Goal: Task Accomplishment & Management: Complete application form

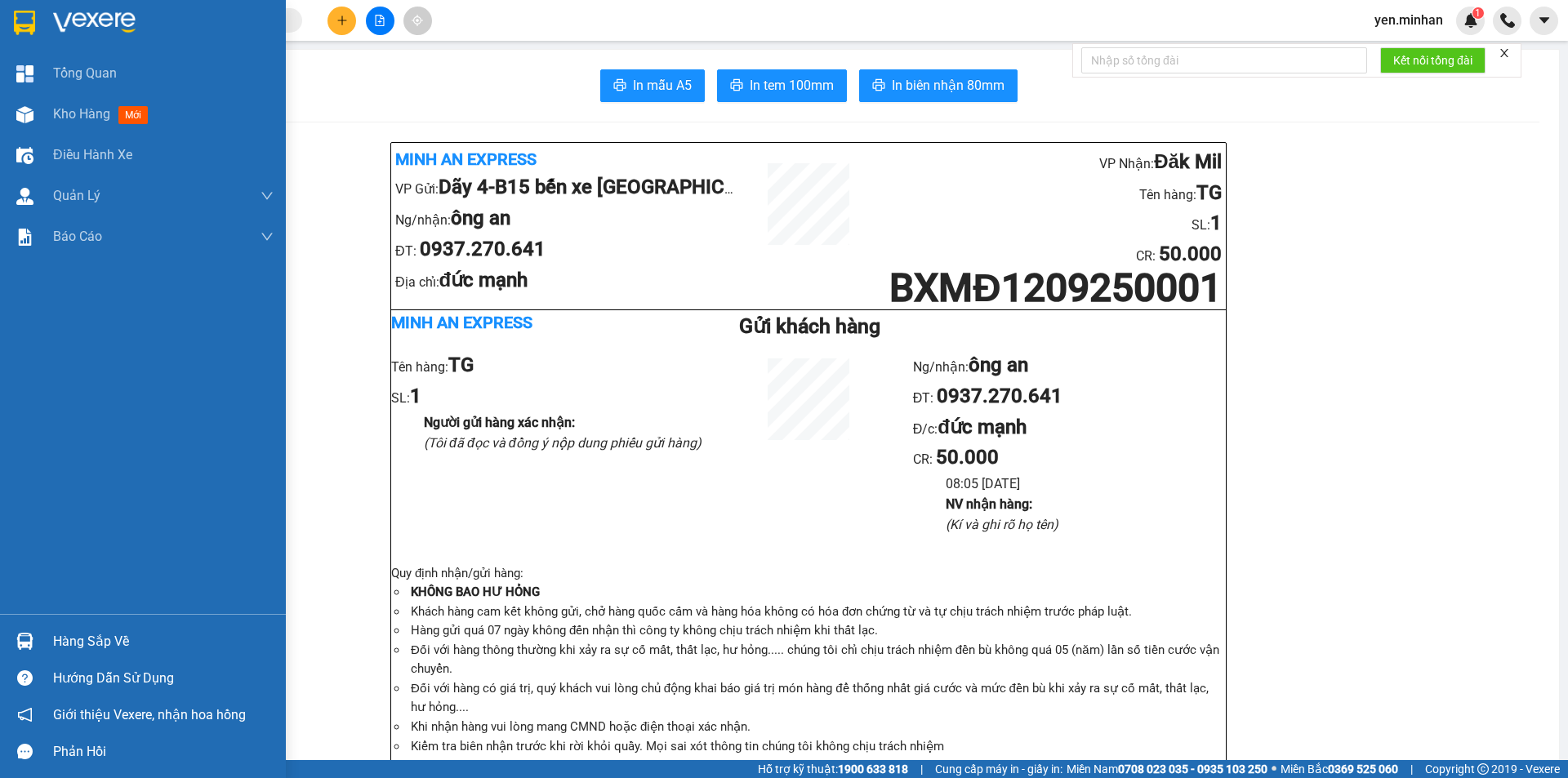
click at [22, 13] on img at bounding box center [24, 22] width 22 height 24
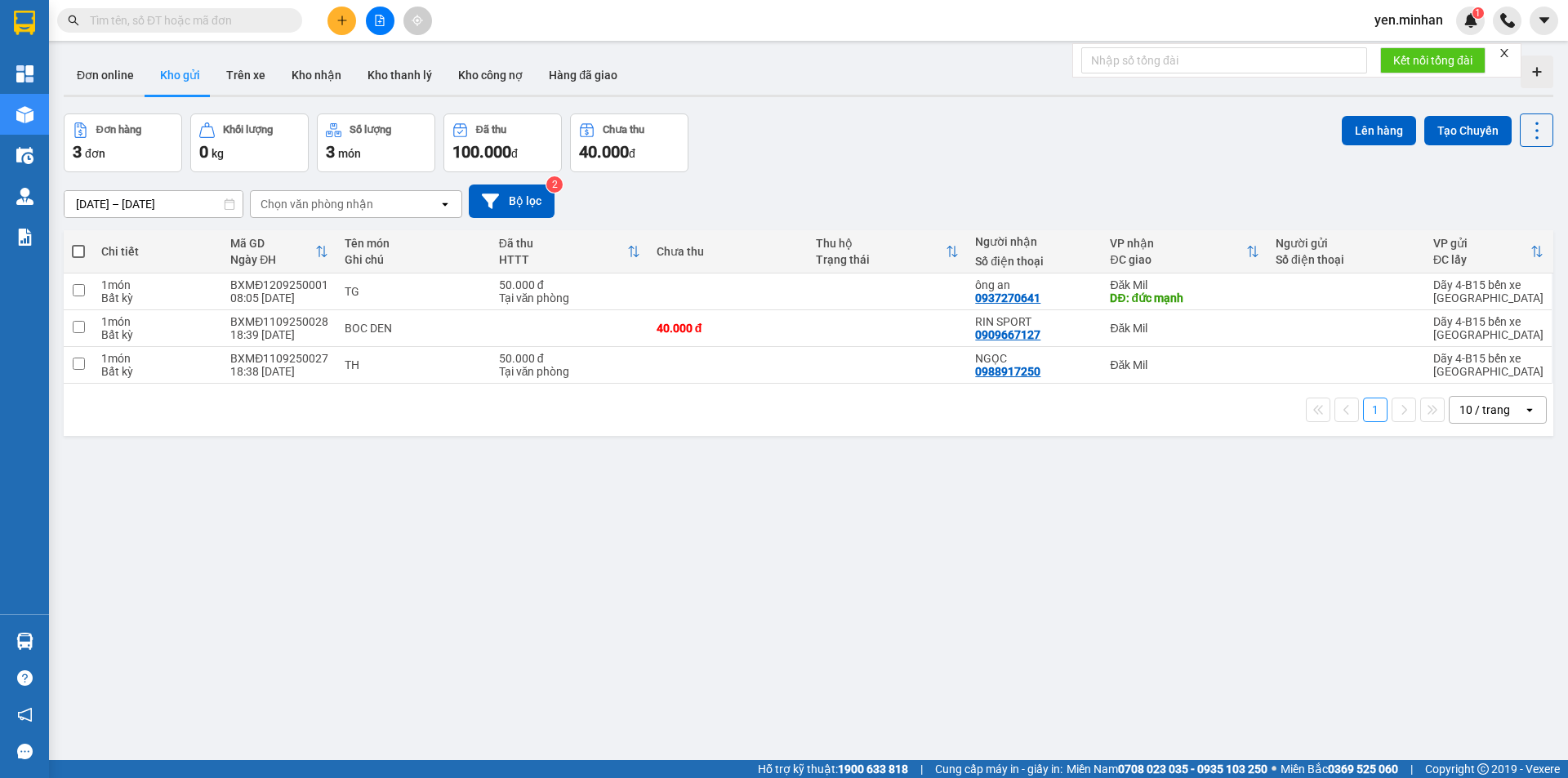
click at [174, 201] on input "[DATE] – [DATE]" at bounding box center [154, 204] width 178 height 26
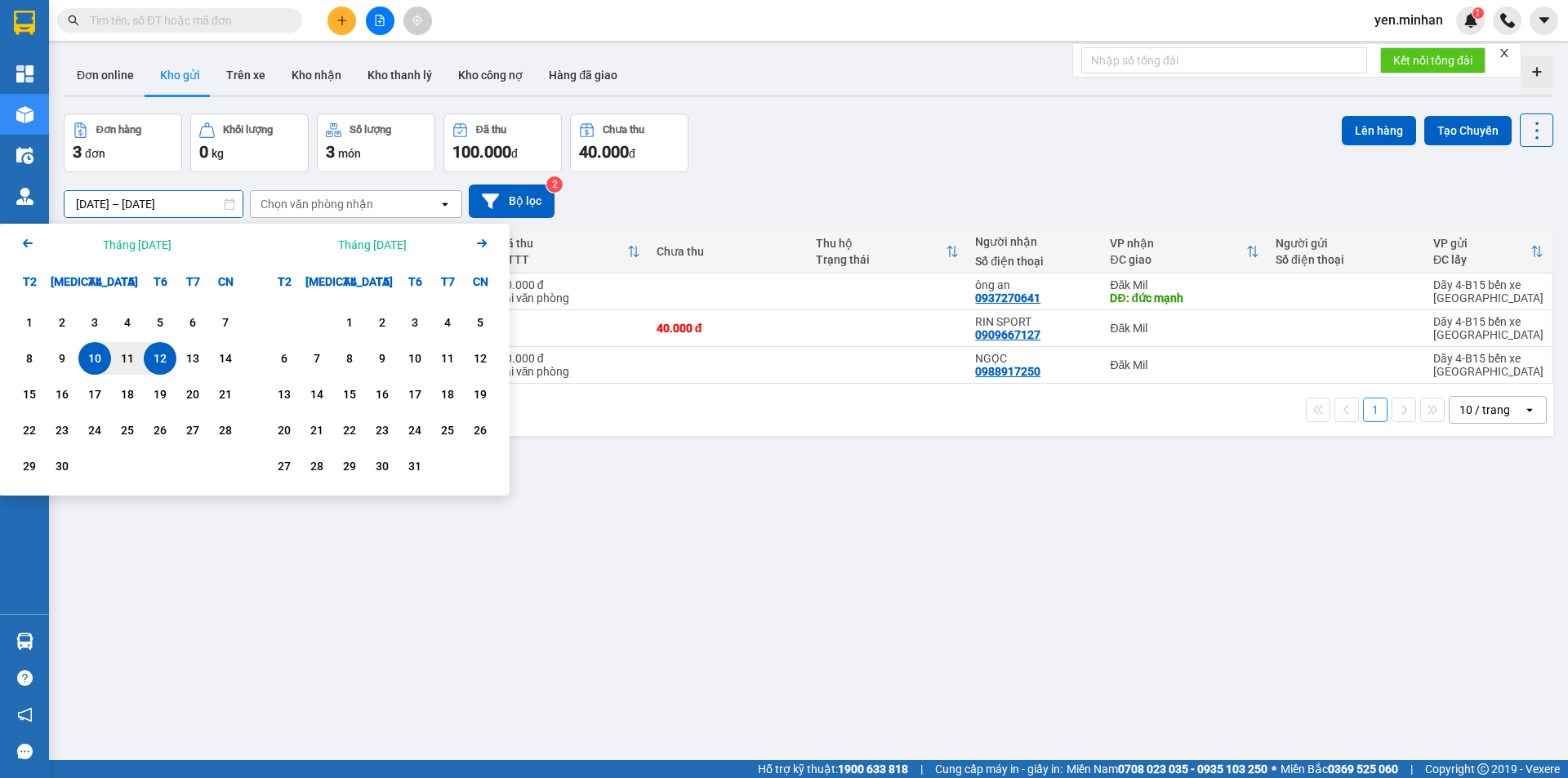
click at [157, 361] on div "12" at bounding box center [160, 359] width 22 height 20
type input "[DATE] – [DATE]"
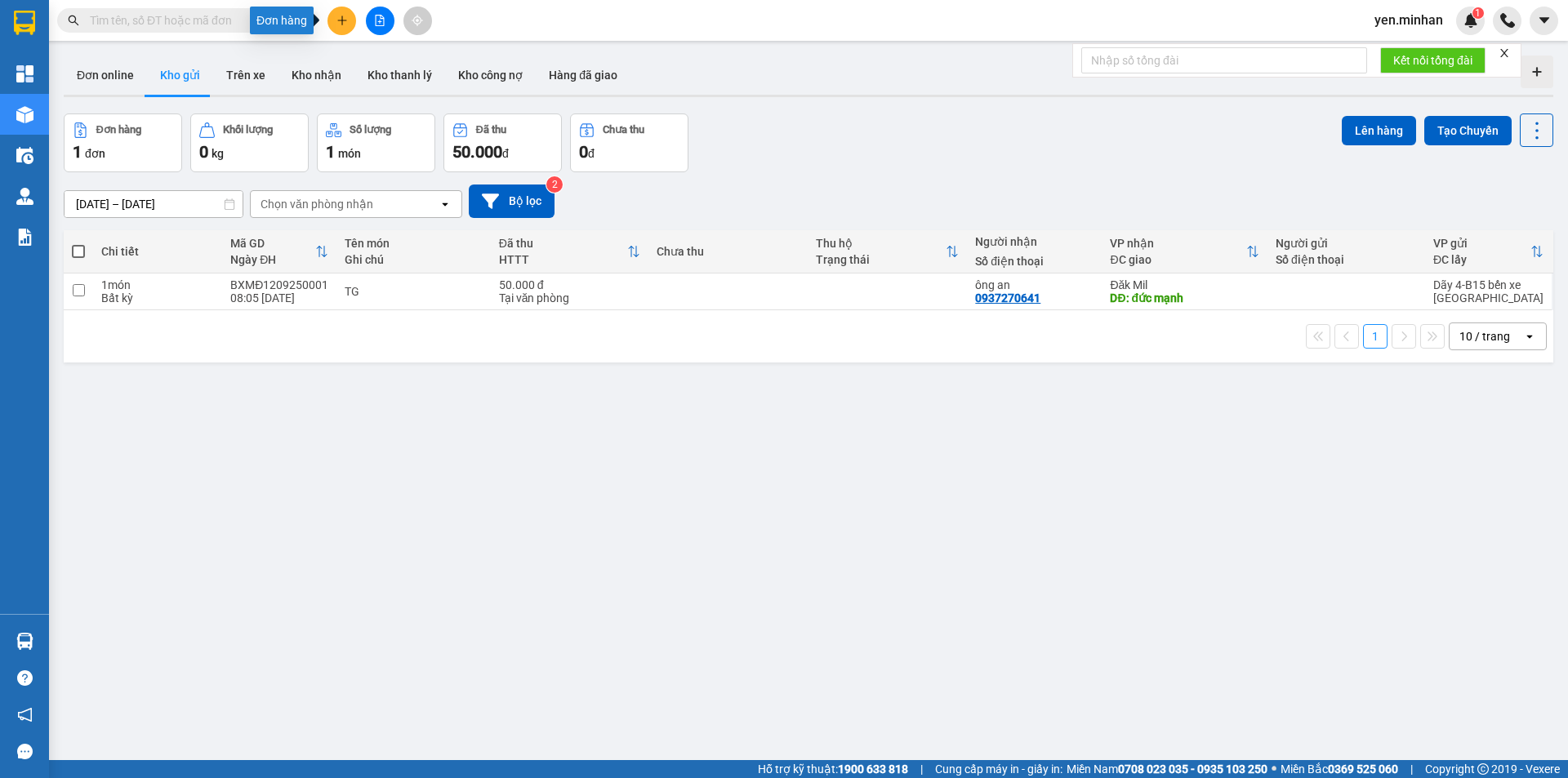
click at [343, 21] on icon "plus" at bounding box center [342, 20] width 9 height 1
click at [355, 64] on div at bounding box center [347, 61] width 21 height 18
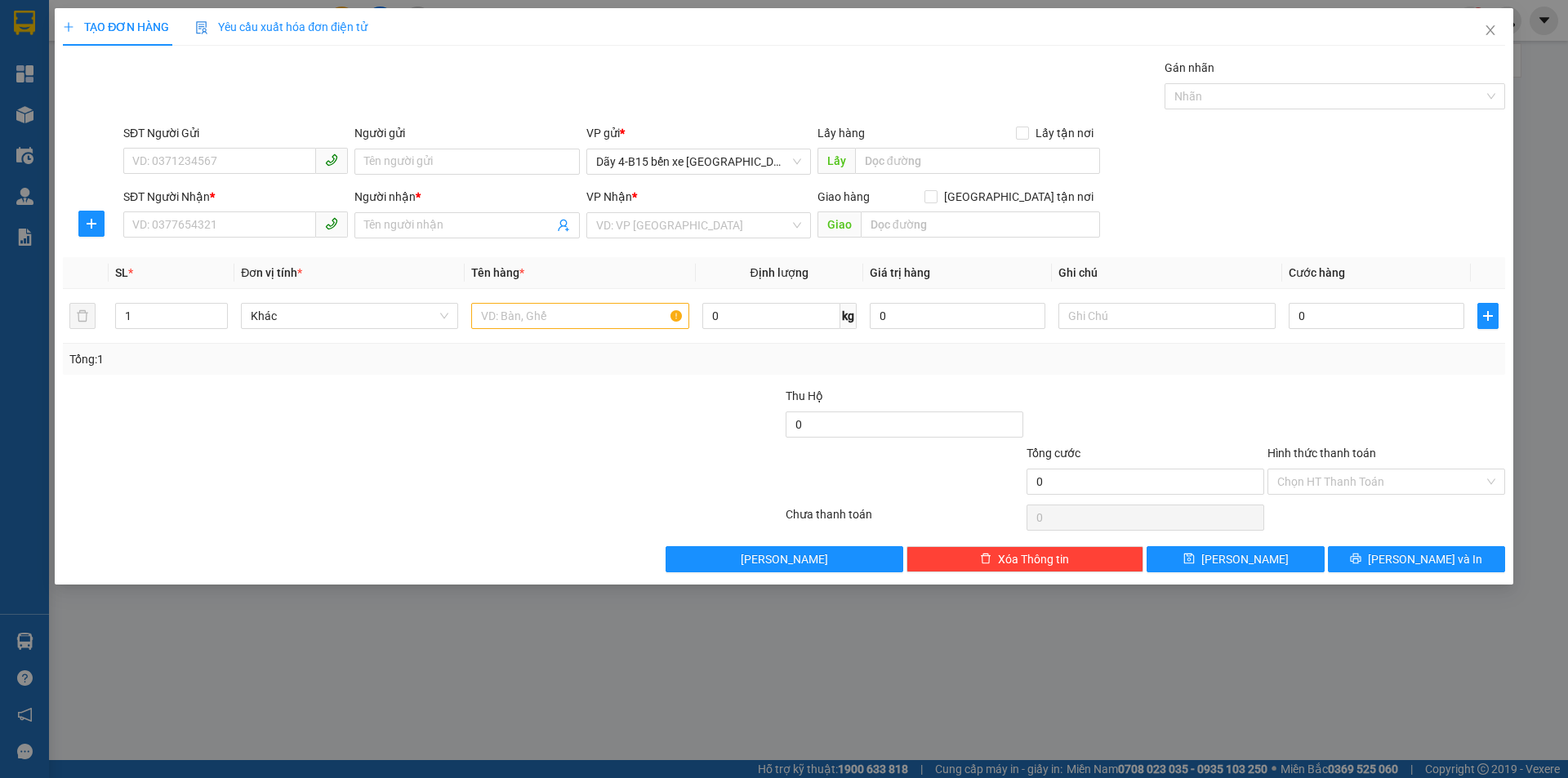
click at [206, 208] on div "SĐT Người Nhận *" at bounding box center [236, 200] width 225 height 24
click at [242, 213] on input "SĐT Người Nhận *" at bounding box center [220, 225] width 193 height 26
type input "0984366667"
click at [227, 257] on div "0984366667 - TÂM PHÚC" at bounding box center [235, 257] width 205 height 18
type input "TÂM PHÚC"
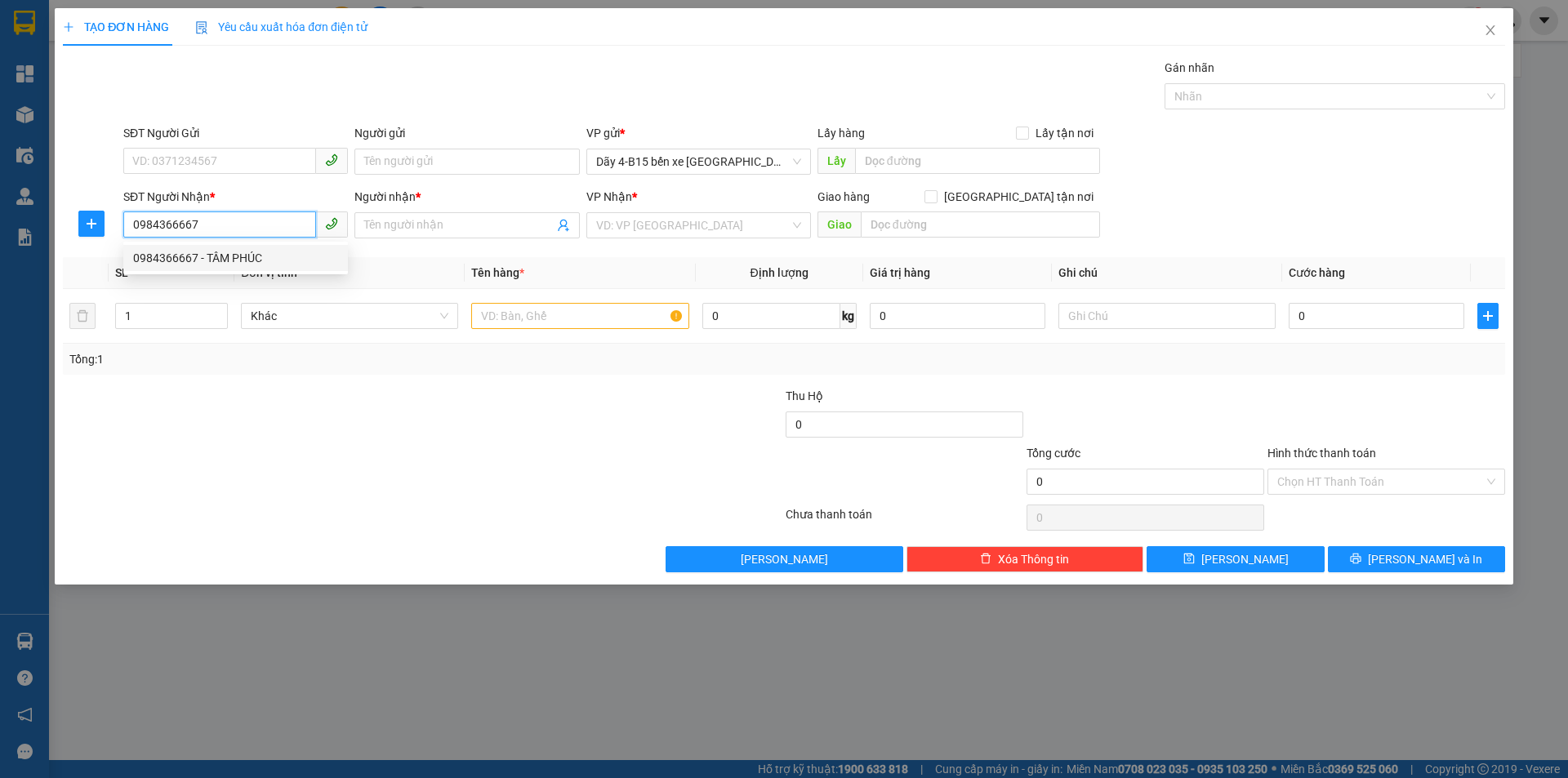
checkbox input "true"
type input "TT"
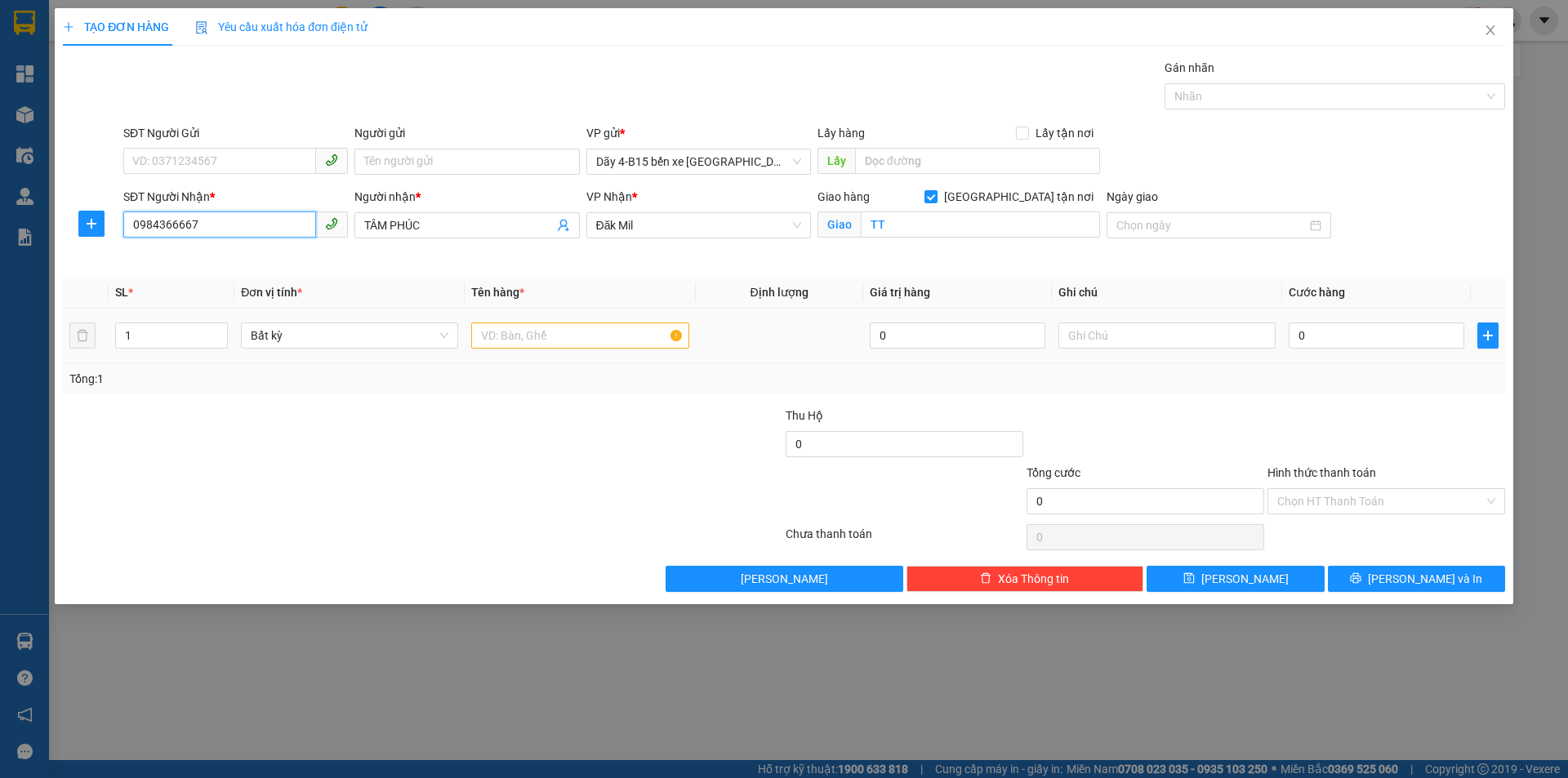
type input "0984366667"
click at [546, 332] on input "text" at bounding box center [579, 336] width 217 height 26
type input "TH"
click at [1389, 340] on input "0" at bounding box center [1377, 336] width 176 height 26
type input "4"
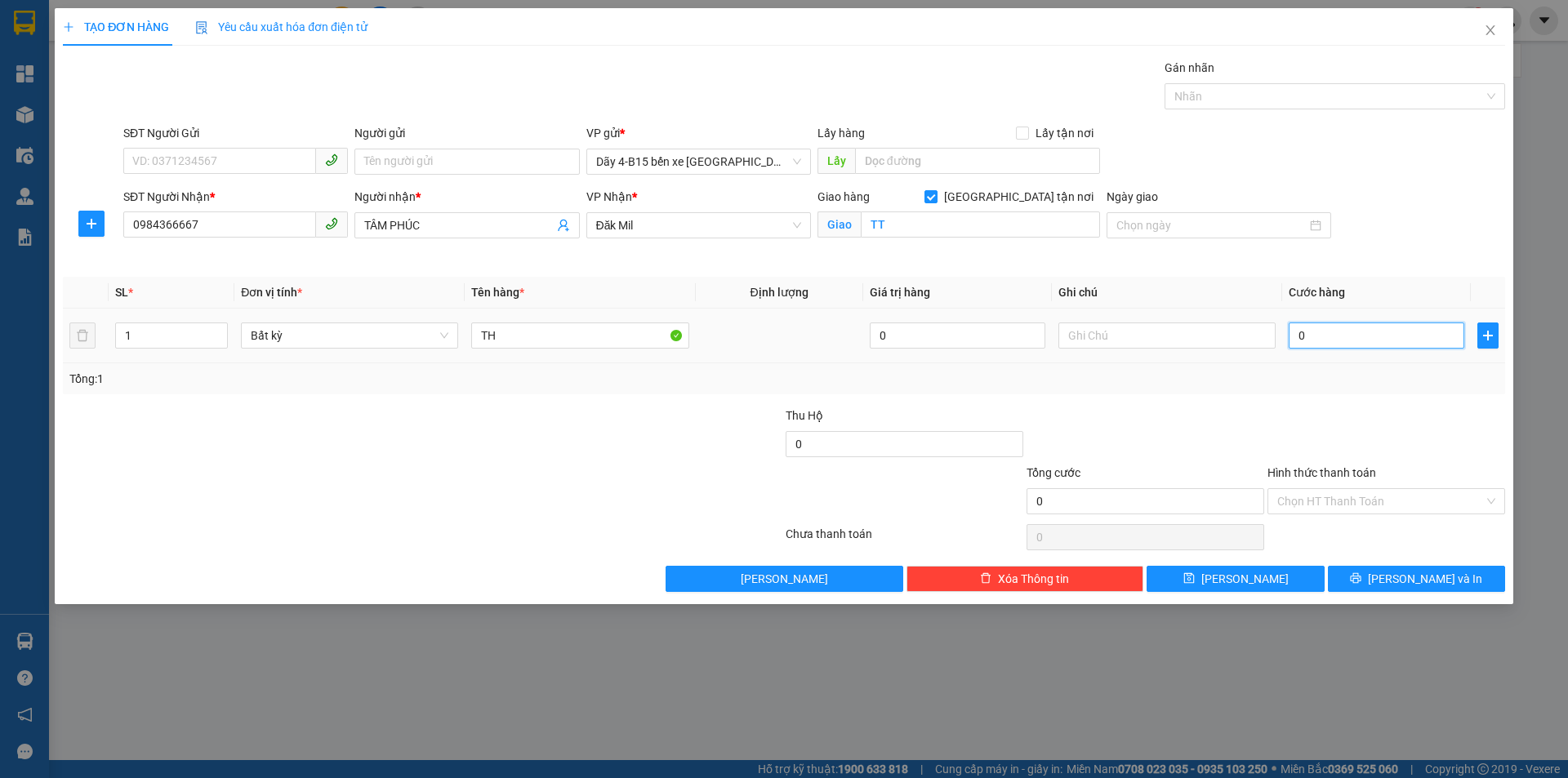
type input "4"
type input "40"
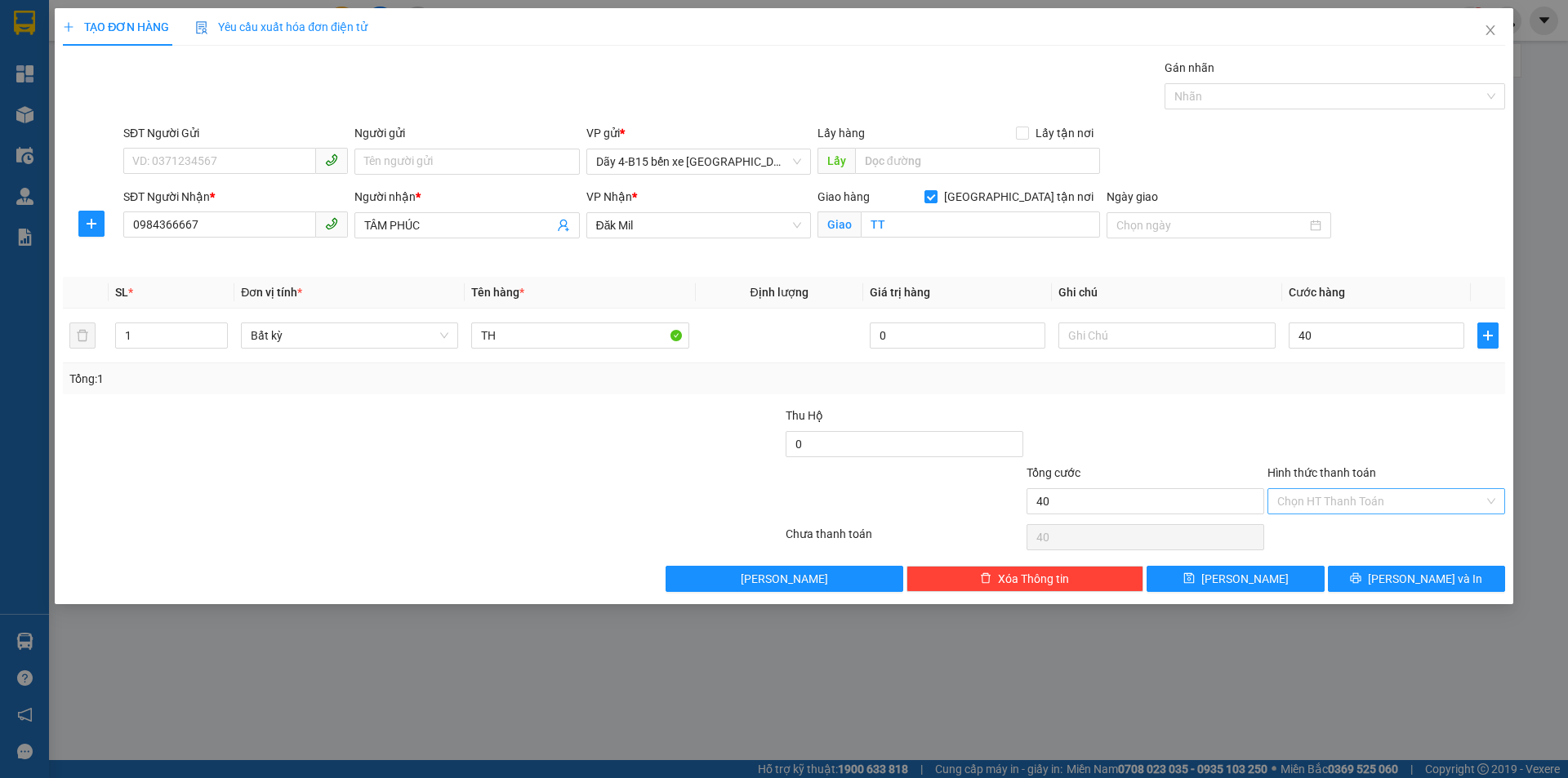
type input "40.000"
click at [1405, 512] on input "Hình thức thanh toán" at bounding box center [1380, 502] width 207 height 24
click at [1326, 540] on div "Tại văn phòng" at bounding box center [1385, 534] width 218 height 18
type input "0"
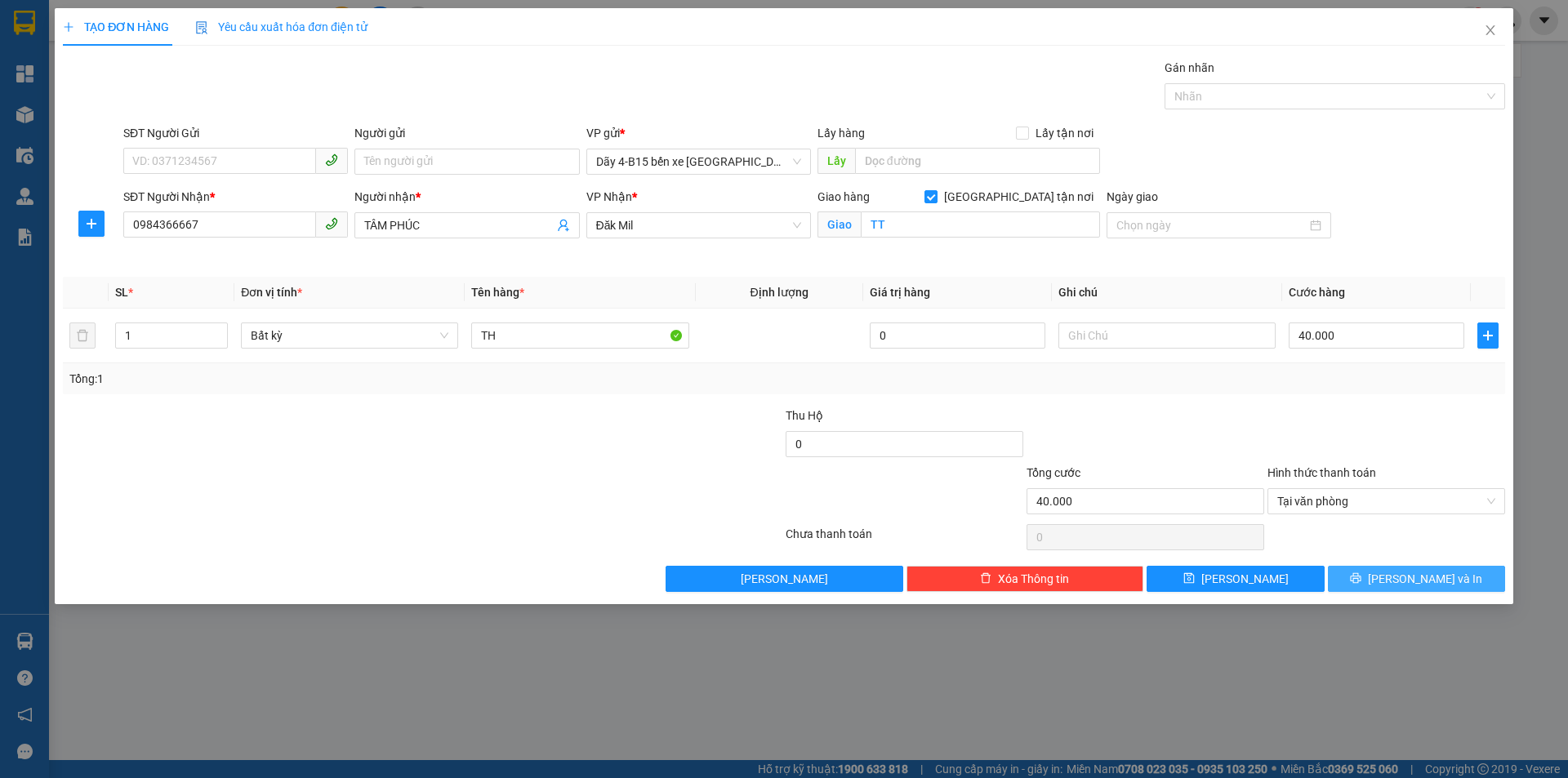
drag, startPoint x: 1385, startPoint y: 578, endPoint x: 1360, endPoint y: 562, distance: 29.7
click at [1361, 577] on icon "printer" at bounding box center [1356, 579] width 11 height 11
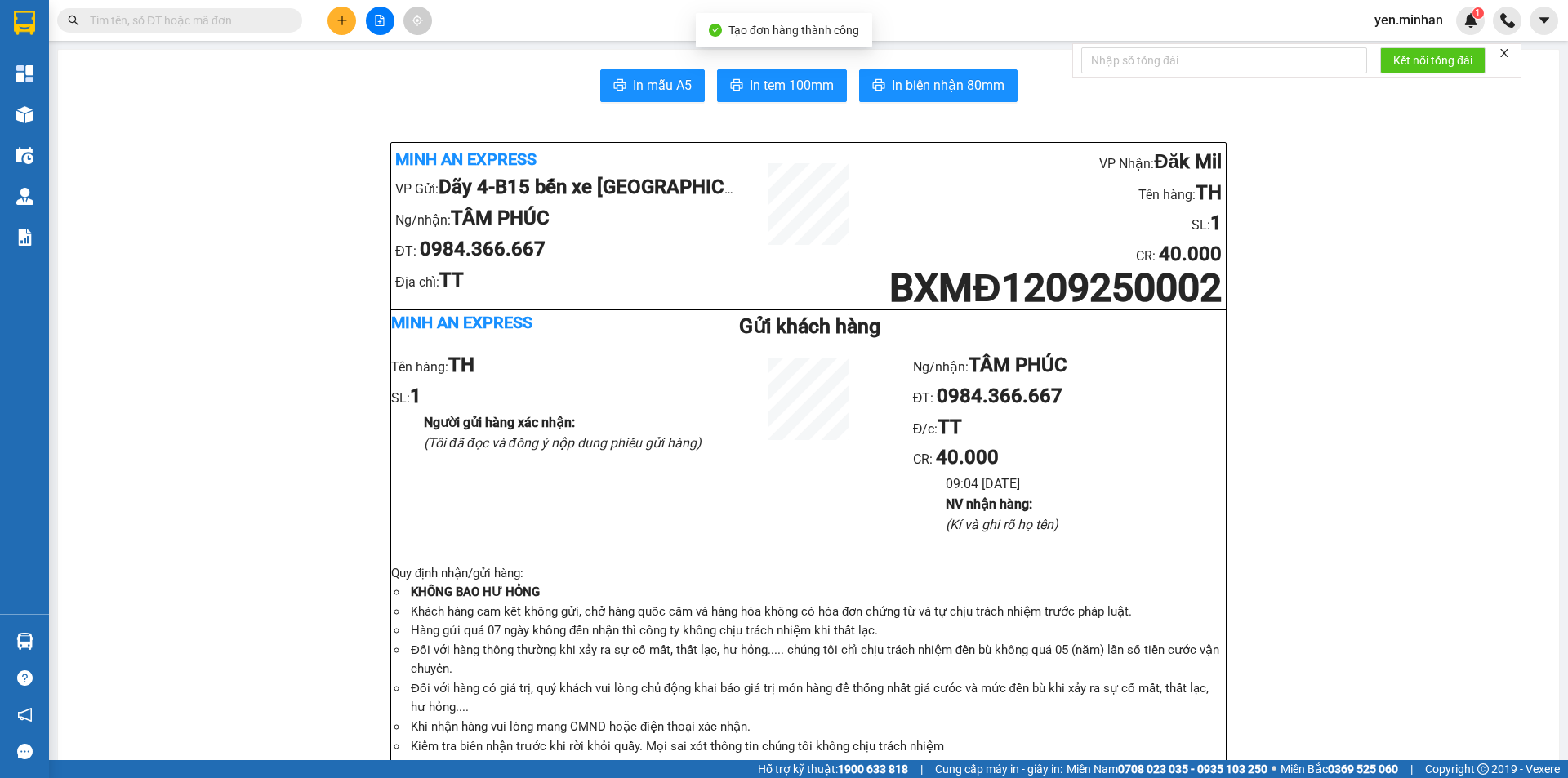
click at [376, 32] on button at bounding box center [380, 21] width 29 height 29
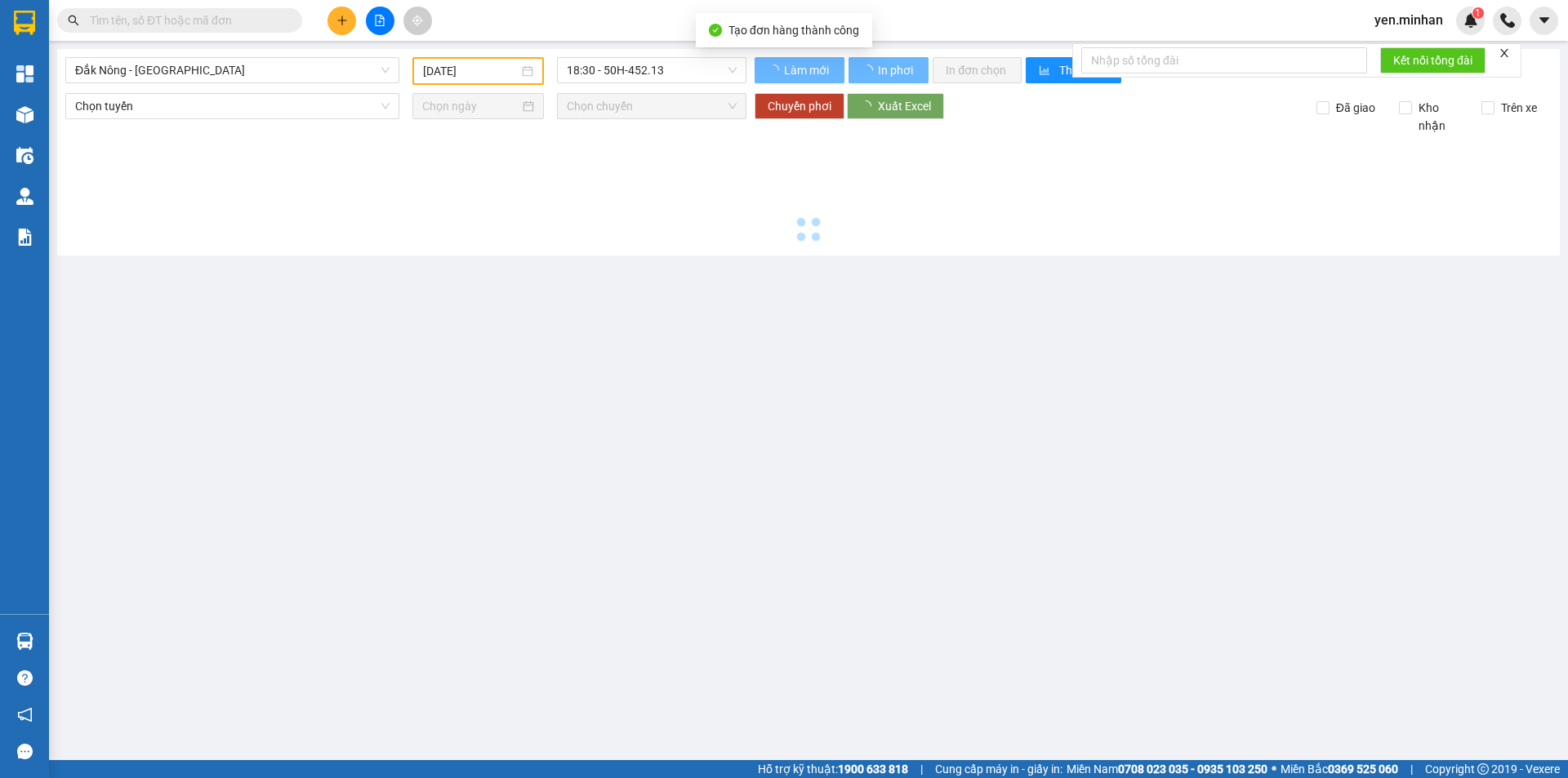
type input "[DATE]"
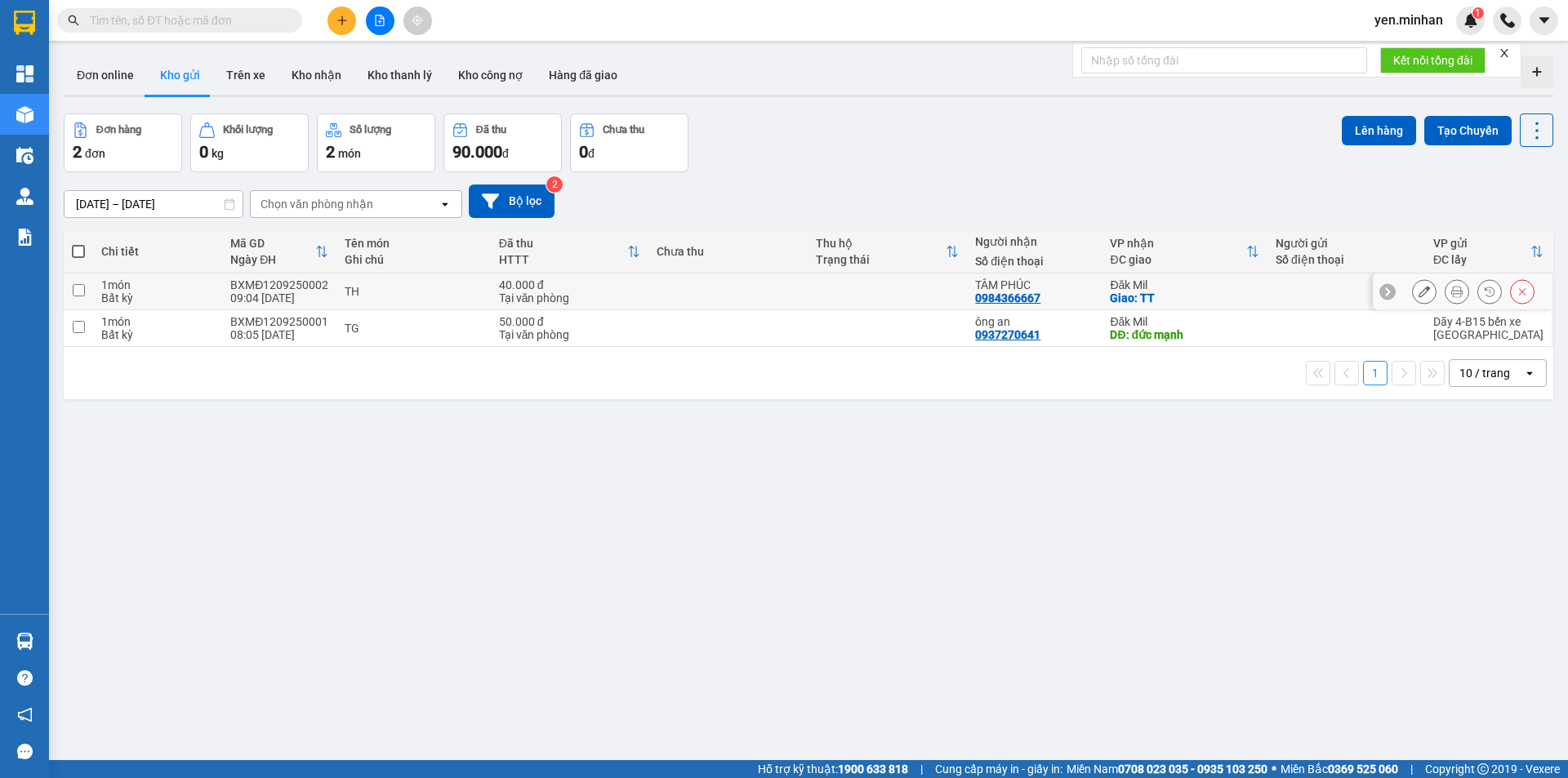
click at [1418, 290] on icon at bounding box center [1424, 291] width 11 height 11
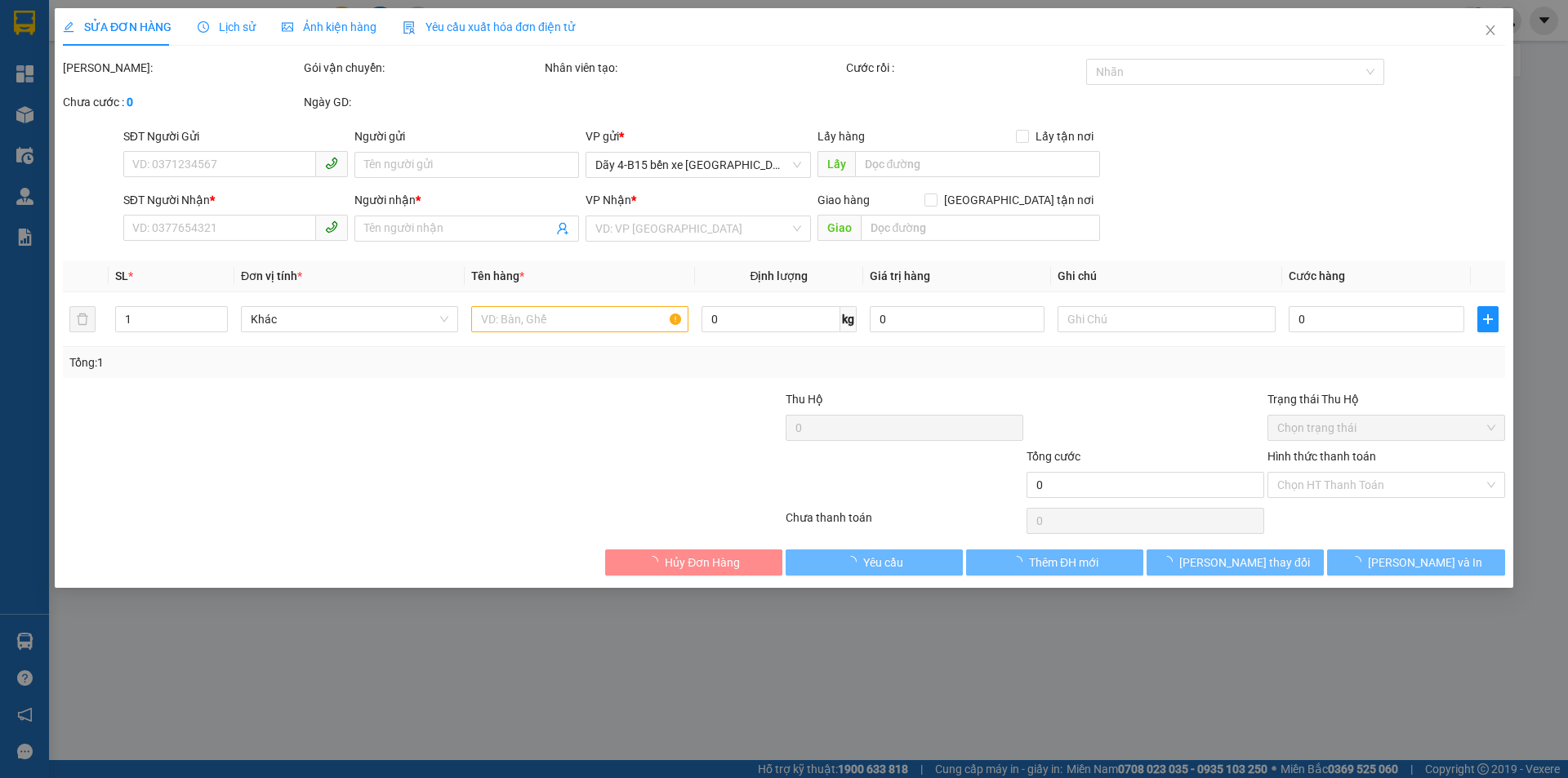
type input "0984366667"
type input "TÂM PHÚC"
checkbox input "true"
type input "TT"
type input "40.000"
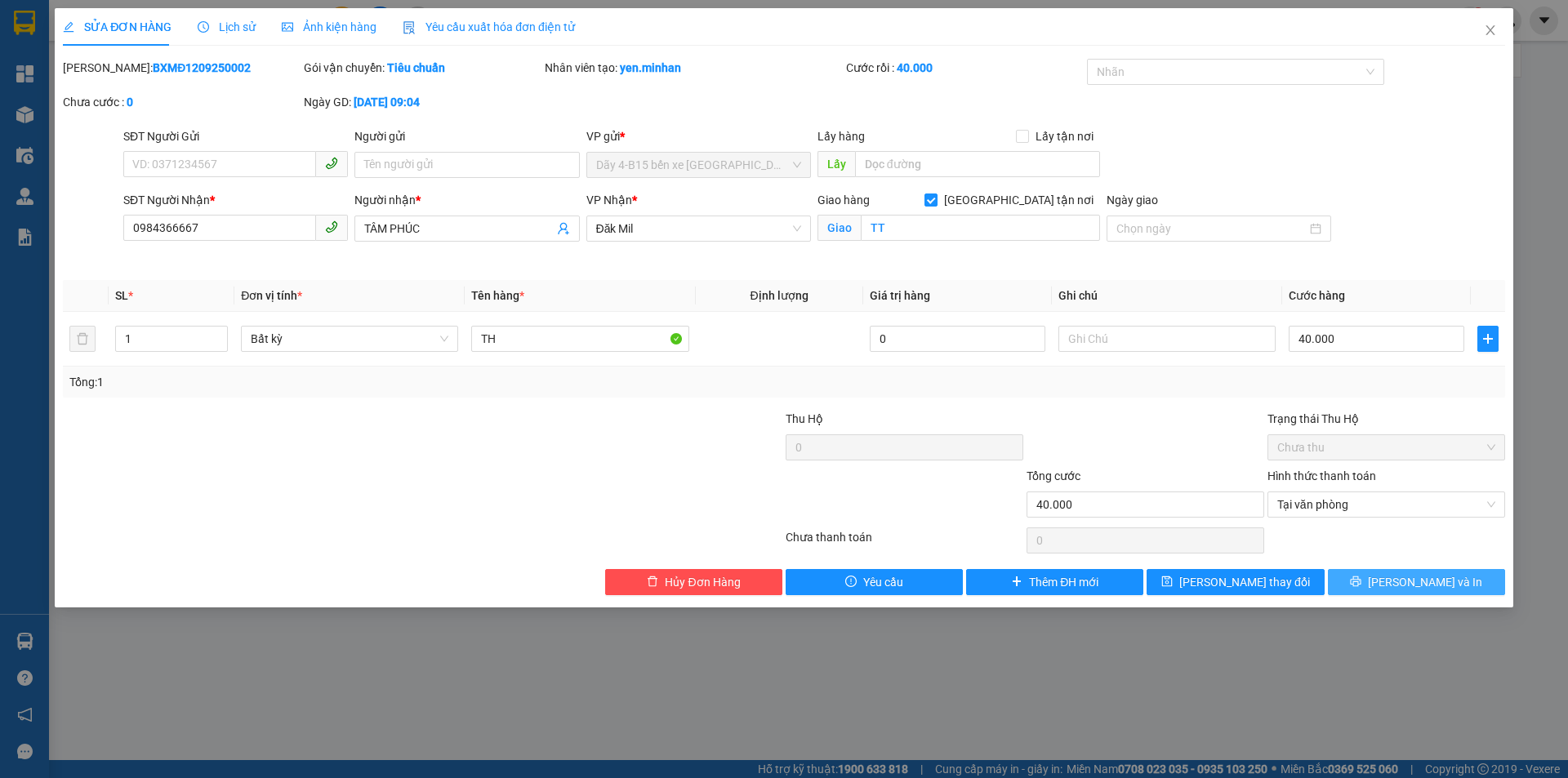
click at [1419, 569] on button "[PERSON_NAME] và In" at bounding box center [1415, 582] width 177 height 26
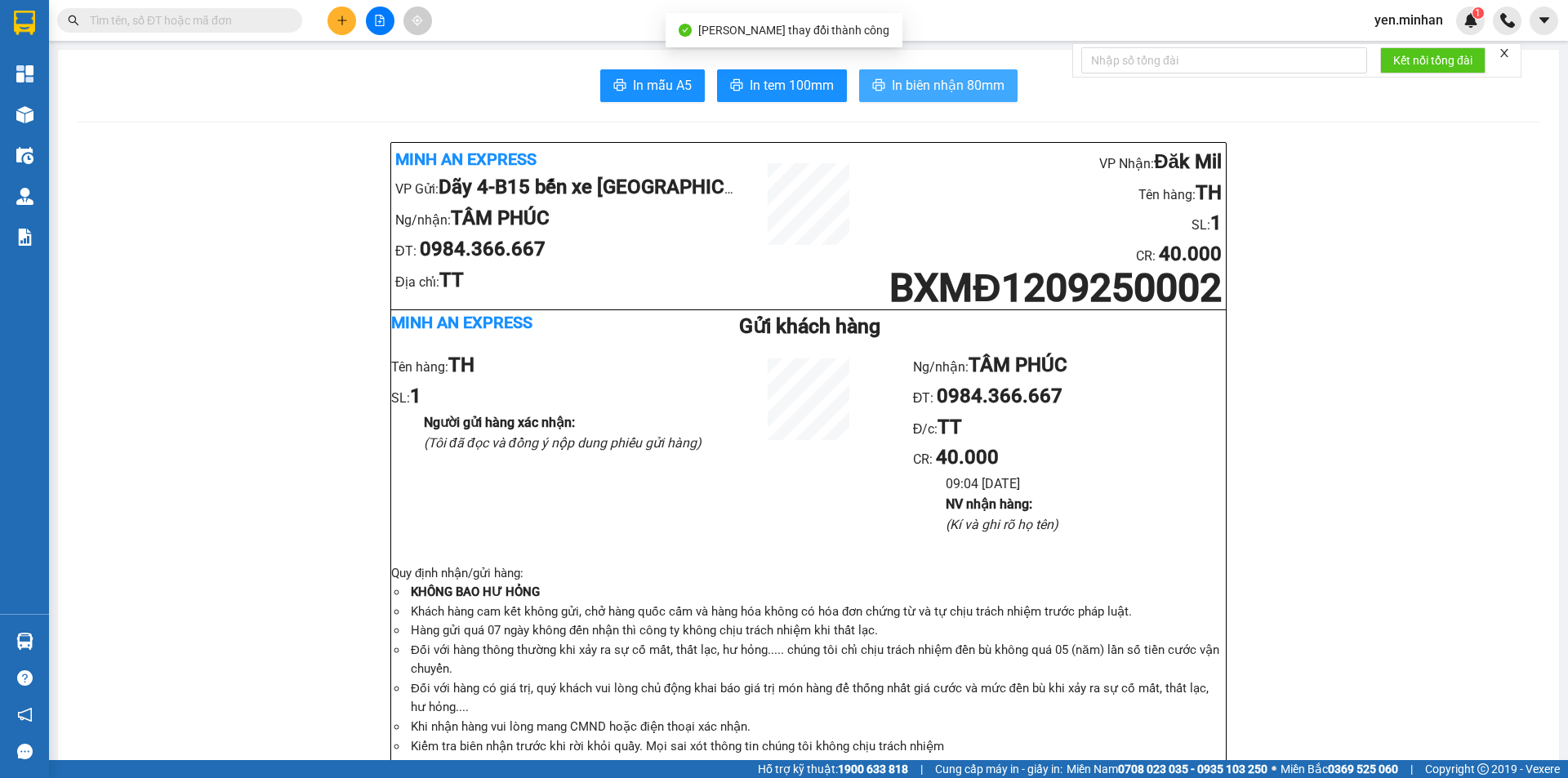
click at [932, 90] on span "In biên nhận 80mm" at bounding box center [948, 85] width 112 height 21
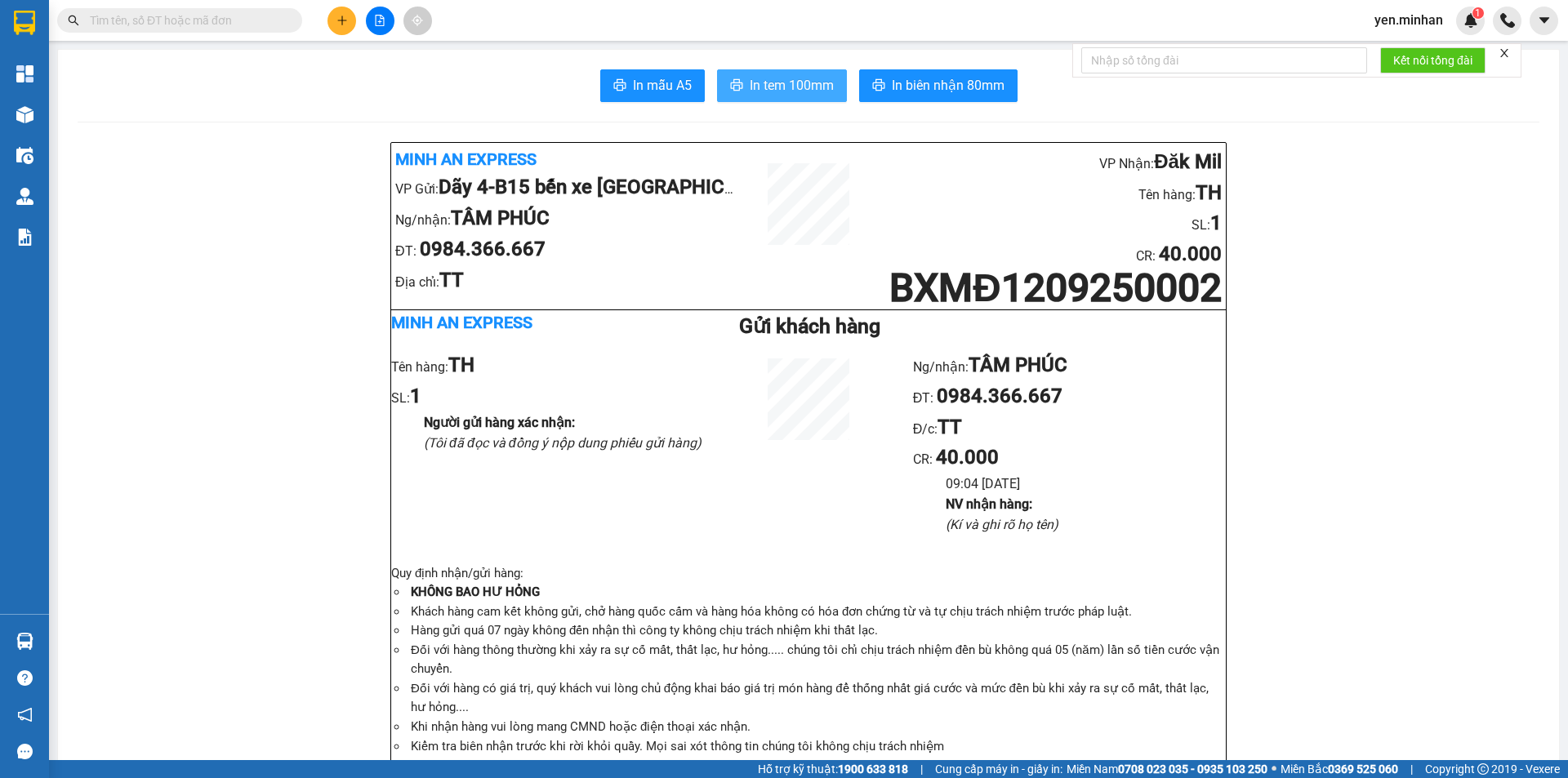
click at [810, 93] on span "In tem 100mm" at bounding box center [792, 85] width 84 height 21
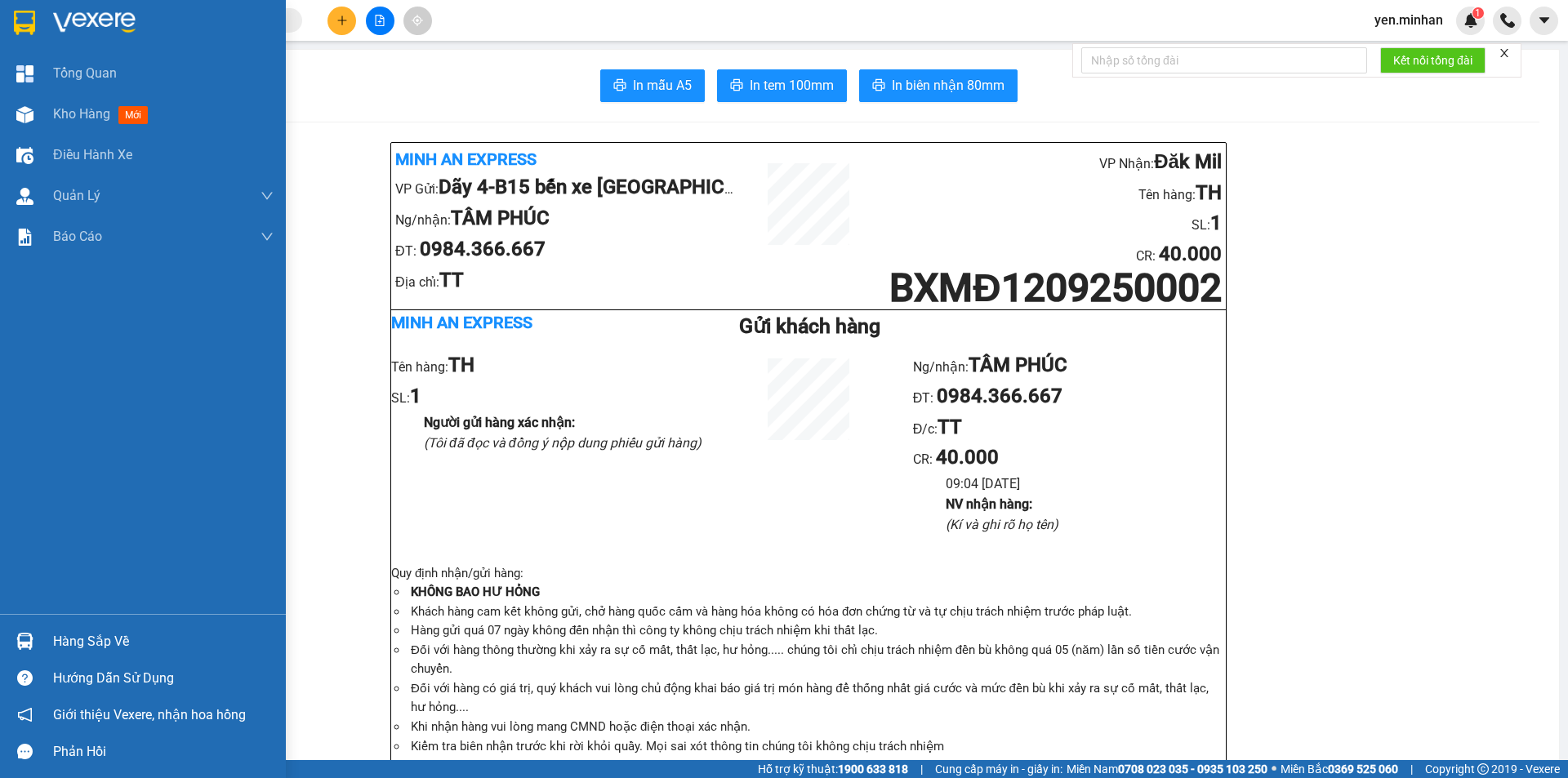
click at [21, 22] on img at bounding box center [24, 22] width 22 height 24
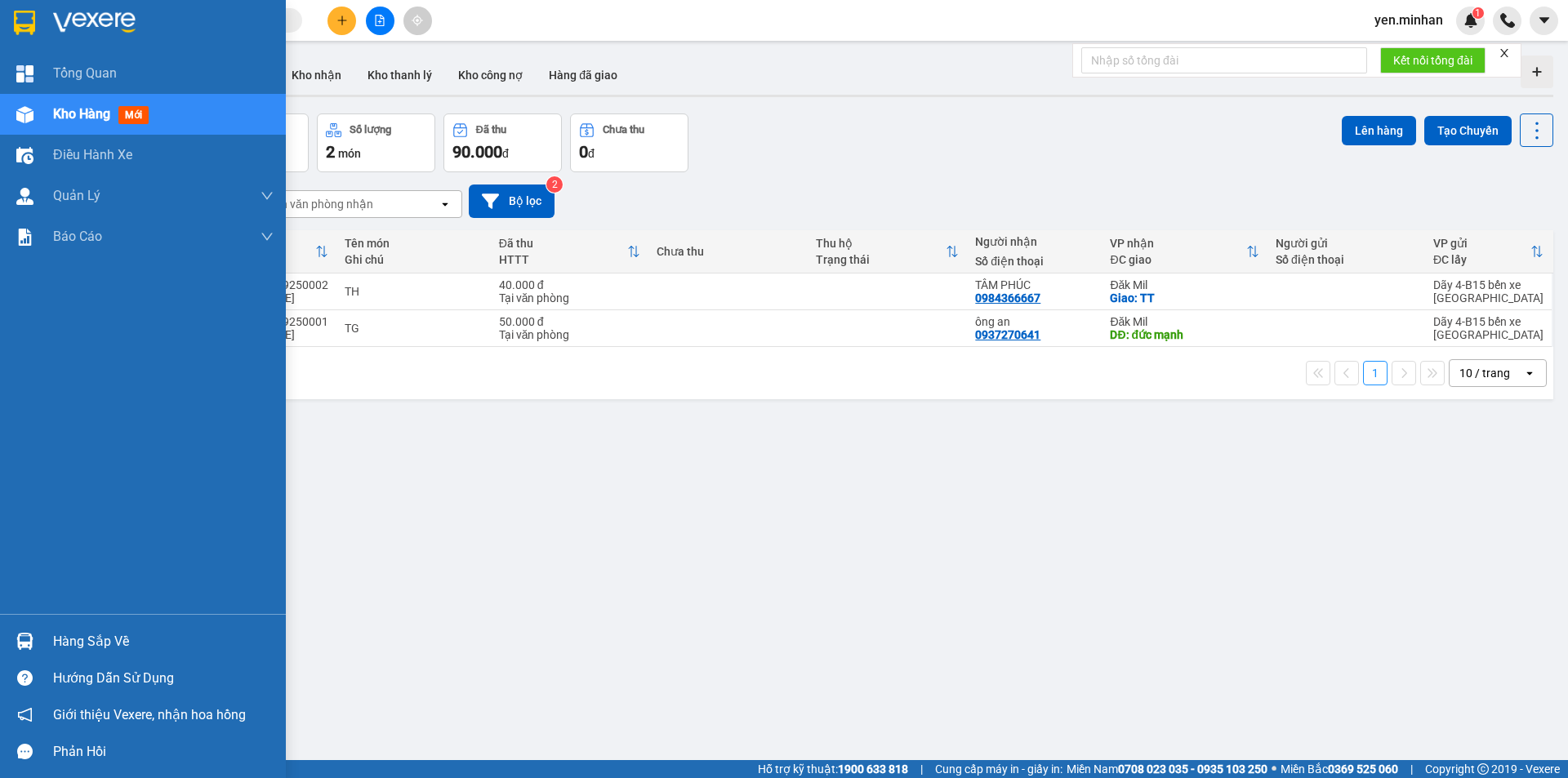
click at [28, 23] on img at bounding box center [24, 22] width 22 height 24
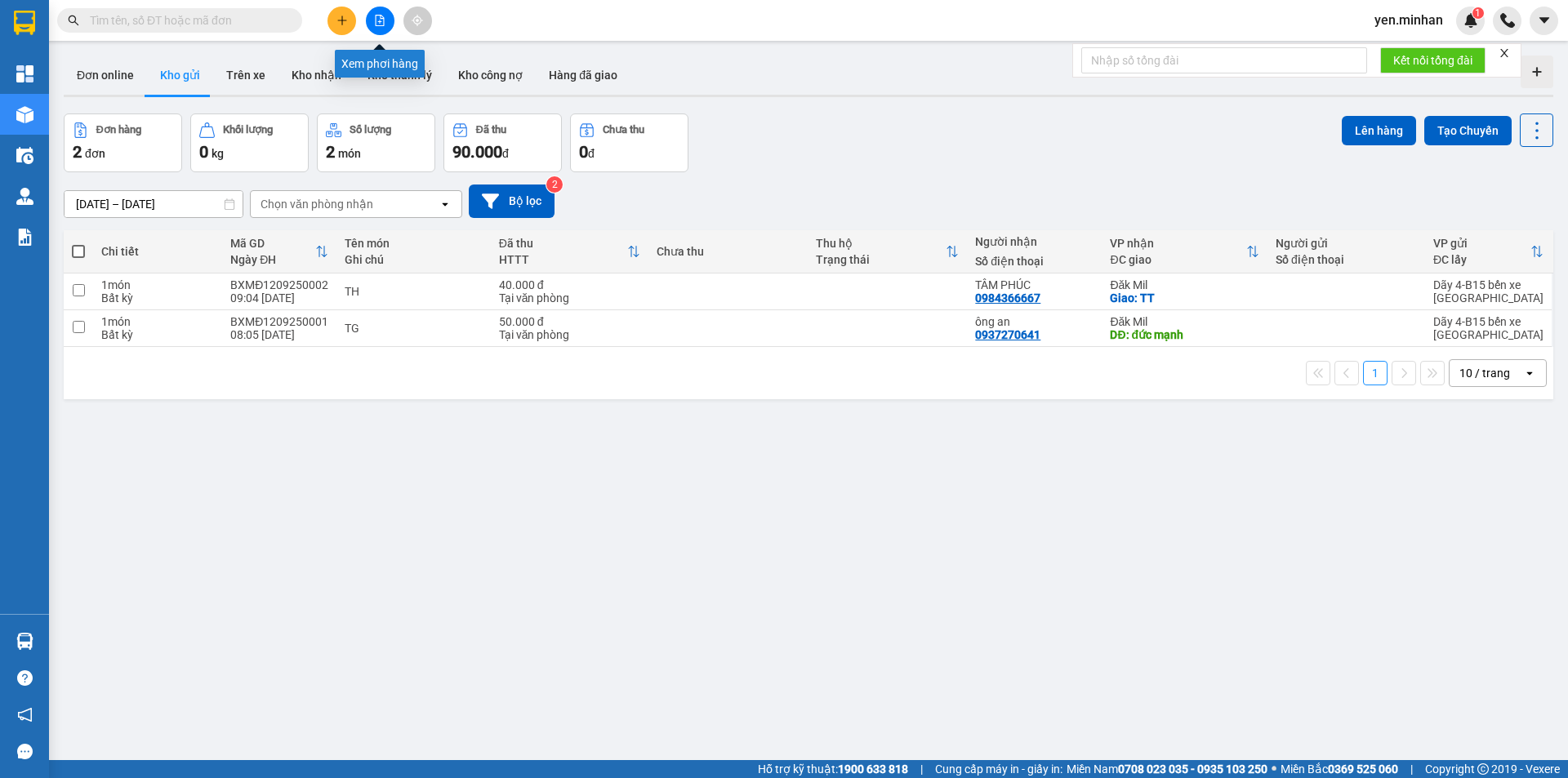
click at [381, 16] on icon "file-add" at bounding box center [380, 21] width 9 height 11
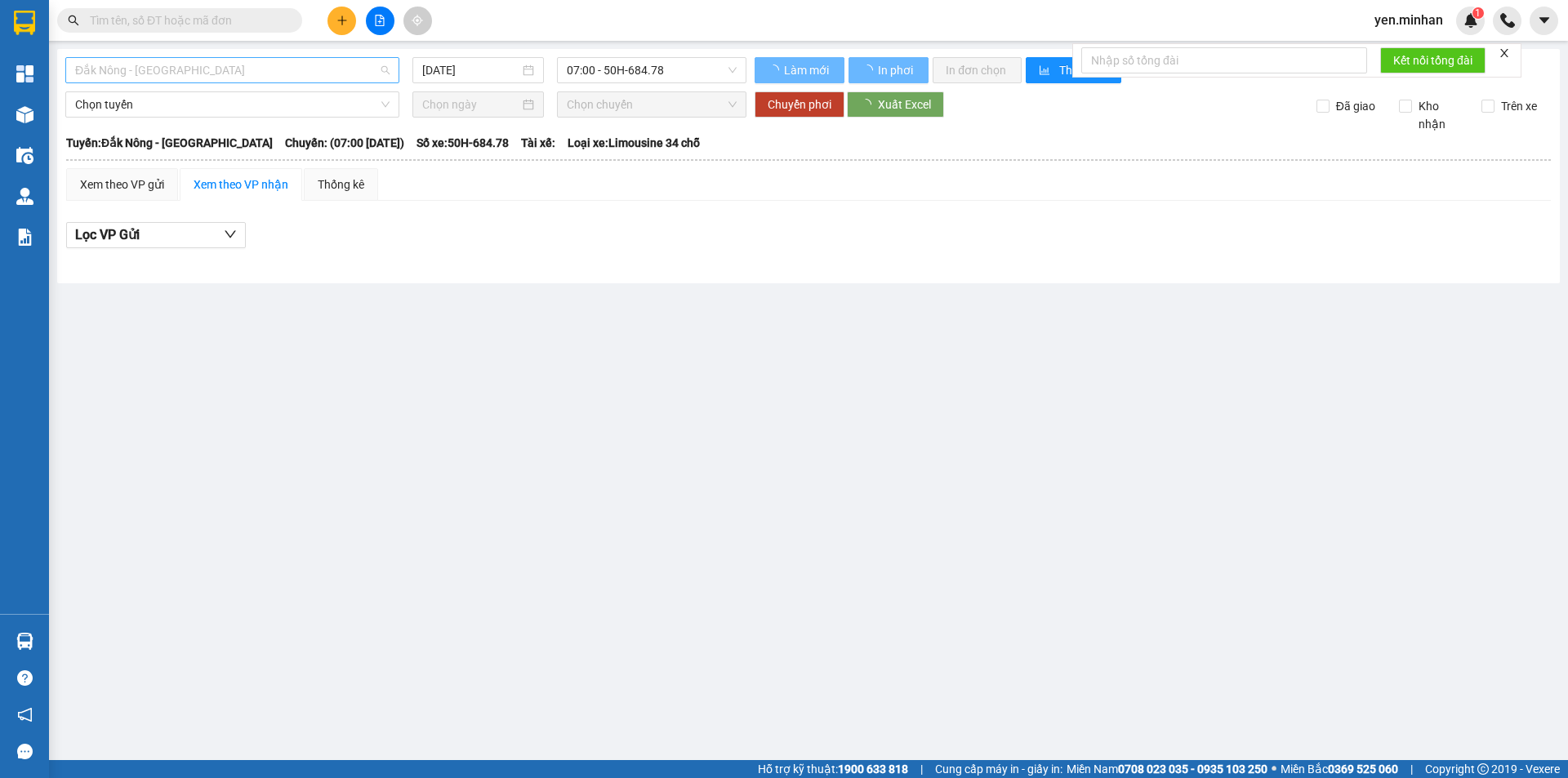
click at [282, 70] on span "Đắk Nông - [GEOGRAPHIC_DATA]" at bounding box center [232, 70] width 315 height 24
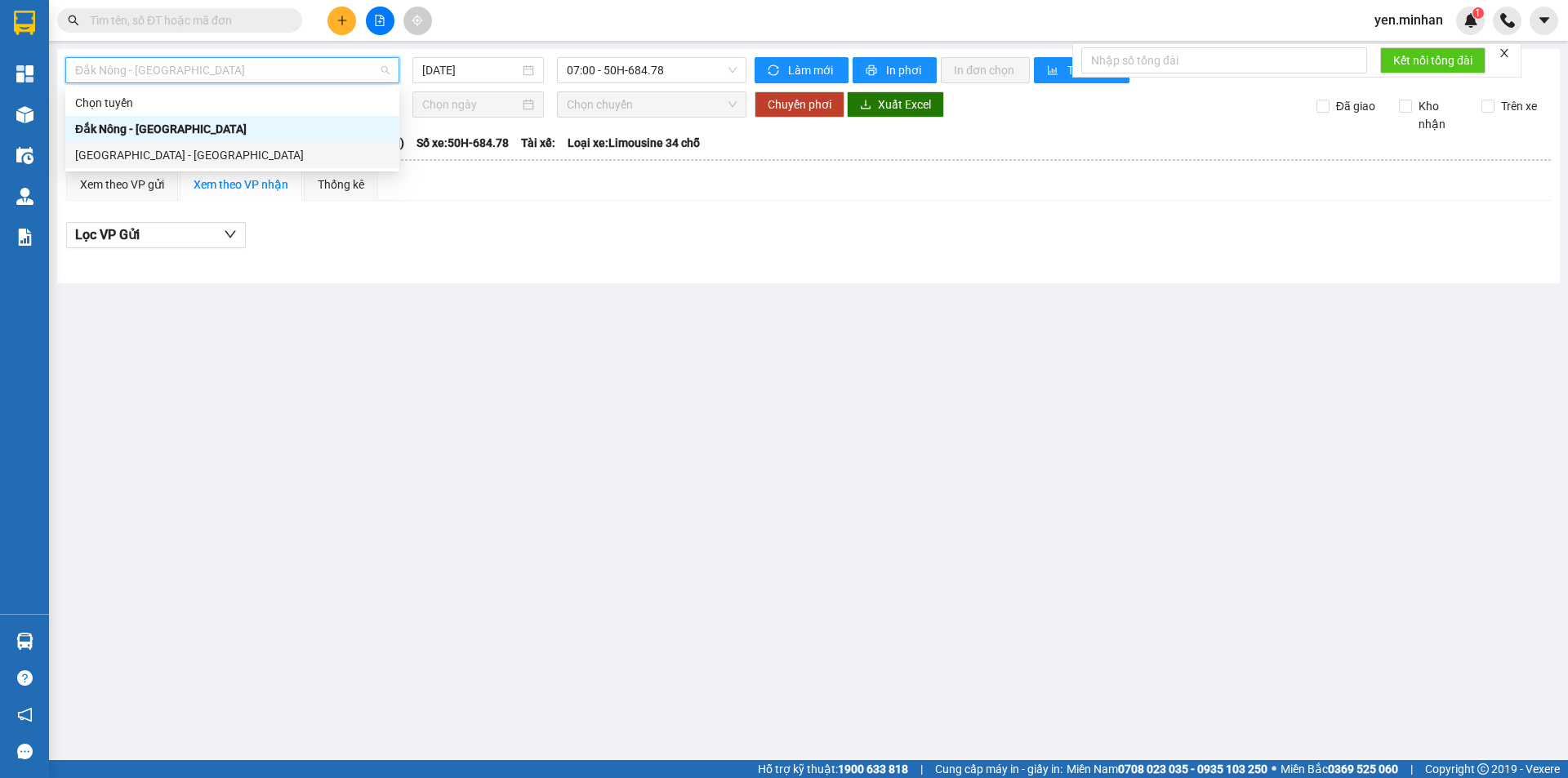
click at [177, 146] on div "[GEOGRAPHIC_DATA] - [GEOGRAPHIC_DATA]" at bounding box center [232, 154] width 315 height 18
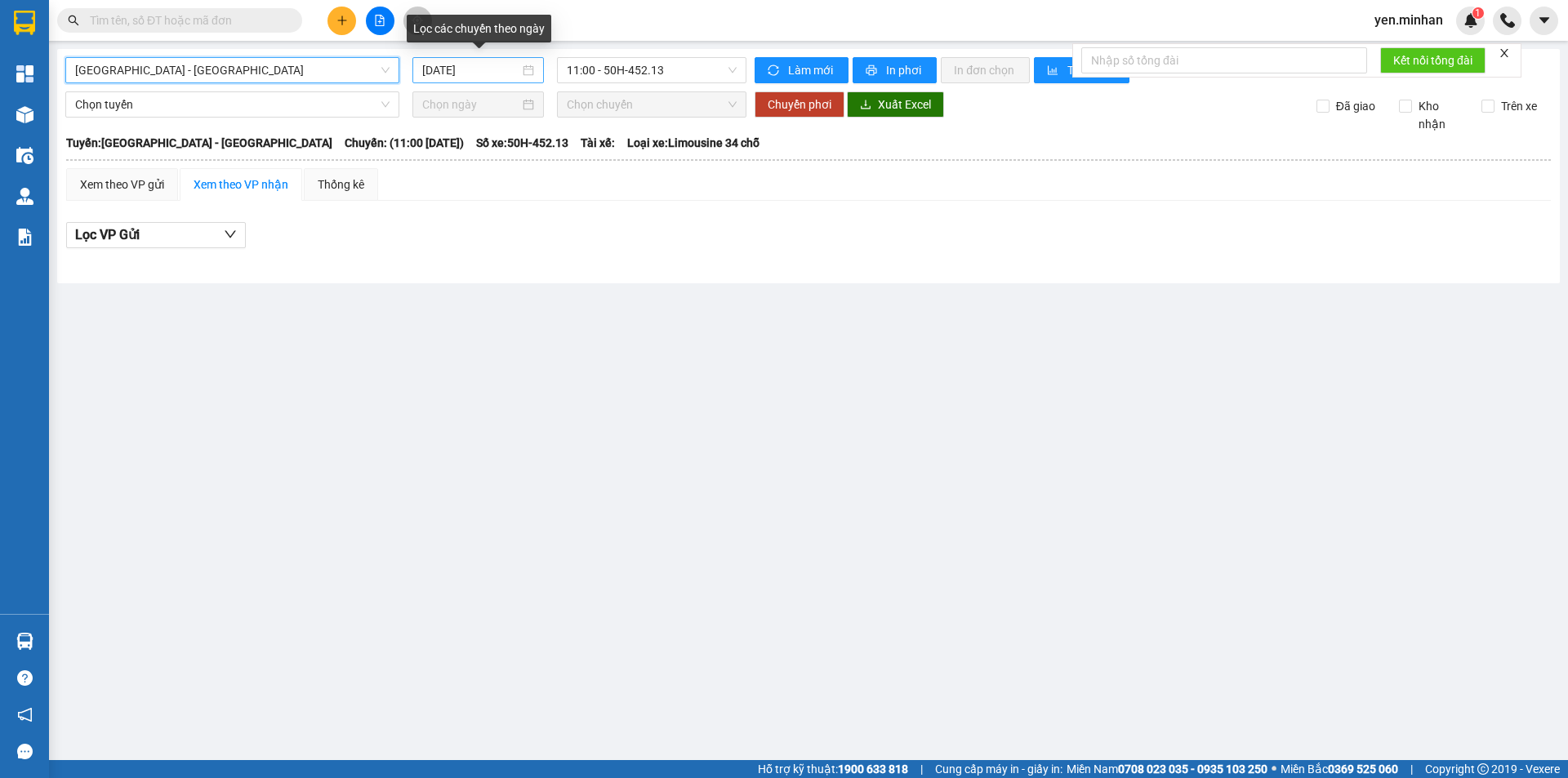
click at [427, 73] on input "[DATE]" at bounding box center [471, 69] width 97 height 18
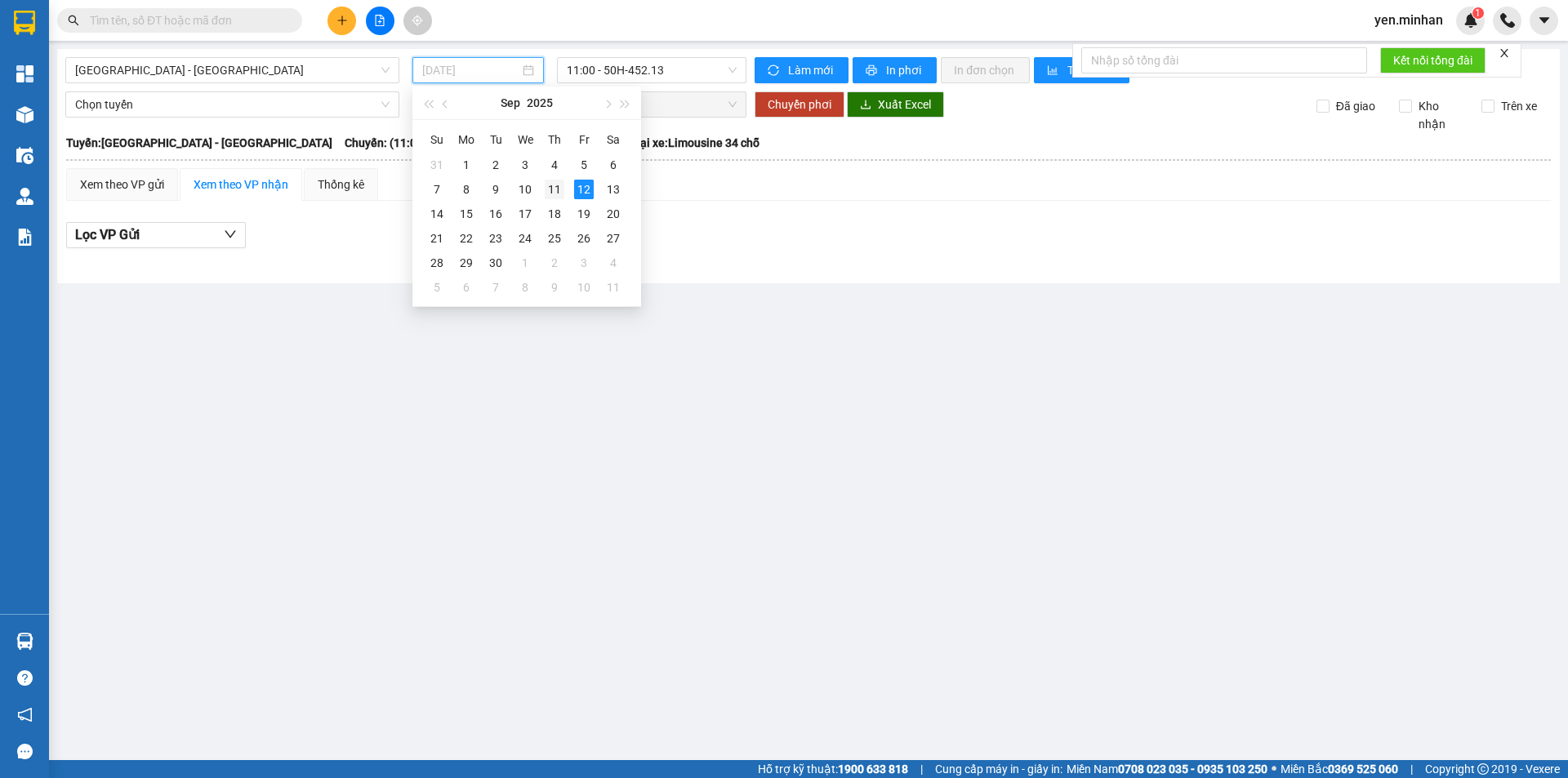
click at [550, 188] on div "11" at bounding box center [554, 189] width 20 height 20
type input "[DATE]"
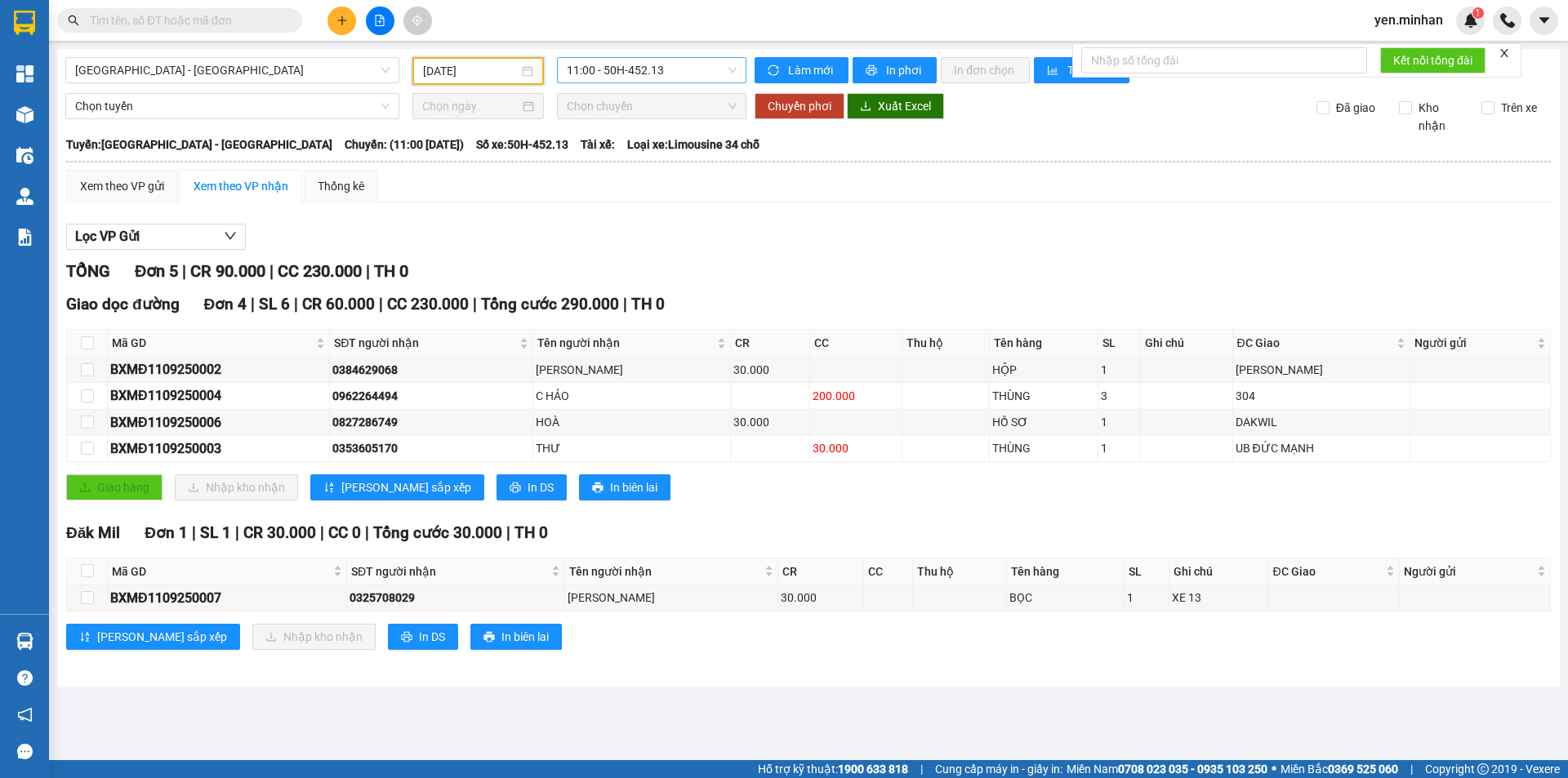
click at [644, 72] on span "11:00 - 50H-452.13" at bounding box center [651, 70] width 169 height 24
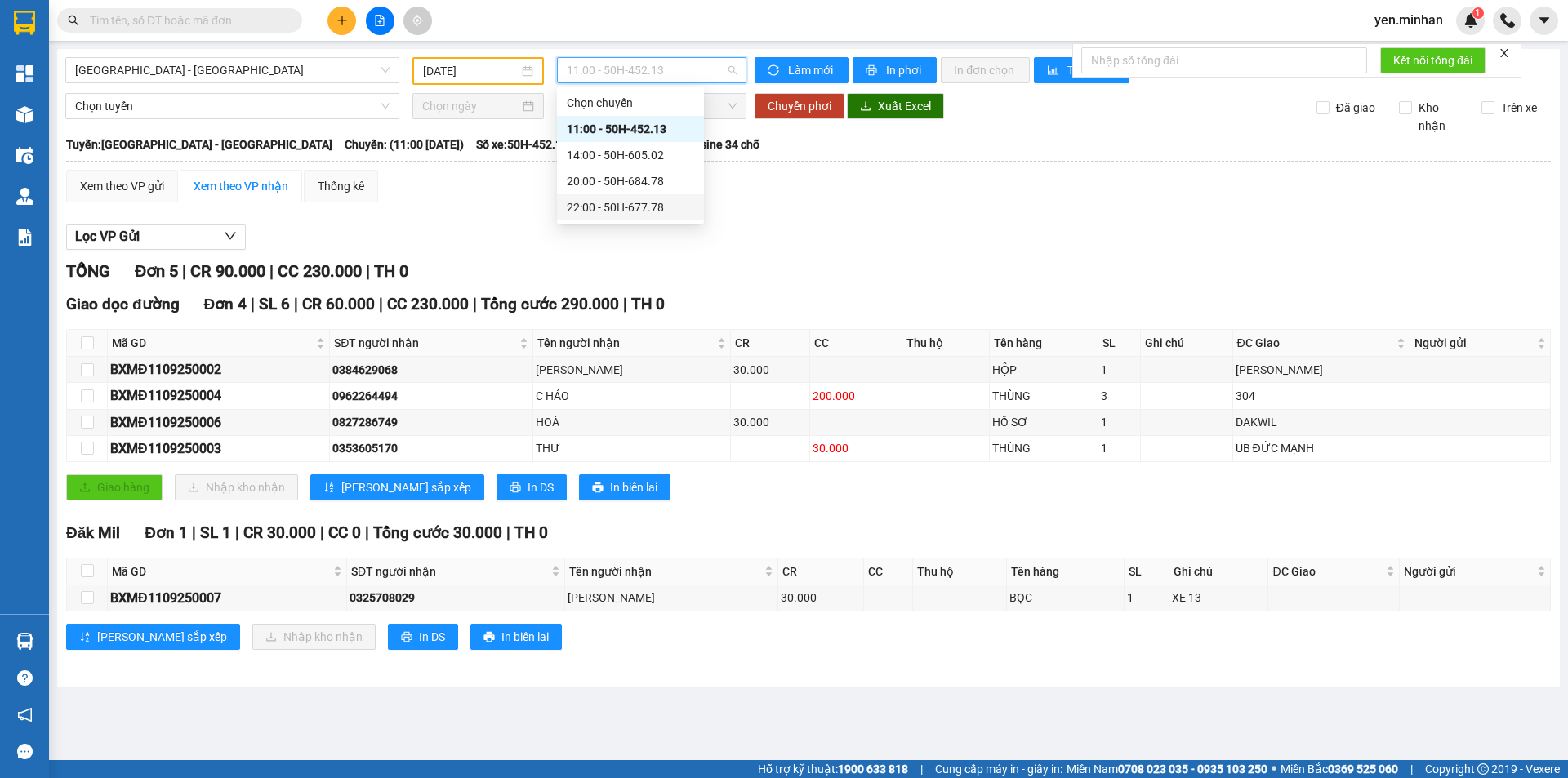
click at [618, 207] on div "22:00 - 50H-677.78" at bounding box center [630, 207] width 127 height 18
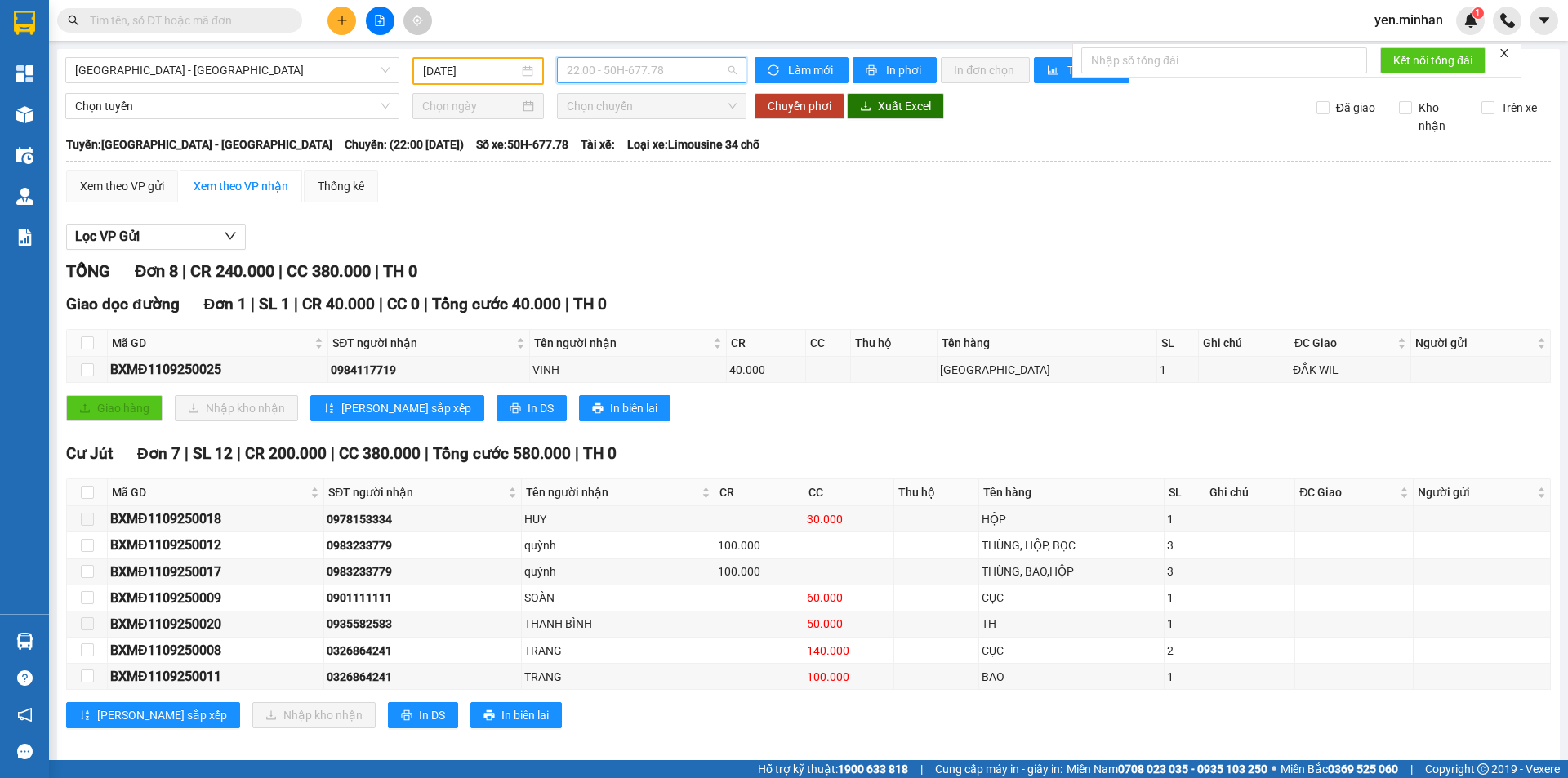
click at [675, 66] on span "22:00 - 50H-677.78" at bounding box center [651, 70] width 169 height 24
click at [609, 180] on div "20:00 - 50H-684.78" at bounding box center [626, 181] width 127 height 18
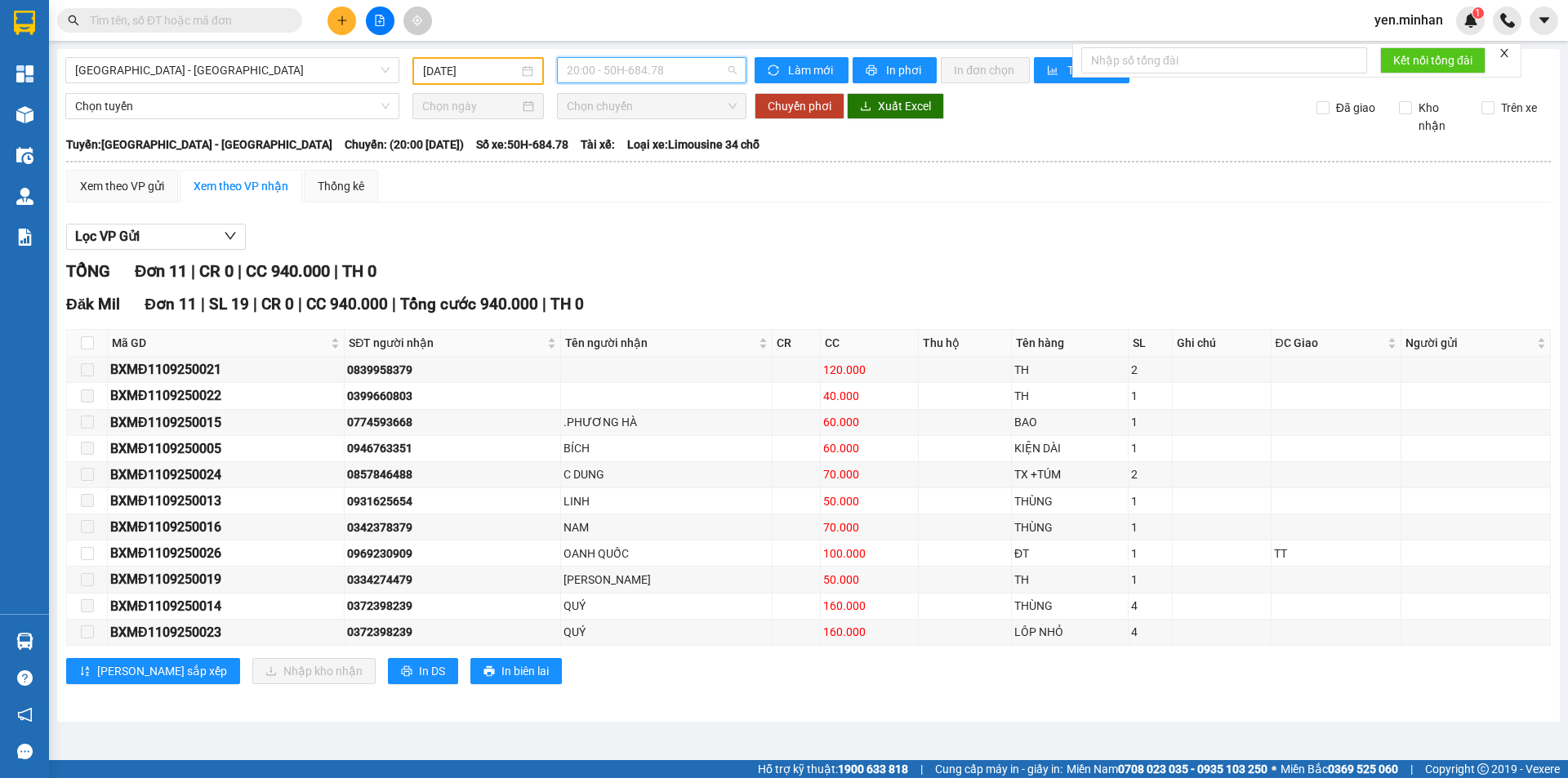
click at [627, 73] on span "20:00 - 50H-684.78" at bounding box center [651, 70] width 169 height 24
click at [630, 152] on div "14:00 - 50H-605.02" at bounding box center [630, 154] width 127 height 18
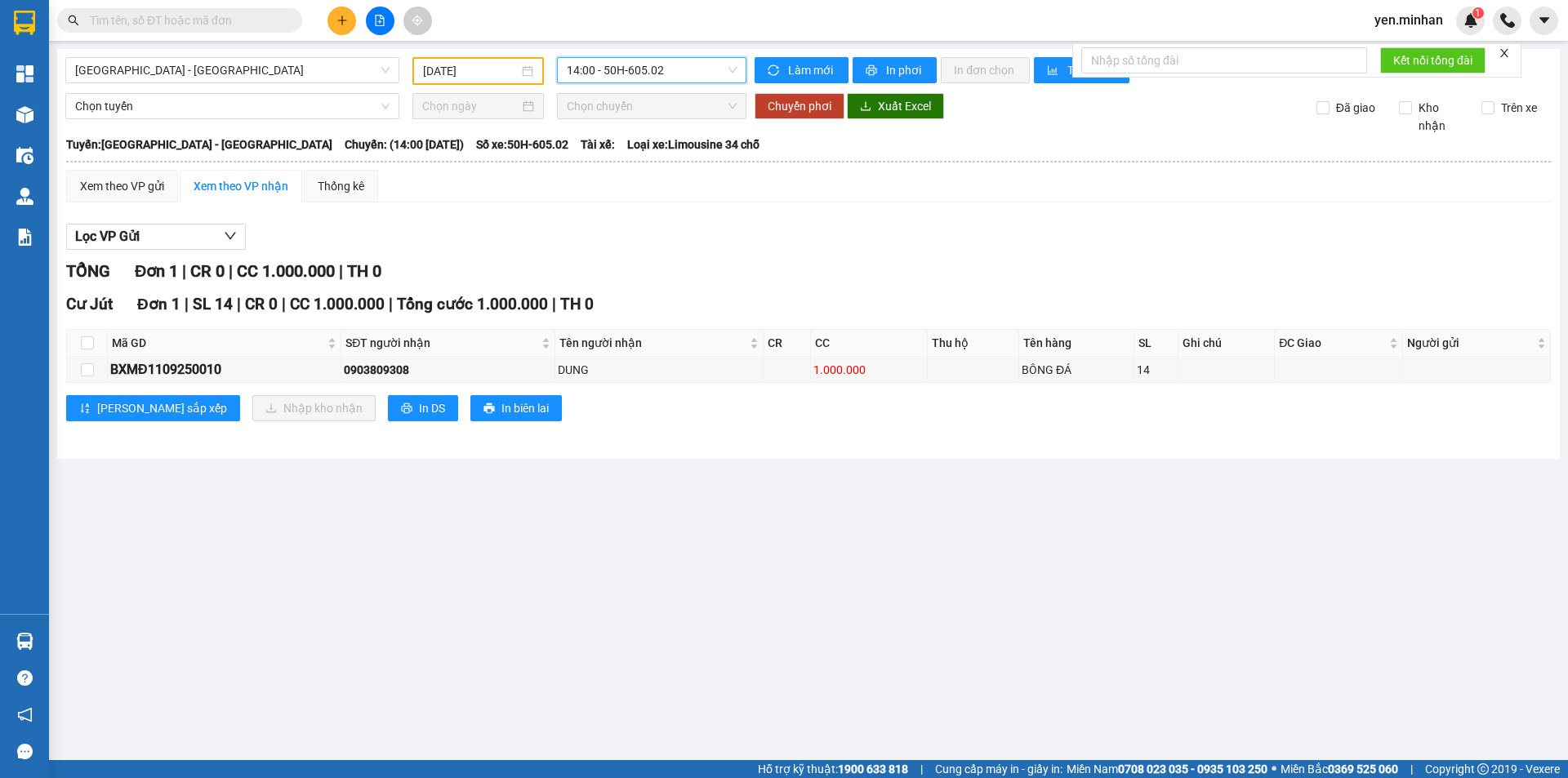
click at [646, 72] on span "14:00 - 50H-605.02" at bounding box center [651, 70] width 169 height 24
click at [616, 131] on div "11:00 - 50H-452.13" at bounding box center [630, 128] width 127 height 18
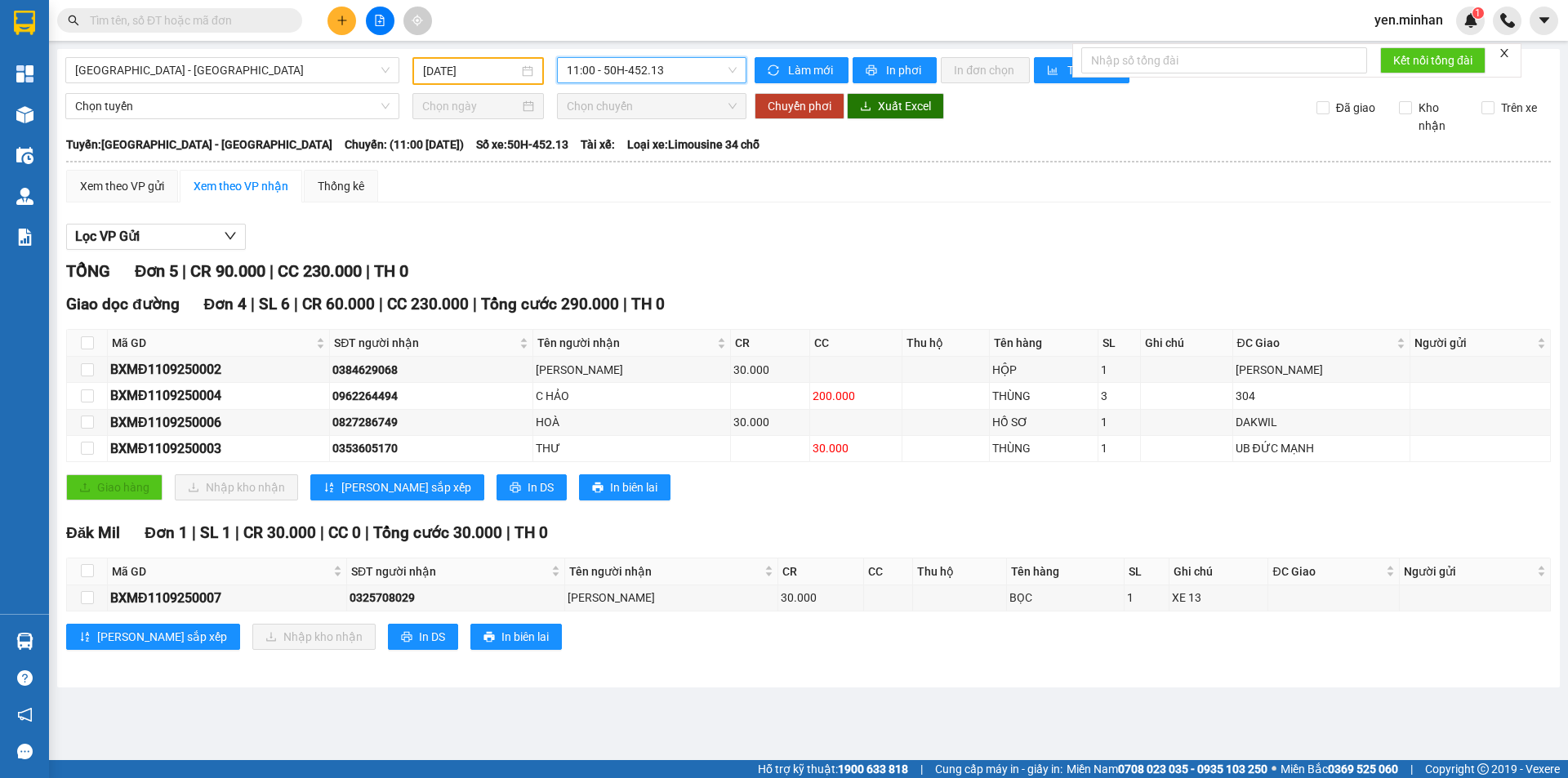
drag, startPoint x: 652, startPoint y: 72, endPoint x: 638, endPoint y: 84, distance: 18.4
click at [652, 71] on span "11:00 - 50H-452.13" at bounding box center [651, 70] width 169 height 24
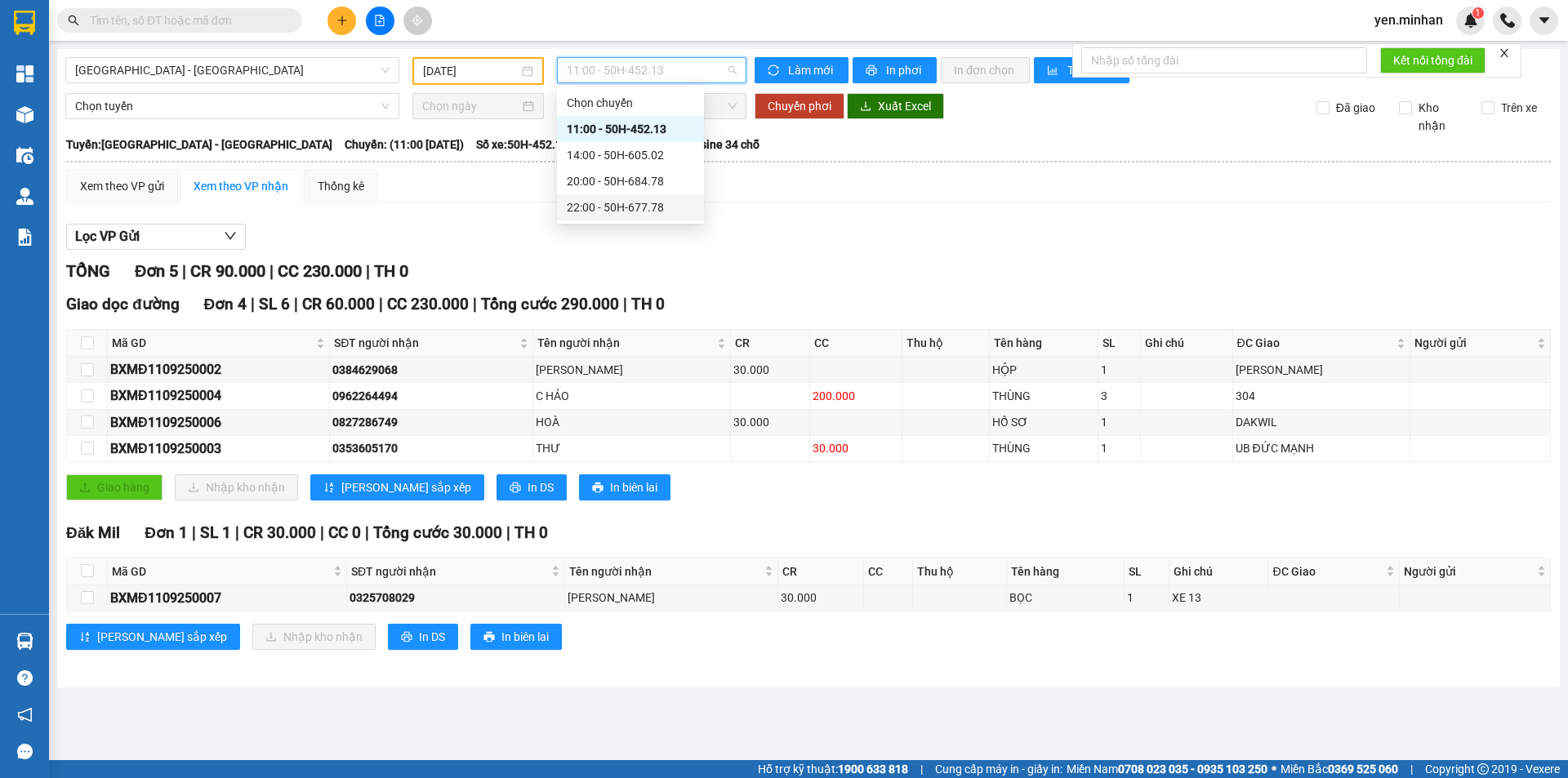
click at [586, 204] on div "22:00 - 50H-677.78" at bounding box center [630, 207] width 127 height 18
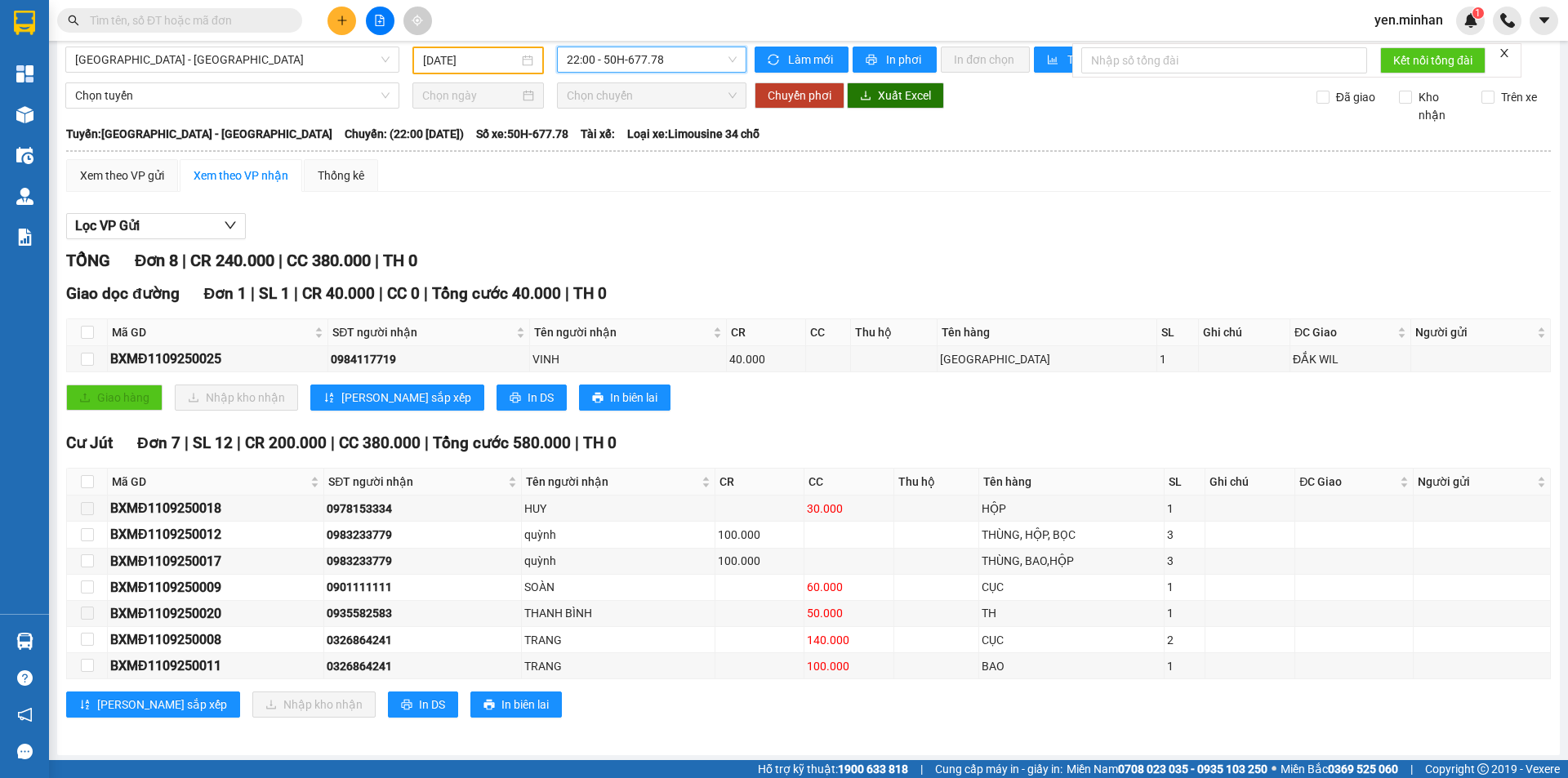
scroll to position [14, 0]
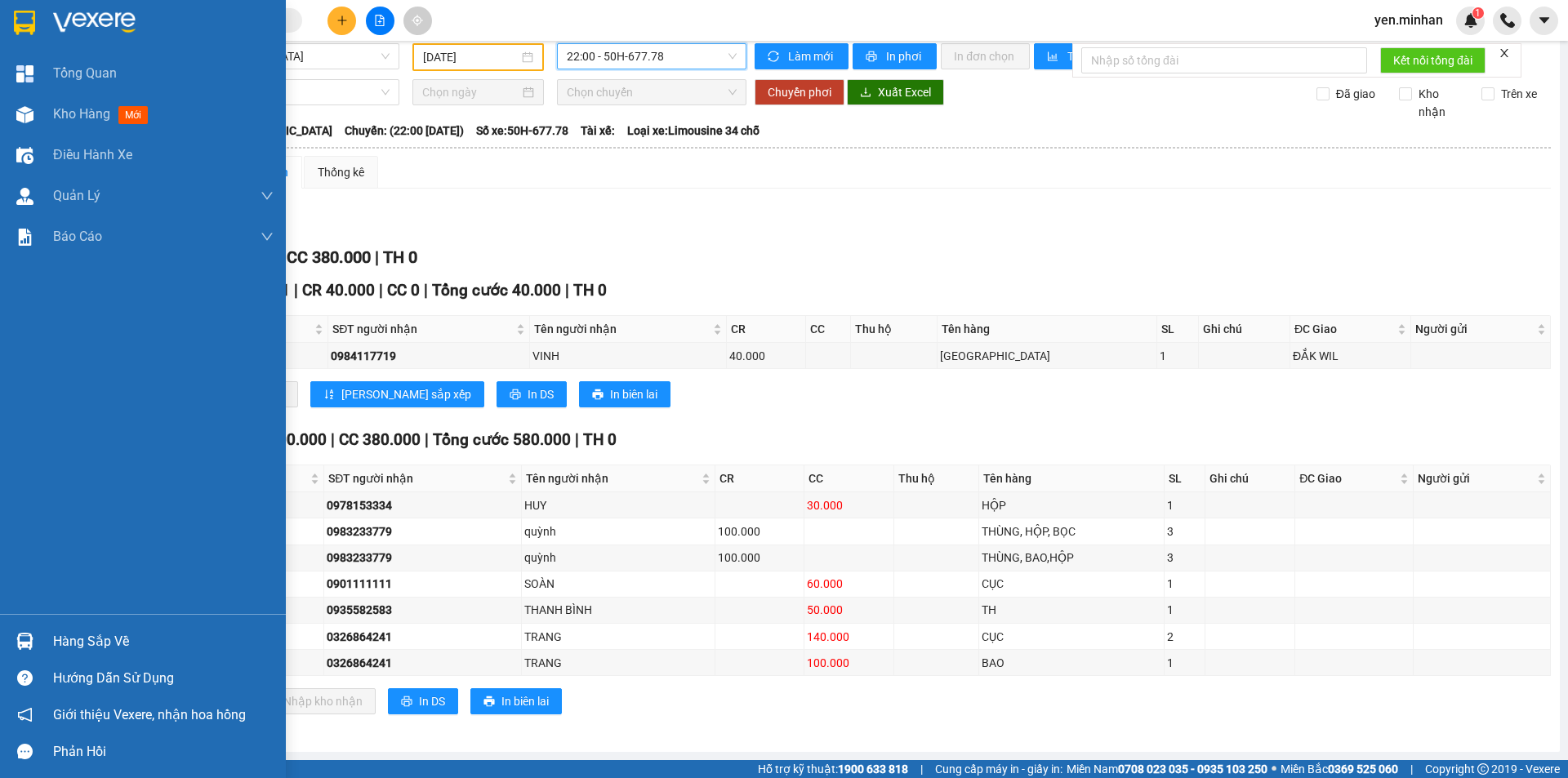
click at [4, 29] on div at bounding box center [142, 26] width 286 height 53
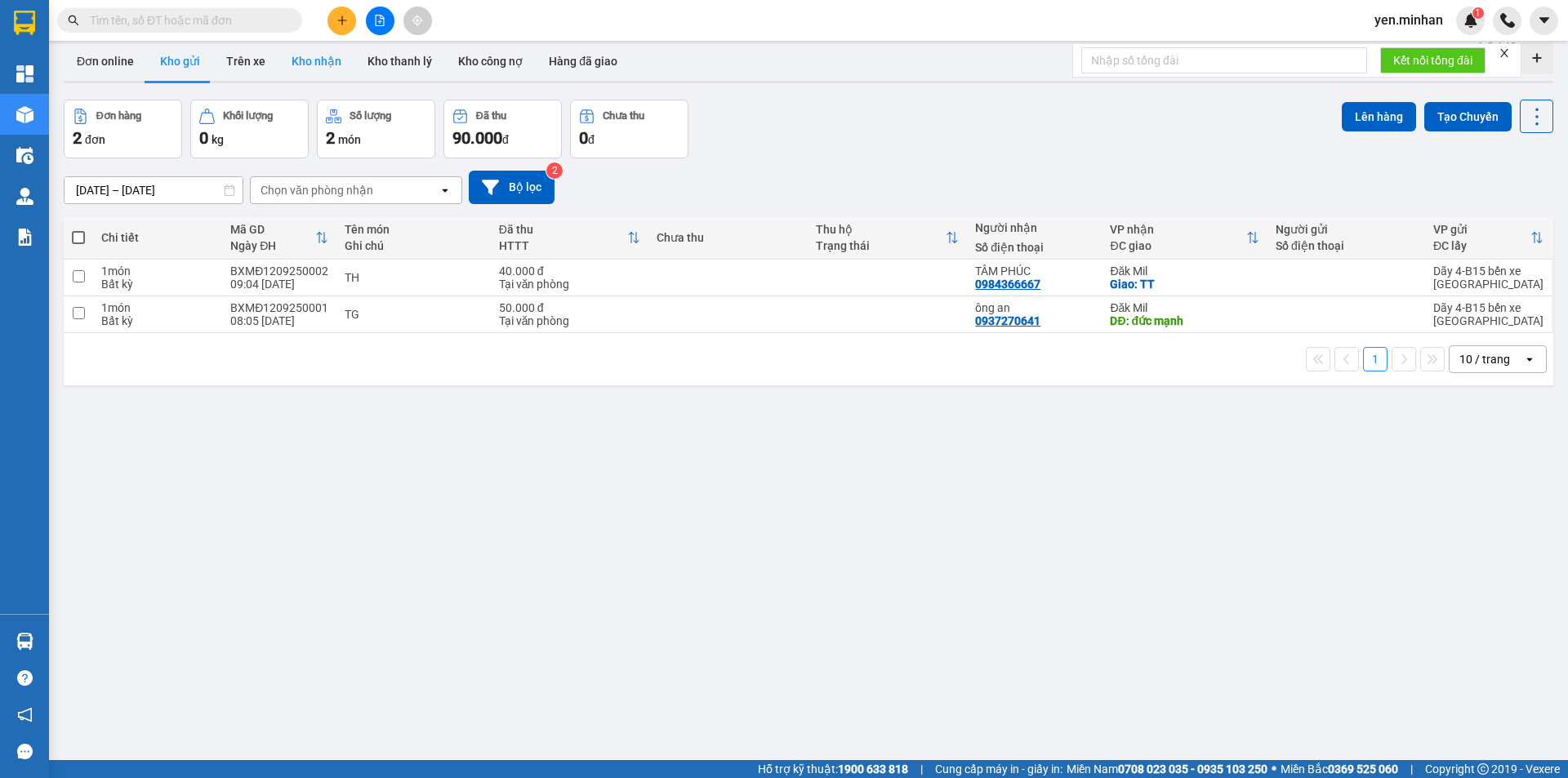
click at [316, 62] on button "Kho nhận" at bounding box center [315, 61] width 76 height 39
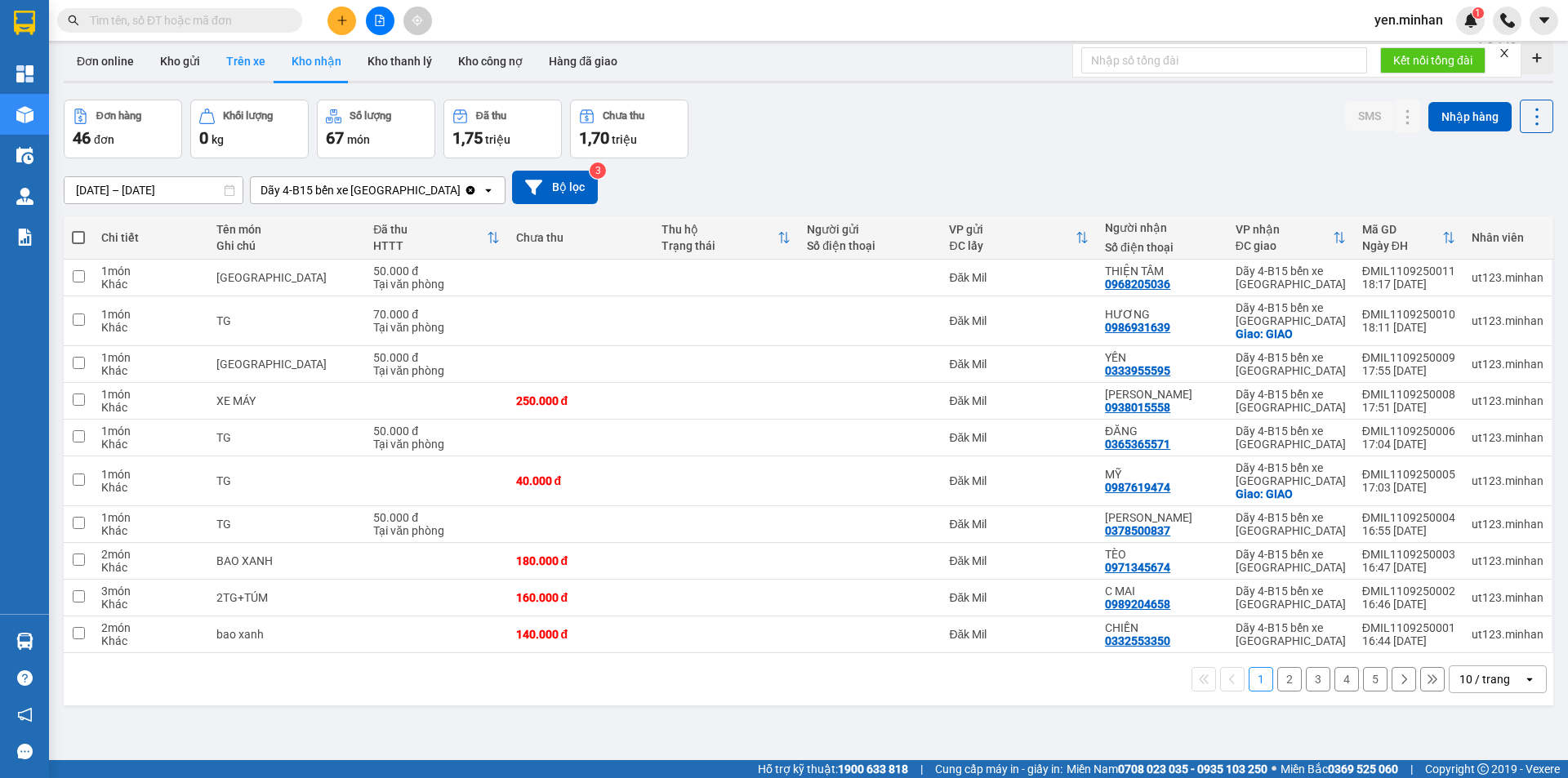
click at [242, 52] on button "Trên xe" at bounding box center [246, 61] width 66 height 39
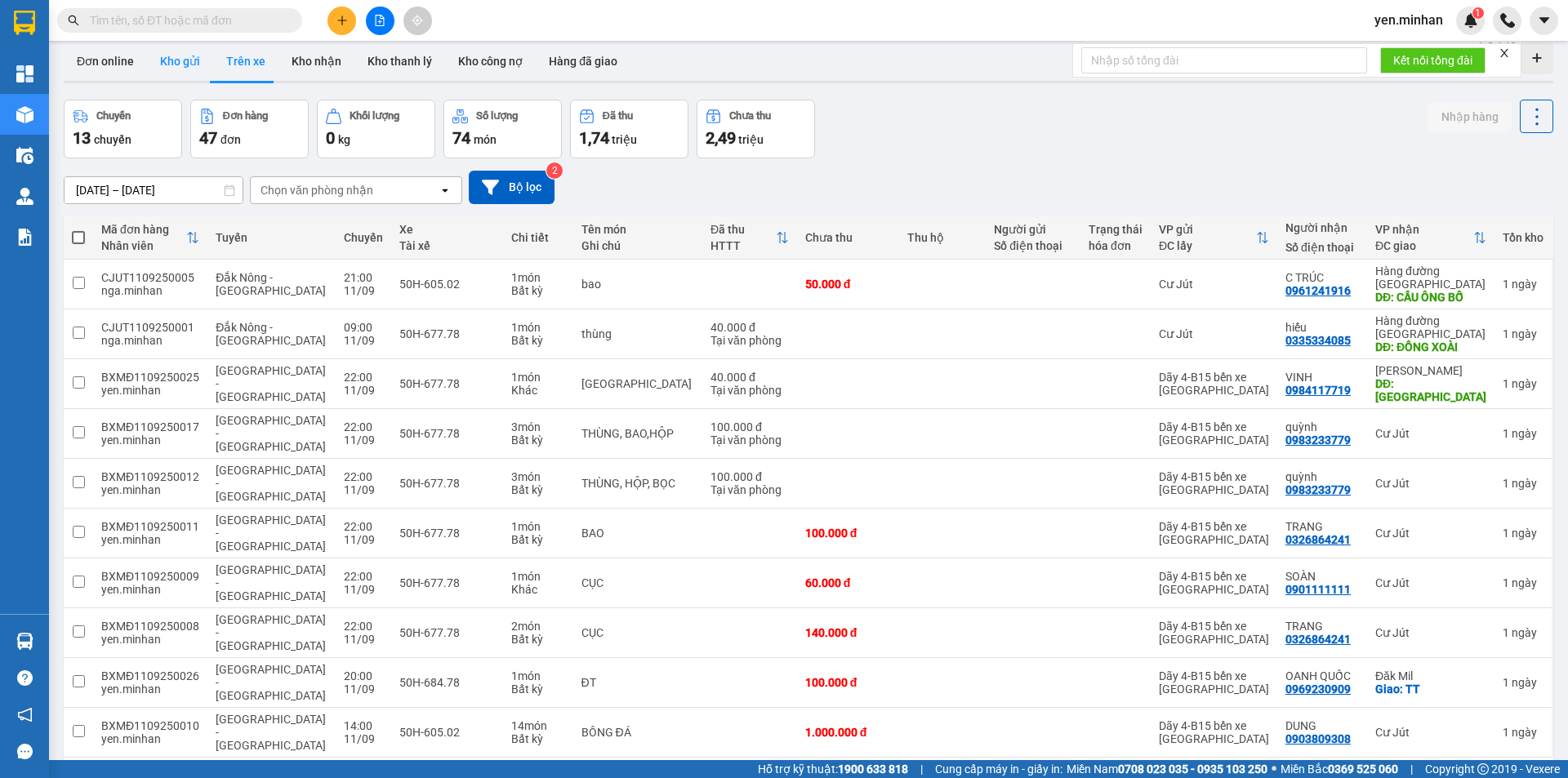
click at [190, 48] on button "Kho gửi" at bounding box center [180, 61] width 66 height 39
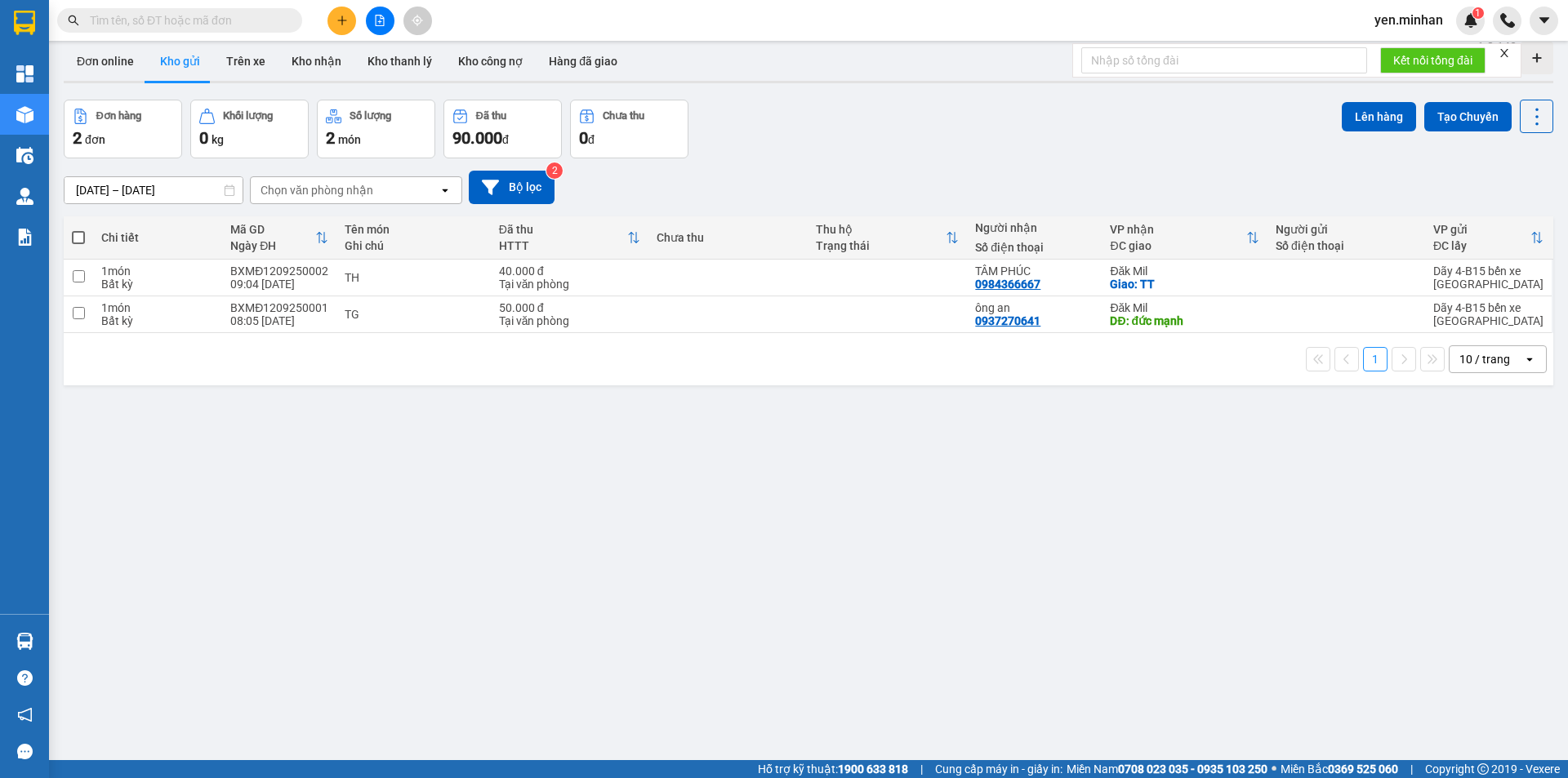
click at [299, 131] on button "Khối lượng 0 kg" at bounding box center [249, 128] width 118 height 59
click at [171, 196] on input "[DATE] – [DATE]" at bounding box center [154, 190] width 178 height 26
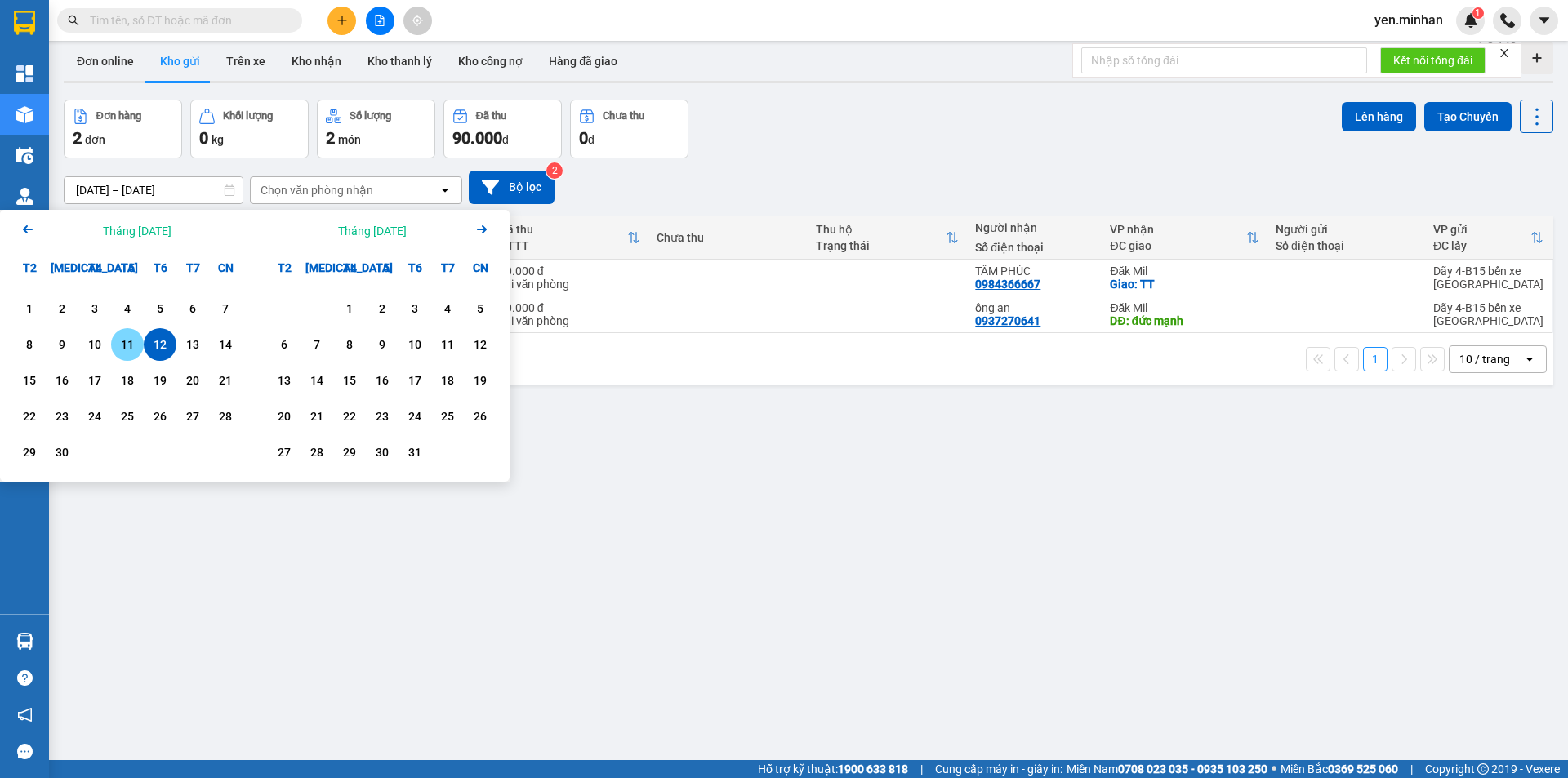
click at [124, 345] on div "11" at bounding box center [127, 345] width 22 height 20
click at [128, 337] on div "11" at bounding box center [127, 345] width 22 height 20
type input "[DATE] – [DATE]"
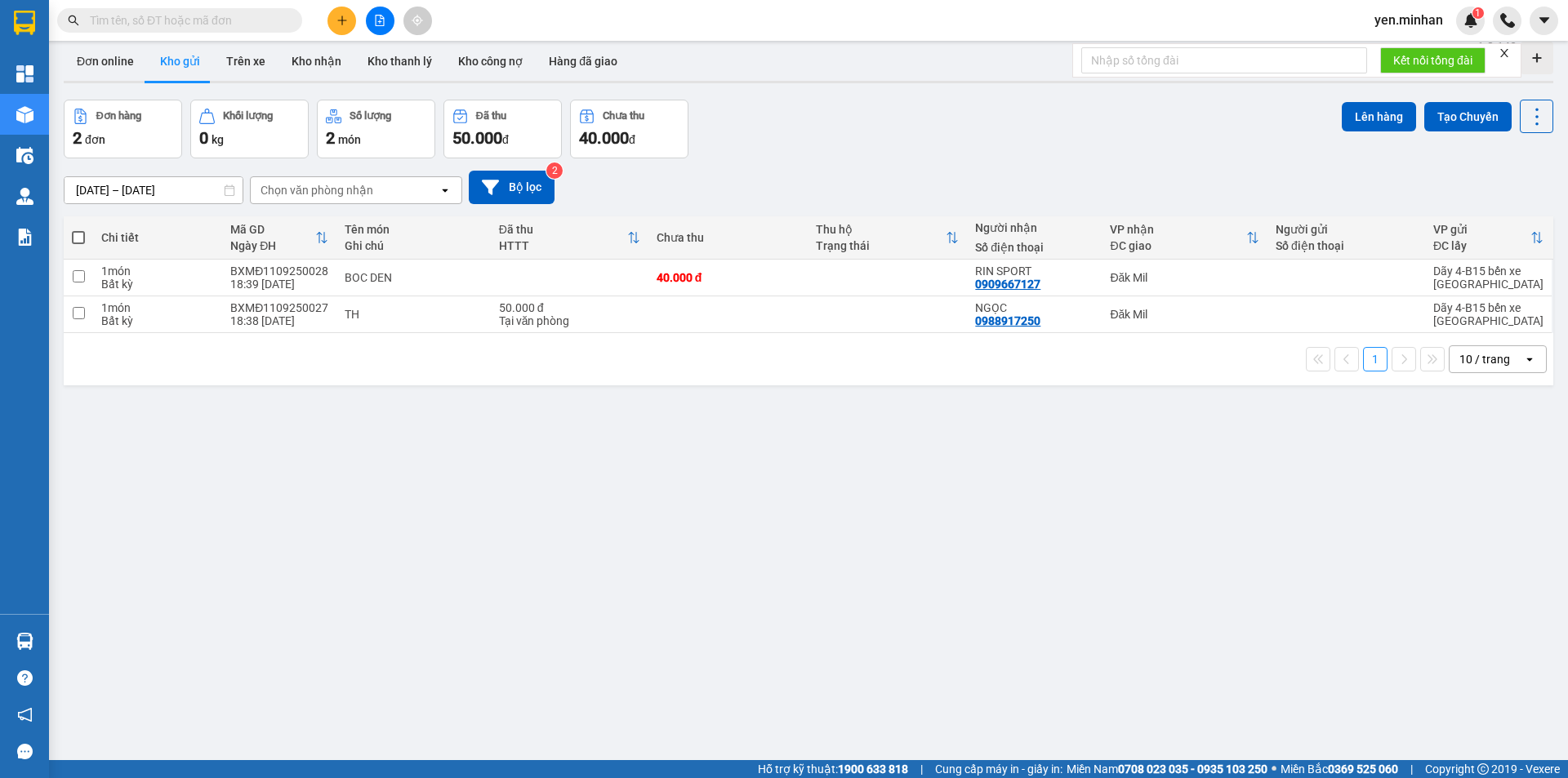
click at [403, 186] on div "Chọn văn phòng nhận" at bounding box center [344, 190] width 188 height 26
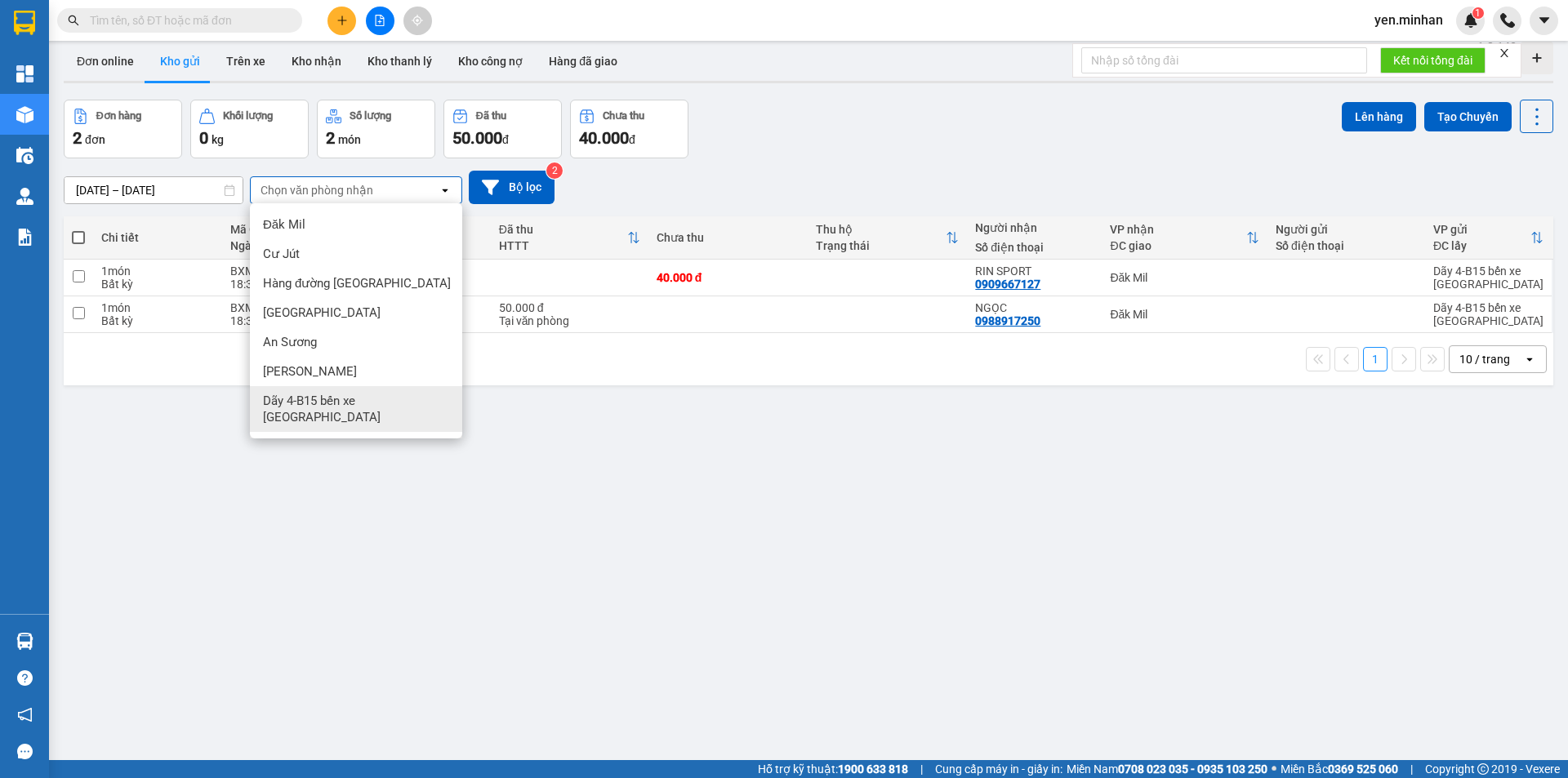
click at [374, 400] on span "Dãy 4-B15 bến xe [GEOGRAPHIC_DATA]" at bounding box center [359, 409] width 193 height 33
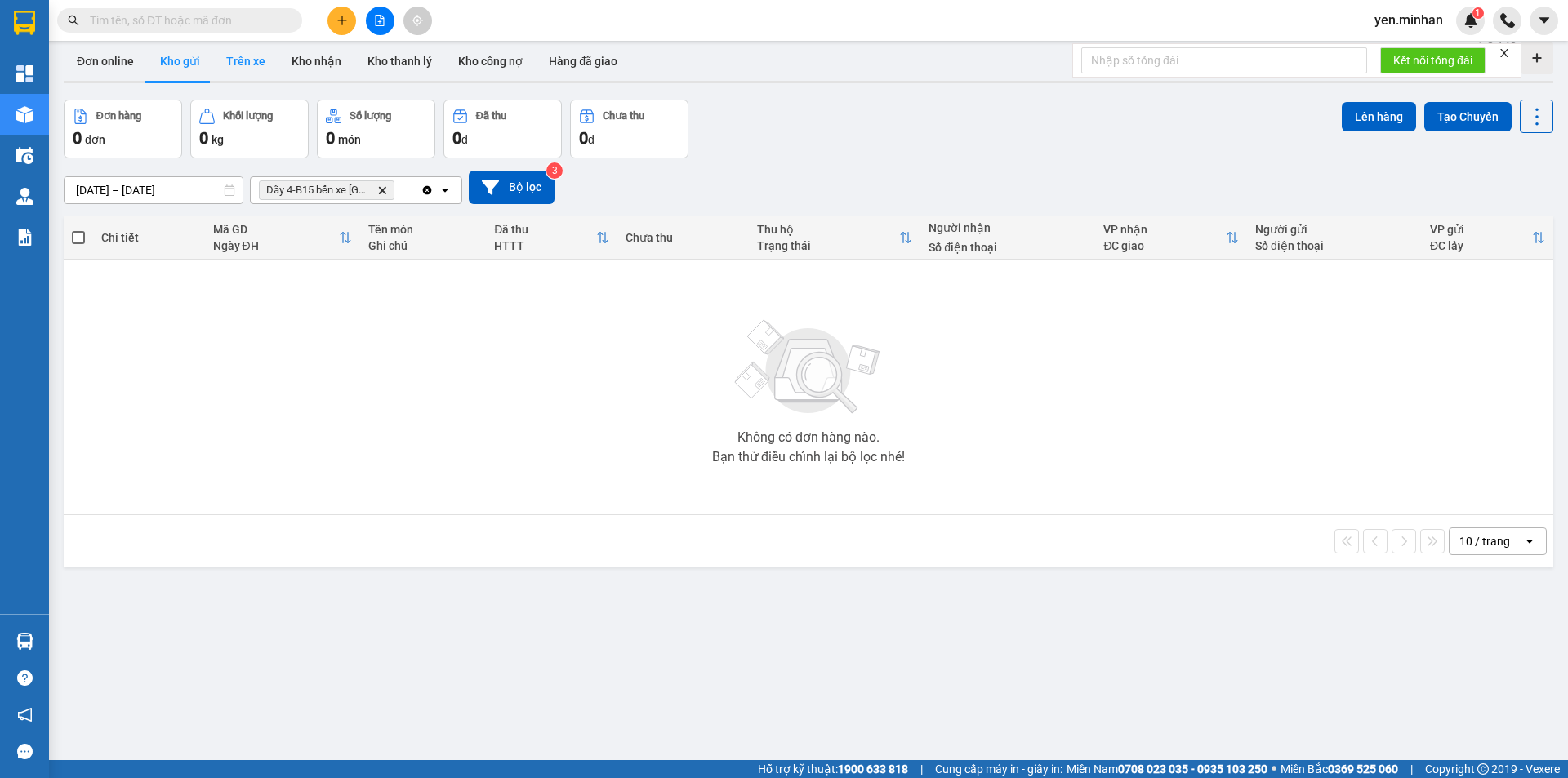
click at [240, 53] on button "Trên xe" at bounding box center [246, 61] width 66 height 39
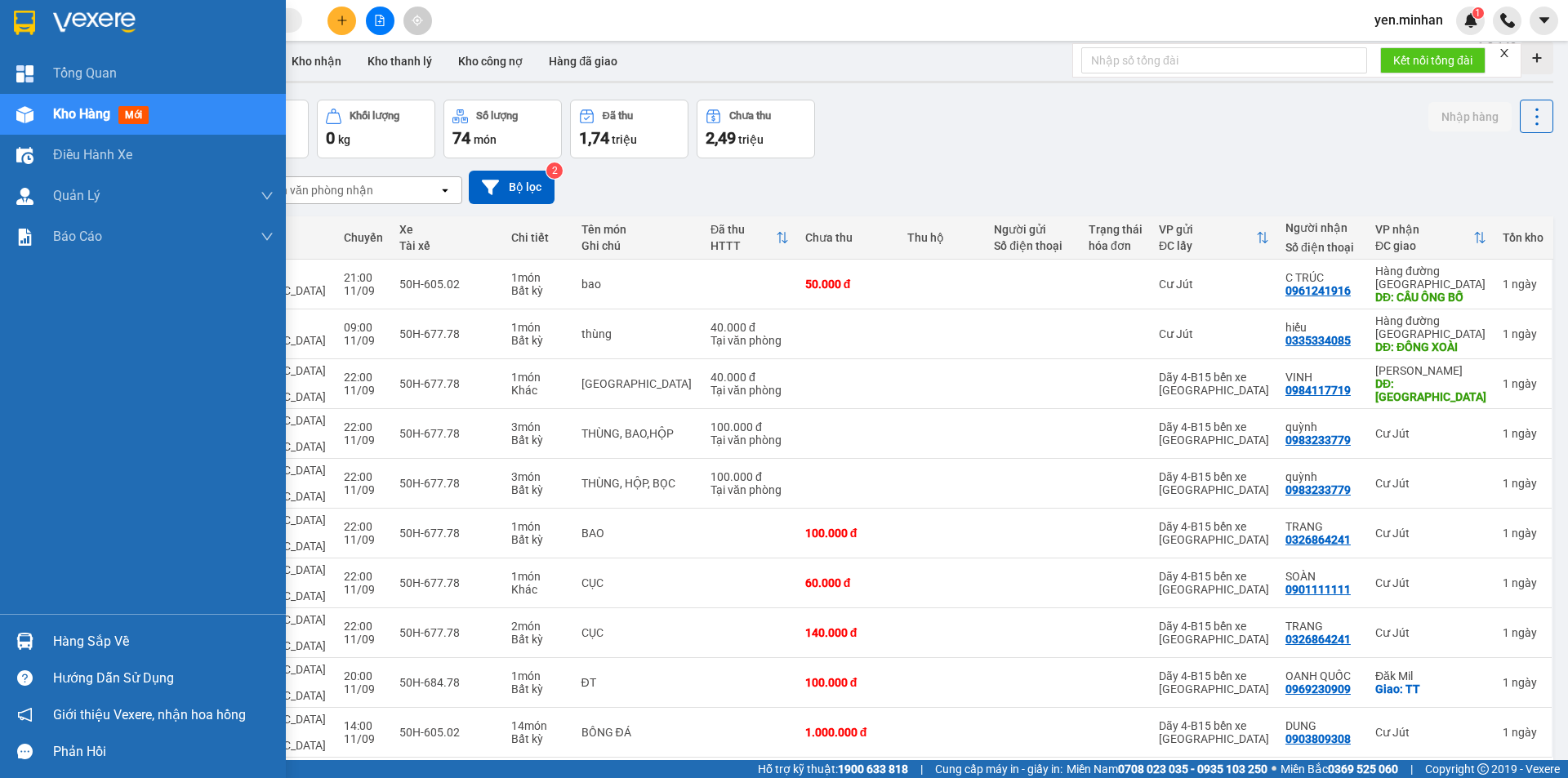
click at [25, 20] on img at bounding box center [24, 22] width 22 height 24
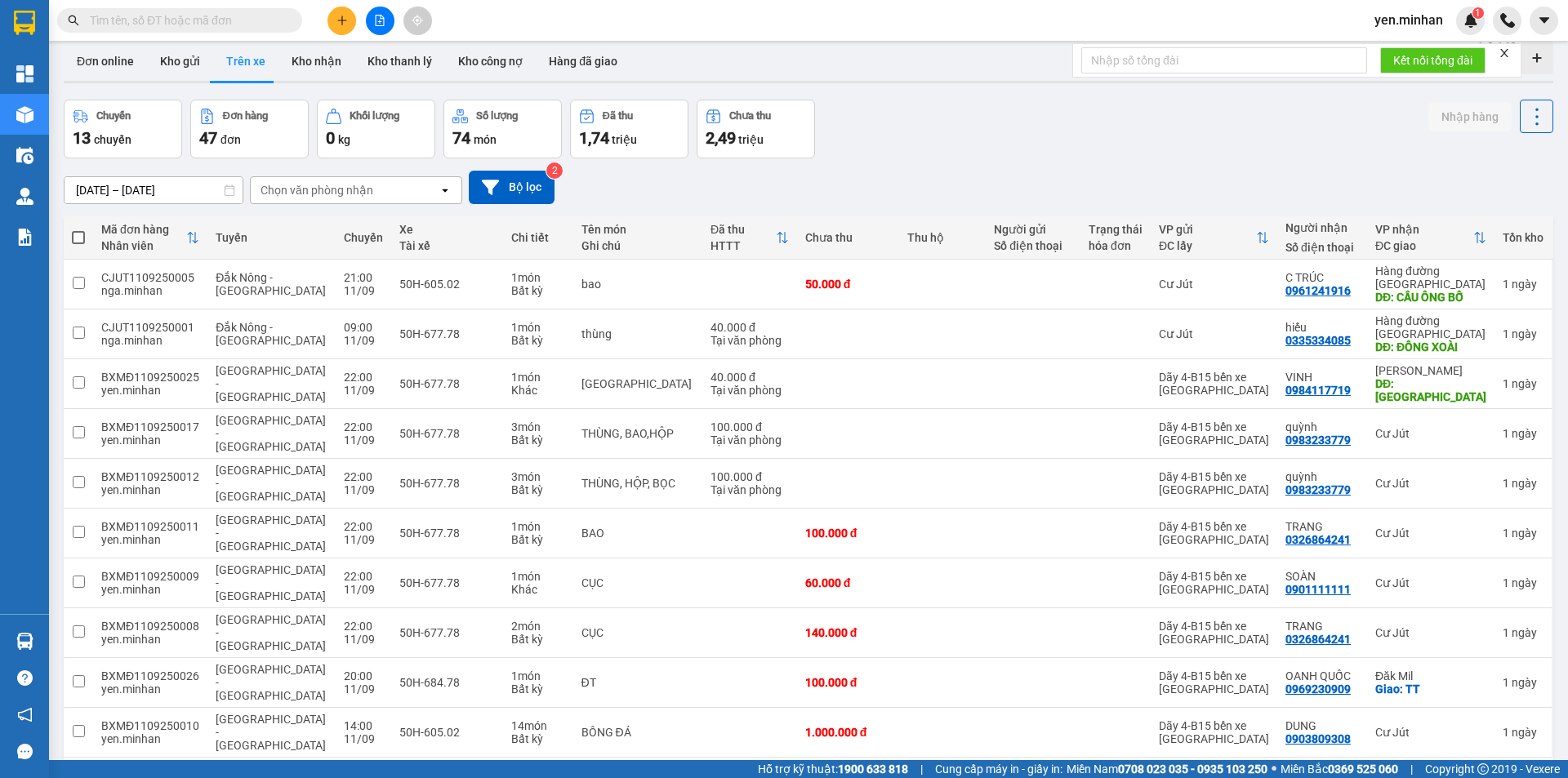
click at [149, 192] on input "[DATE] – [DATE]" at bounding box center [154, 190] width 178 height 26
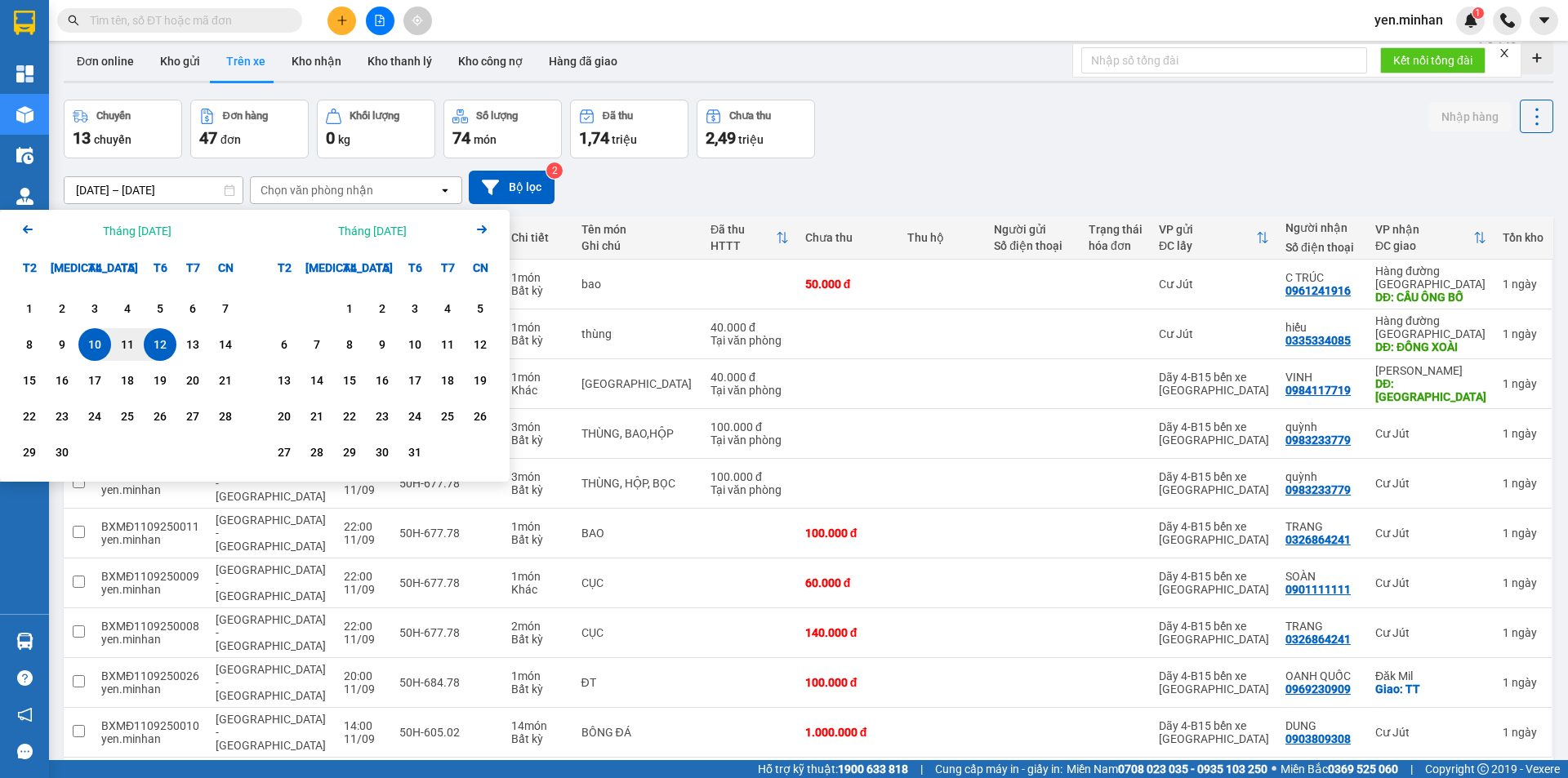
click at [163, 342] on div "12" at bounding box center [160, 345] width 22 height 20
click at [163, 344] on div "12" at bounding box center [160, 345] width 22 height 20
type input "[DATE] – [DATE]"
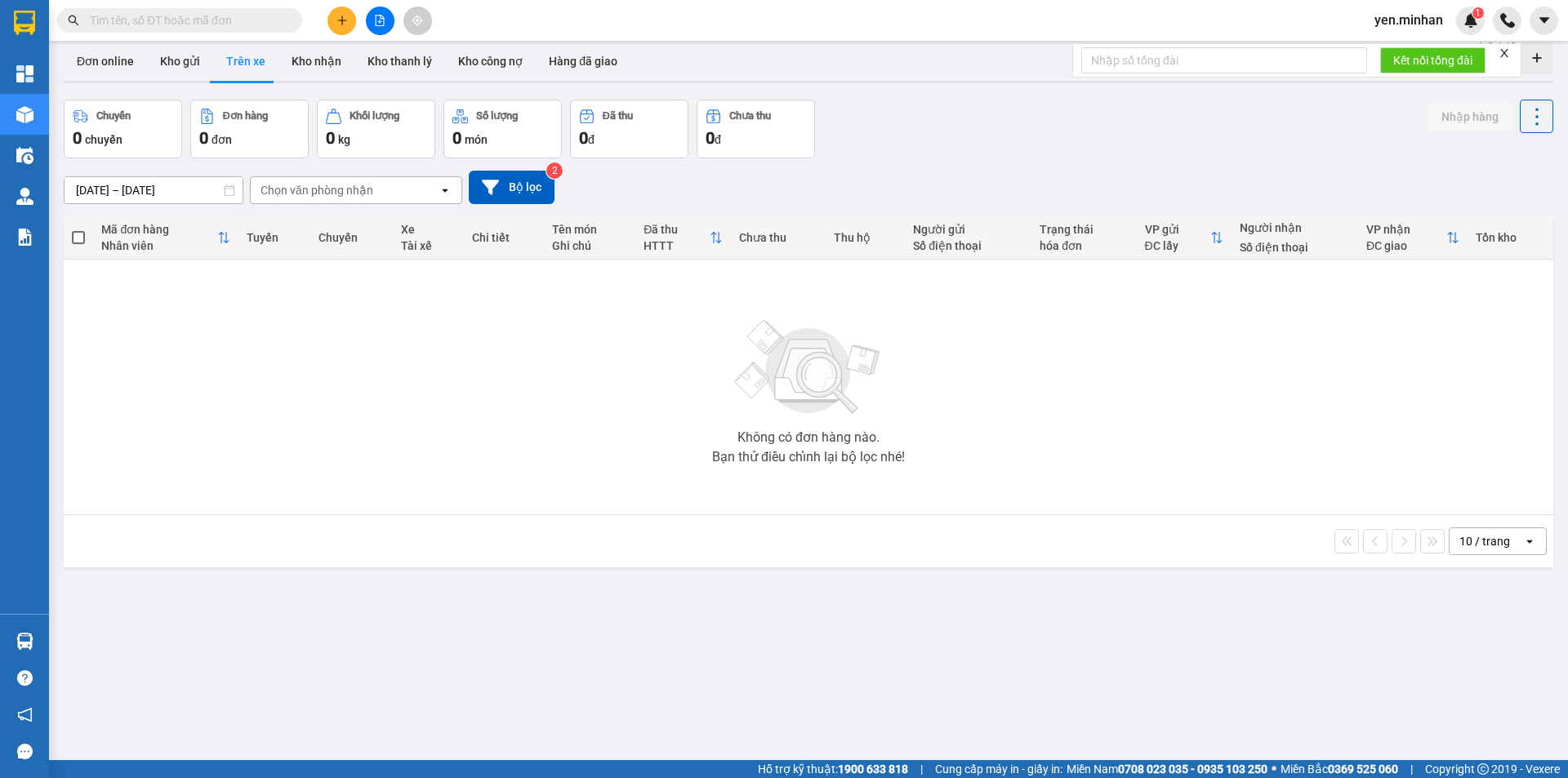
click at [382, 191] on div "Chọn văn phòng nhận" at bounding box center [344, 190] width 188 height 26
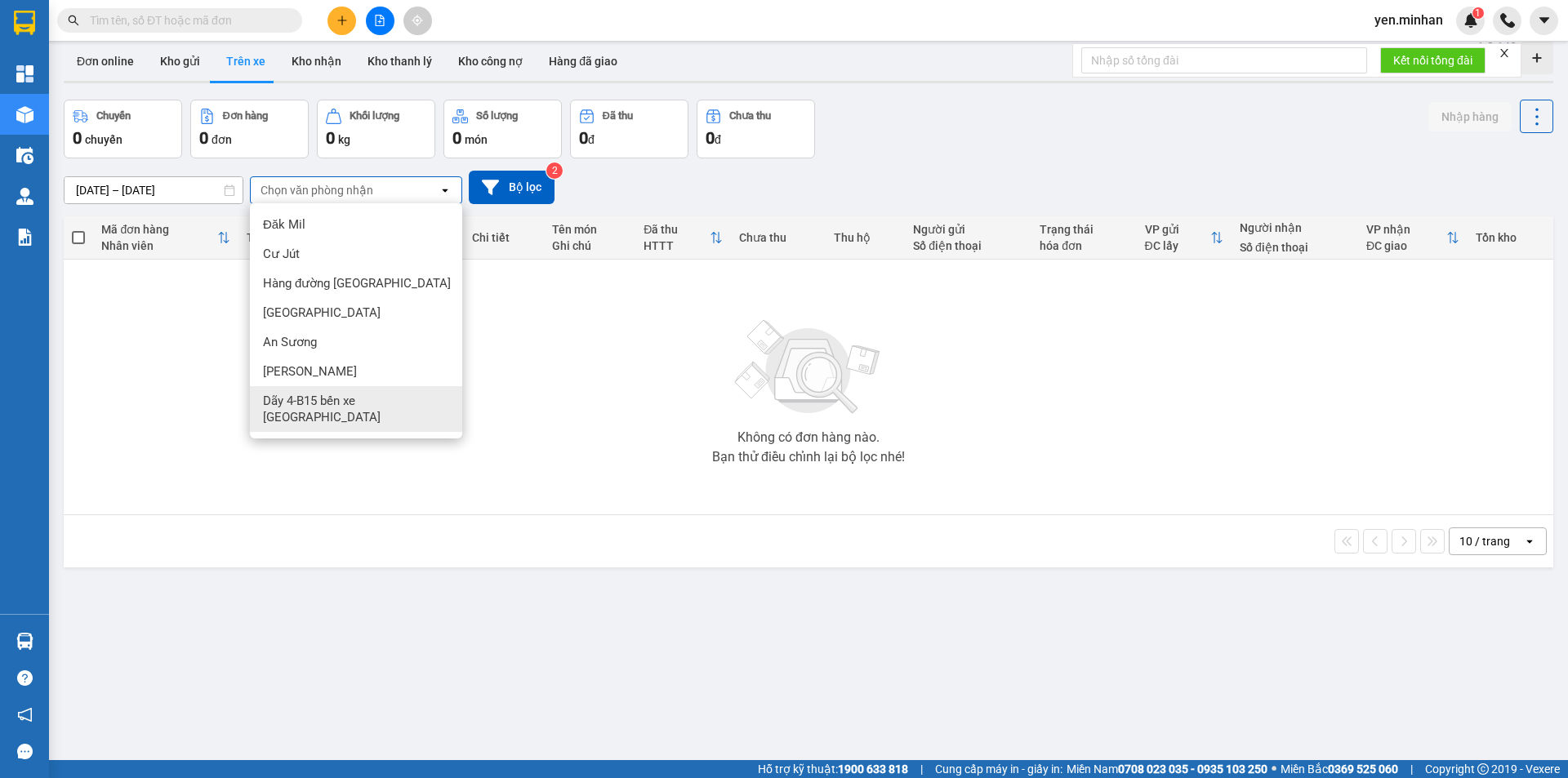
click at [347, 403] on span "Dãy 4-B15 bến xe [GEOGRAPHIC_DATA]" at bounding box center [359, 409] width 193 height 33
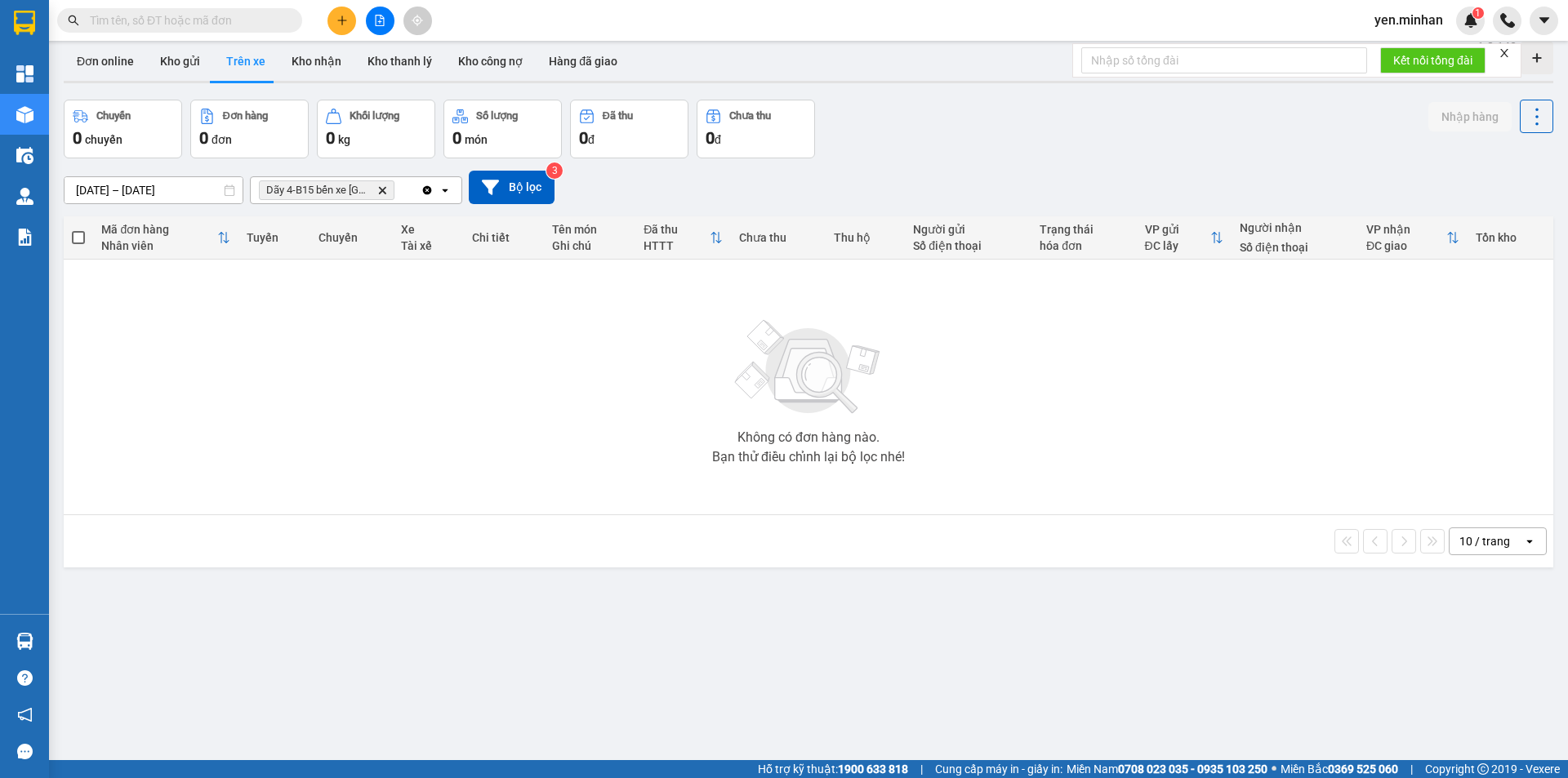
click at [426, 192] on icon "Clear all" at bounding box center [428, 190] width 9 height 9
click at [187, 65] on button "Kho gửi" at bounding box center [180, 61] width 66 height 39
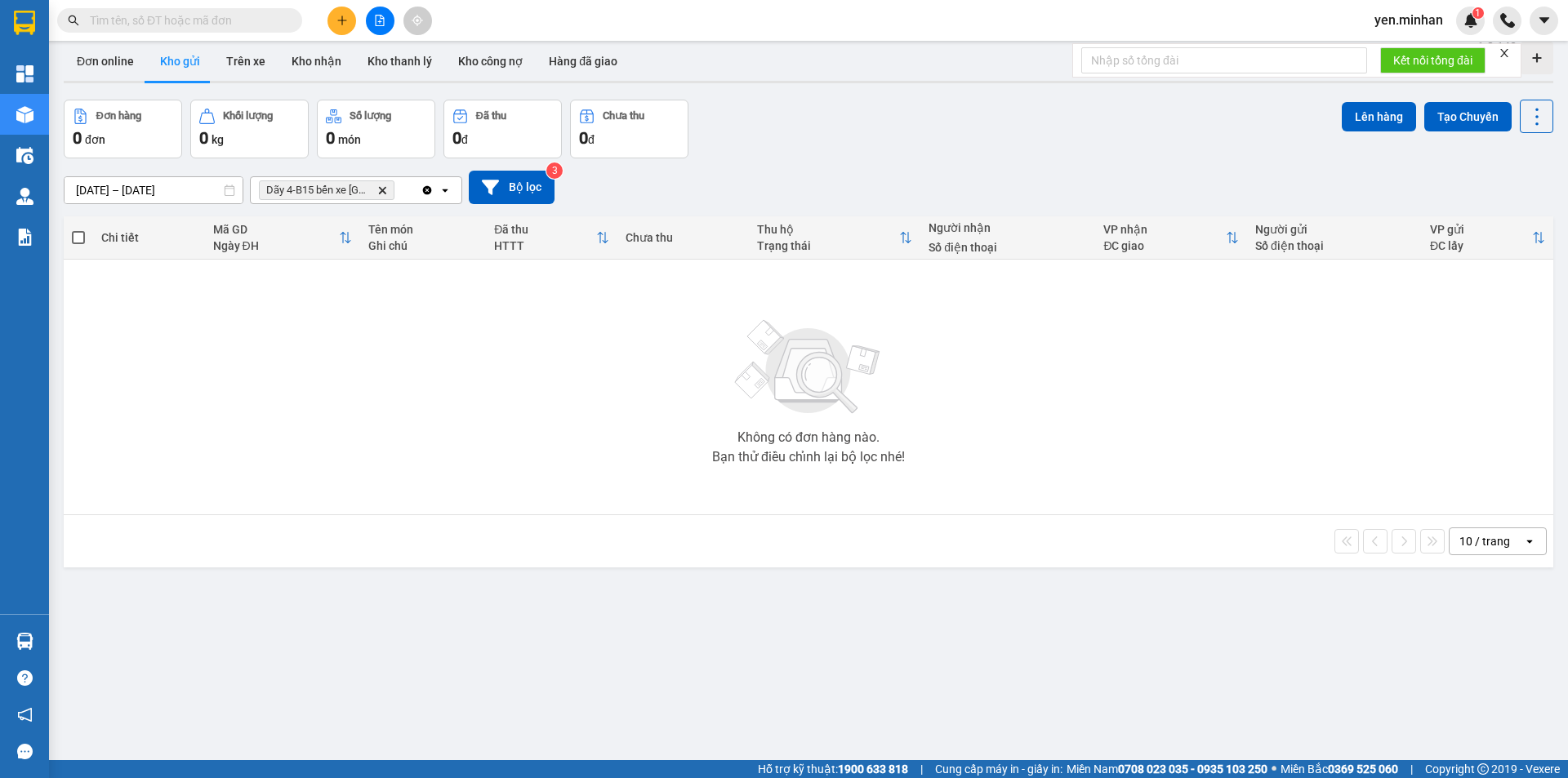
click at [198, 189] on input "[DATE] – [DATE]" at bounding box center [154, 190] width 178 height 26
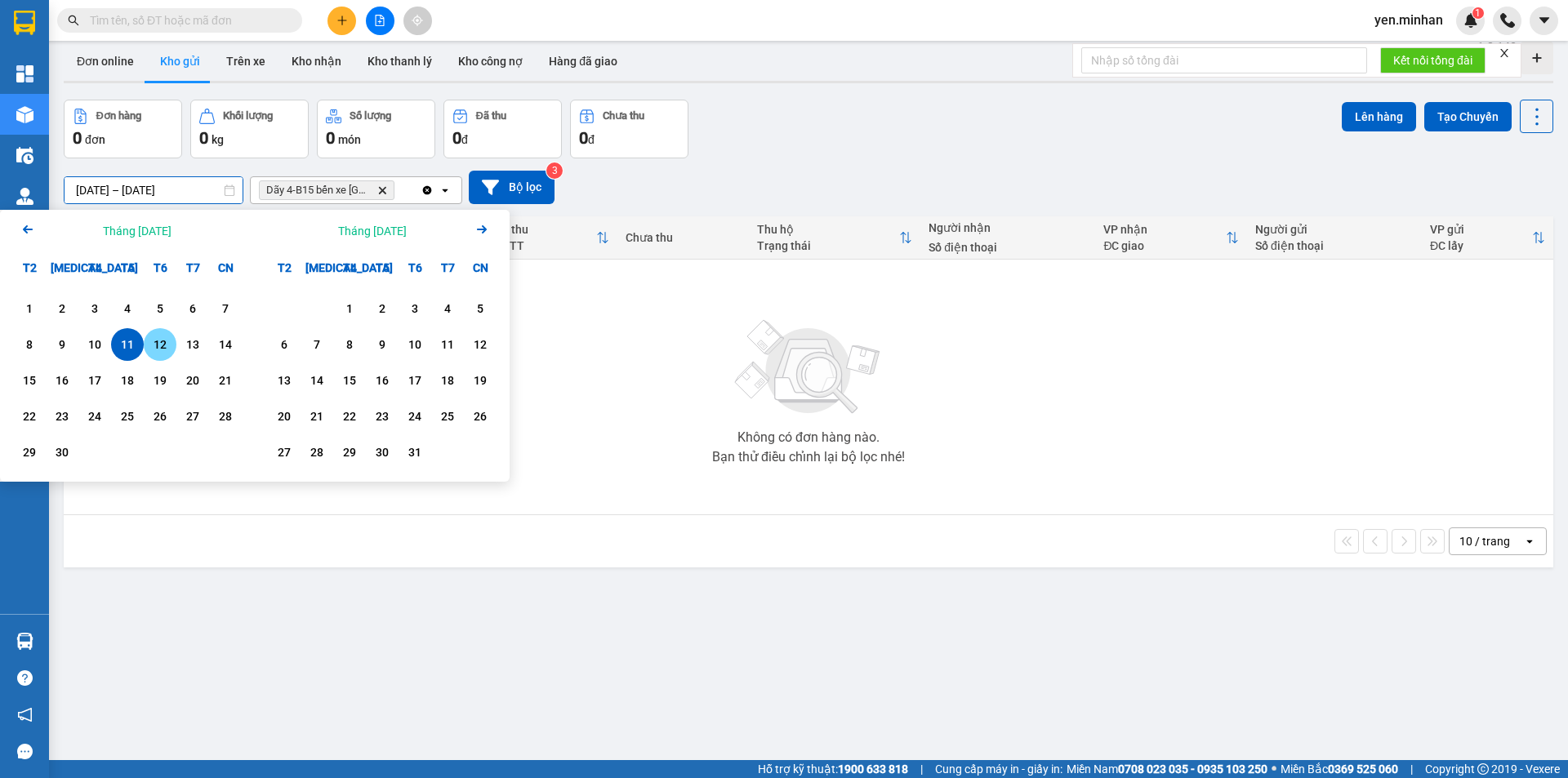
click at [161, 349] on div "12" at bounding box center [160, 345] width 22 height 20
click at [165, 343] on div "12" at bounding box center [160, 345] width 22 height 20
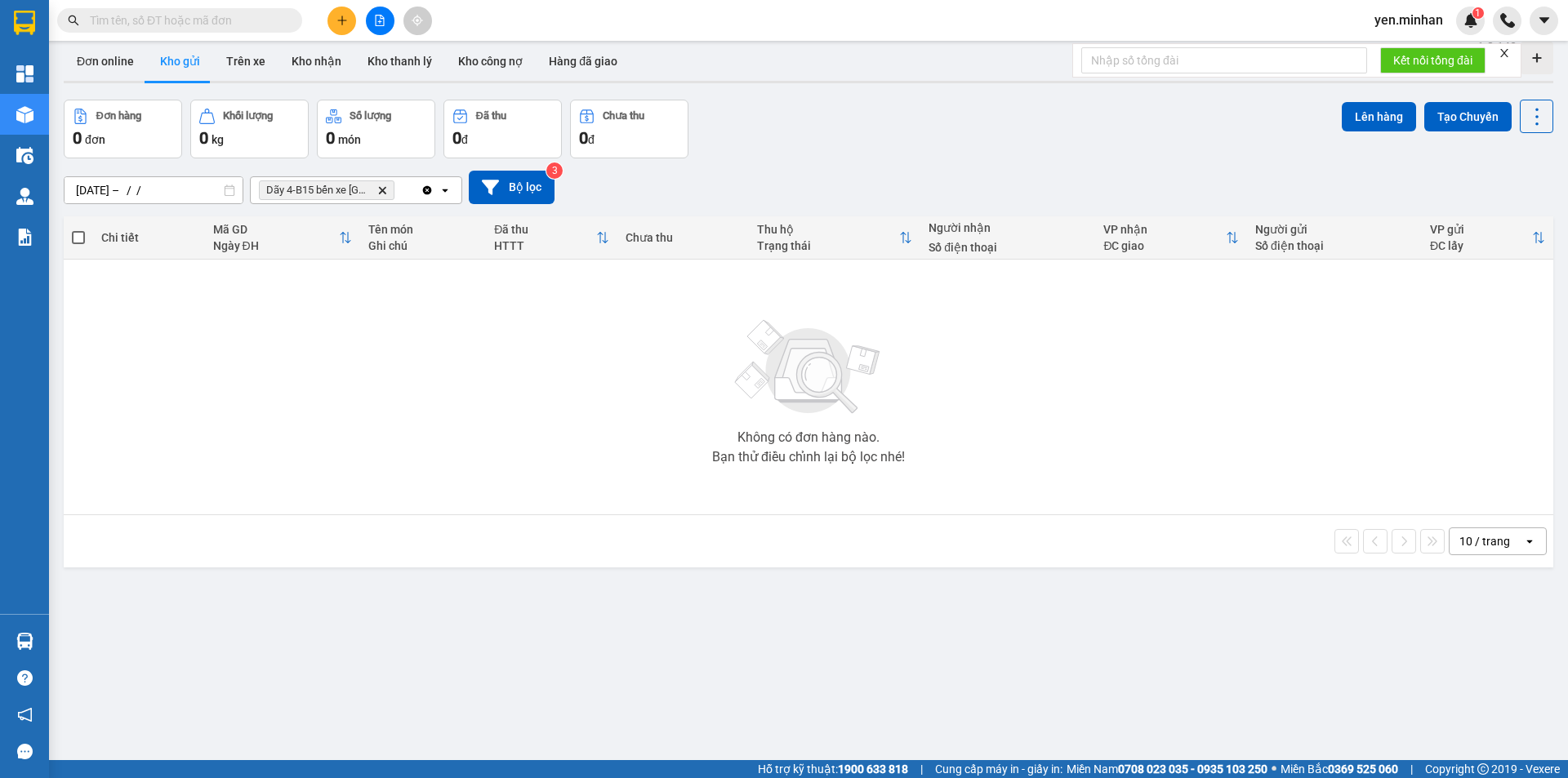
type input "[DATE] – [DATE]"
click at [381, 192] on icon "Dãy 4-B15 bến xe Miền Đông, close by backspace" at bounding box center [383, 190] width 7 height 7
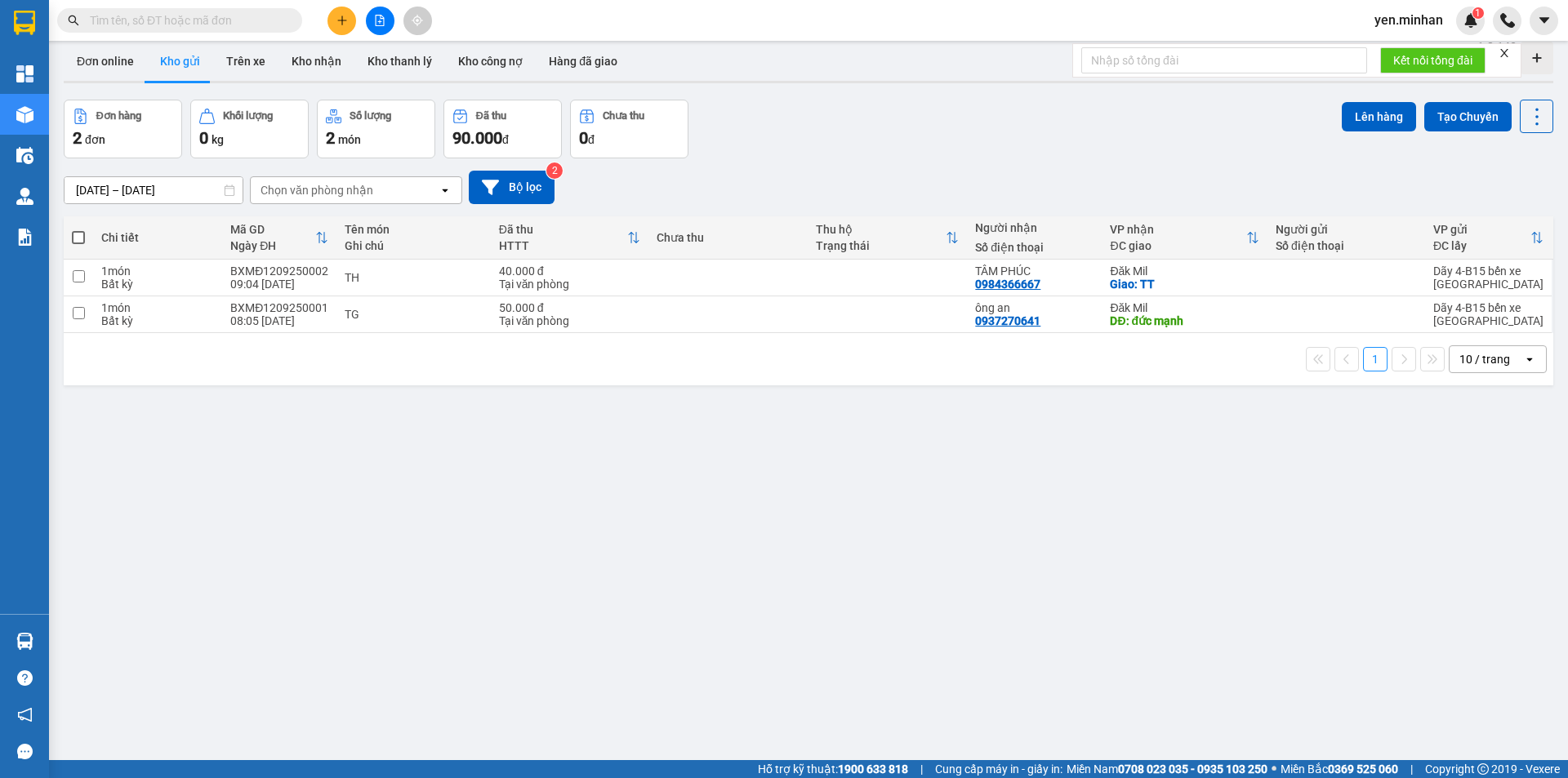
click at [828, 526] on div "ver 1.8.143 Đơn online Kho gửi Trên xe Kho nhận Kho thanh lý Kho công nợ Hàng đ…" at bounding box center [808, 424] width 1502 height 778
click at [338, 27] on button at bounding box center [342, 21] width 29 height 29
click at [368, 58] on div "Tạo đơn hàng" at bounding box center [398, 61] width 123 height 31
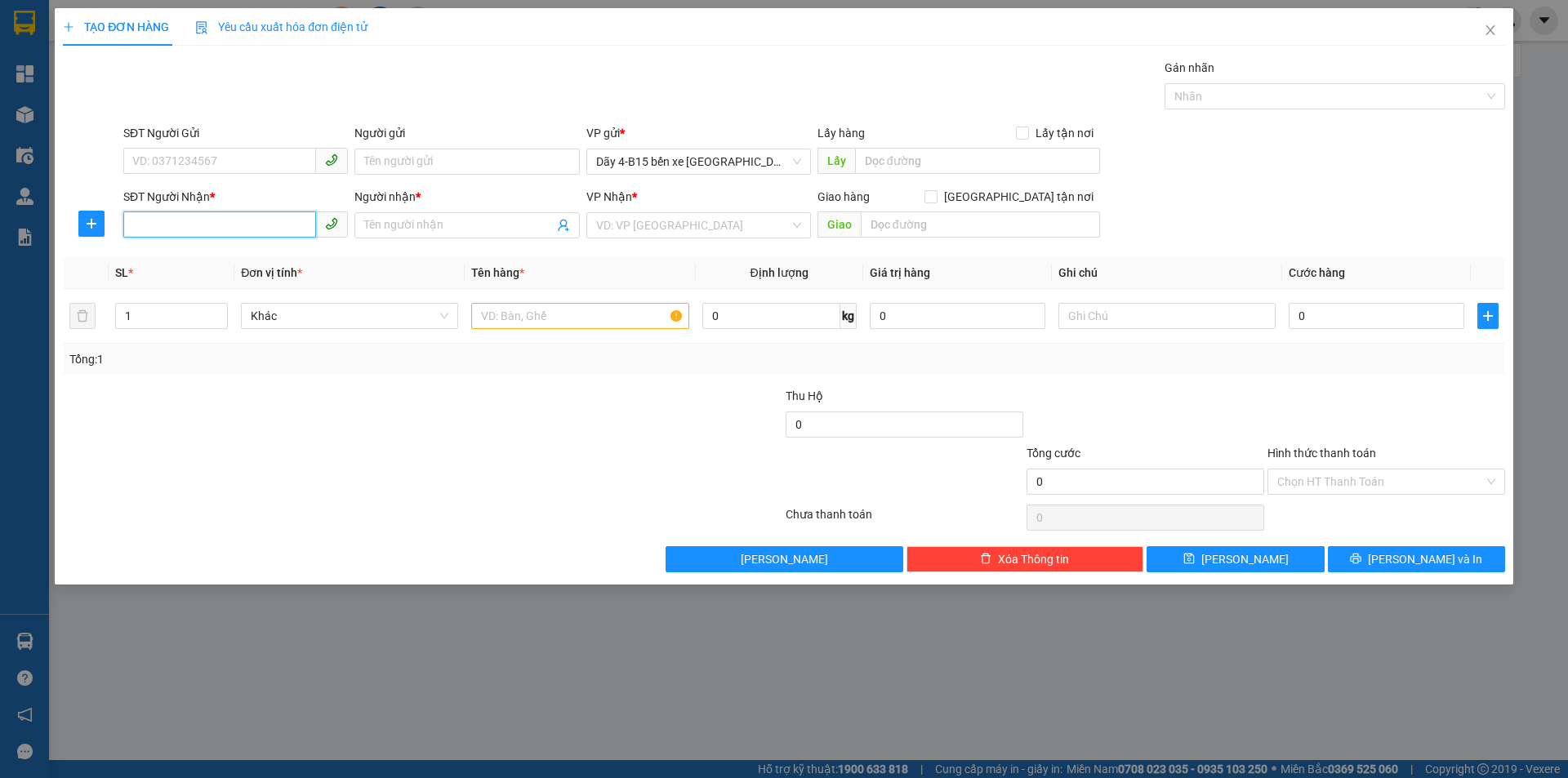
click at [231, 228] on input "SĐT Người Nhận *" at bounding box center [220, 225] width 193 height 26
click at [240, 255] on div "0986702179 - DUNG" at bounding box center [235, 257] width 205 height 18
type input "0986702179"
type input "DUNG"
checkbox input "true"
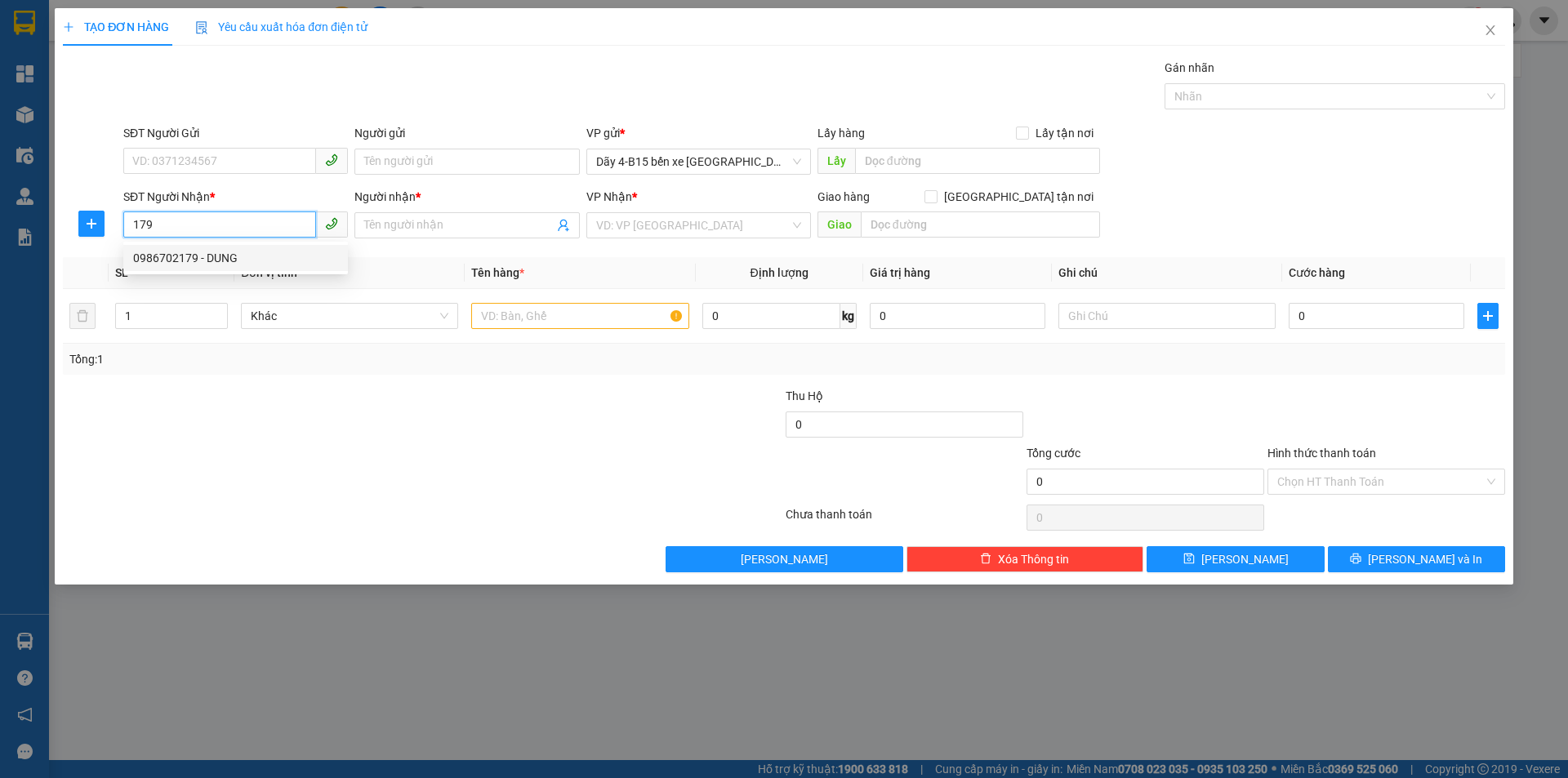
type input "CX [PERSON_NAME]"
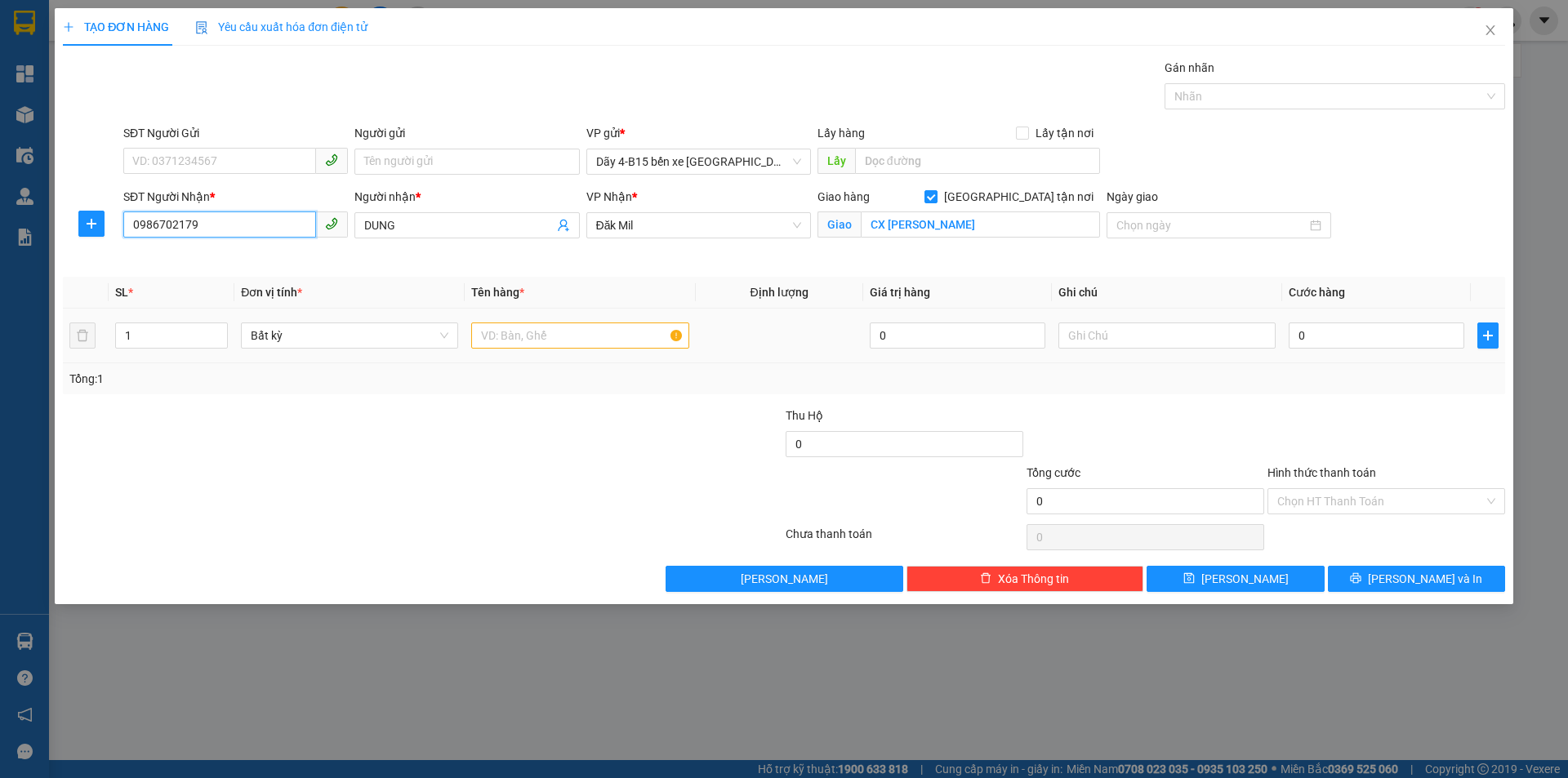
type input "0986702179"
click at [542, 336] on input "text" at bounding box center [579, 336] width 217 height 26
type input "THÙNG"
click at [1327, 331] on input "0" at bounding box center [1377, 336] width 176 height 26
type input "5"
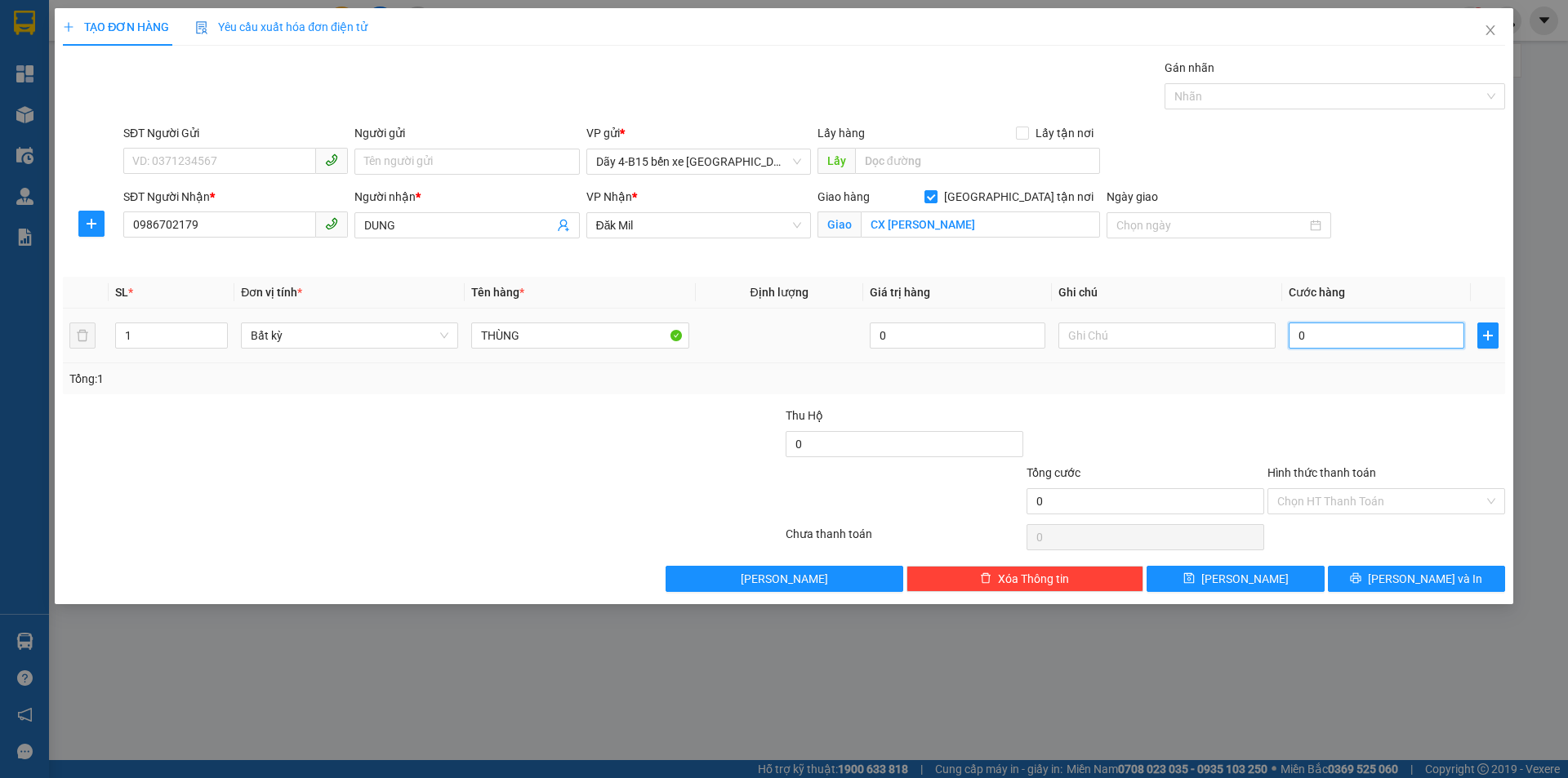
type input "5"
type input "50"
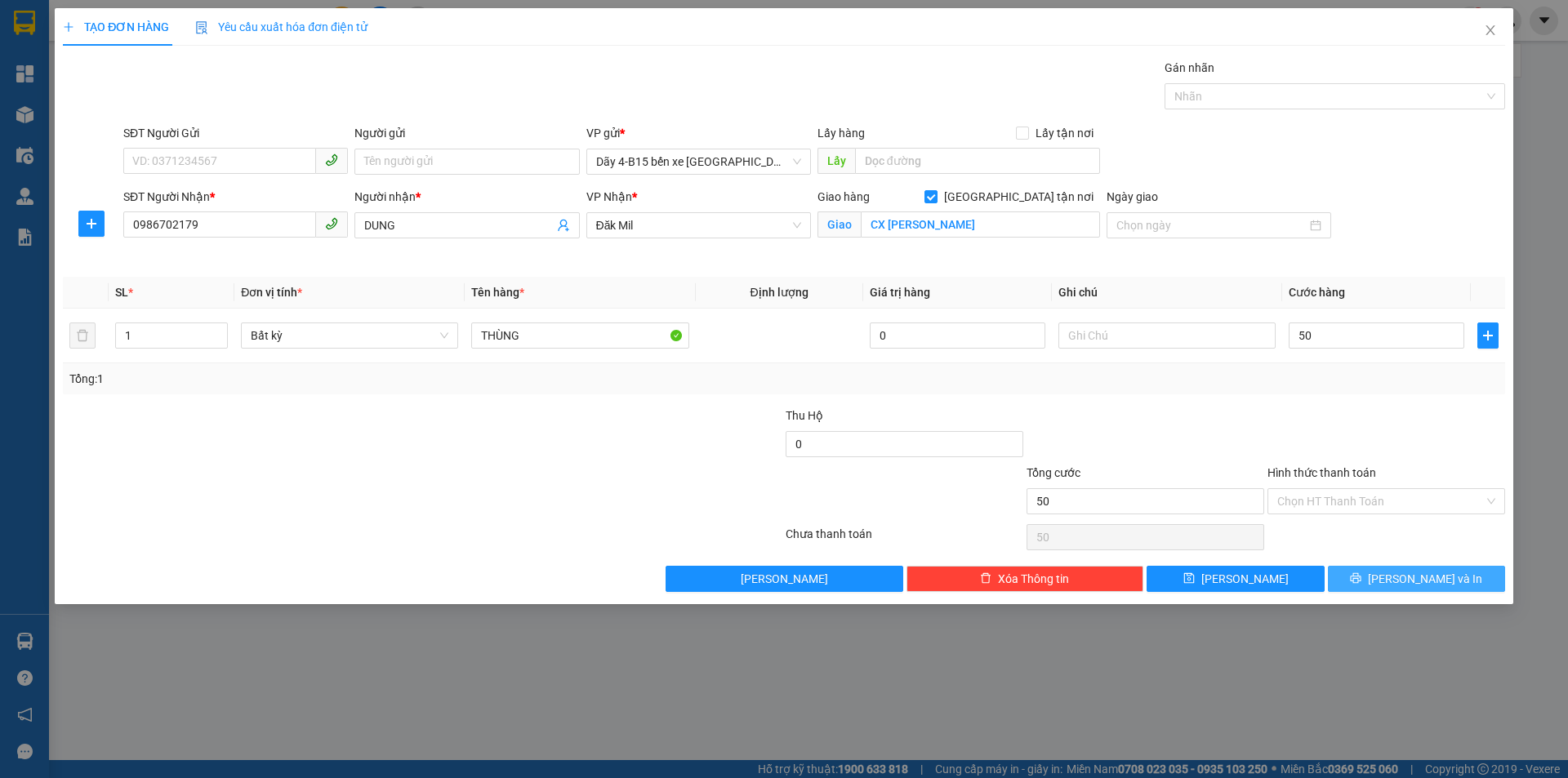
type input "50.000"
click at [1452, 583] on button "[PERSON_NAME] và In" at bounding box center [1415, 580] width 177 height 26
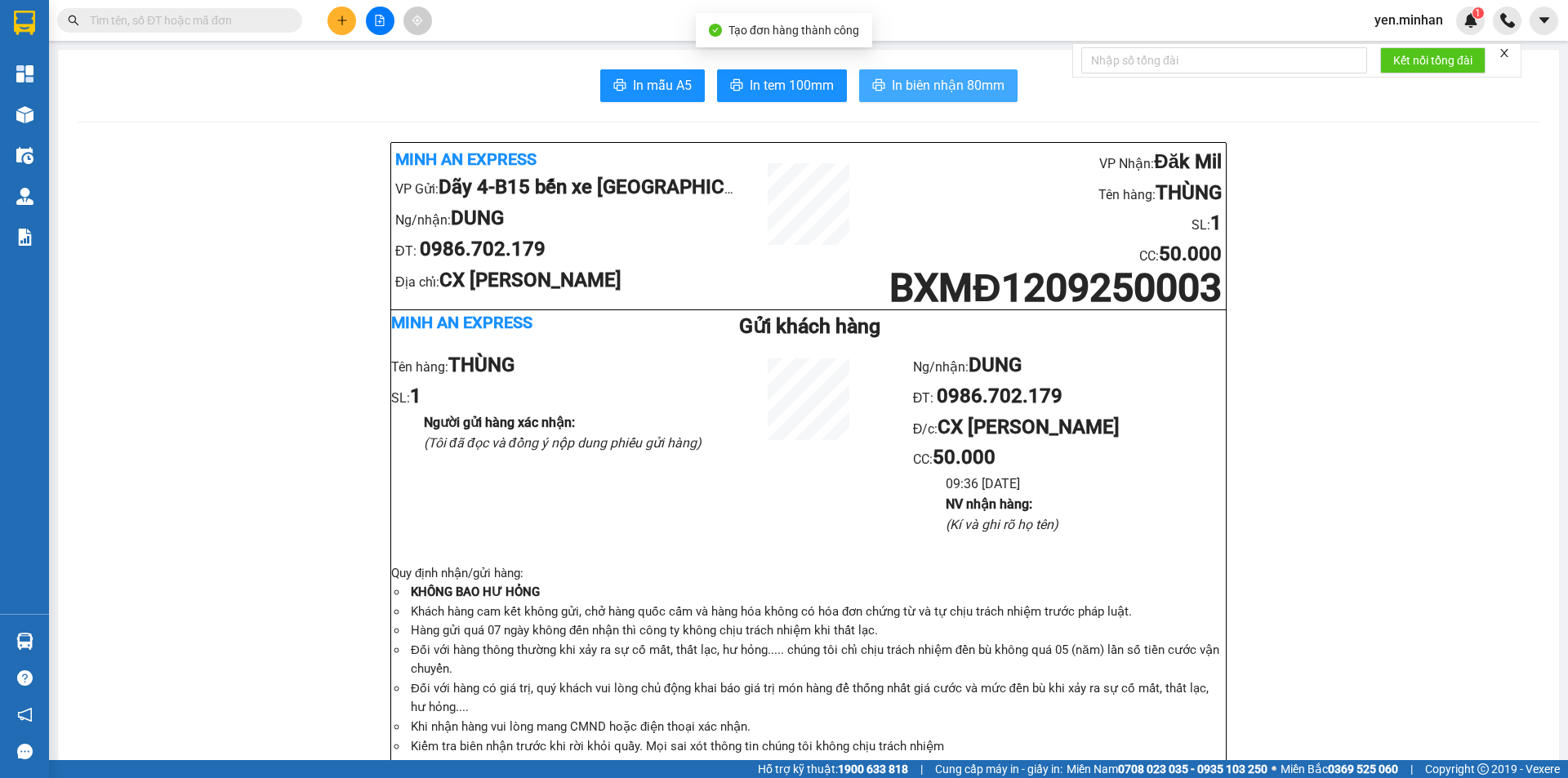
click at [952, 89] on span "In biên nhận 80mm" at bounding box center [948, 85] width 112 height 21
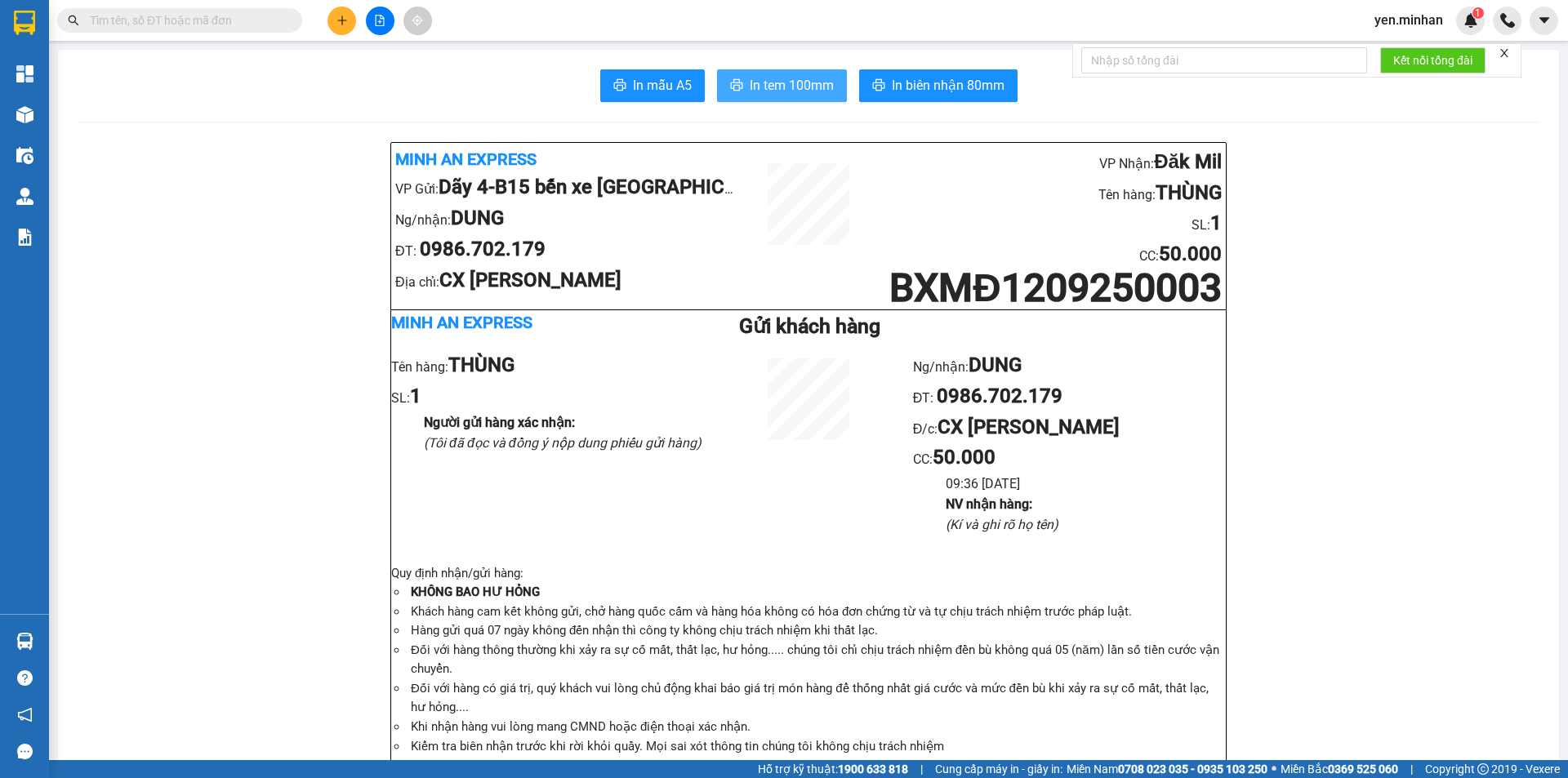
click at [769, 84] on span "In tem 100mm" at bounding box center [792, 85] width 84 height 21
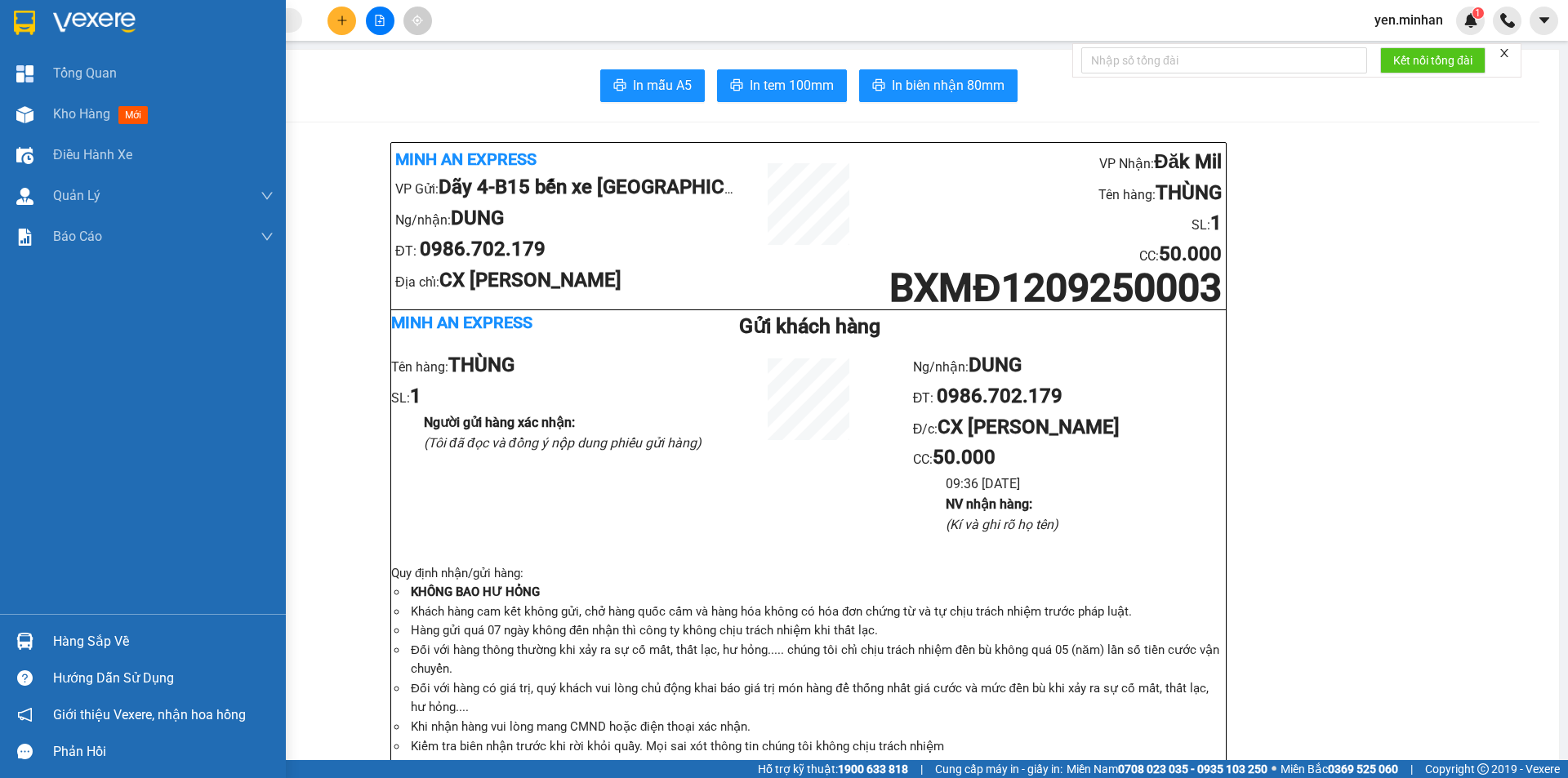
click at [16, 16] on img at bounding box center [24, 22] width 22 height 24
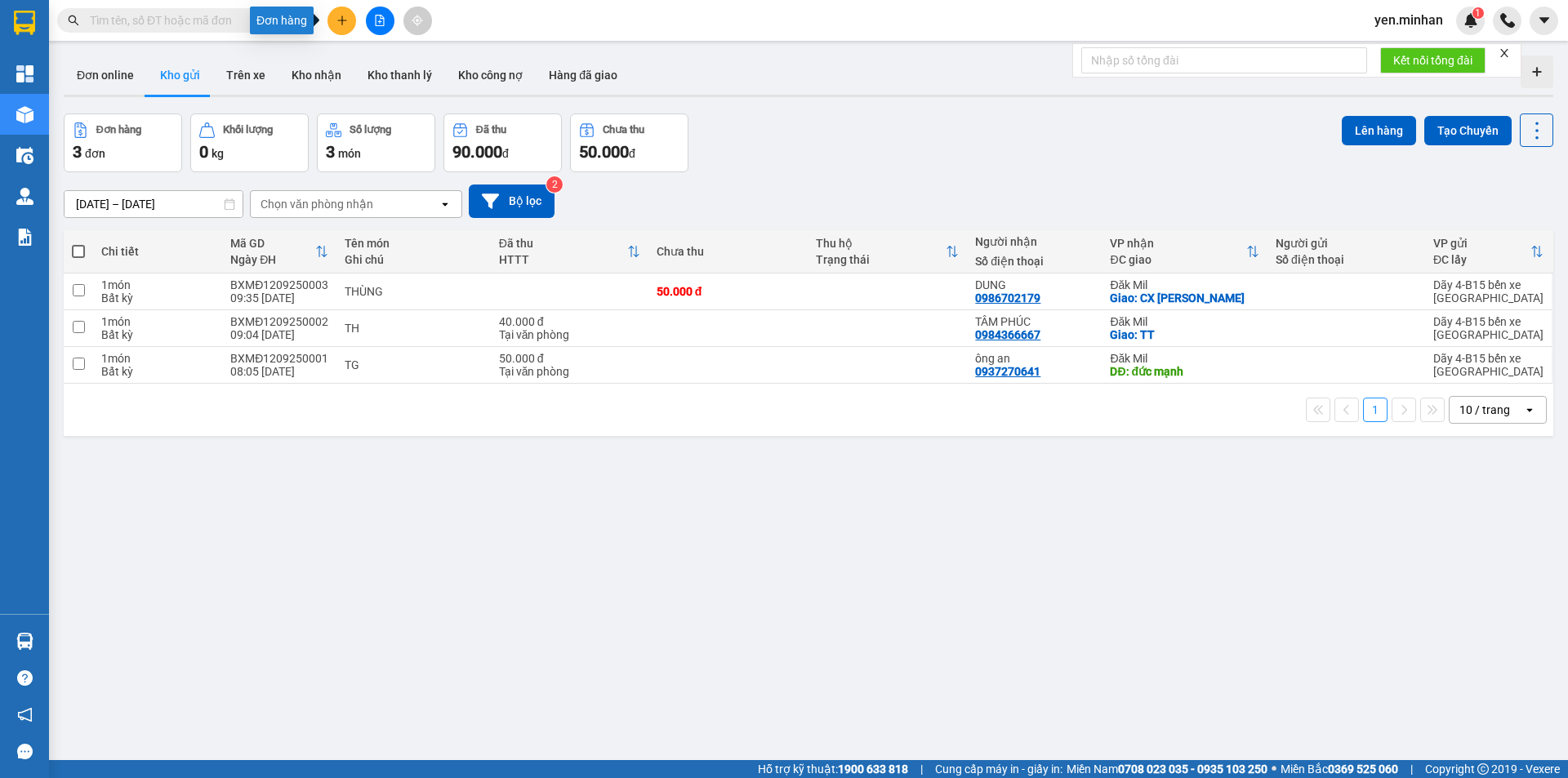
click at [343, 17] on icon "plus" at bounding box center [342, 21] width 11 height 11
click at [374, 61] on div "Tạo đơn hàng" at bounding box center [406, 61] width 71 height 18
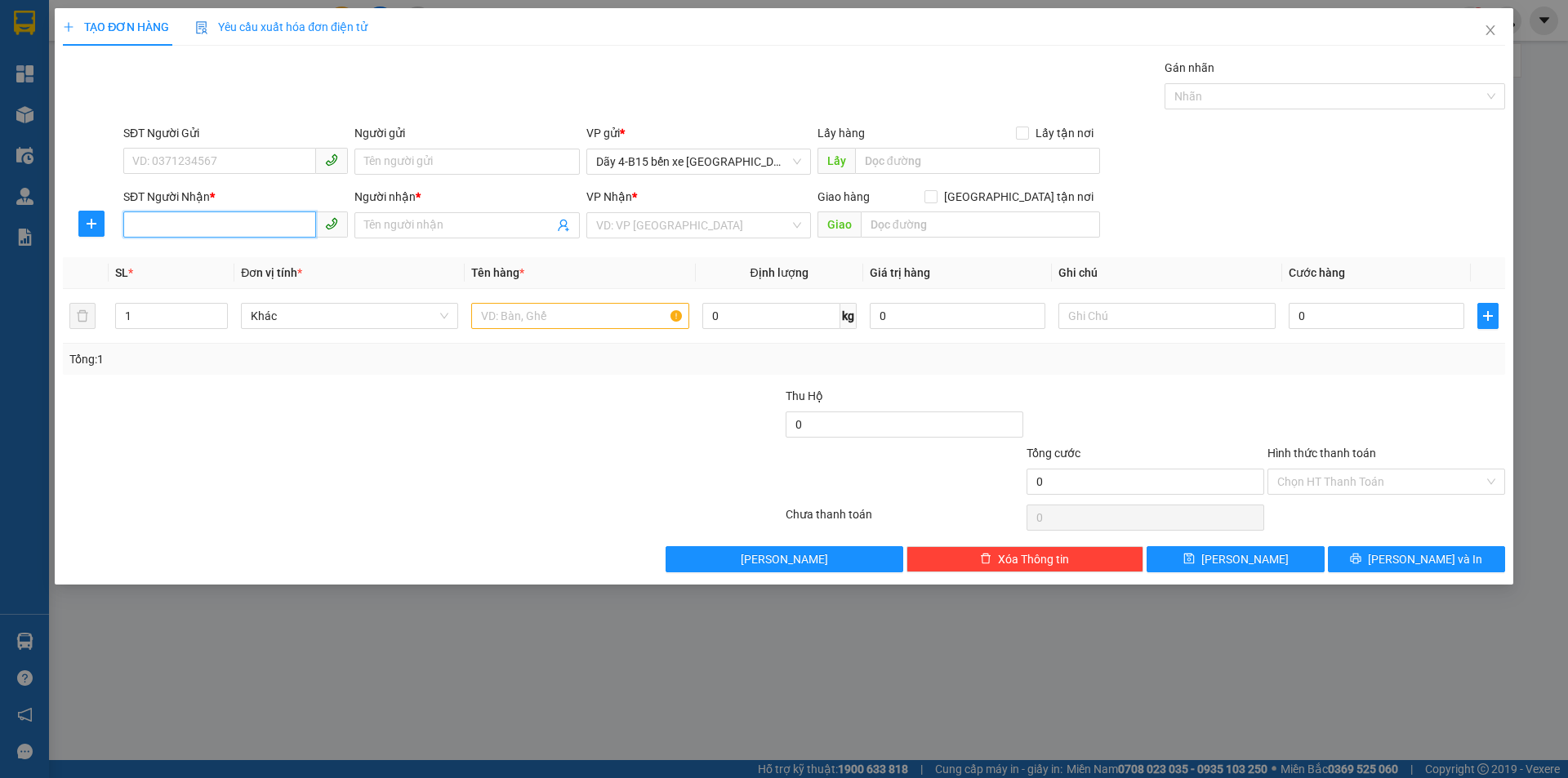
click at [250, 229] on input "SĐT Người Nhận *" at bounding box center [220, 225] width 193 height 26
click at [252, 258] on div "0774593668 - .PHƯƠNG HÀ" at bounding box center [235, 257] width 205 height 18
type input "0774593668"
type input ".PHƯƠNG HÀ"
type input "0774593668"
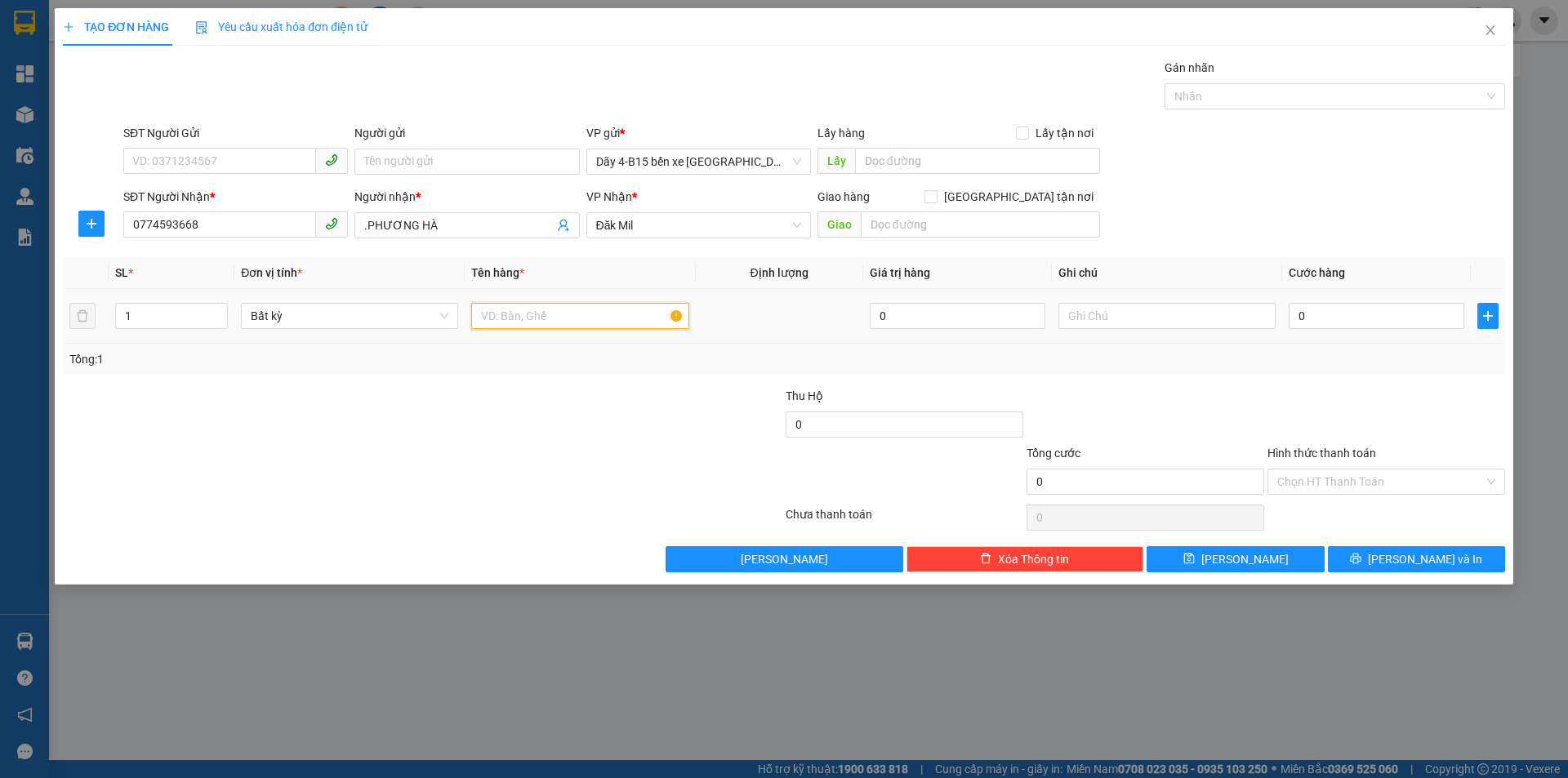
click at [637, 311] on input "text" at bounding box center [579, 316] width 217 height 26
type input "BỌC"
click at [1351, 316] on input "0" at bounding box center [1377, 316] width 176 height 26
type input "3"
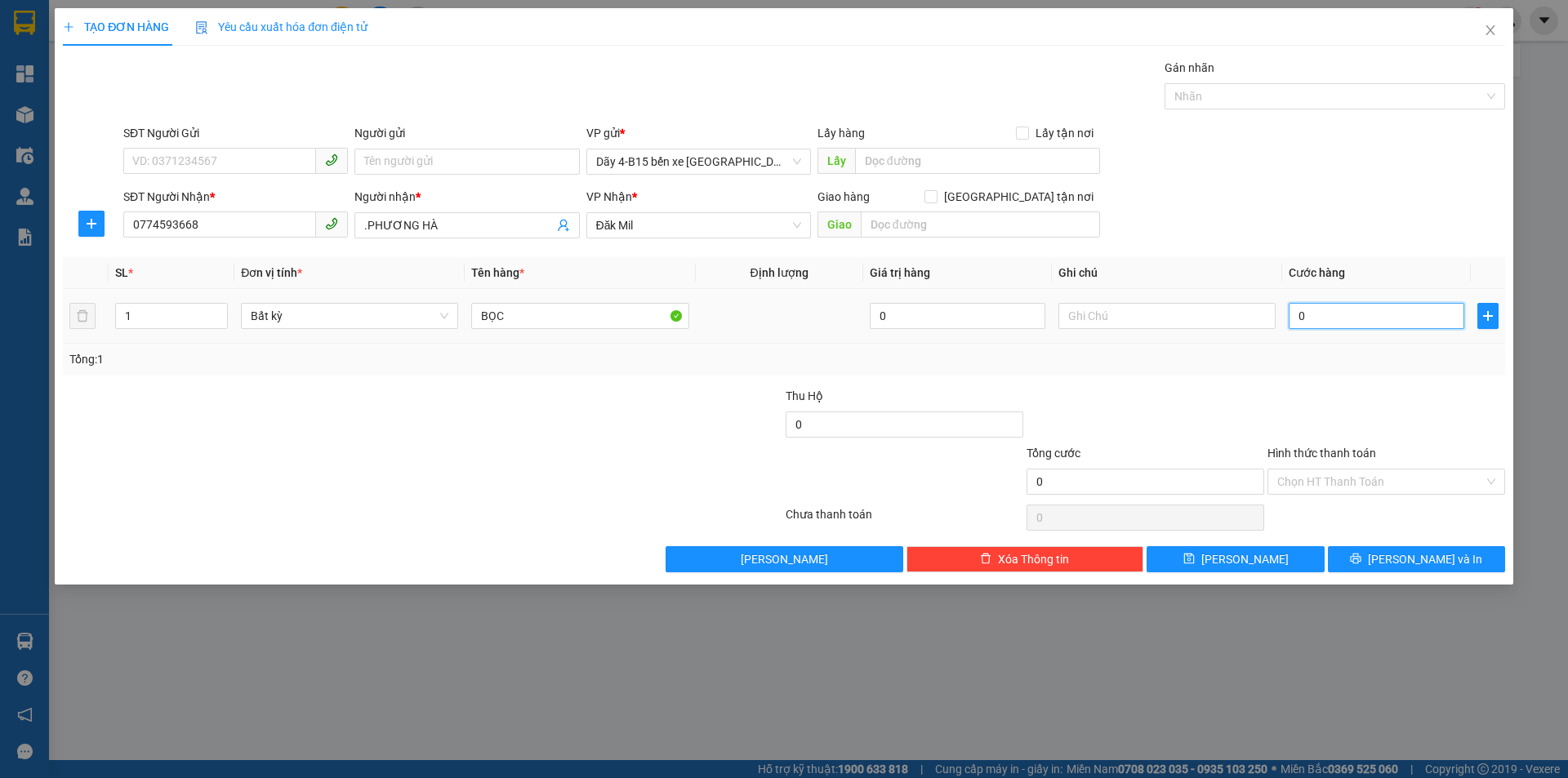
type input "3"
type input "30"
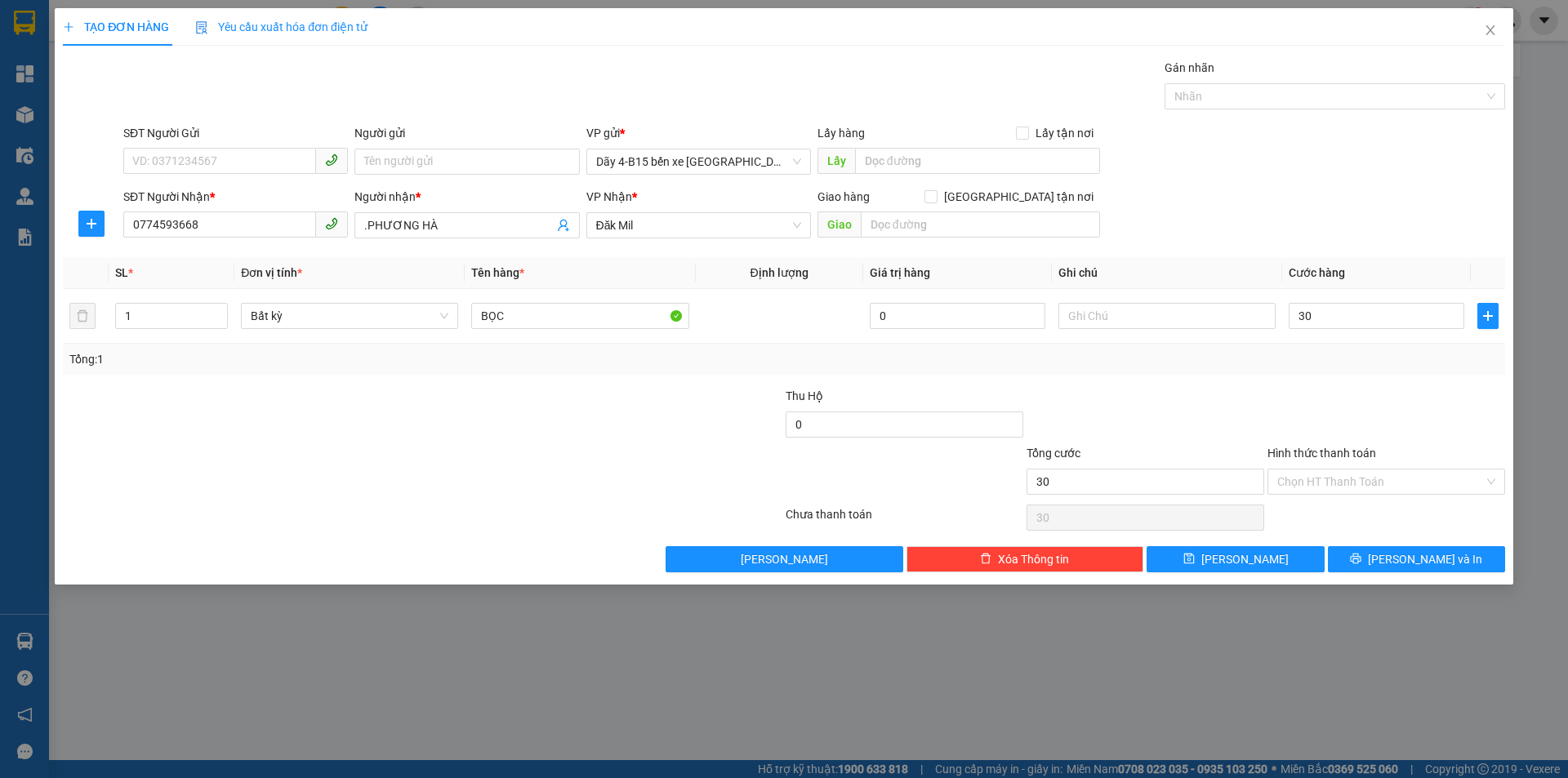
type input "30.000"
click at [1424, 414] on div at bounding box center [1385, 416] width 241 height 57
click at [1405, 565] on span "[PERSON_NAME] và In" at bounding box center [1425, 559] width 114 height 18
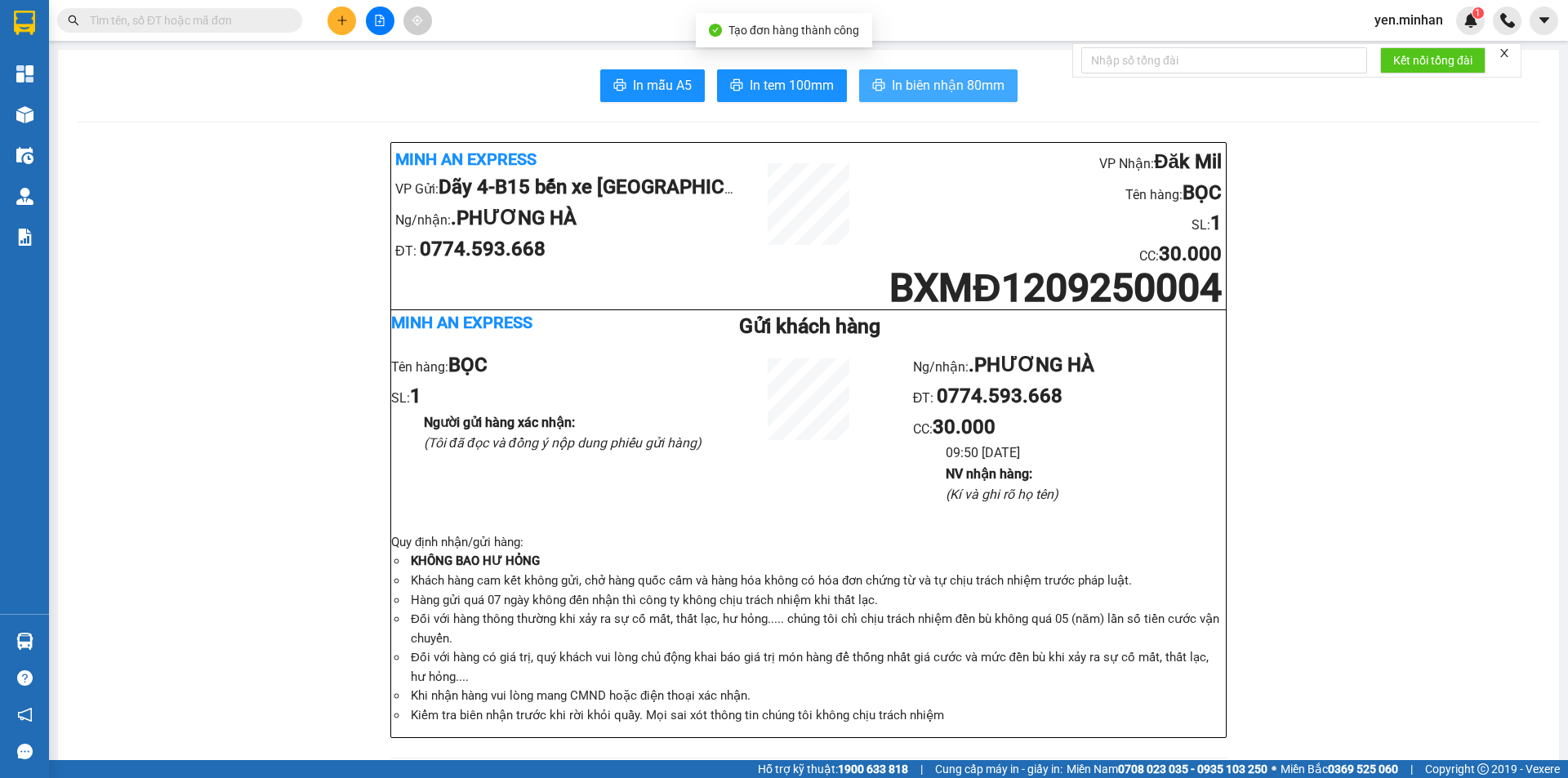
click at [957, 95] on span "In biên nhận 80mm" at bounding box center [948, 85] width 112 height 21
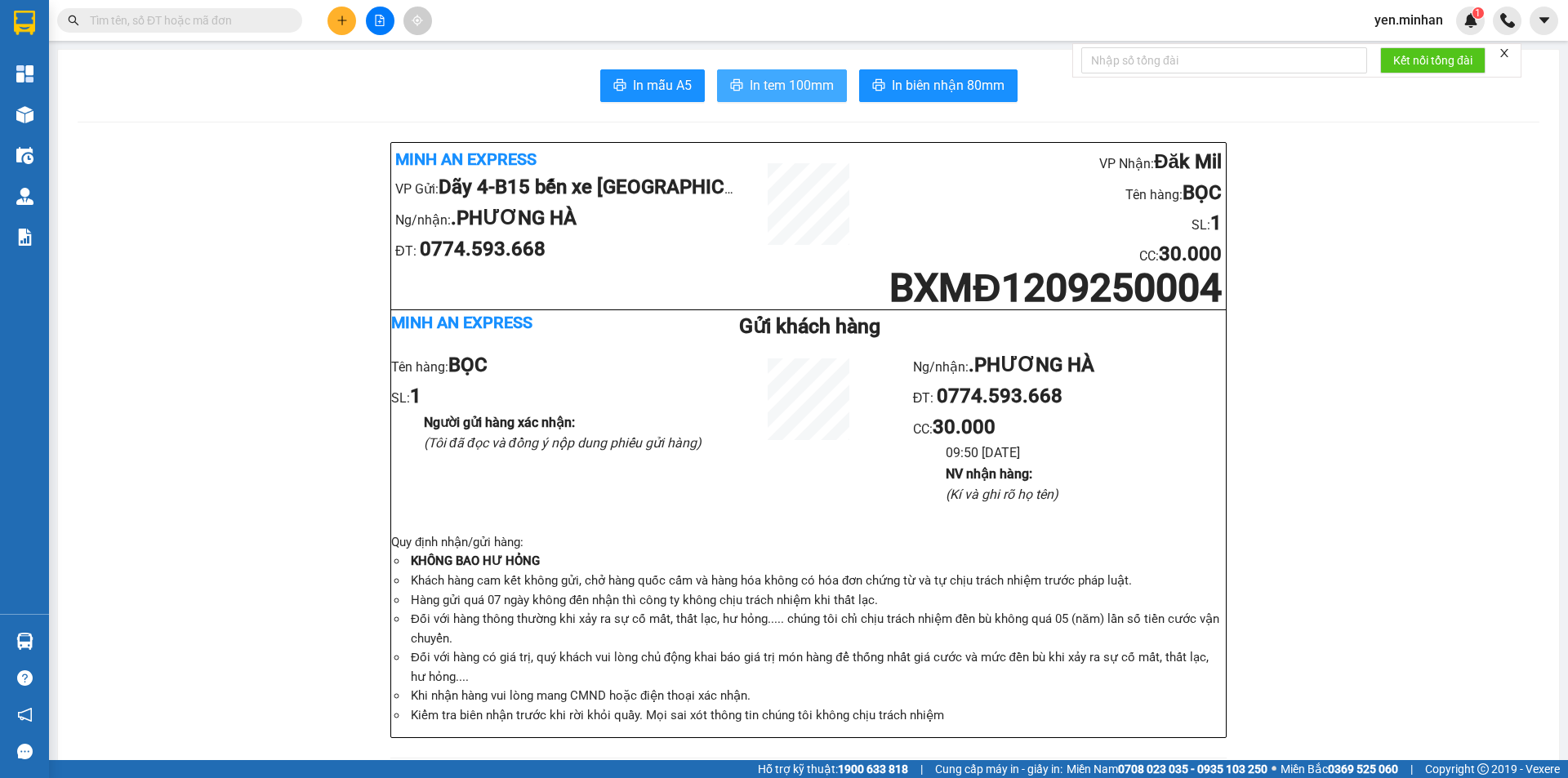
click at [757, 93] on span "In tem 100mm" at bounding box center [792, 85] width 84 height 21
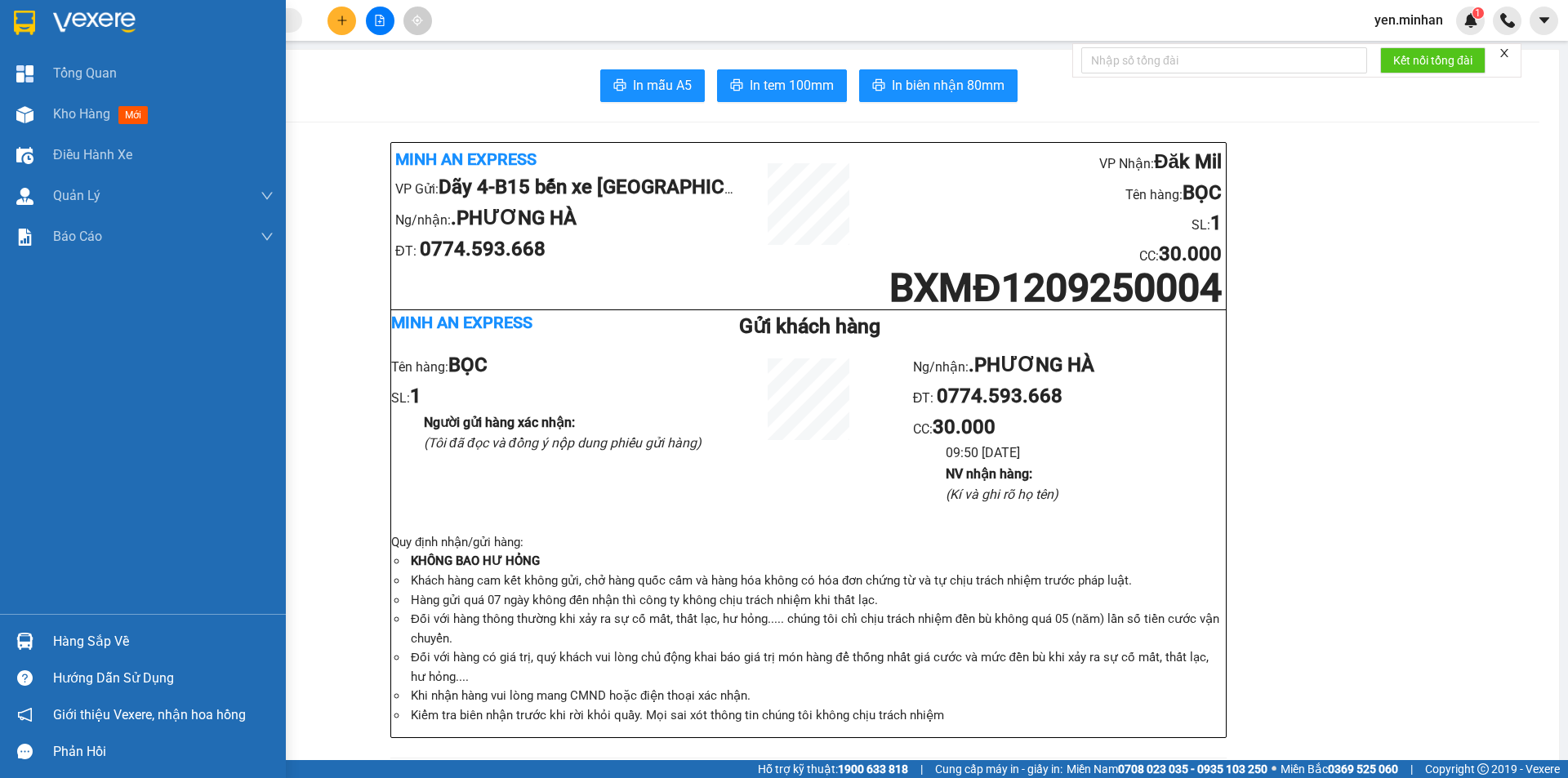
click at [16, 17] on img at bounding box center [24, 22] width 22 height 24
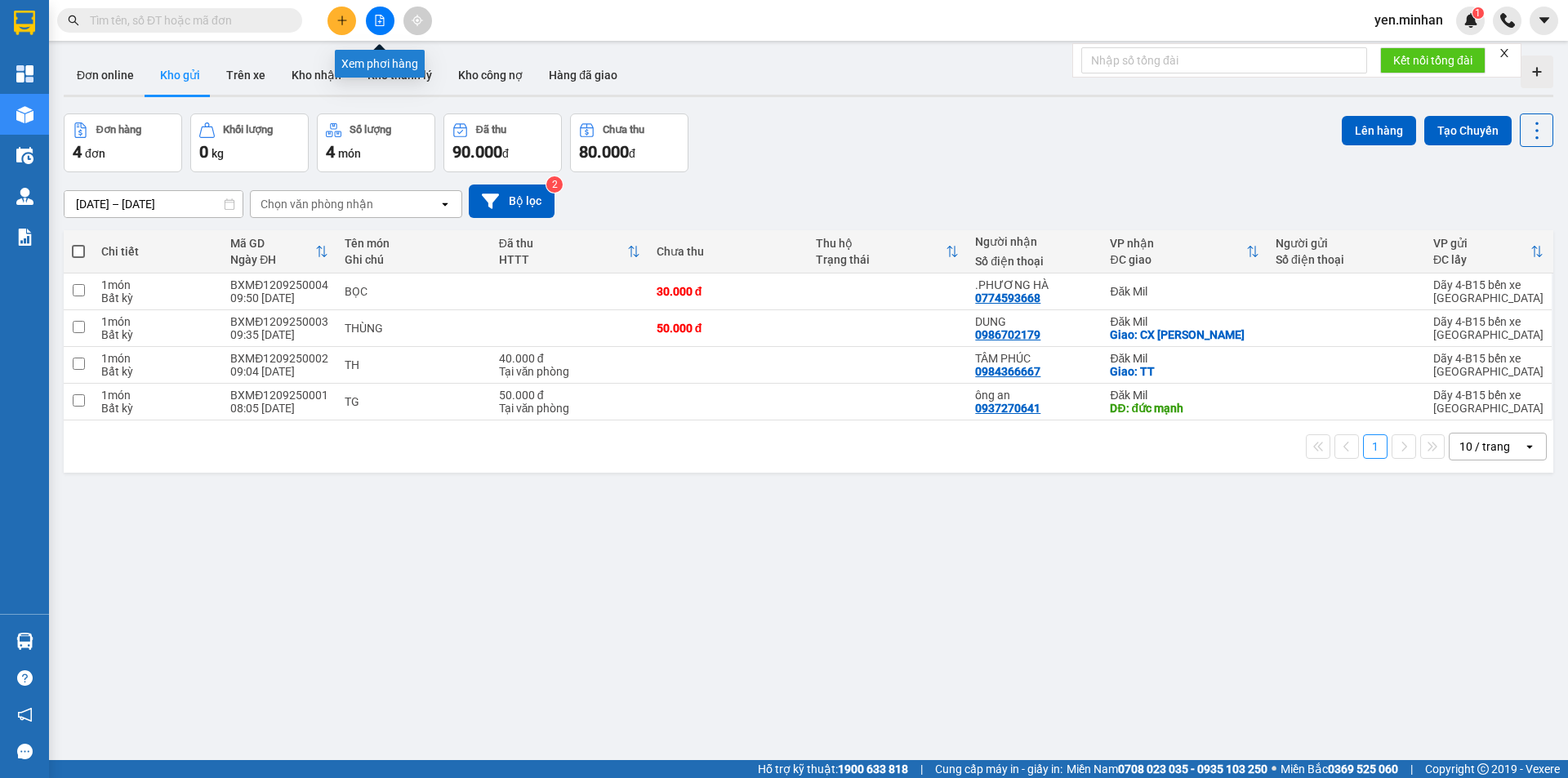
click at [378, 24] on icon "file-add" at bounding box center [380, 21] width 11 height 11
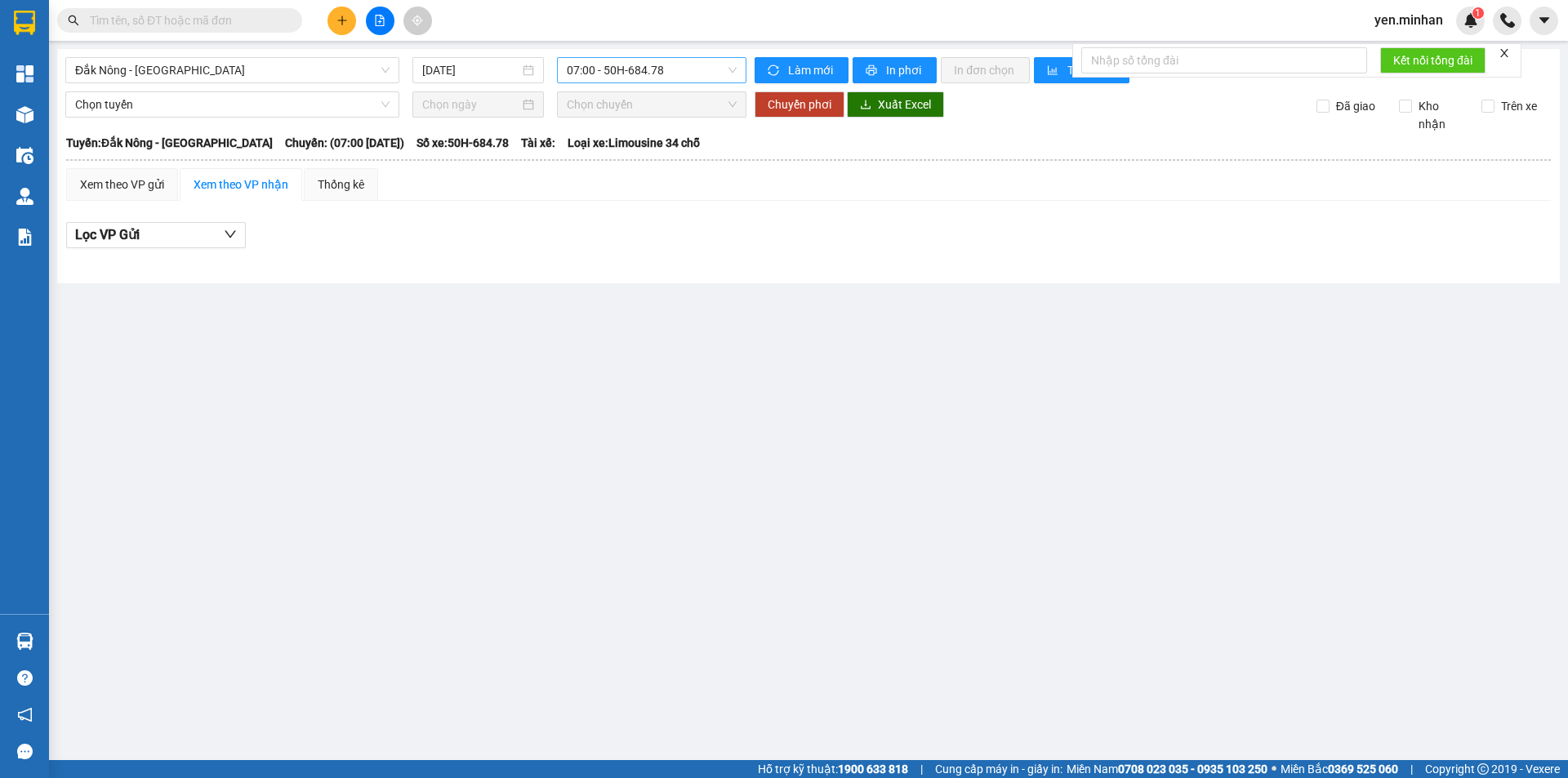
click at [613, 64] on span "07:00 - 50H-684.78" at bounding box center [651, 70] width 169 height 24
click at [432, 62] on input "[DATE]" at bounding box center [471, 69] width 97 height 18
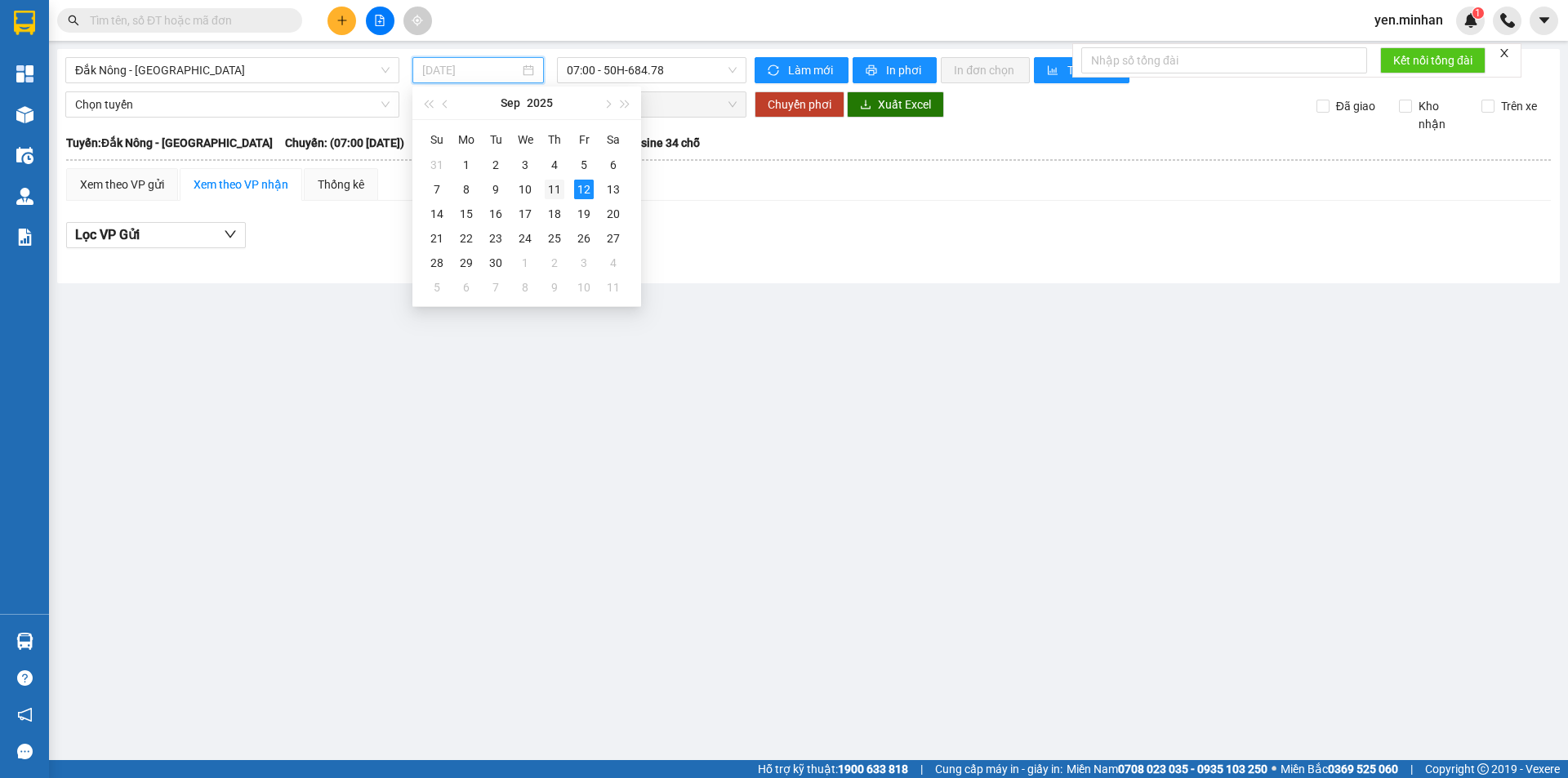
click at [552, 187] on div "11" at bounding box center [554, 189] width 20 height 20
type input "[DATE]"
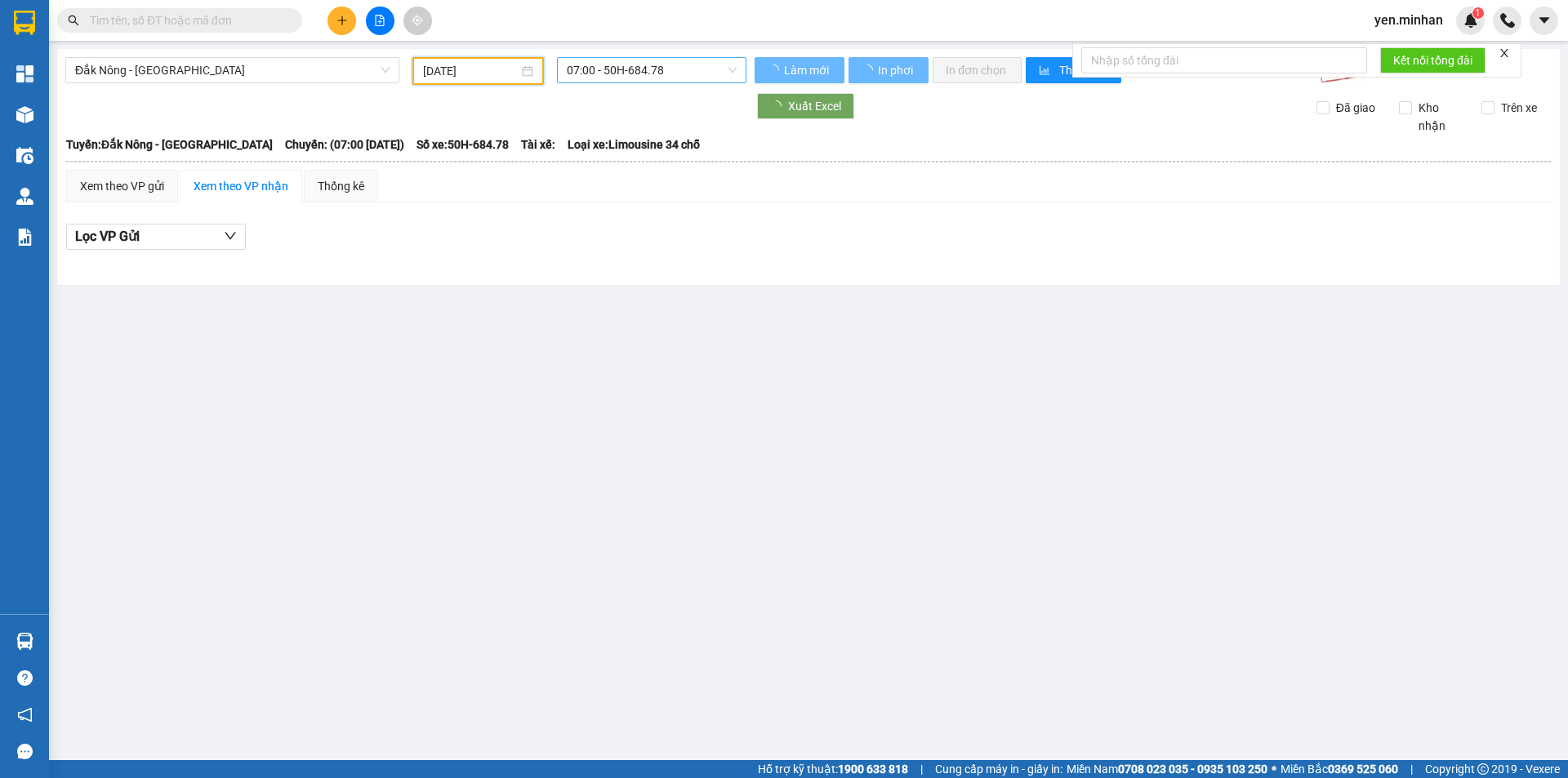
drag, startPoint x: 639, startPoint y: 66, endPoint x: 637, endPoint y: 116, distance: 50.0
click at [639, 66] on span "07:00 - 50H-684.78" at bounding box center [651, 70] width 169 height 24
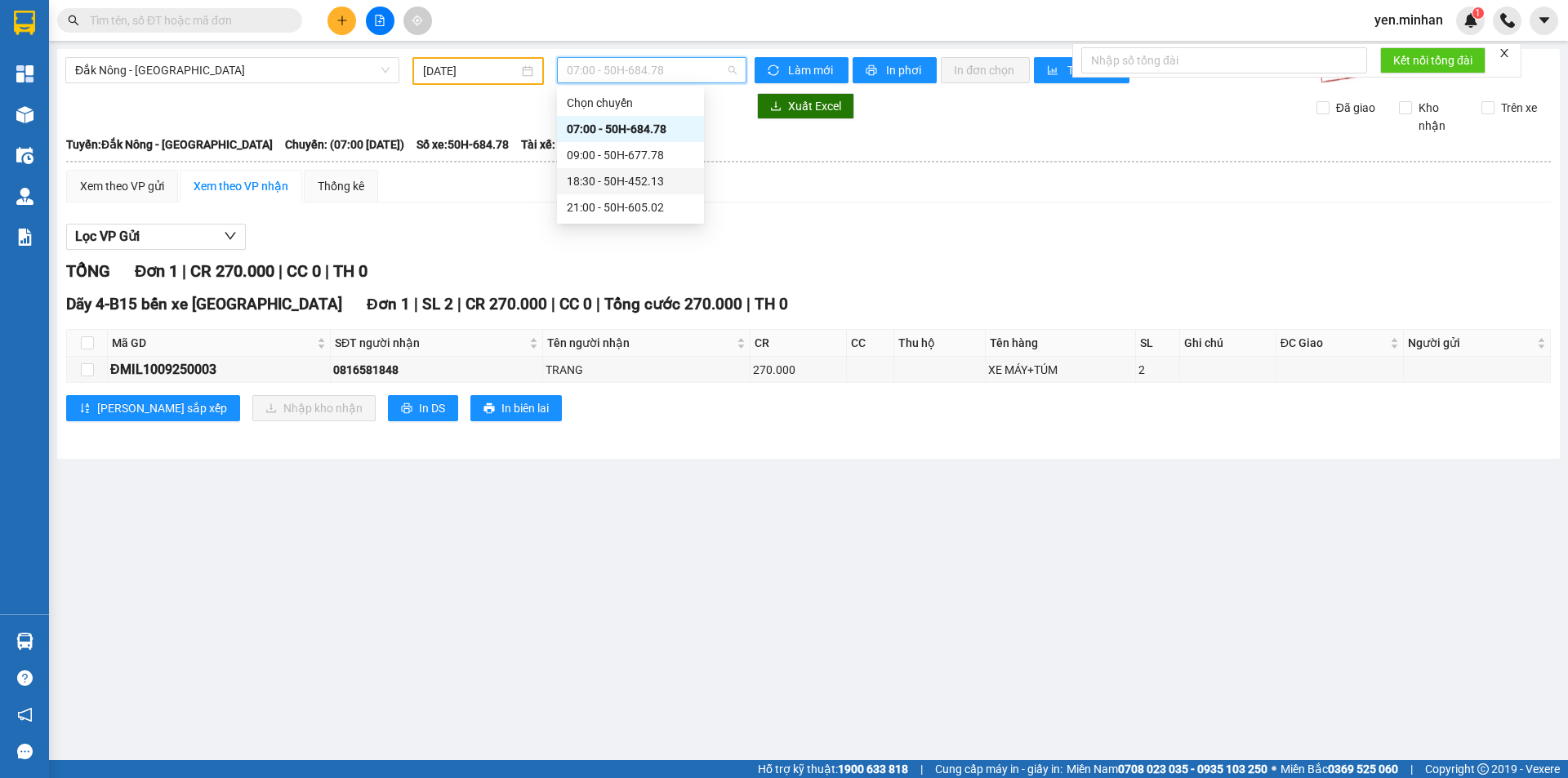
click at [625, 182] on div "18:30 - 50H-452.13" at bounding box center [630, 181] width 127 height 18
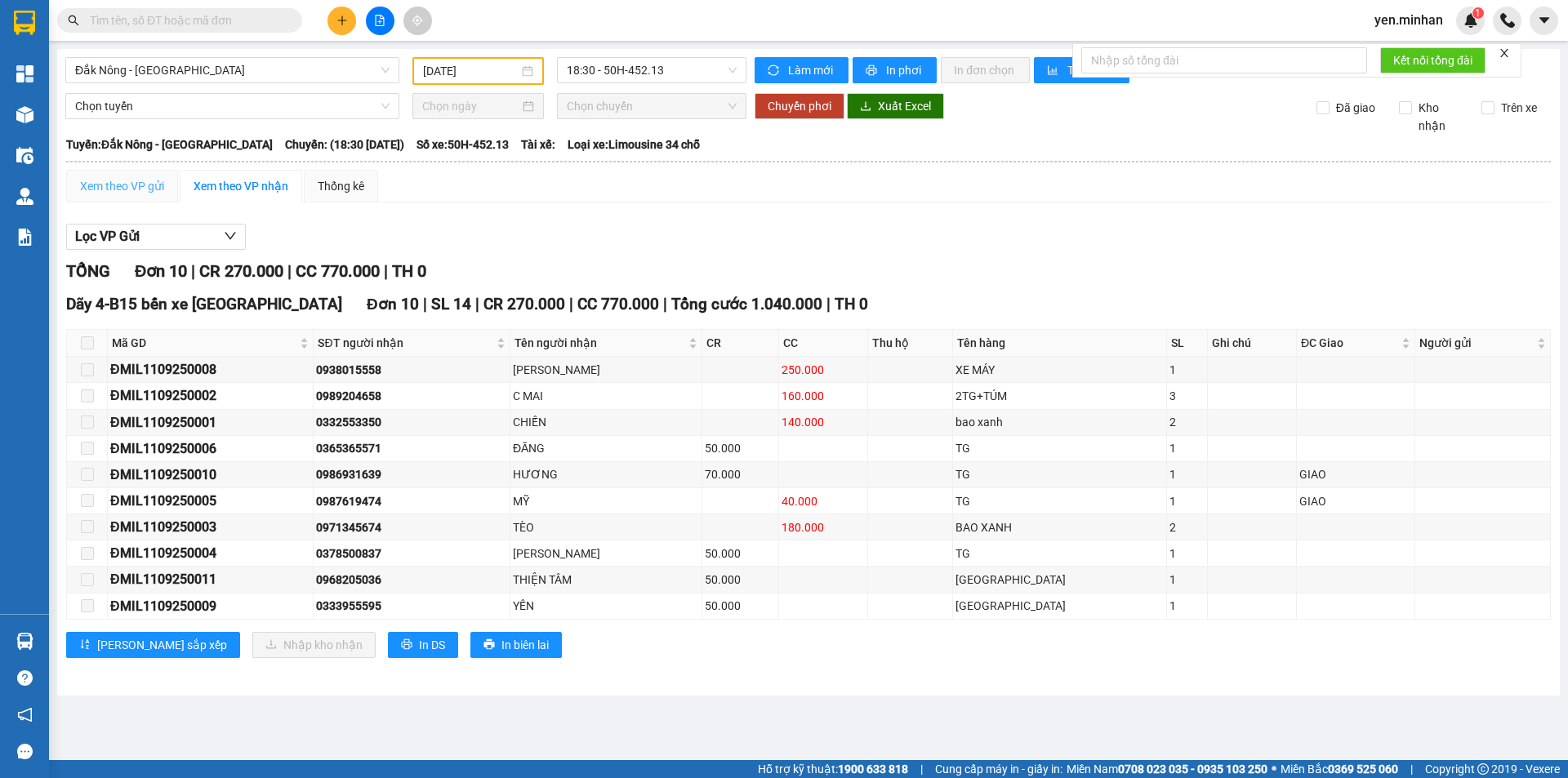
click at [156, 170] on div "Xem theo VP gửi" at bounding box center [123, 185] width 112 height 33
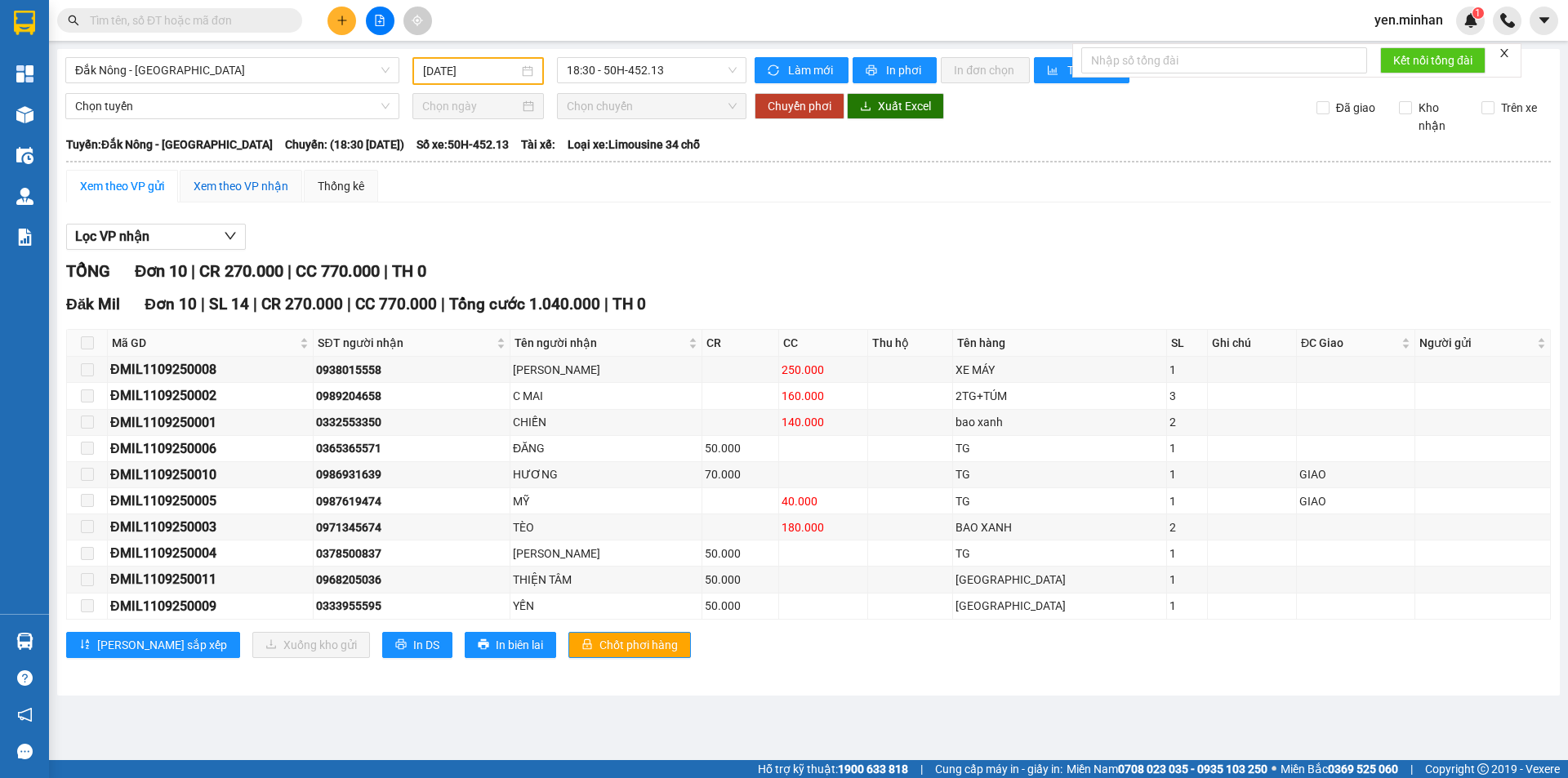
click at [210, 194] on div "Xem theo VP nhận" at bounding box center [241, 185] width 95 height 18
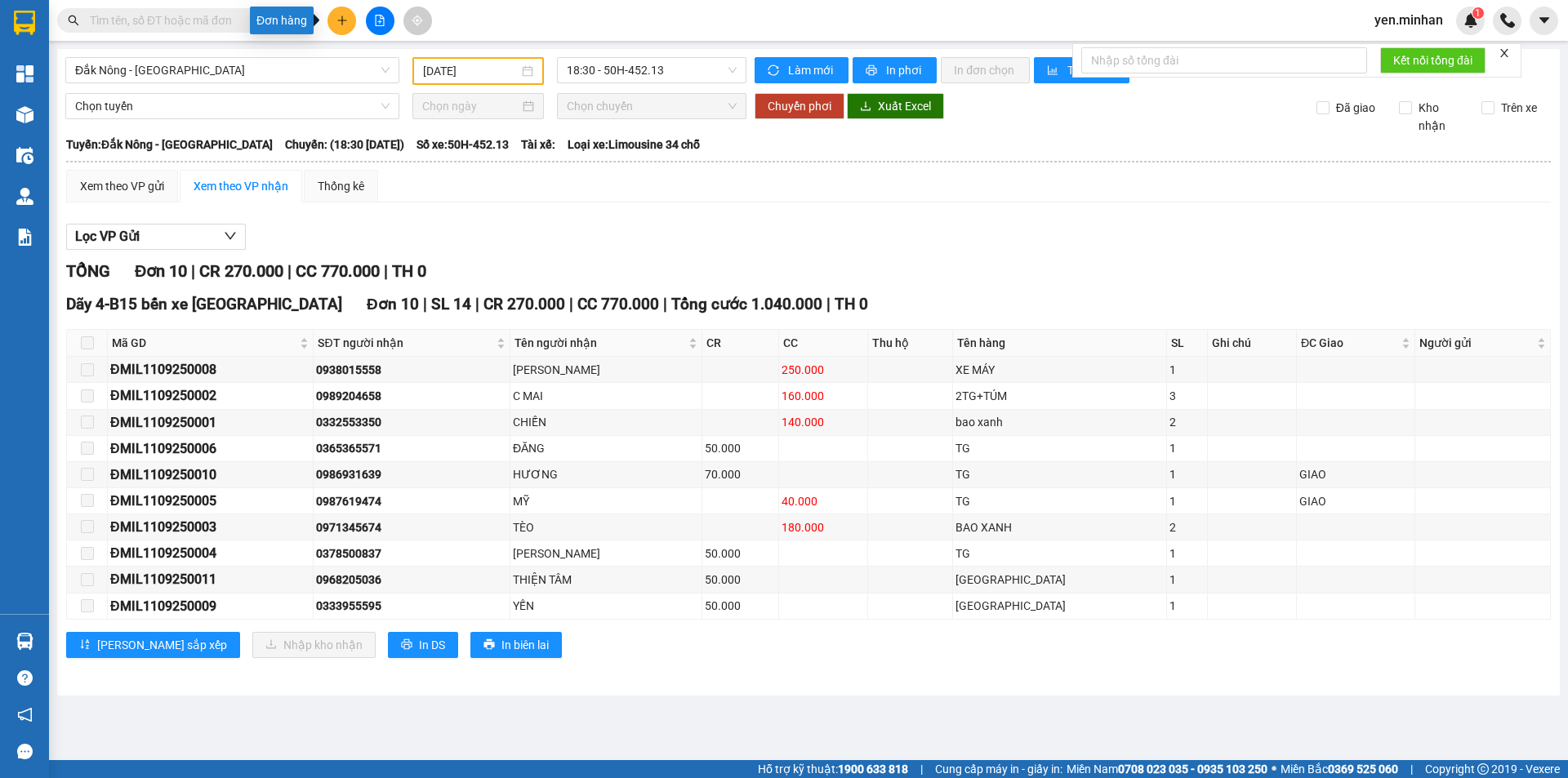
click at [337, 17] on icon "plus" at bounding box center [342, 21] width 11 height 11
click at [395, 46] on div "Tạo đơn hàng" at bounding box center [398, 61] width 123 height 31
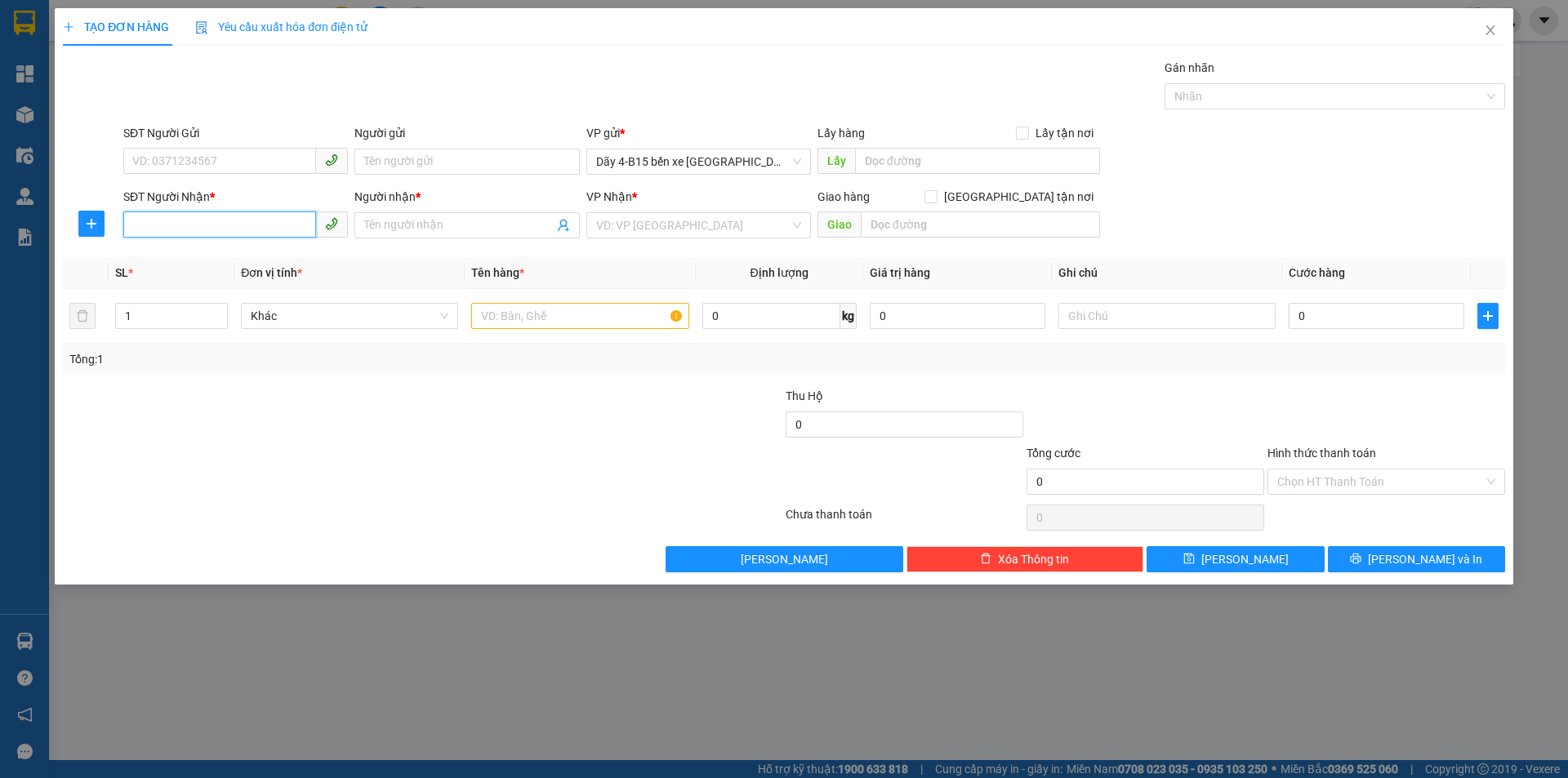
click at [163, 223] on input "SĐT Người Nhận *" at bounding box center [220, 225] width 193 height 26
type input "5"
type input "2"
click at [230, 221] on input "SĐT Người Nhận *" at bounding box center [220, 225] width 193 height 26
type input "0379972152"
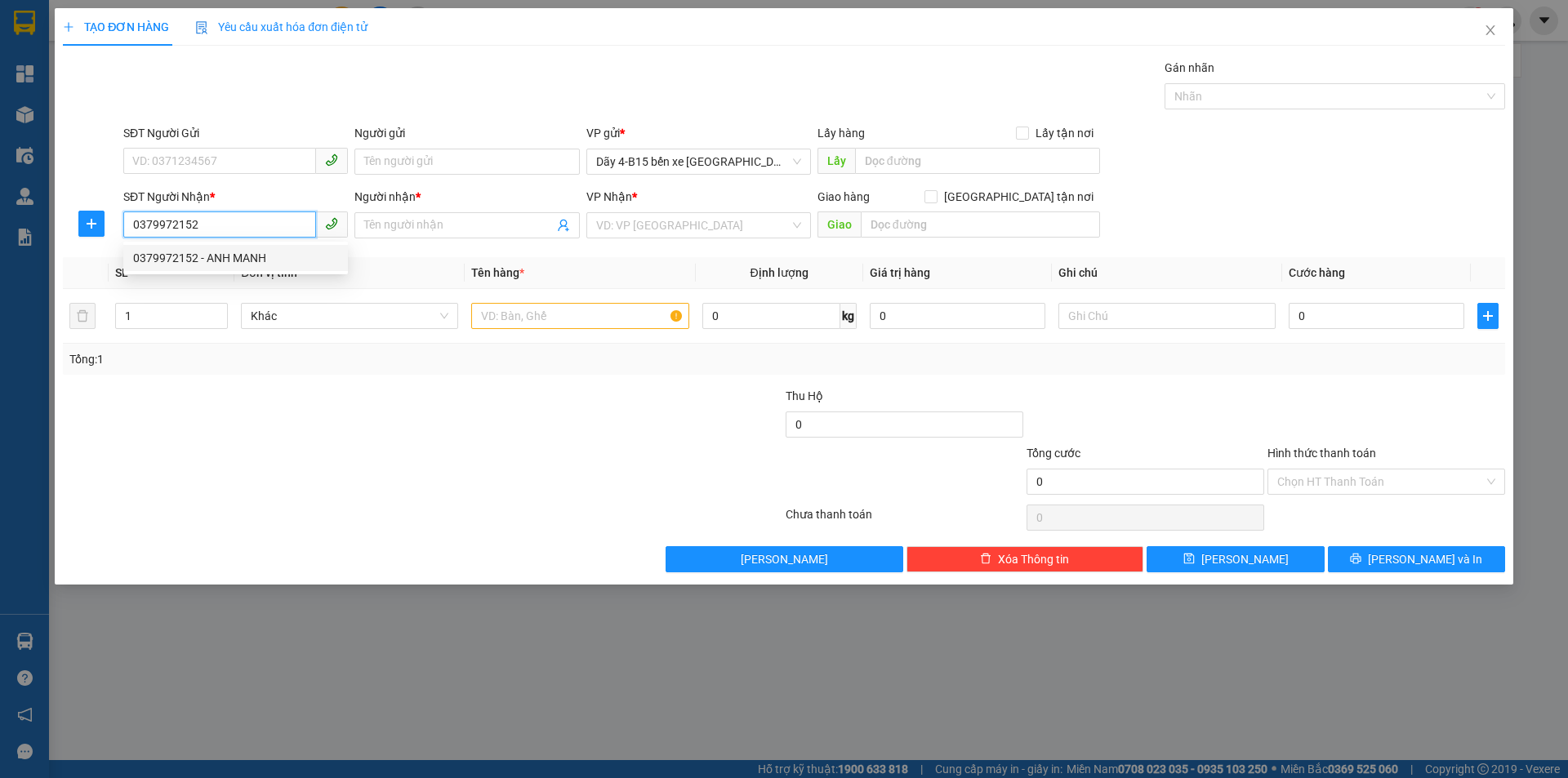
click at [247, 257] on div "0379972152 - ANH MANH" at bounding box center [235, 257] width 205 height 18
type input "ANH MANH"
type input "CX [PERSON_NAME]"
type input "0379972152"
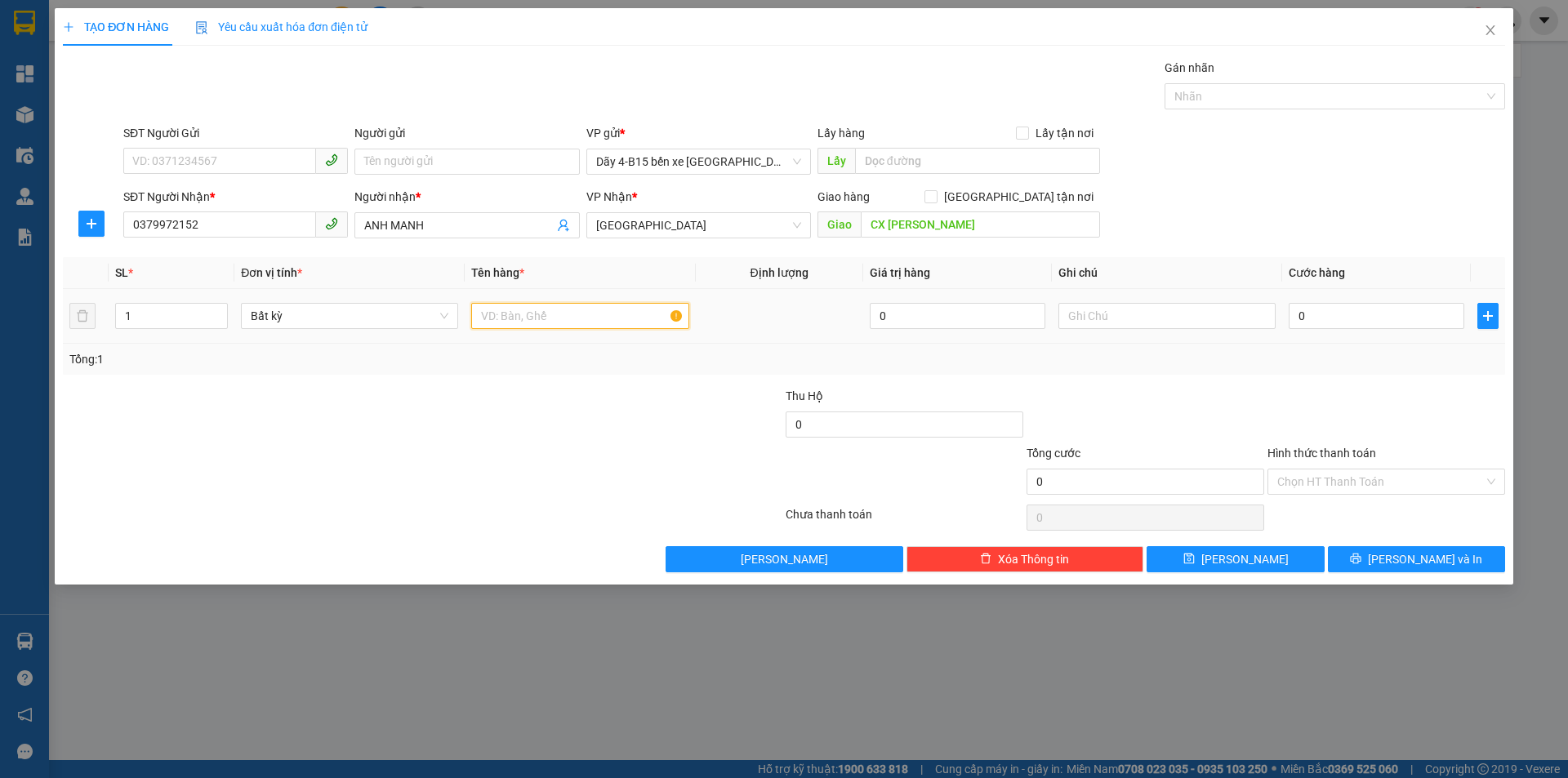
click at [592, 308] on input "text" at bounding box center [579, 316] width 217 height 26
type input "2"
click at [218, 310] on icon "up" at bounding box center [219, 313] width 6 height 6
click at [529, 319] on input "text" at bounding box center [579, 316] width 217 height 26
type input "THÙNG"
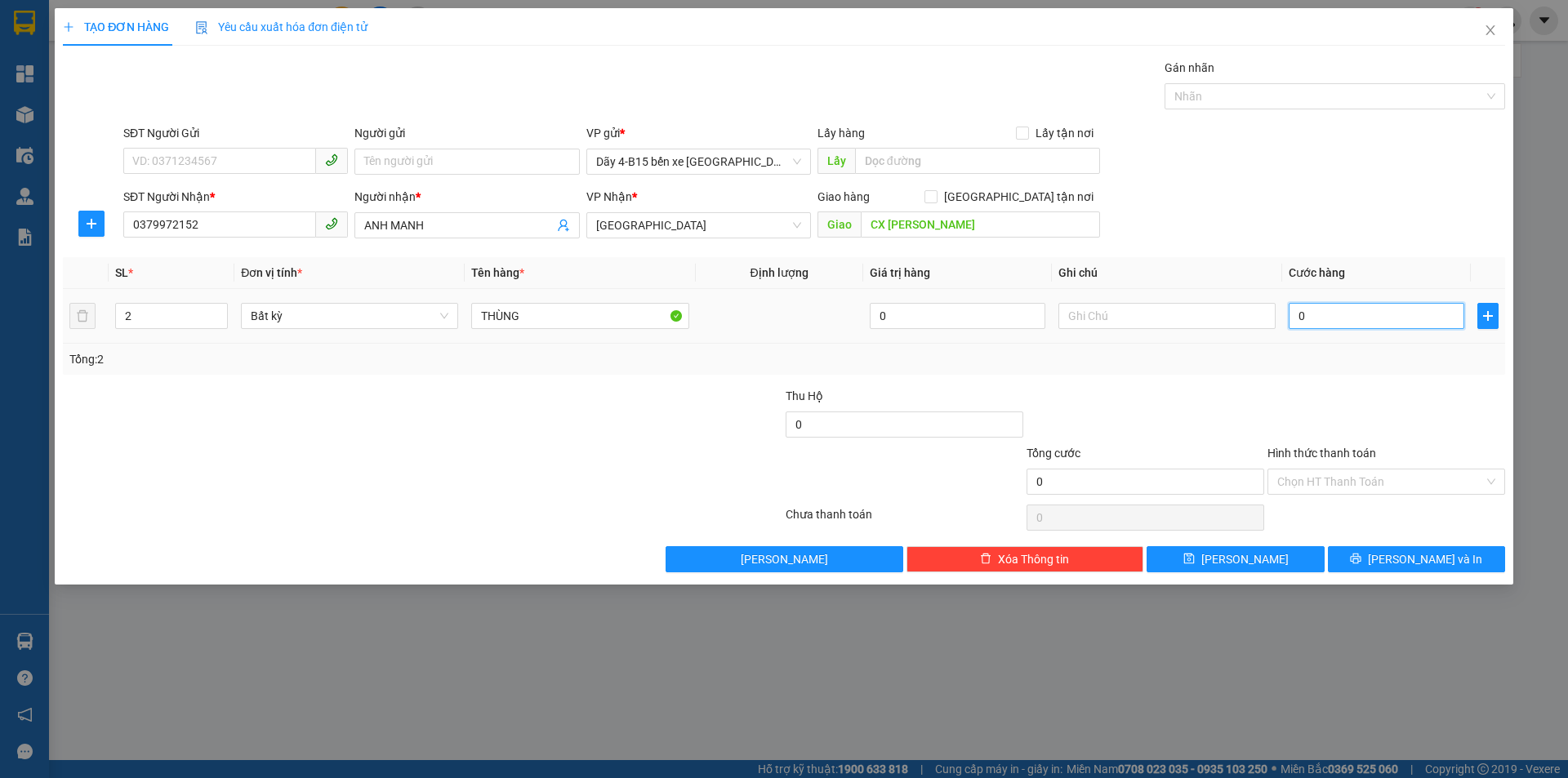
click at [1307, 317] on input "0" at bounding box center [1377, 316] width 176 height 26
type input "1"
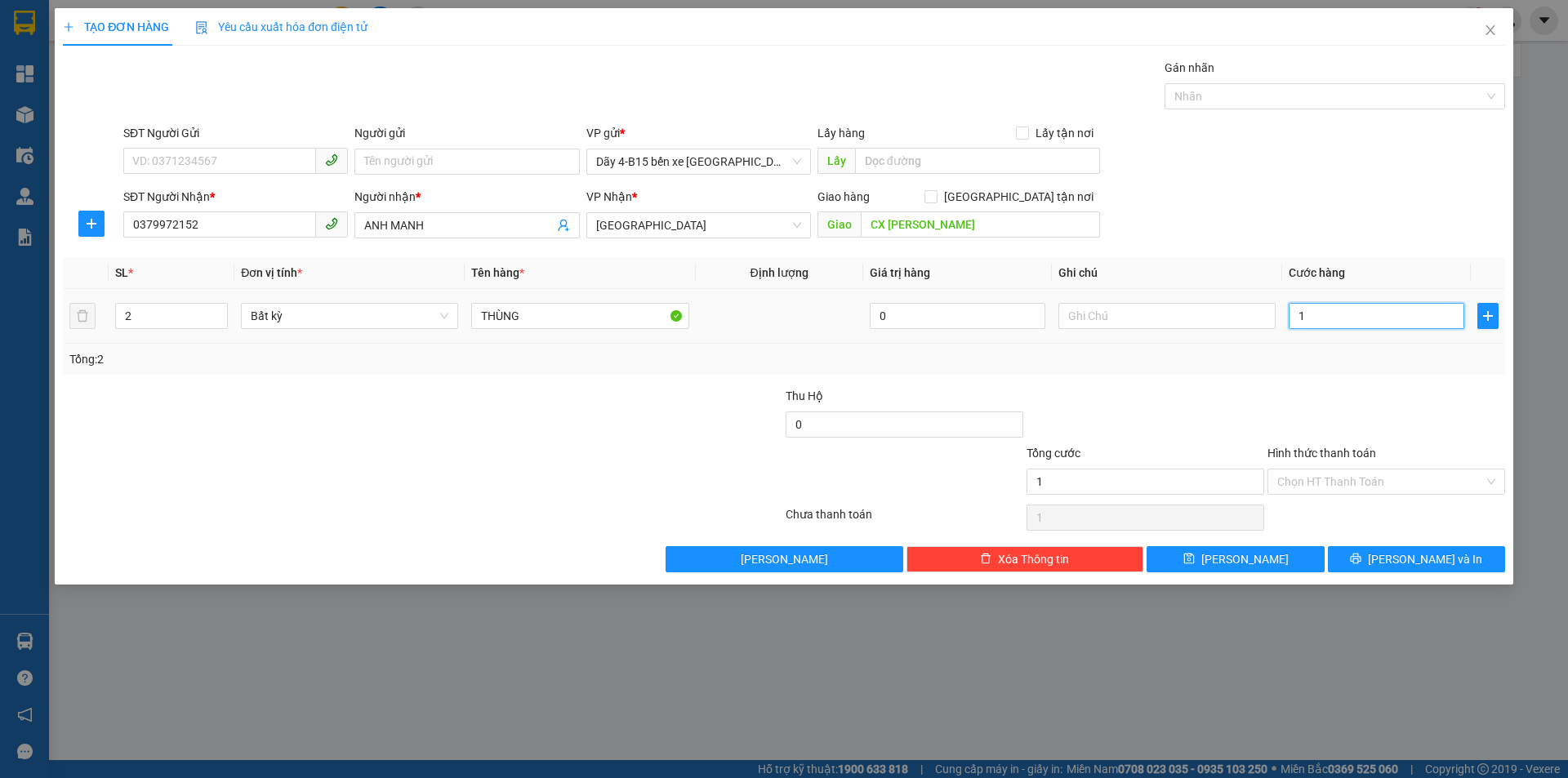
type input "10"
type input "100"
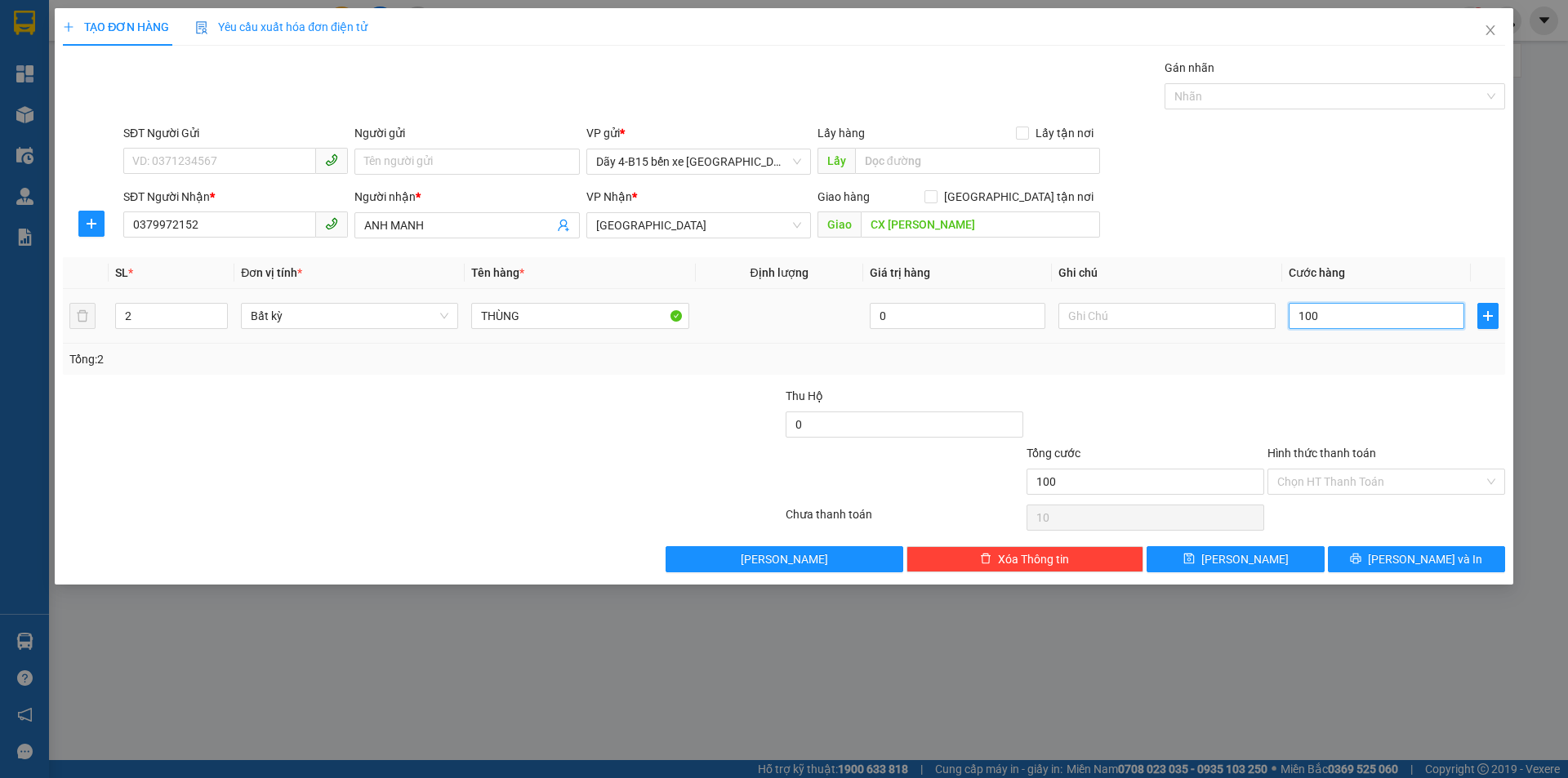
type input "100"
type input "100.000"
click at [1410, 568] on button "[PERSON_NAME] và In" at bounding box center [1415, 560] width 177 height 26
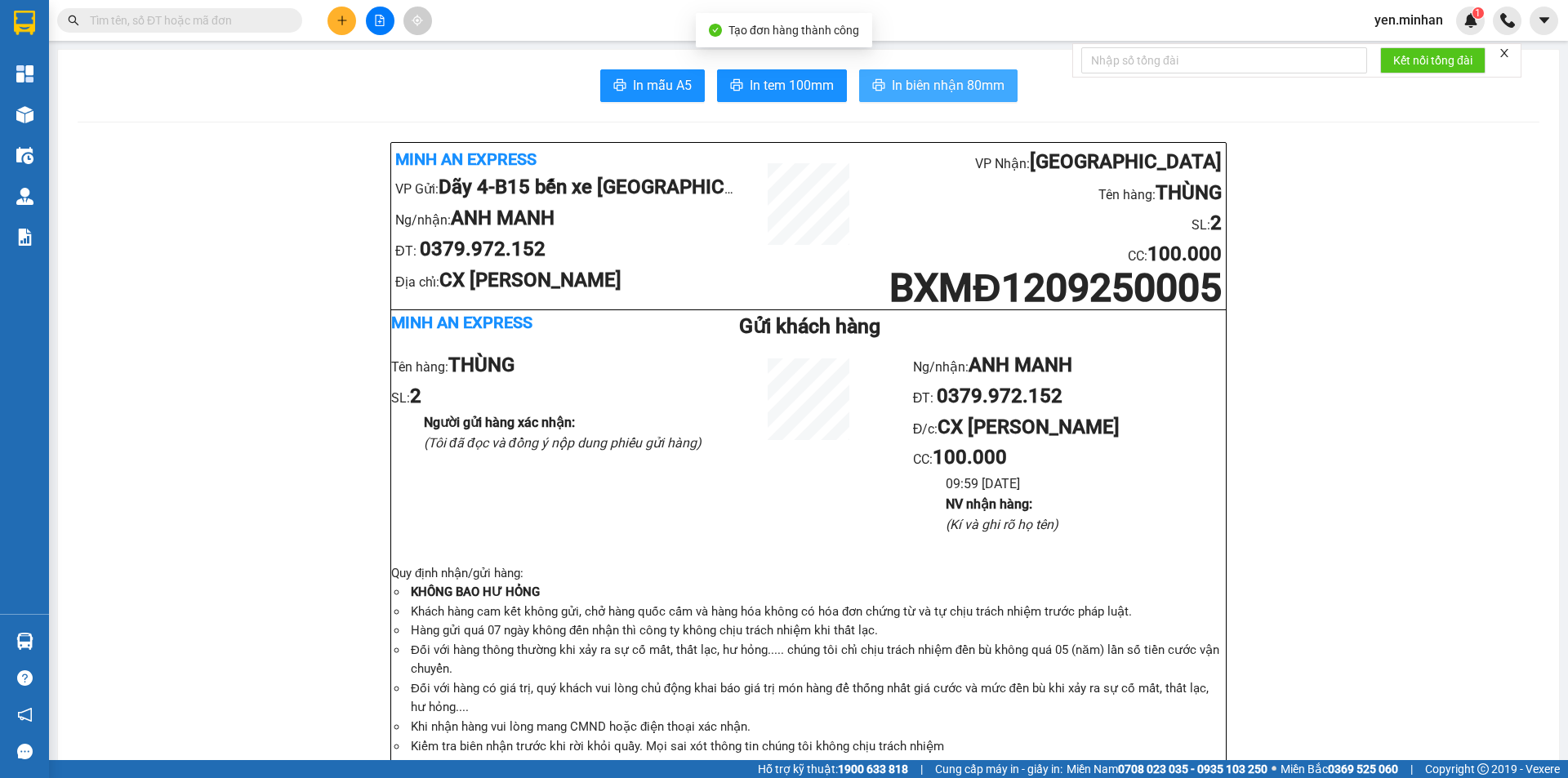
click at [985, 80] on span "In biên nhận 80mm" at bounding box center [948, 85] width 112 height 21
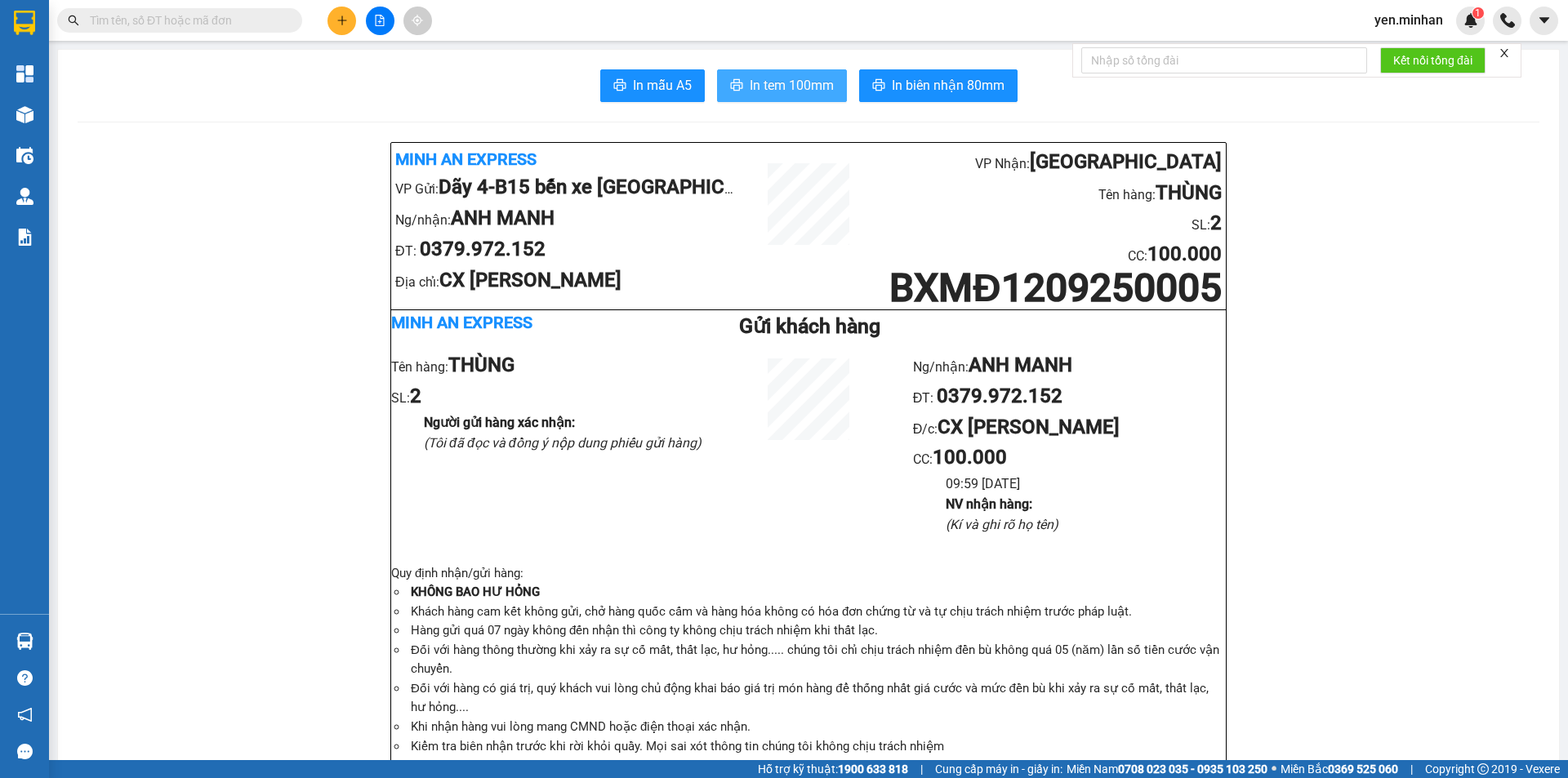
click at [806, 77] on span "In tem 100mm" at bounding box center [792, 85] width 84 height 21
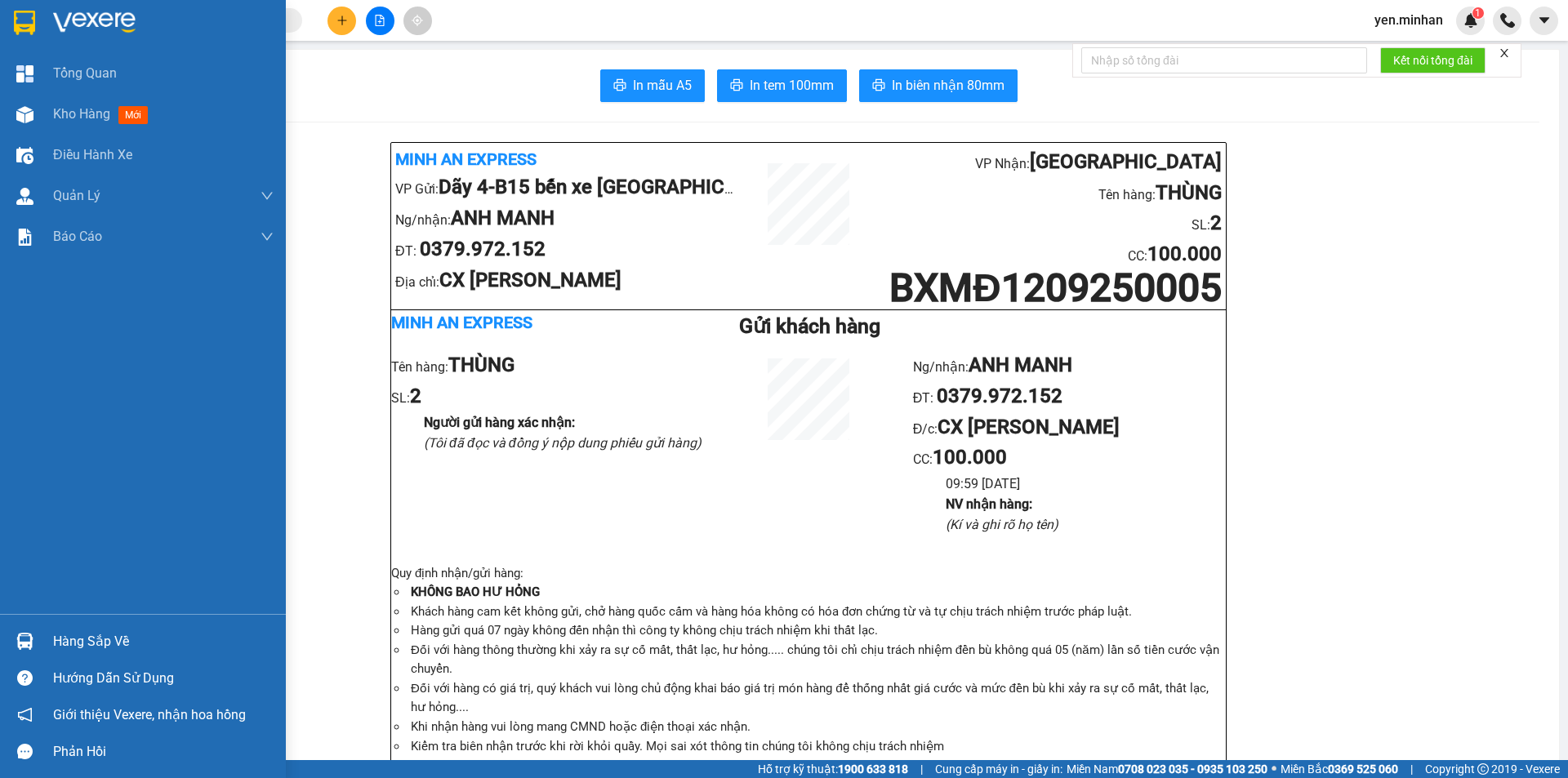
click at [21, 18] on img at bounding box center [24, 22] width 22 height 24
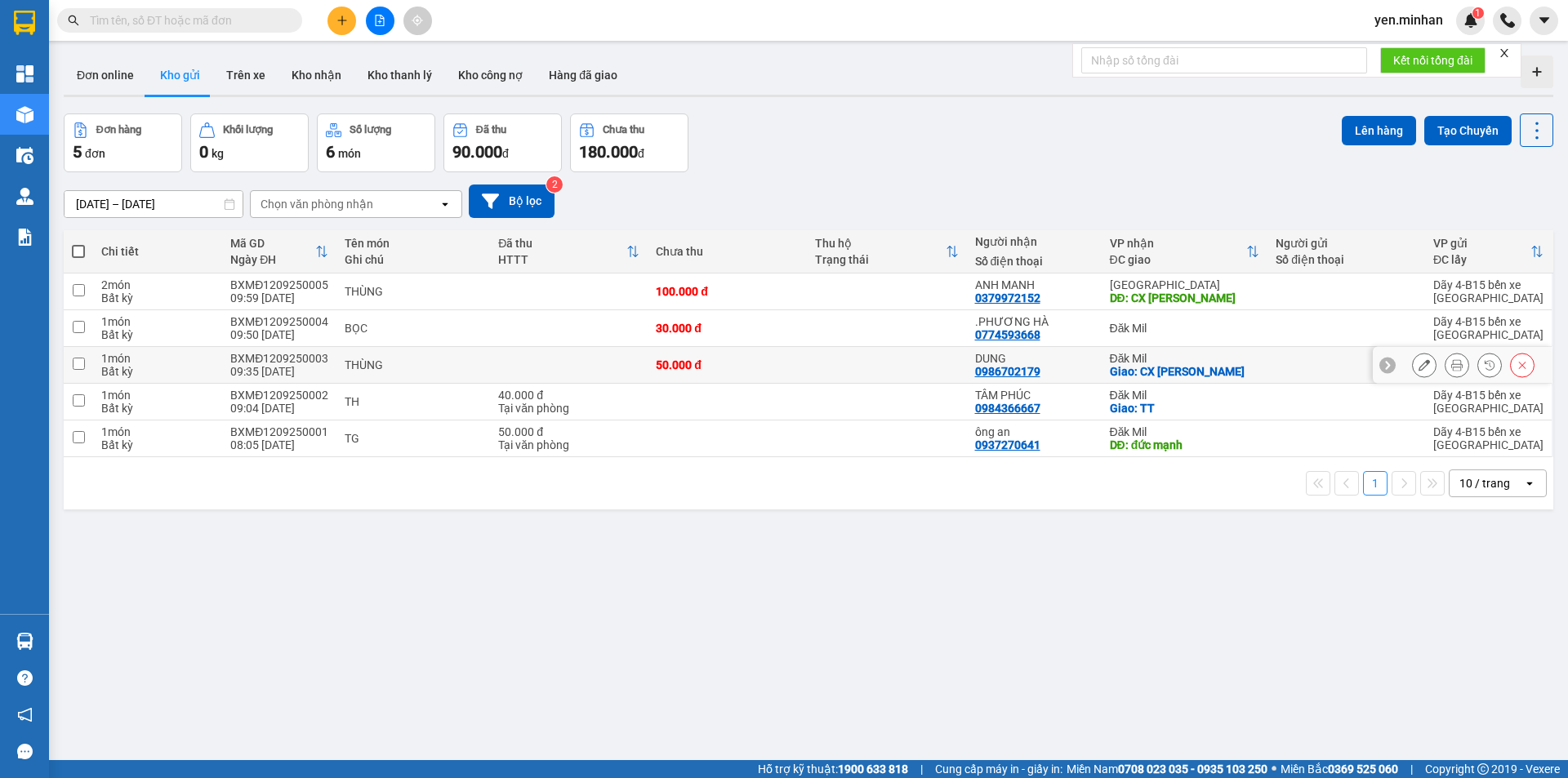
click at [1296, 371] on div at bounding box center [1346, 365] width 141 height 13
checkbox input "true"
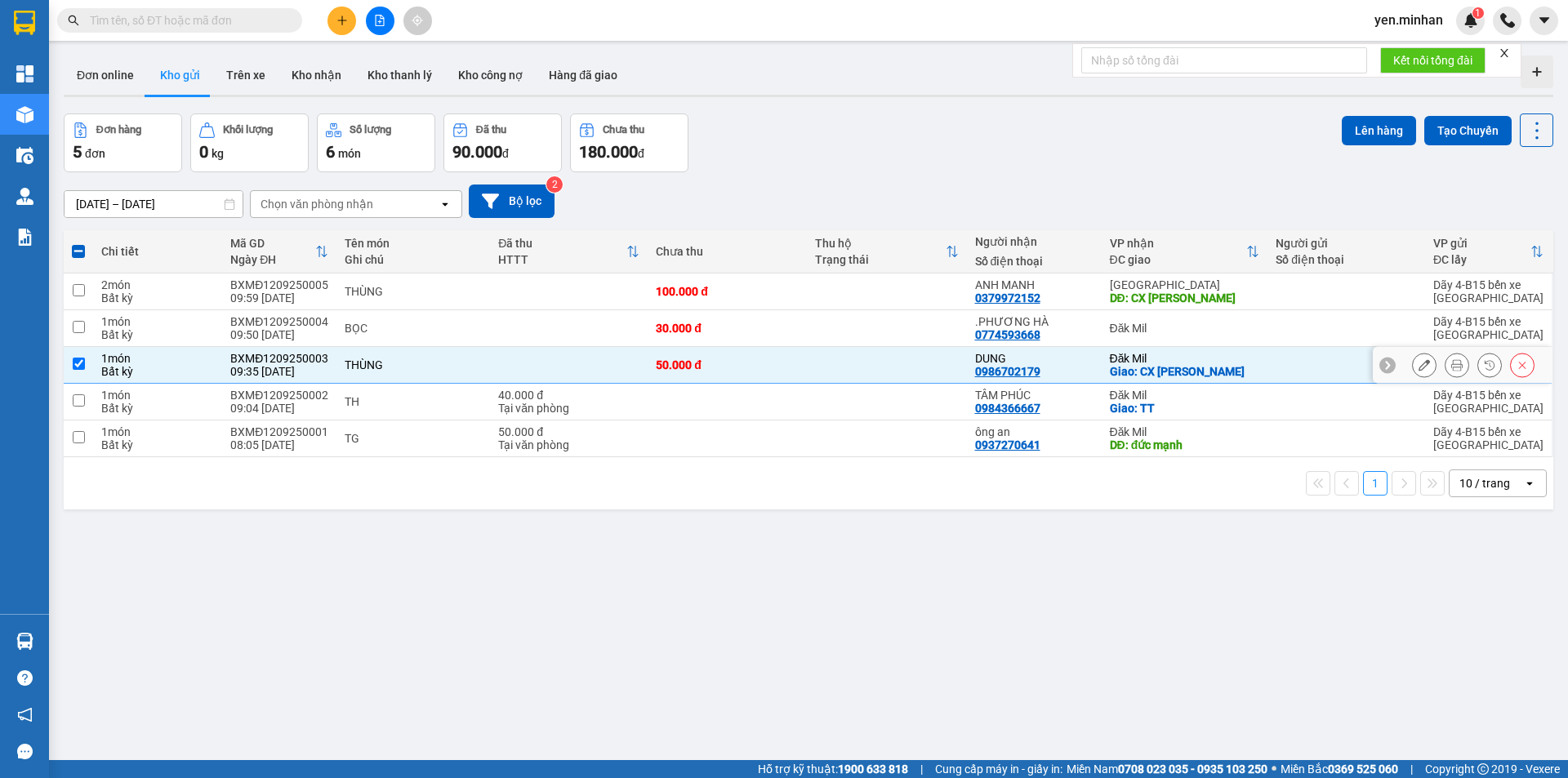
click at [771, 360] on div "50.000 đ" at bounding box center [727, 365] width 143 height 13
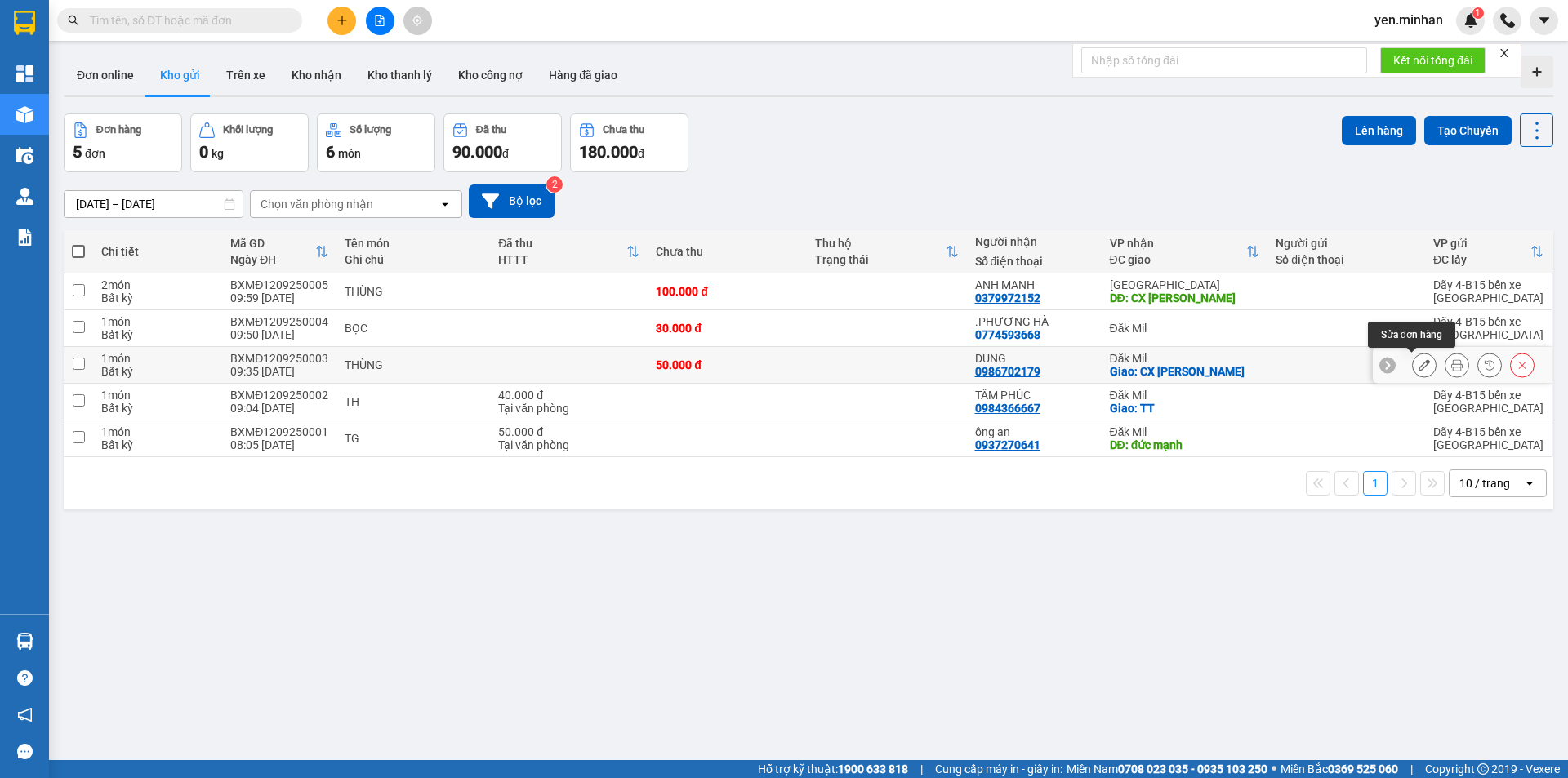
click at [1418, 366] on button at bounding box center [1424, 365] width 22 height 29
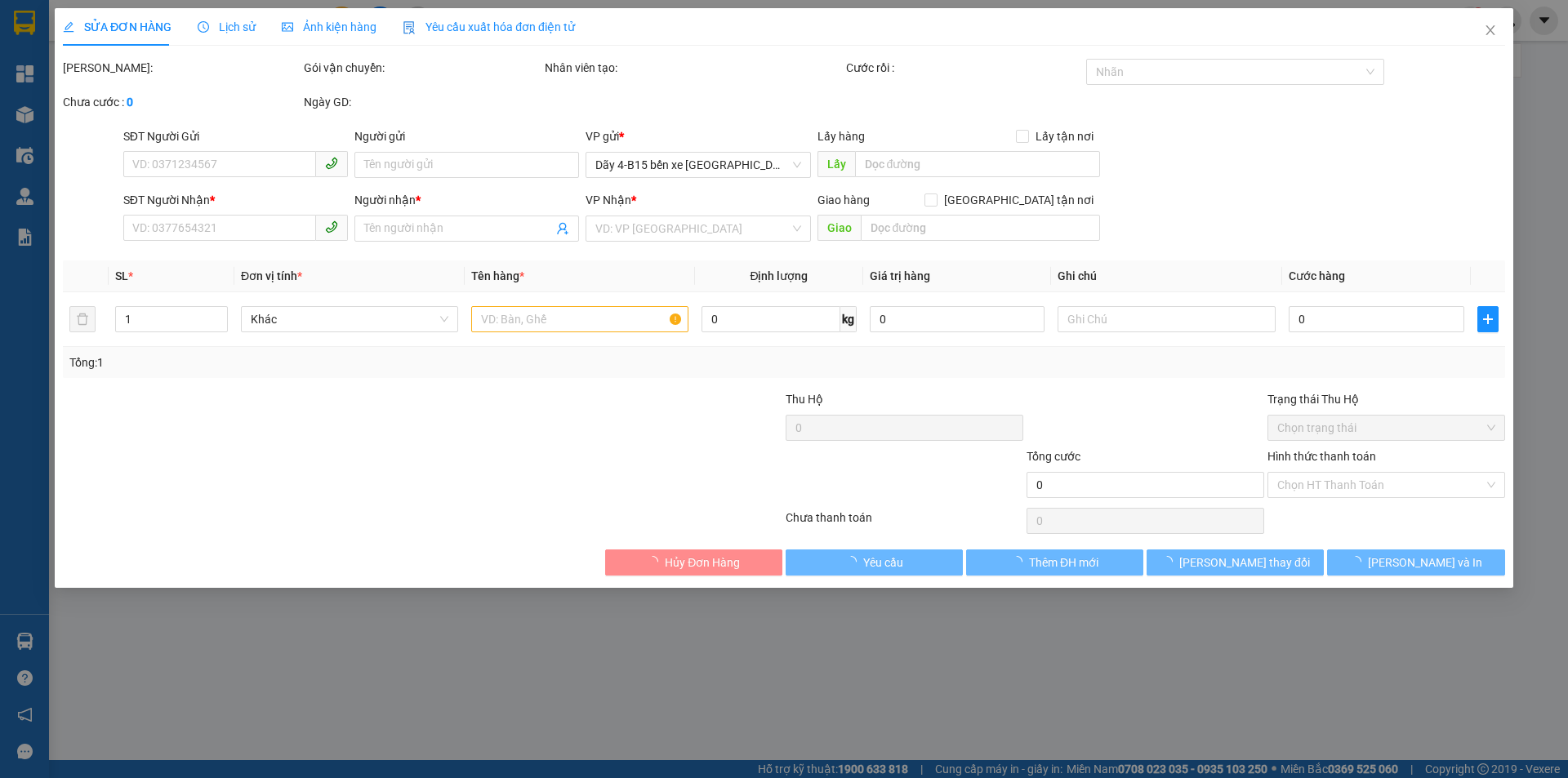
type input "0986702179"
type input "DUNG"
checkbox input "true"
type input "CX [PERSON_NAME]"
type input "50.000"
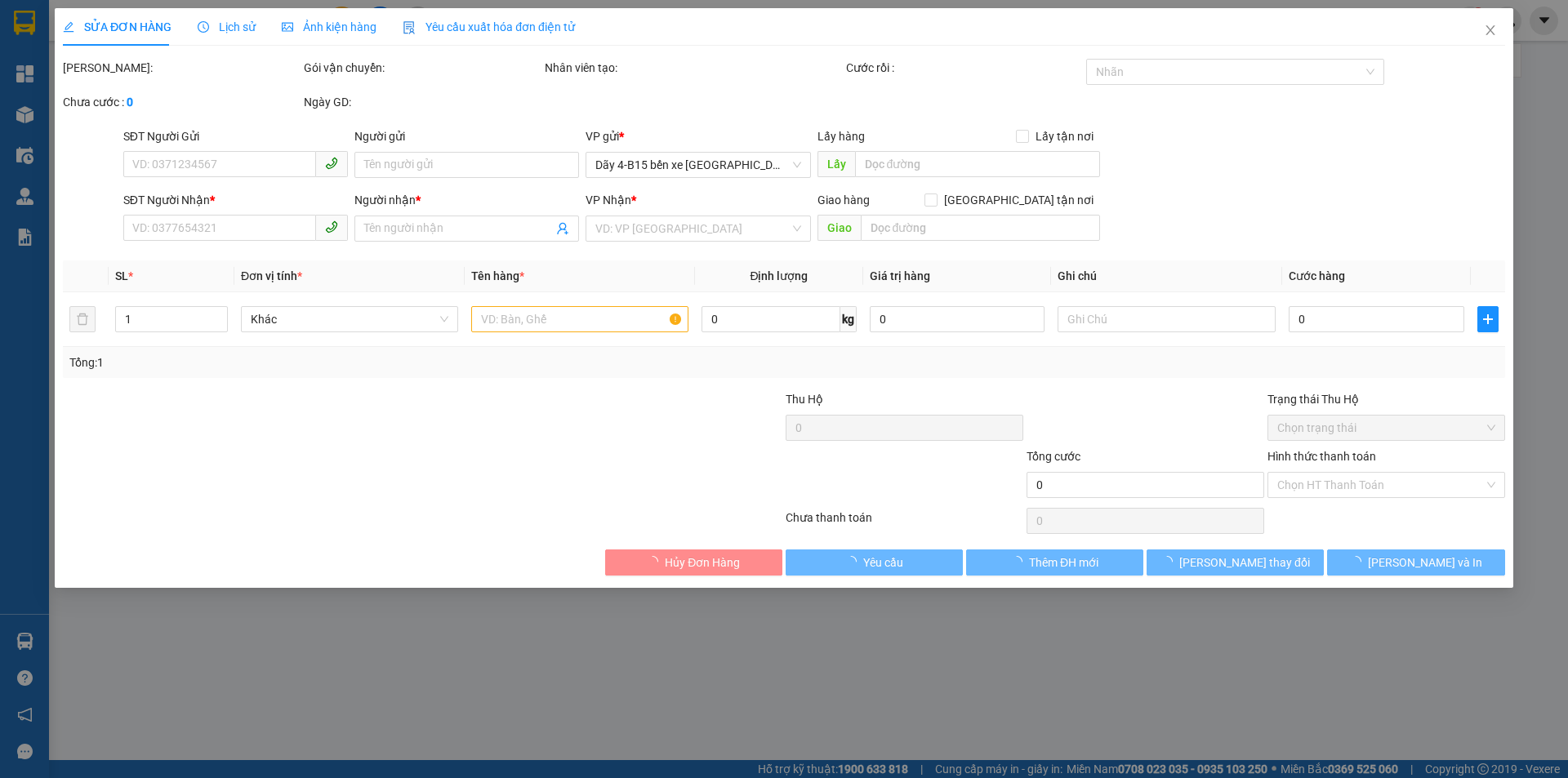
type input "50.000"
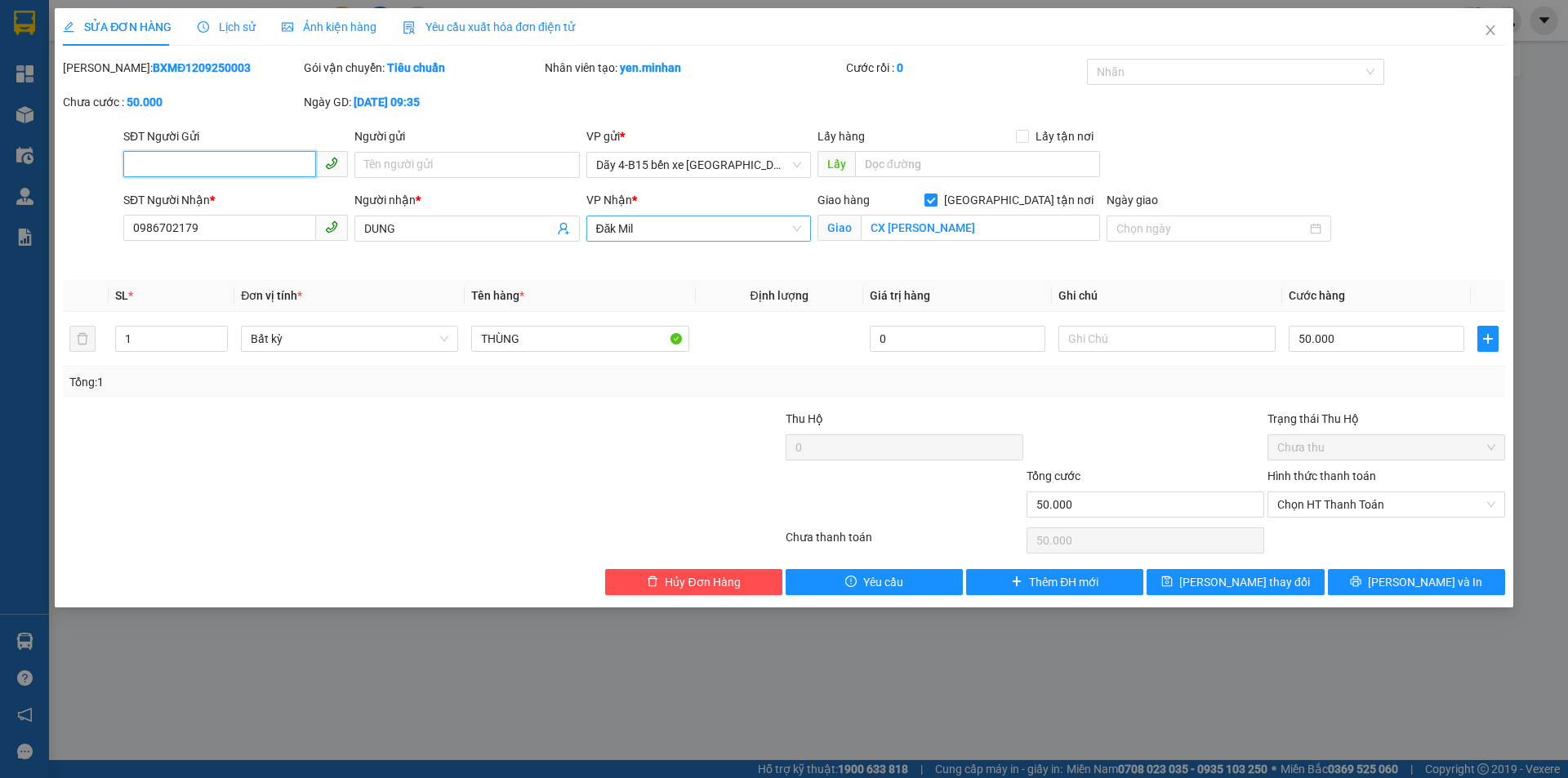
click at [747, 236] on span "Đăk Mil" at bounding box center [698, 228] width 205 height 24
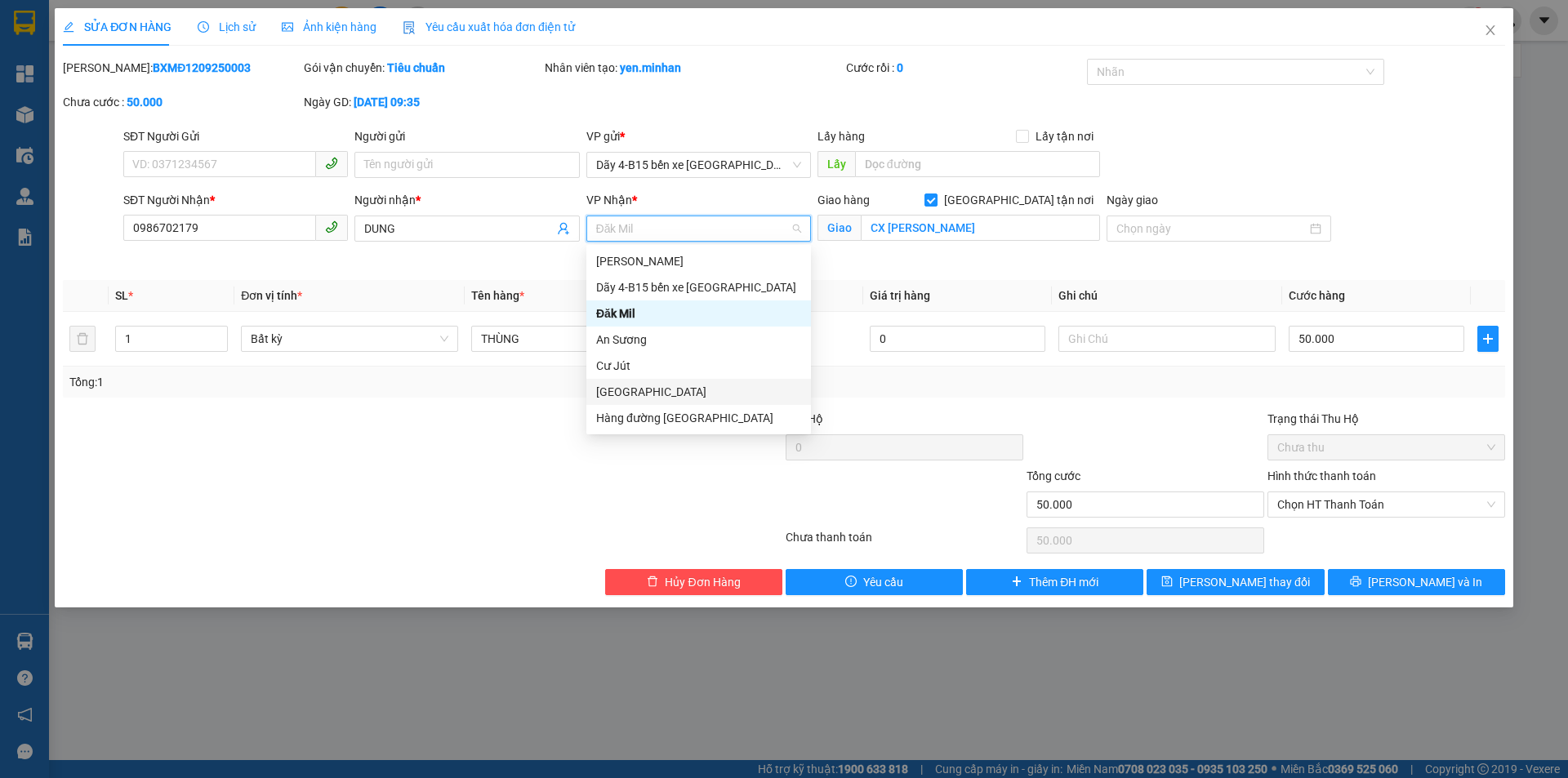
click at [678, 386] on div "[GEOGRAPHIC_DATA]" at bounding box center [698, 391] width 205 height 18
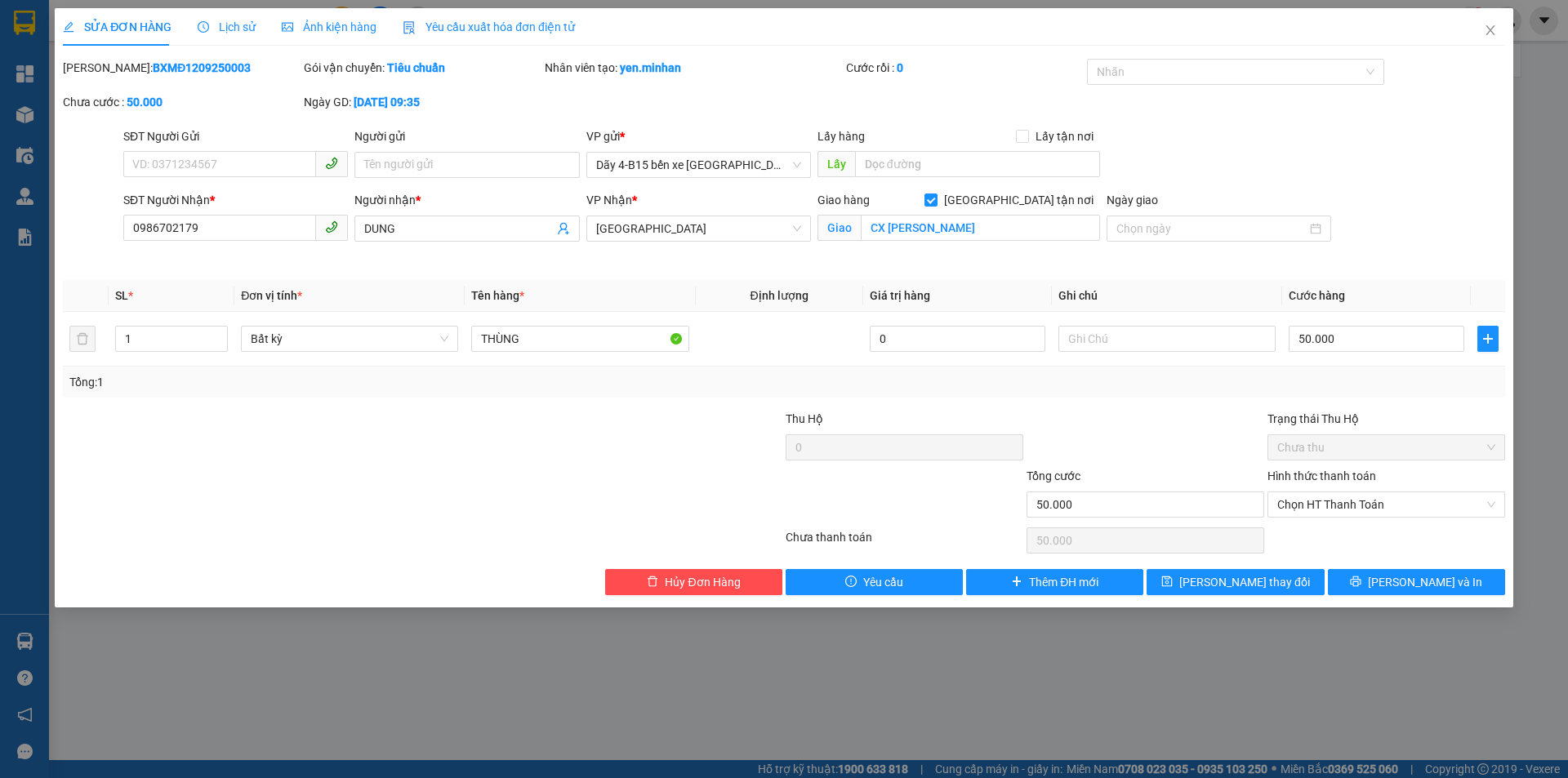
click at [1021, 187] on form "SĐT Người Gửi VD: 0371234567 Người gửi Tên người gửi VP gửi * Dãy 4-B15 bến xe …" at bounding box center [784, 198] width 1443 height 140
click at [936, 202] on input "[GEOGRAPHIC_DATA] tận nơi" at bounding box center [931, 199] width 11 height 11
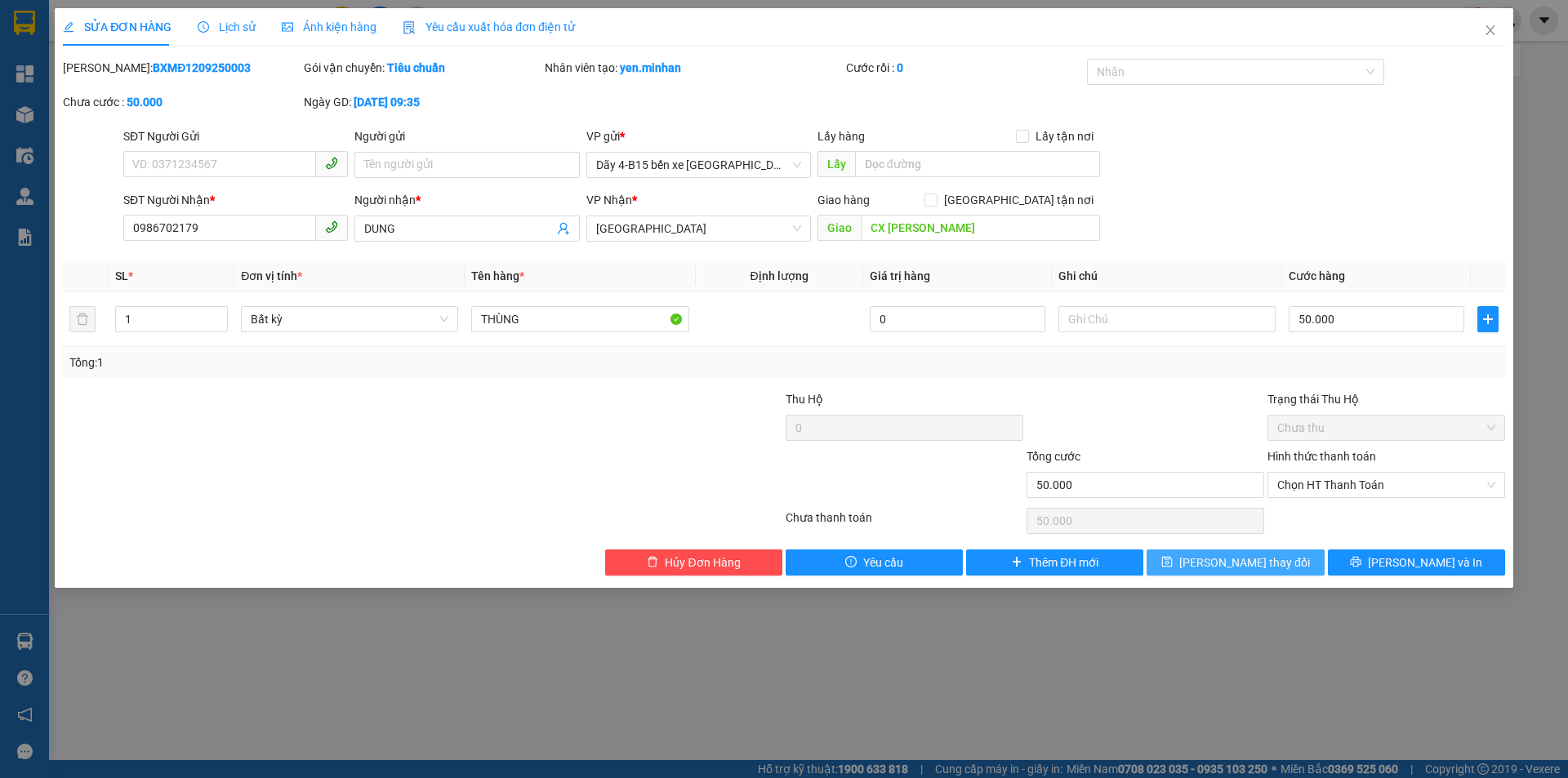
click at [1287, 565] on button "[PERSON_NAME] thay đổi" at bounding box center [1235, 563] width 177 height 26
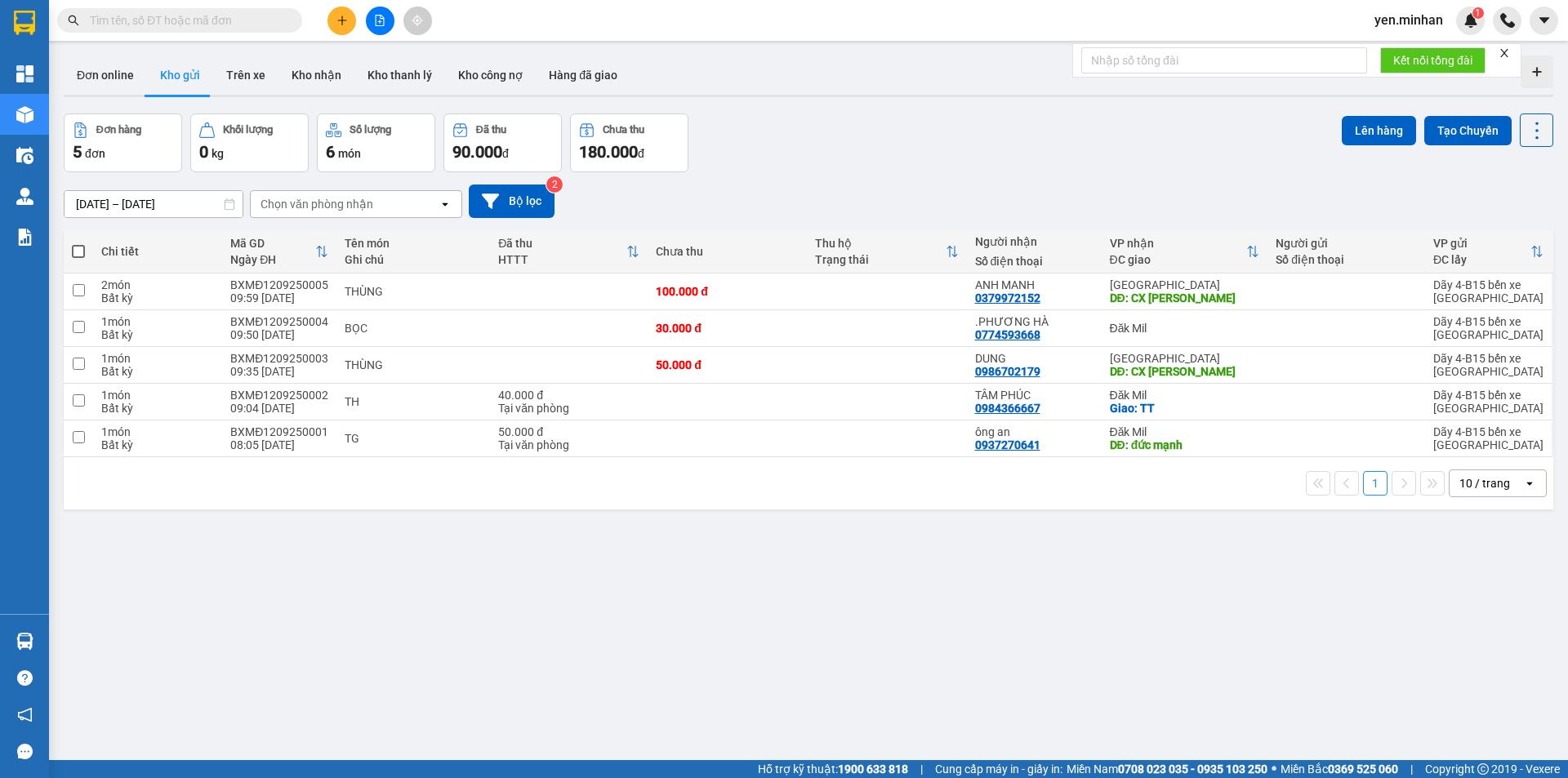
click at [967, 550] on div "ver 1.8.143 Đơn online Kho gửi Trên xe Kho nhận Kho thanh lý Kho công nợ Hàng đ…" at bounding box center [808, 437] width 1502 height 778
click at [345, 27] on button at bounding box center [342, 21] width 29 height 29
click at [374, 64] on div "Tạo đơn hàng" at bounding box center [406, 61] width 71 height 18
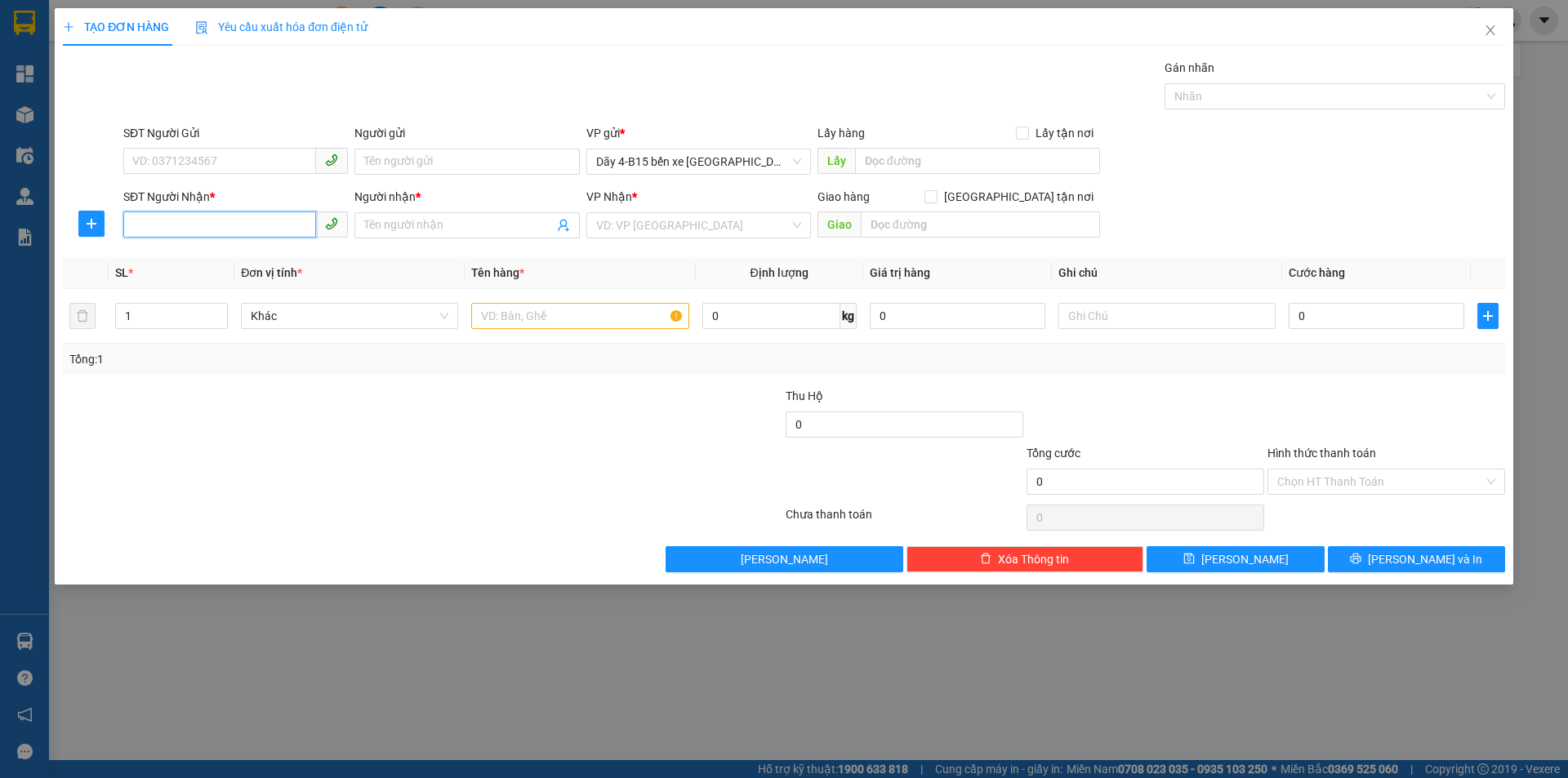
click at [198, 228] on input "SĐT Người Nhận *" at bounding box center [220, 225] width 193 height 26
type input "0976128182"
click at [403, 228] on input "Người nhận *" at bounding box center [459, 225] width 189 height 18
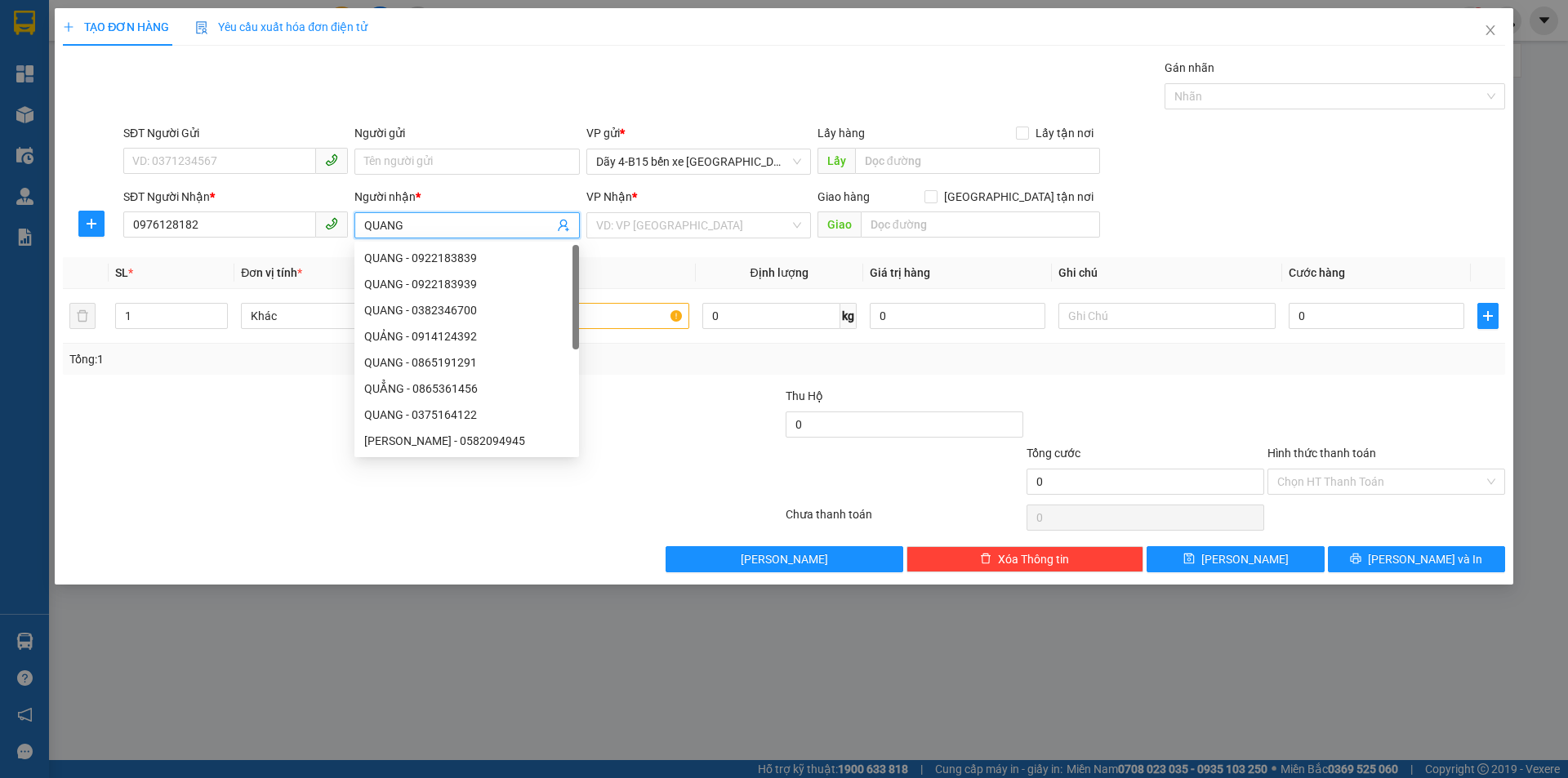
type input "QUANG"
click at [614, 255] on div "Transit Pickup Surcharge Ids Transit Deliver Surcharge Ids Transit Deliver Surc…" at bounding box center [784, 316] width 1443 height 514
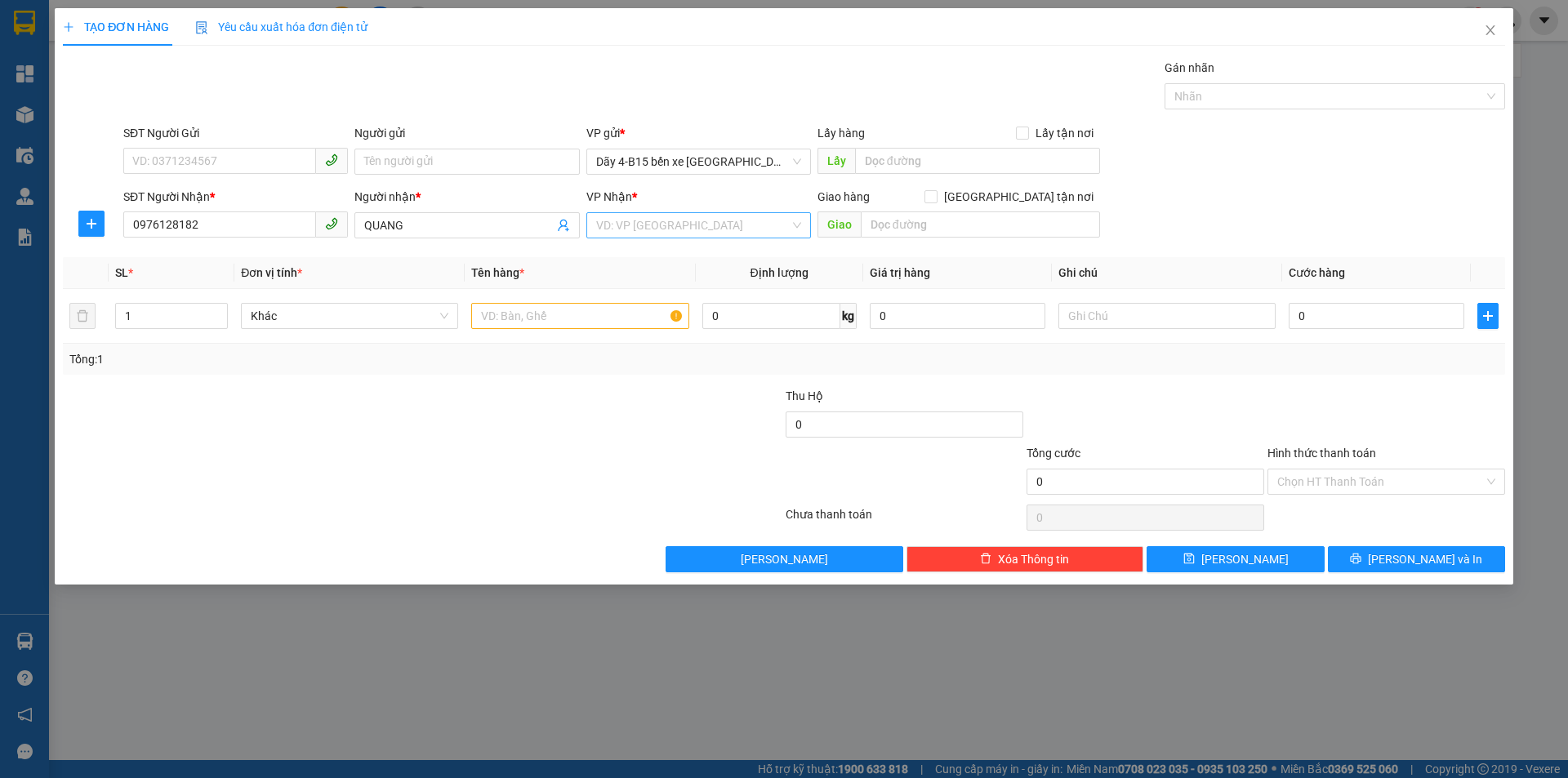
click at [710, 226] on input "search" at bounding box center [693, 226] width 194 height 24
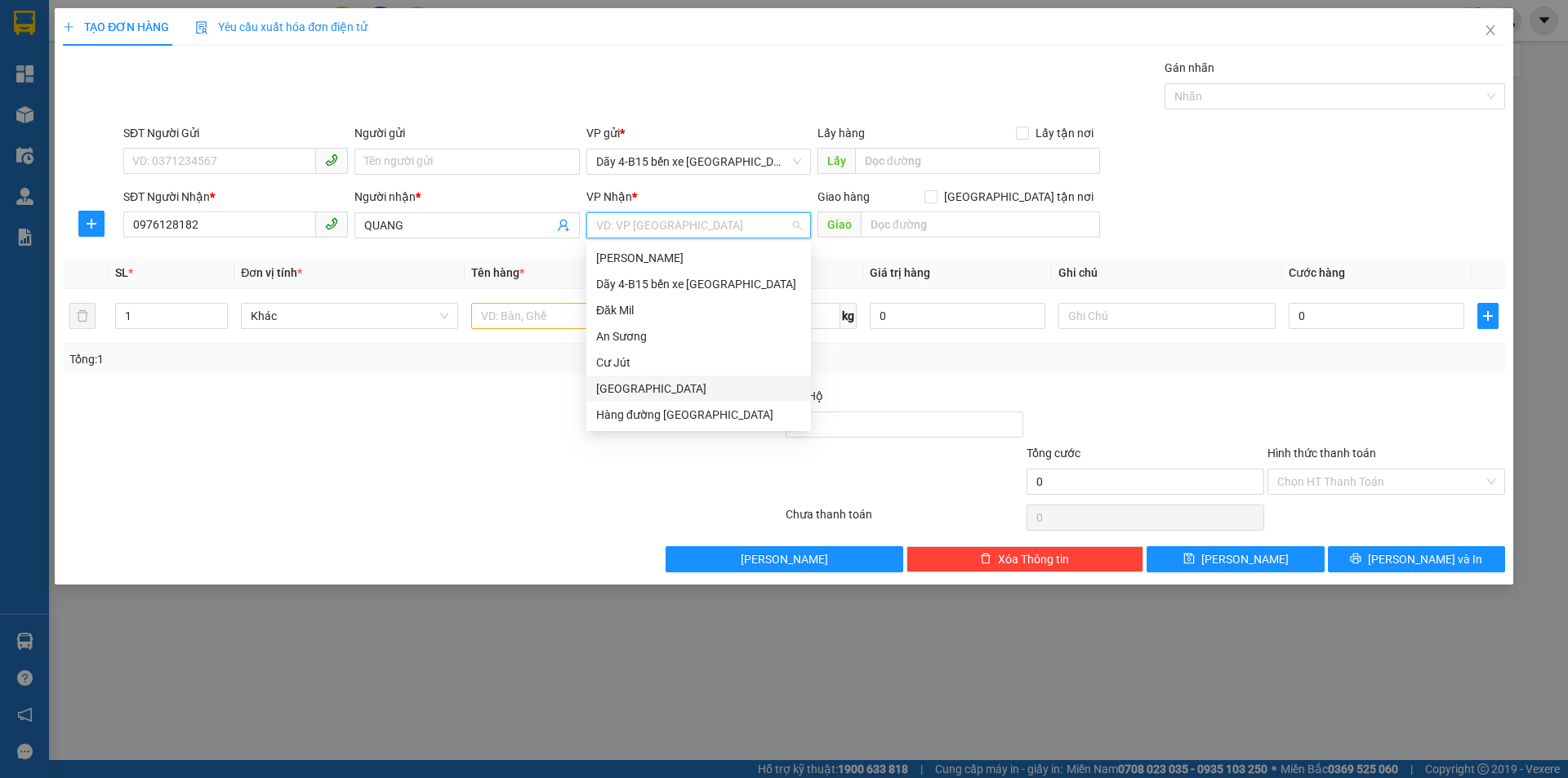
click at [723, 388] on div "[GEOGRAPHIC_DATA]" at bounding box center [698, 389] width 205 height 18
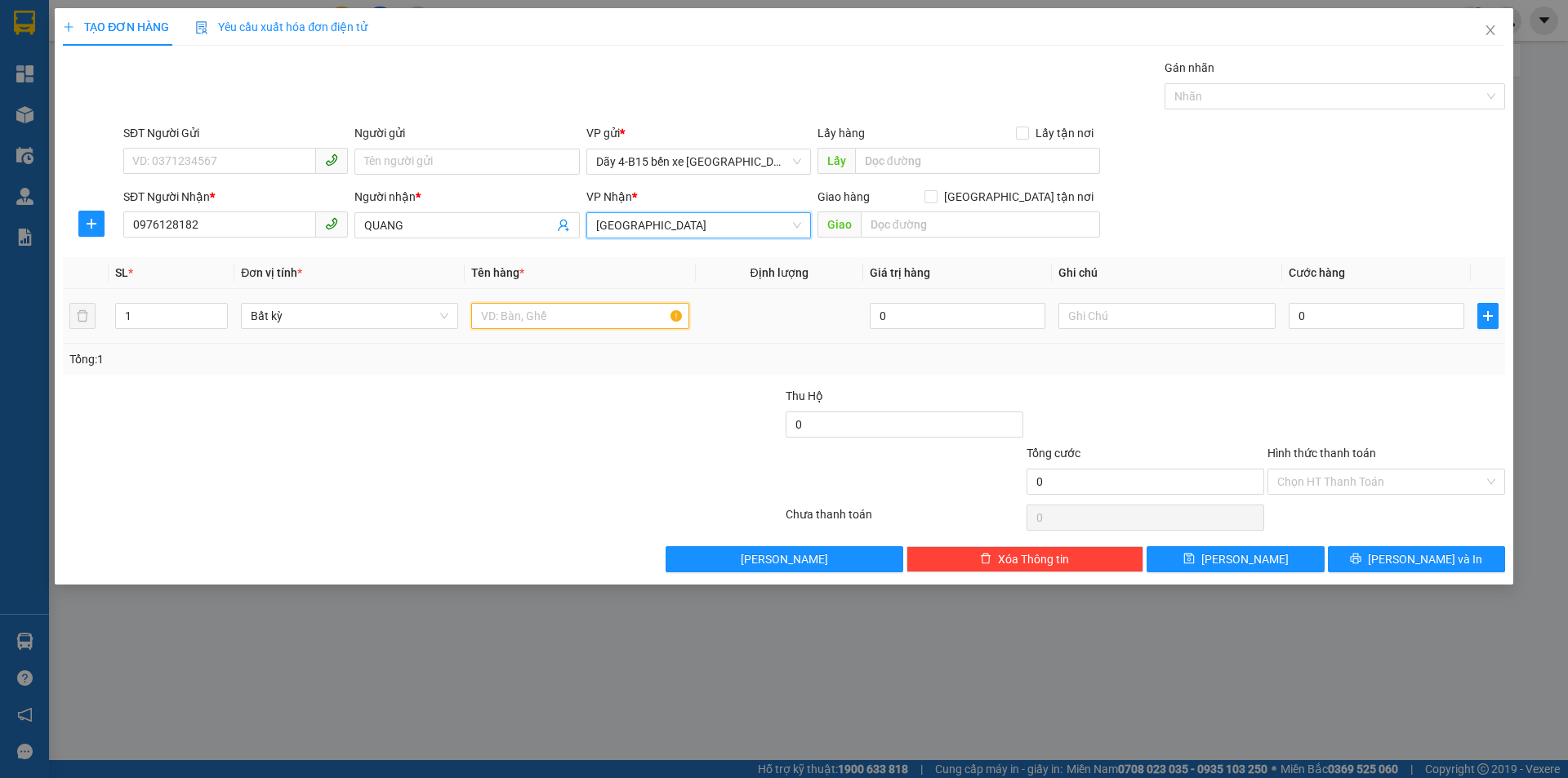
click at [593, 315] on input "text" at bounding box center [579, 316] width 217 height 26
type input "HỘP"
click at [1317, 311] on input "0" at bounding box center [1377, 316] width 176 height 26
type input "3"
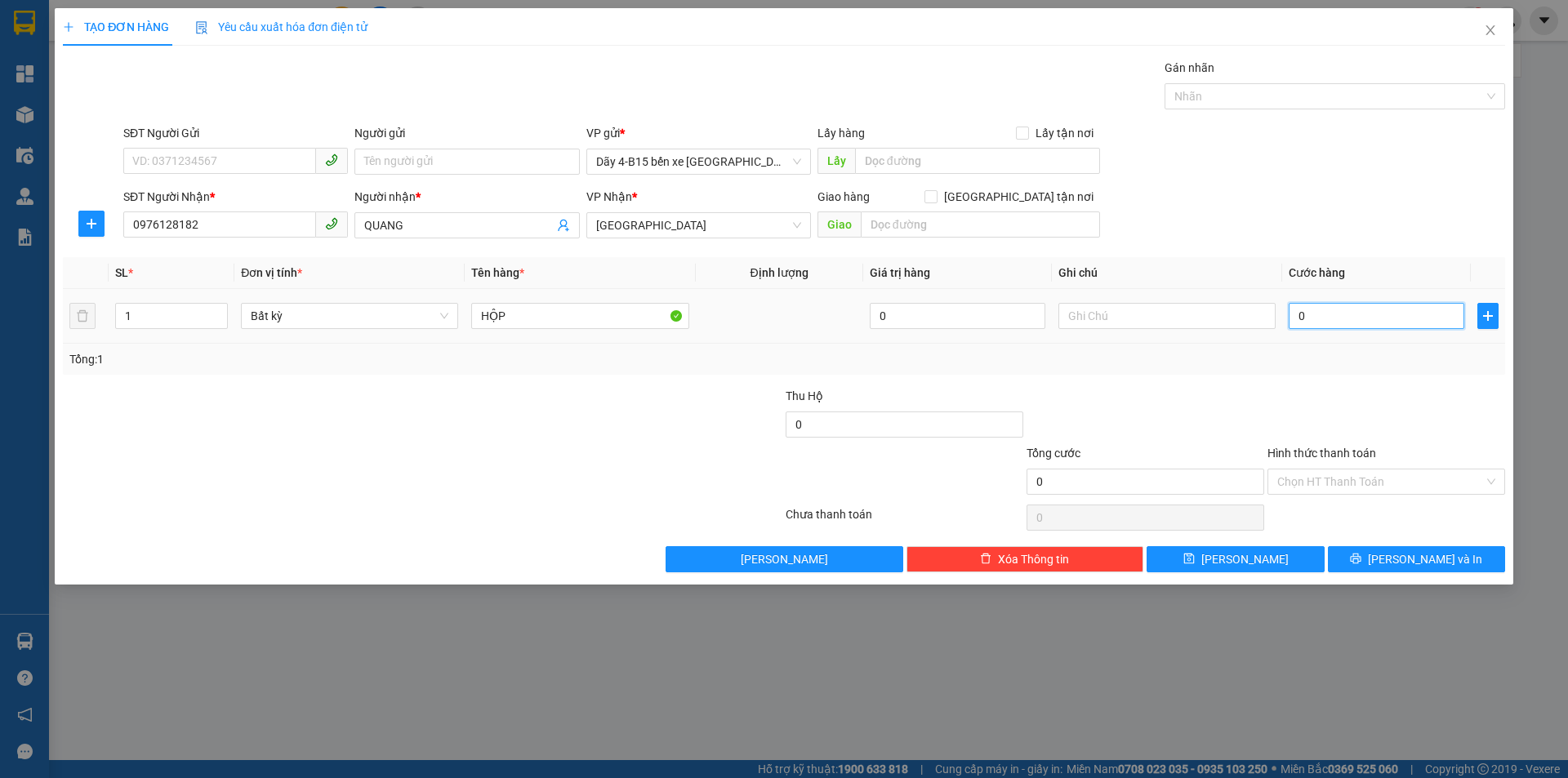
type input "3"
type input "30"
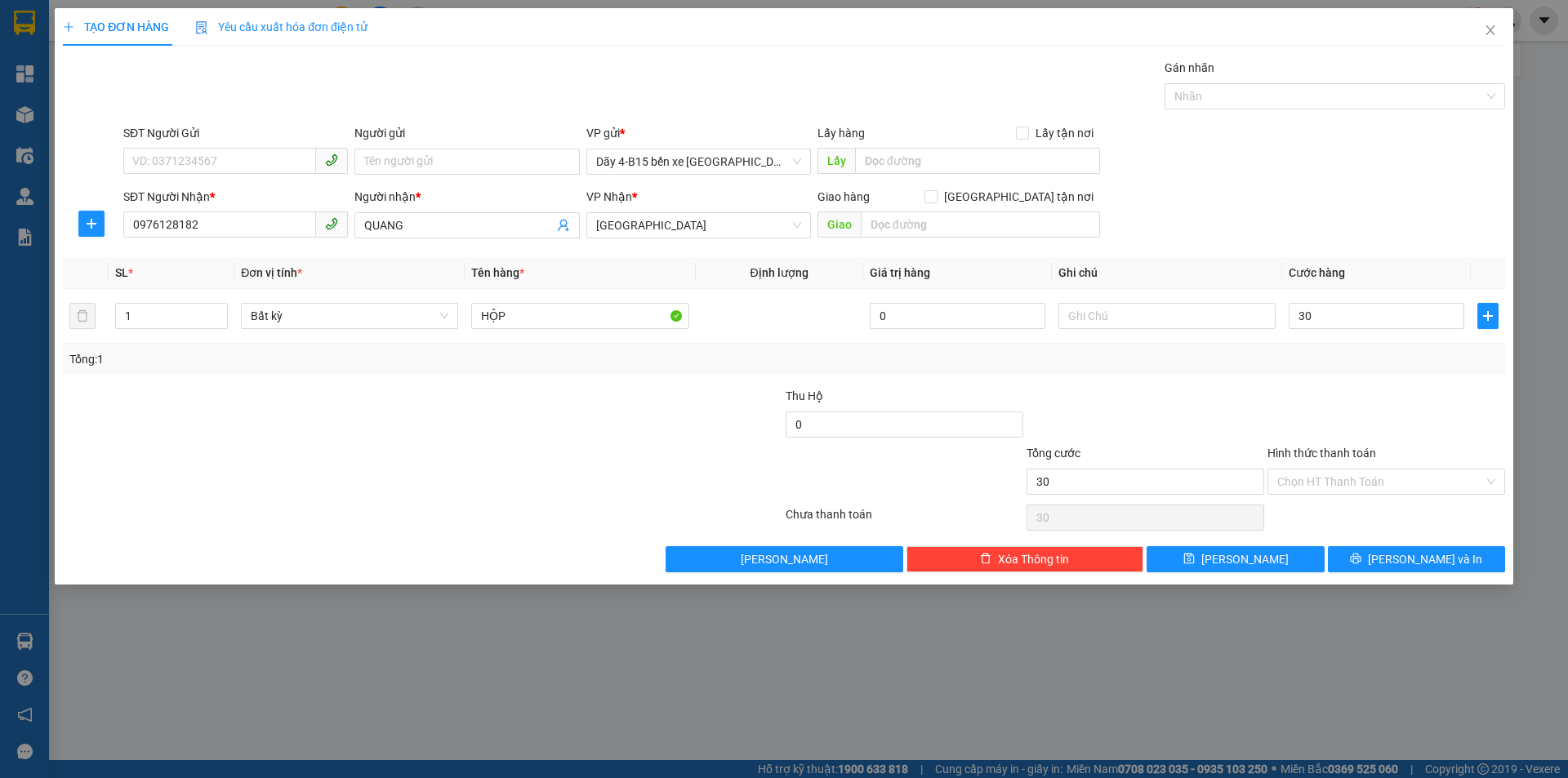
type input "30.000"
click at [1269, 388] on div at bounding box center [1385, 416] width 241 height 57
click at [1322, 314] on input "30.000" at bounding box center [1377, 316] width 176 height 26
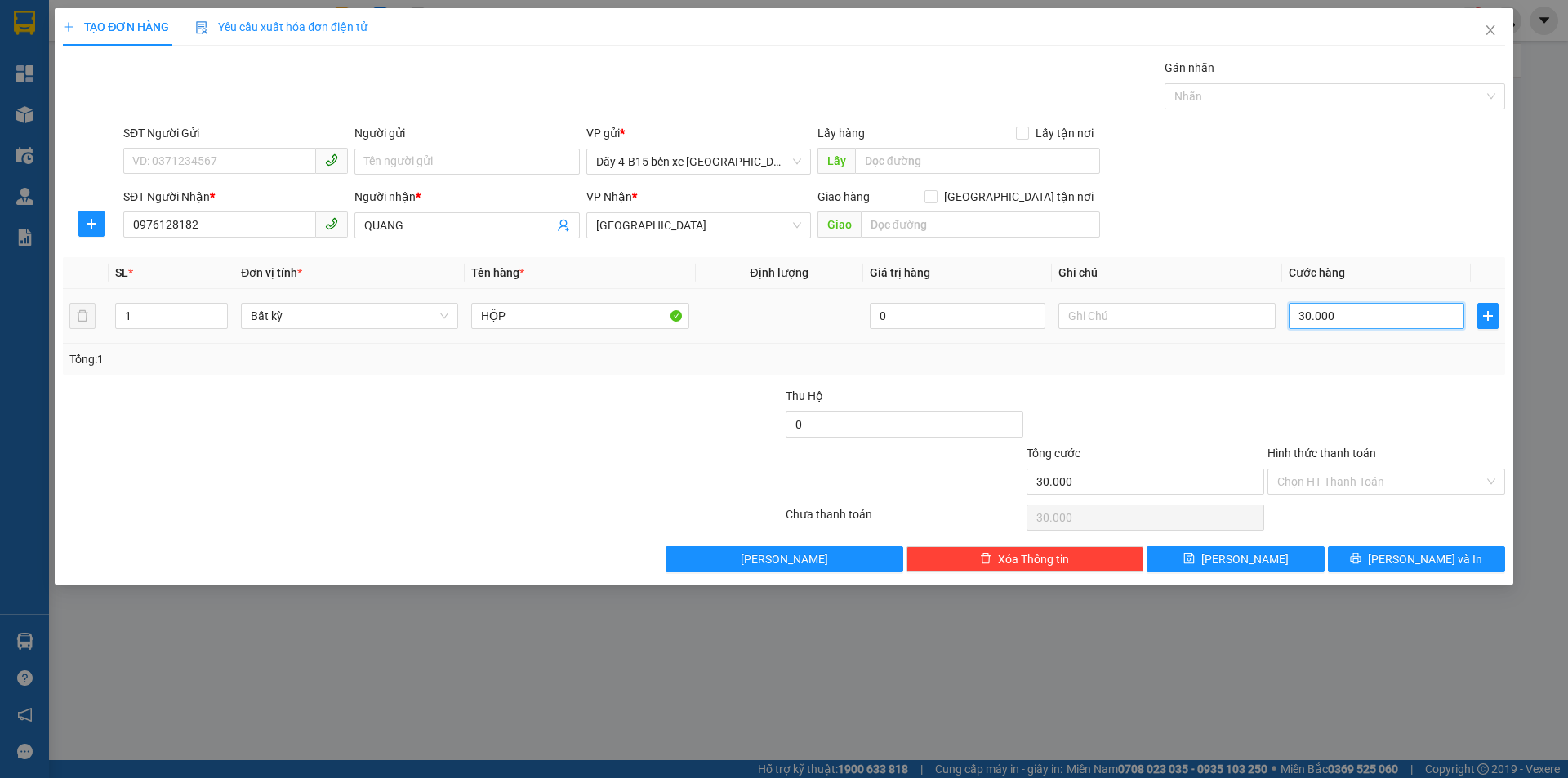
type input "4"
type input "40"
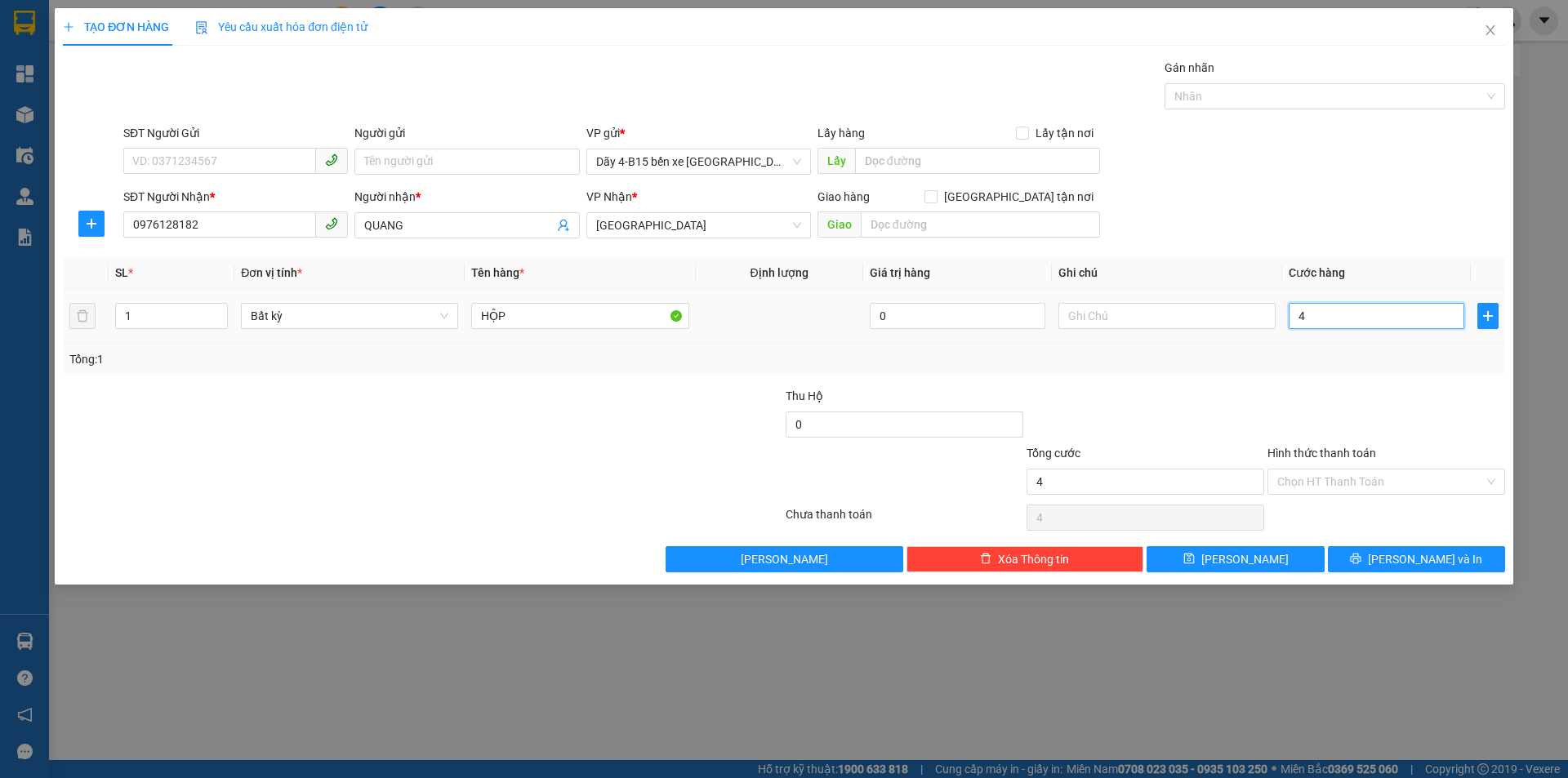
type input "40"
type input "40.000"
click at [1331, 393] on div at bounding box center [1385, 416] width 241 height 57
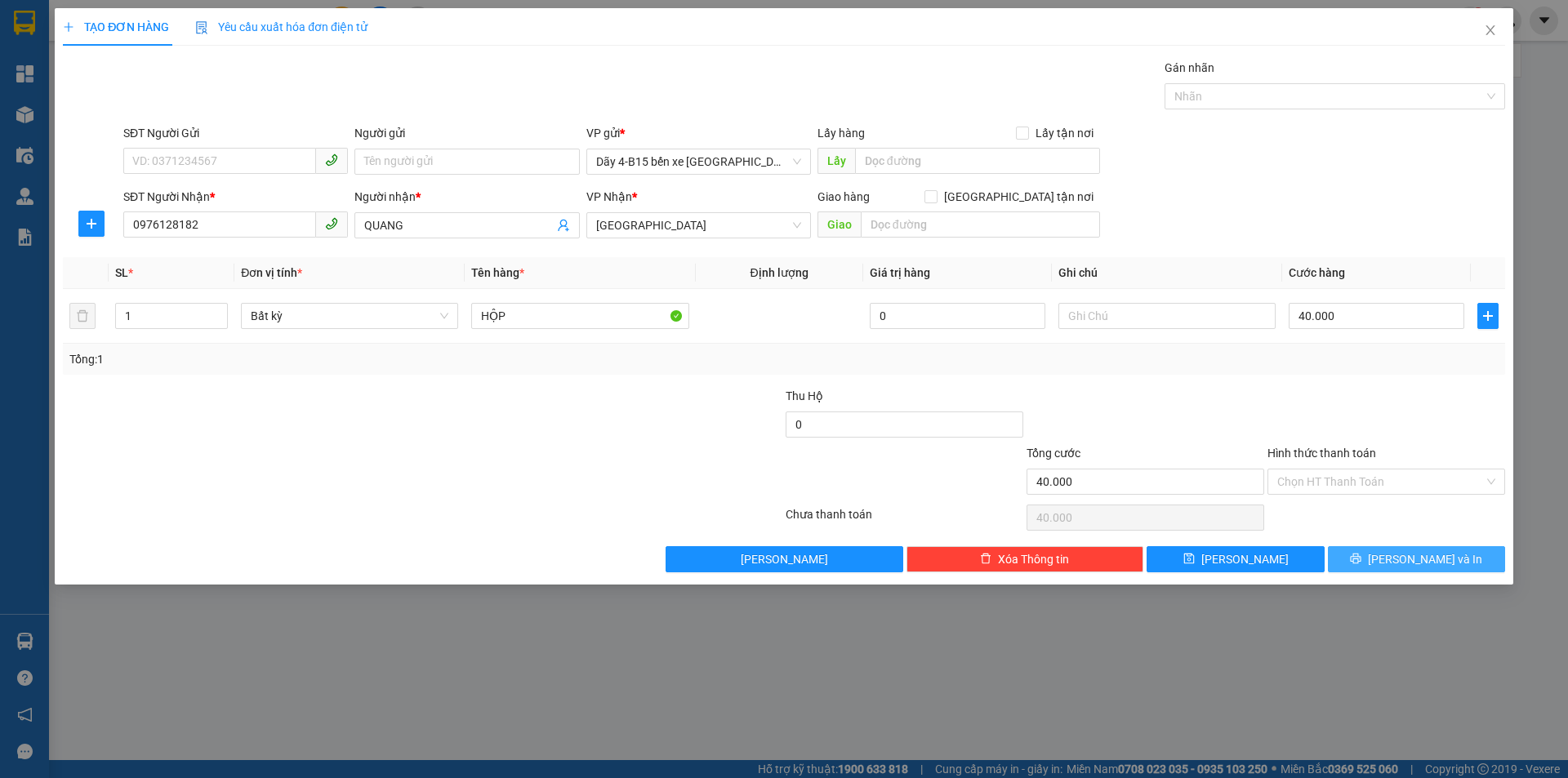
click at [1402, 558] on span "[PERSON_NAME] và In" at bounding box center [1425, 559] width 114 height 18
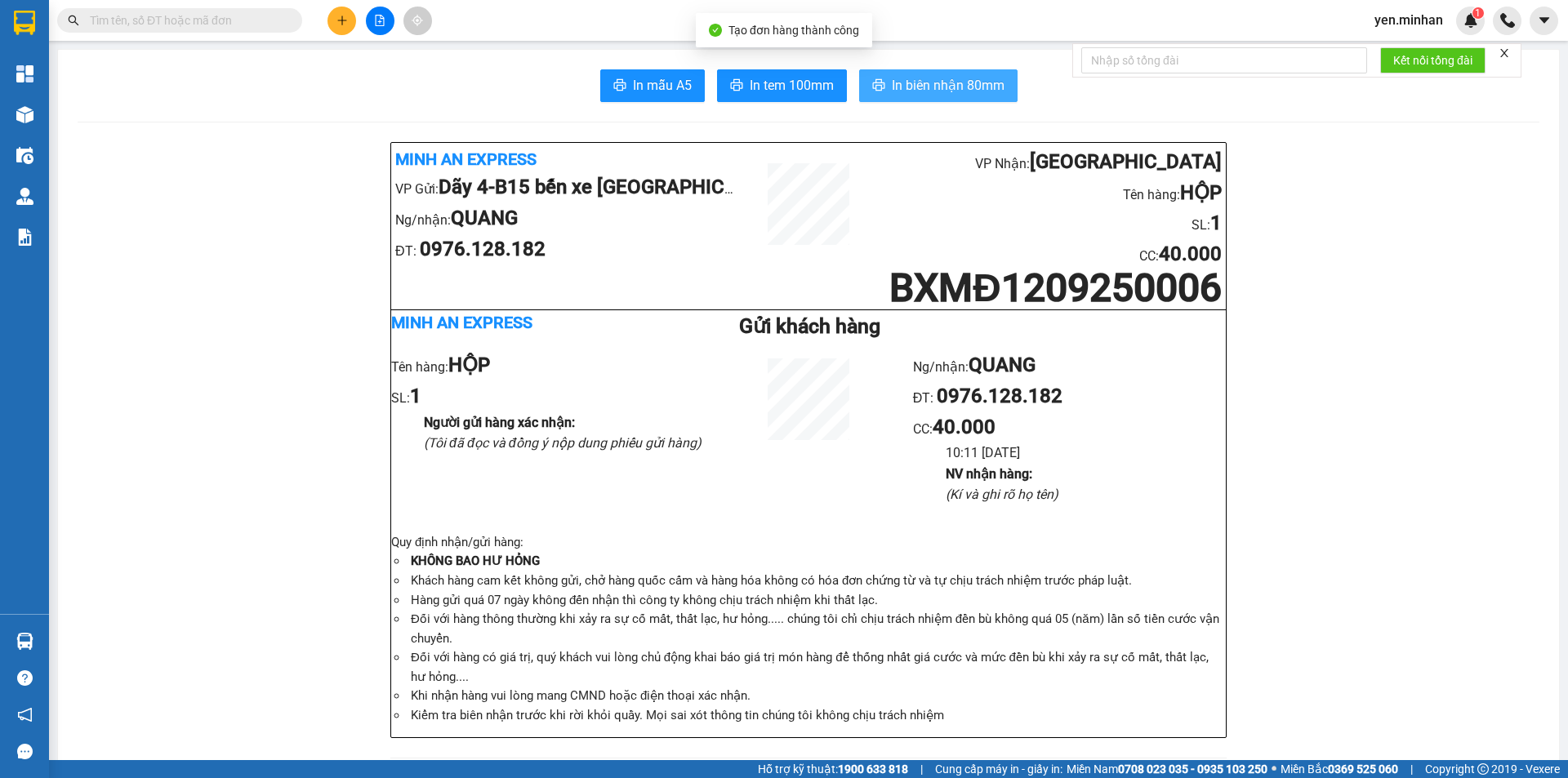
click at [975, 88] on span "In biên nhận 80mm" at bounding box center [948, 85] width 112 height 21
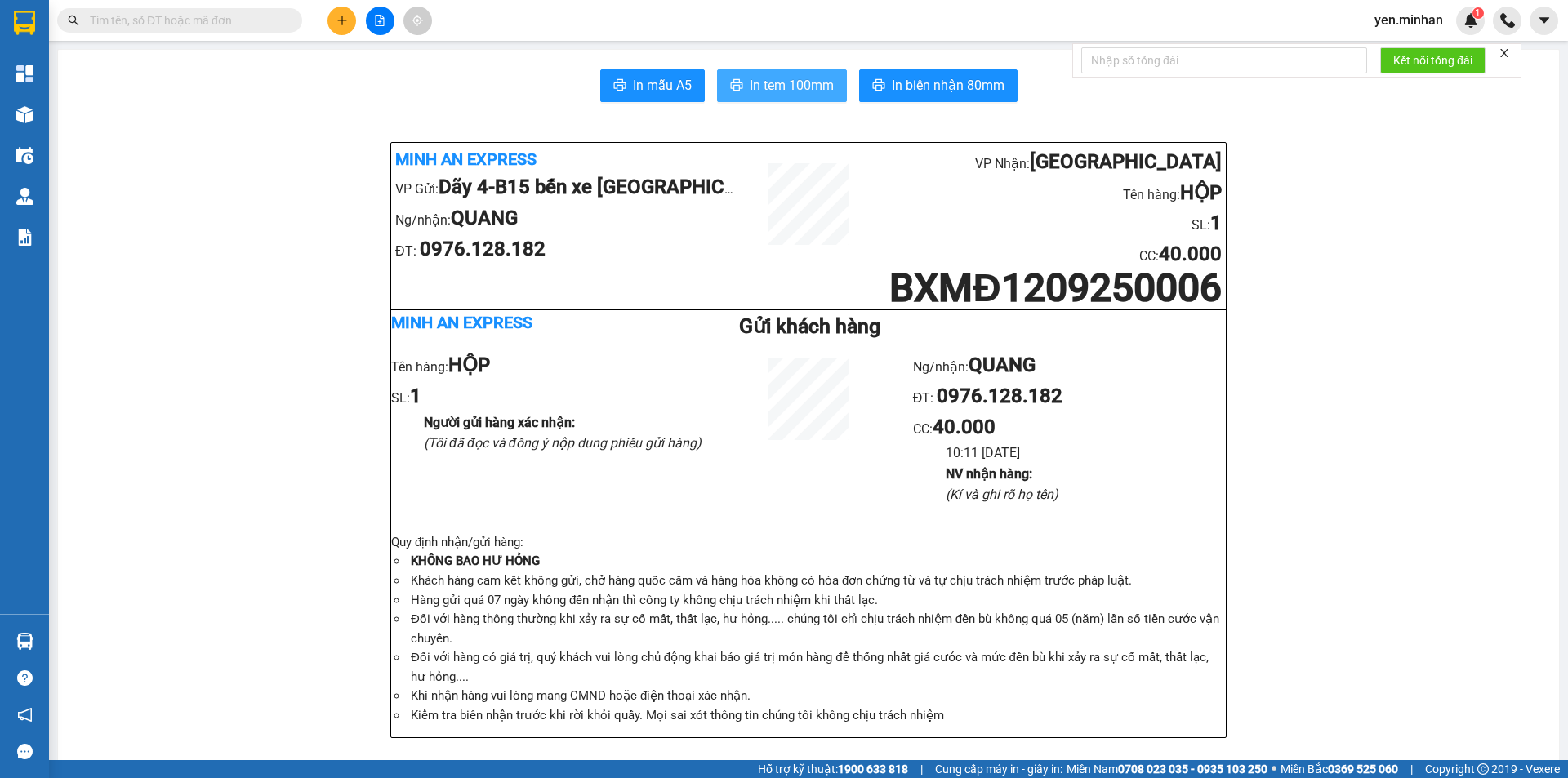
click at [794, 92] on span "In tem 100mm" at bounding box center [792, 85] width 84 height 21
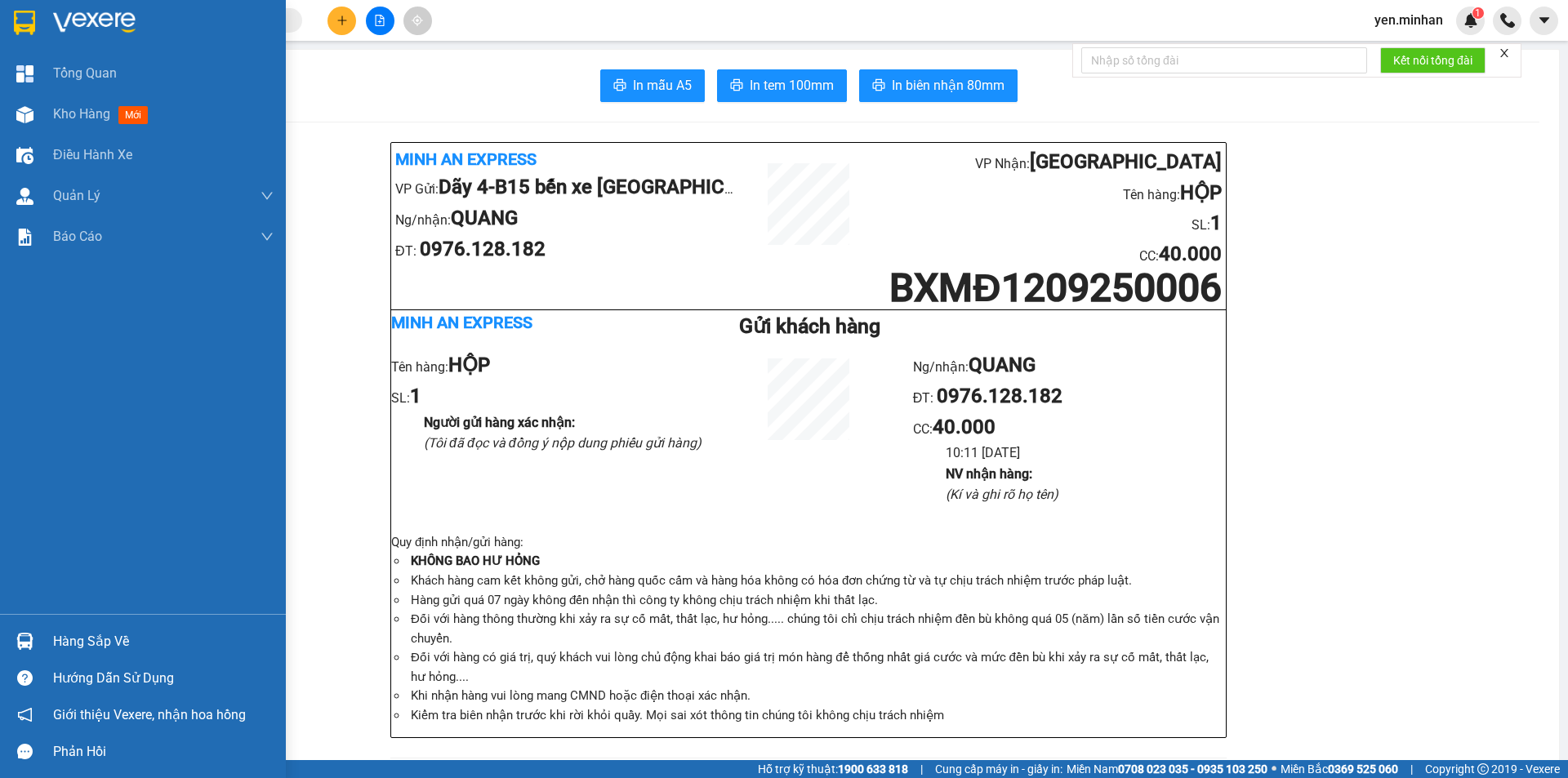
click at [22, 24] on img at bounding box center [24, 22] width 22 height 24
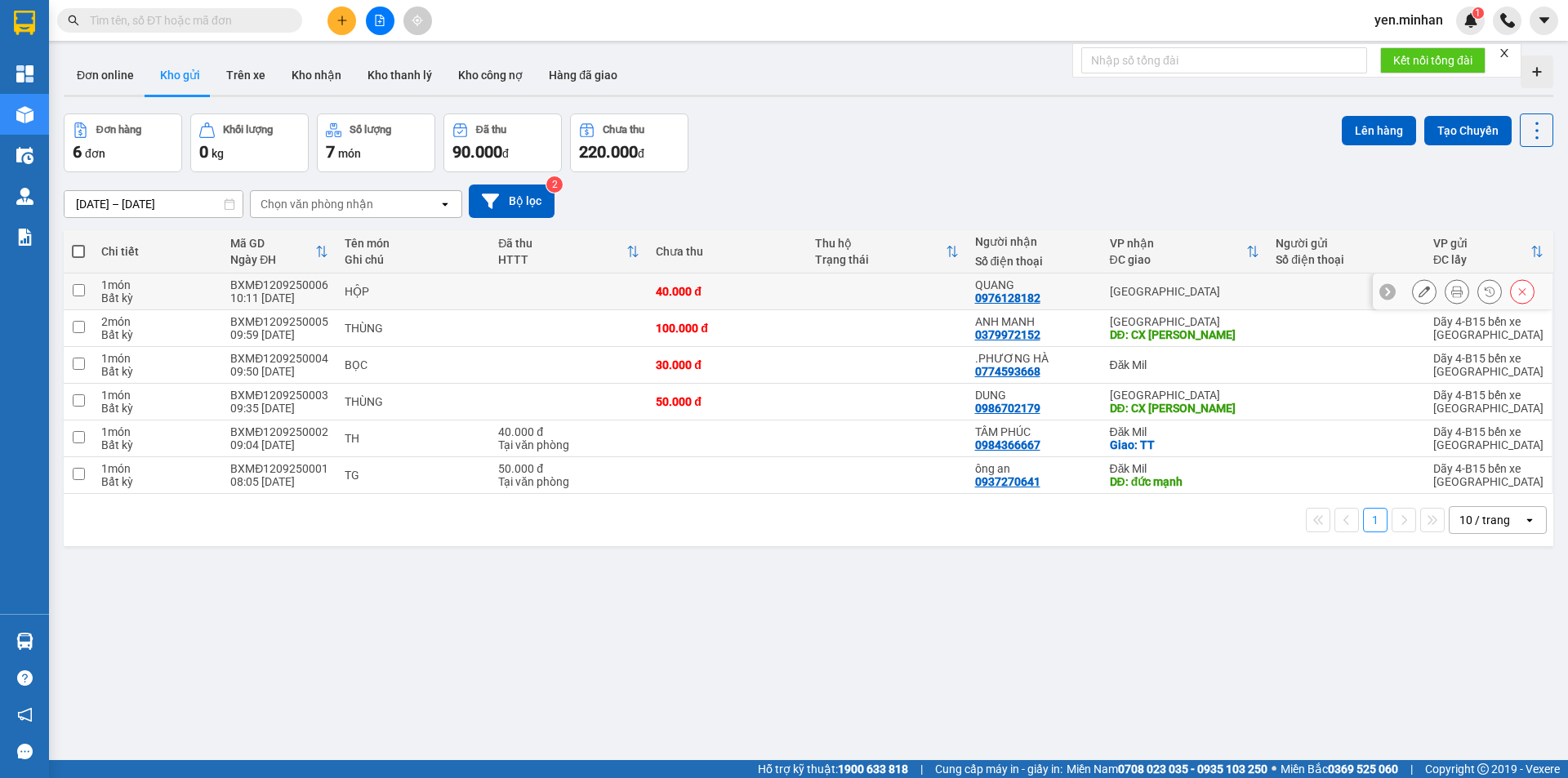
click at [1418, 289] on icon at bounding box center [1424, 291] width 11 height 11
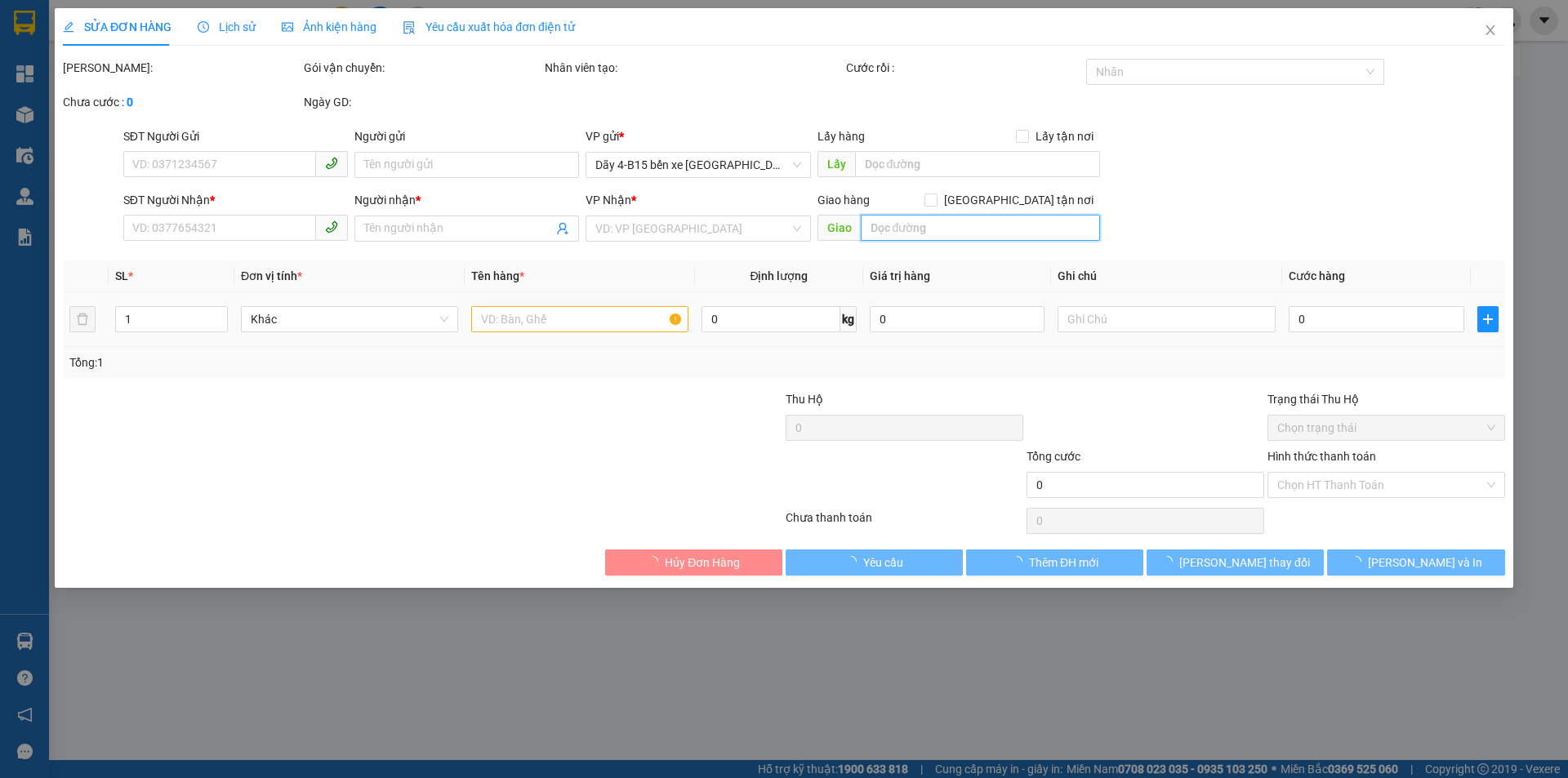
click at [967, 240] on input "text" at bounding box center [980, 228] width 240 height 26
type input "0976128182"
type input "QUANG"
type input "40.000"
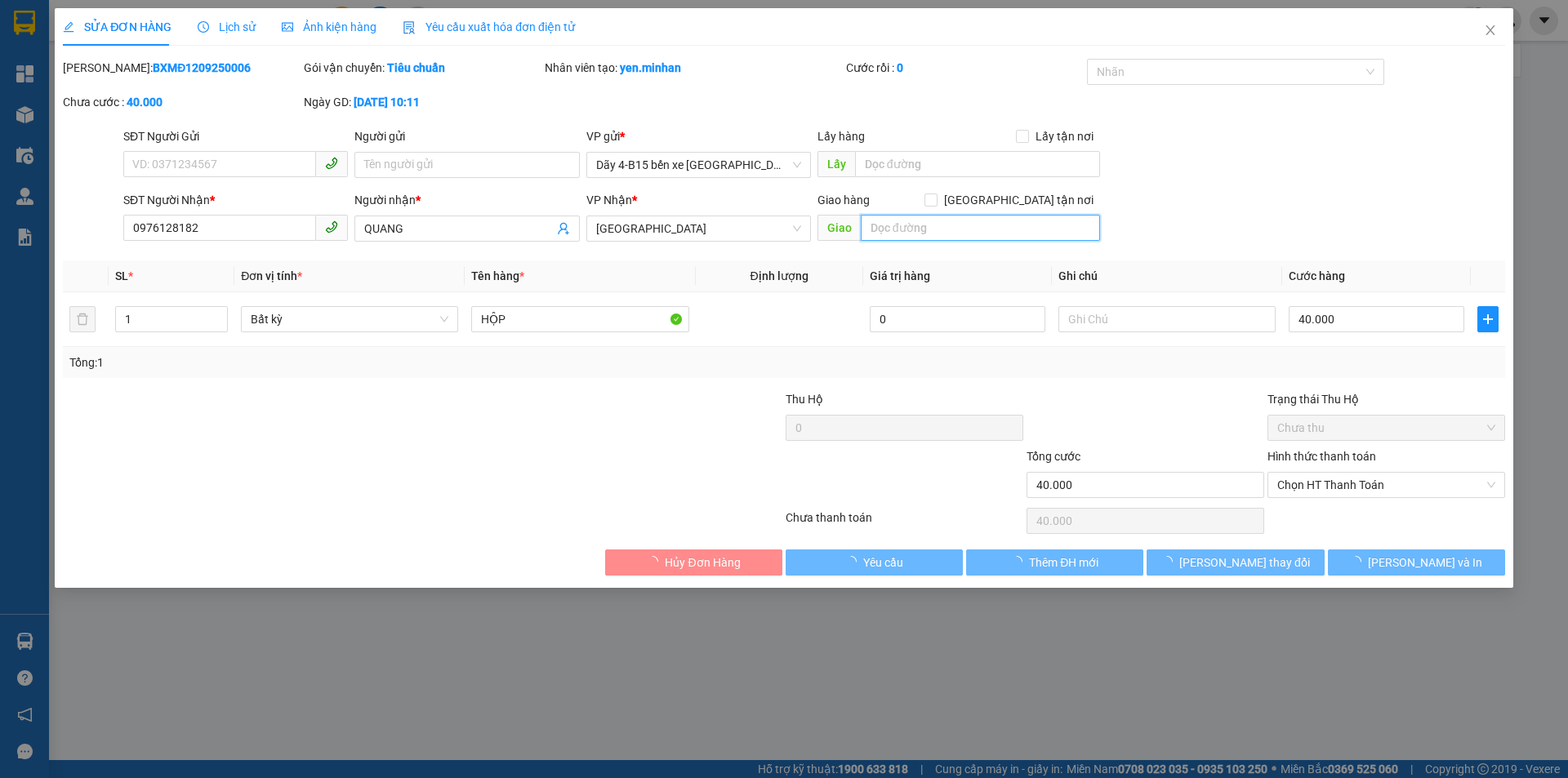
click at [961, 238] on input "text" at bounding box center [980, 228] width 240 height 26
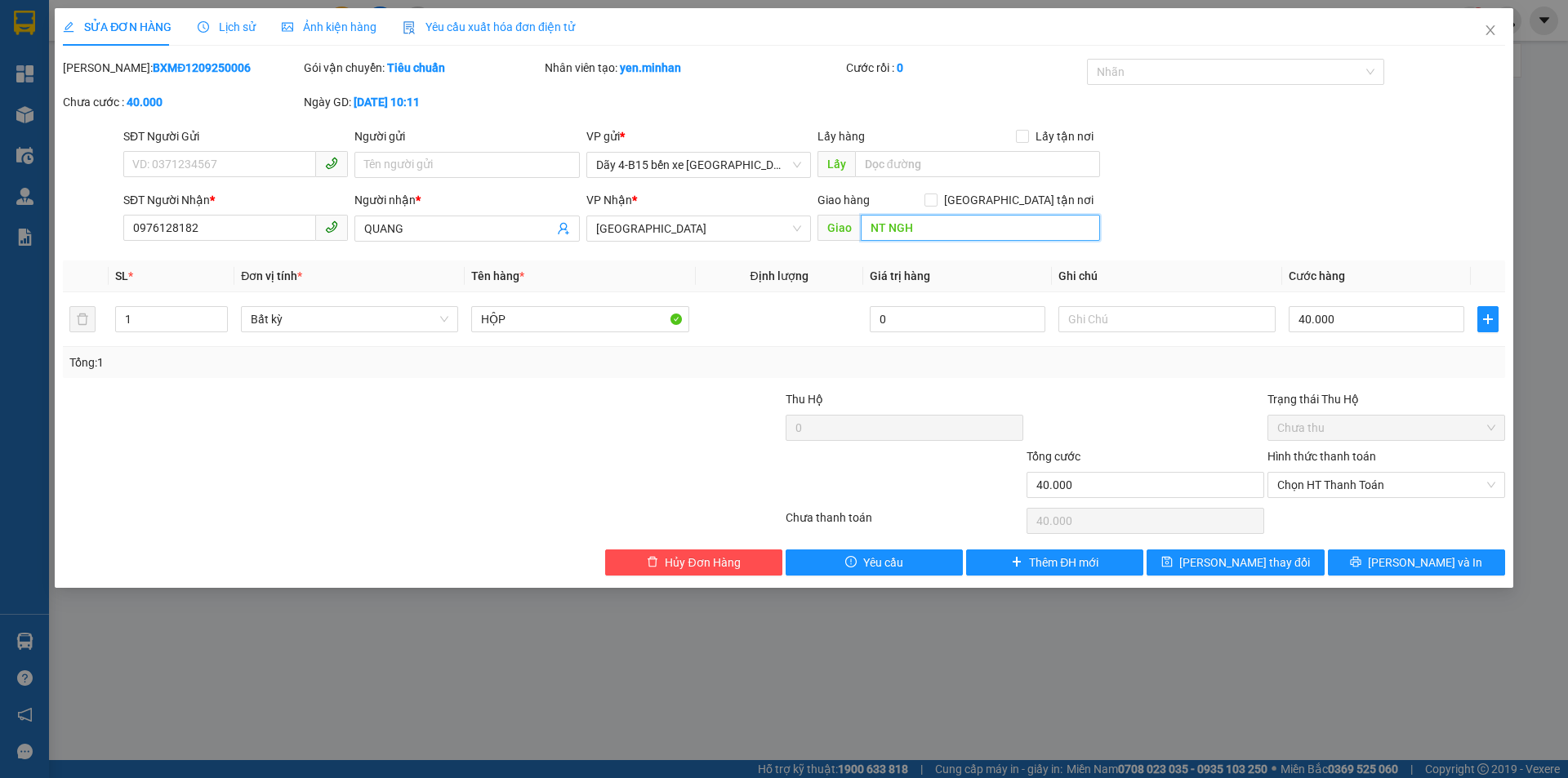
type input "NT NGHI"
click at [1270, 570] on button "[PERSON_NAME] thay đổi" at bounding box center [1235, 563] width 177 height 26
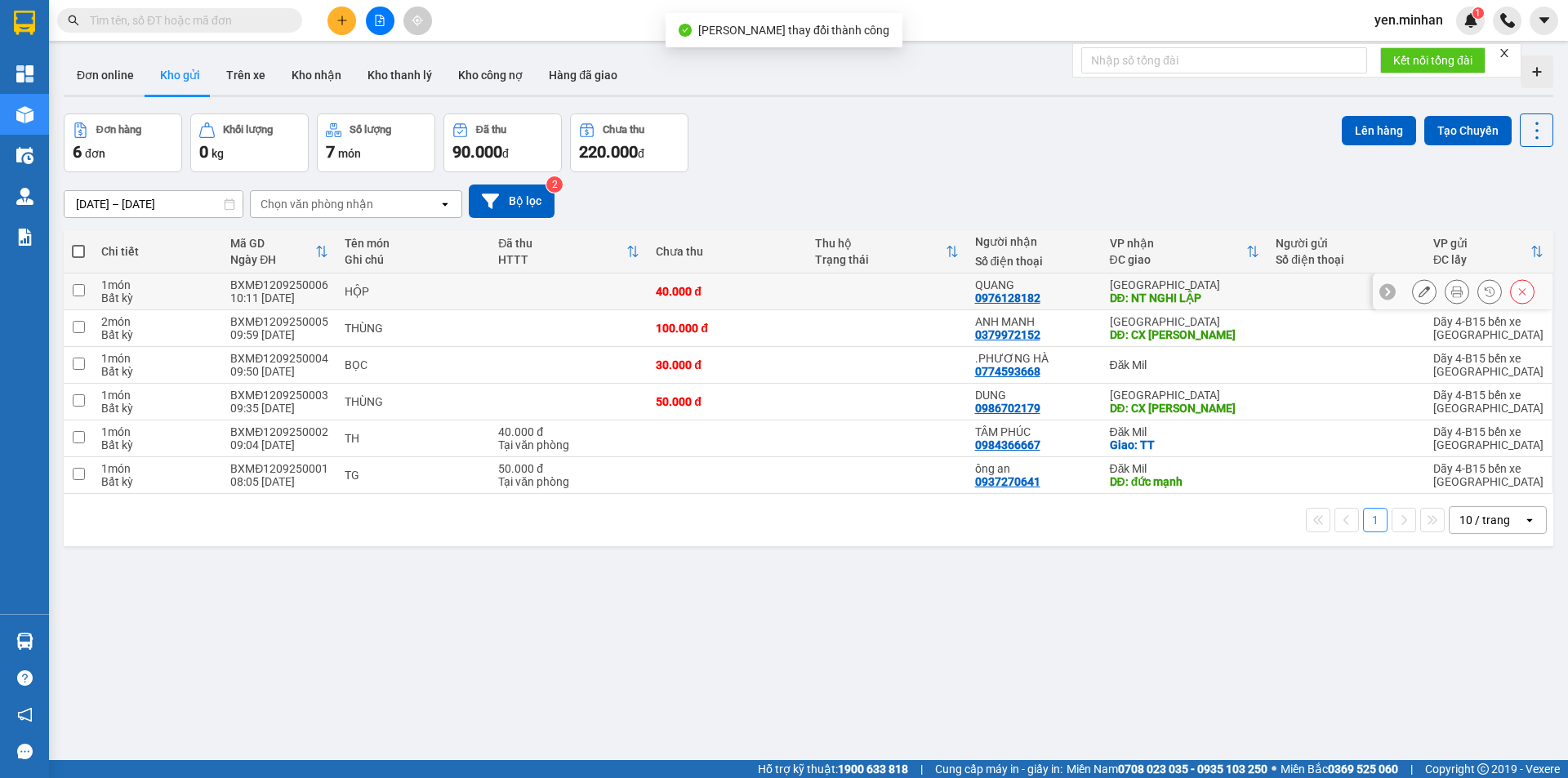
click at [1451, 294] on icon at bounding box center [1457, 291] width 11 height 11
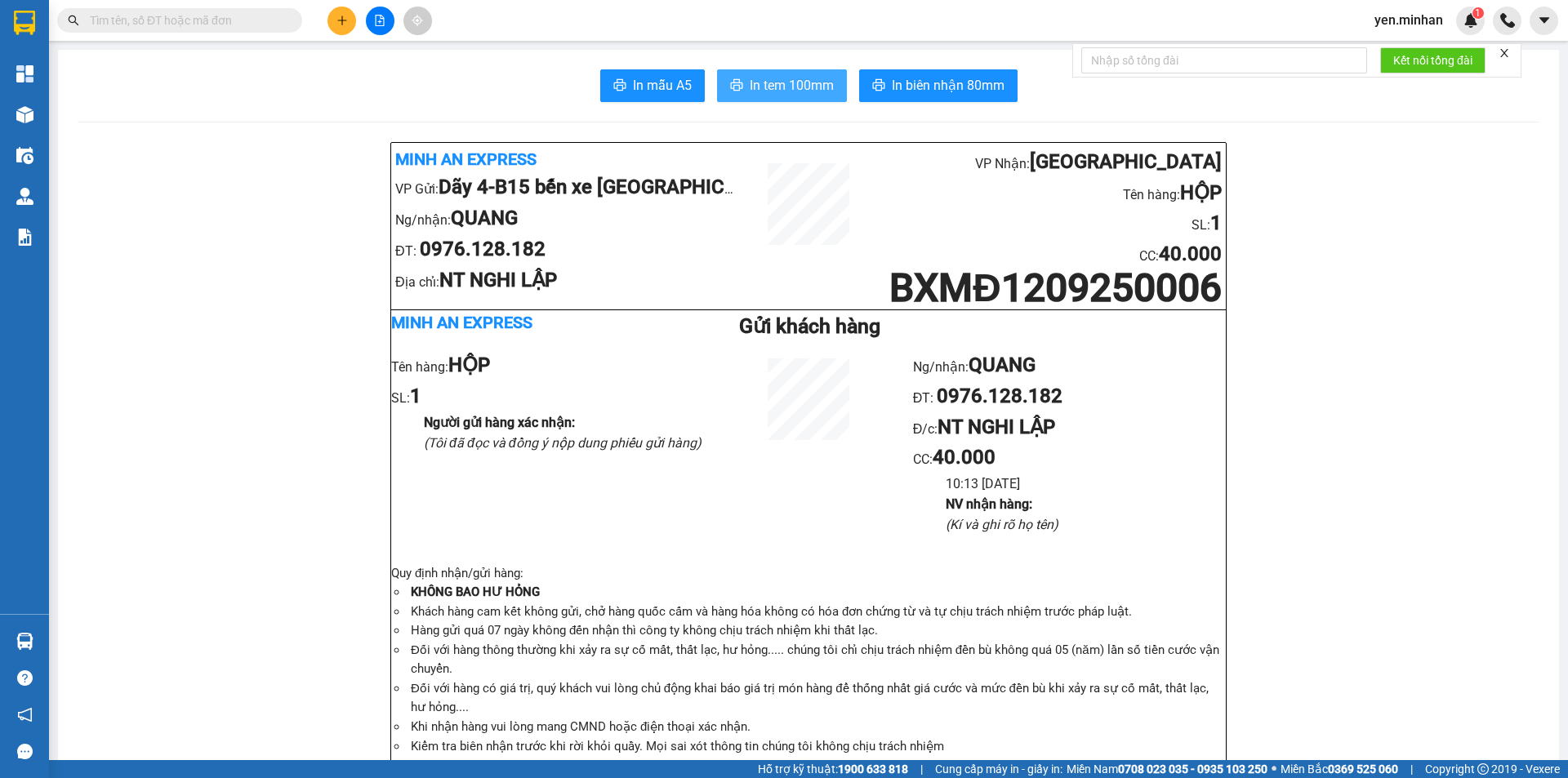
click at [793, 87] on span "In tem 100mm" at bounding box center [792, 85] width 84 height 21
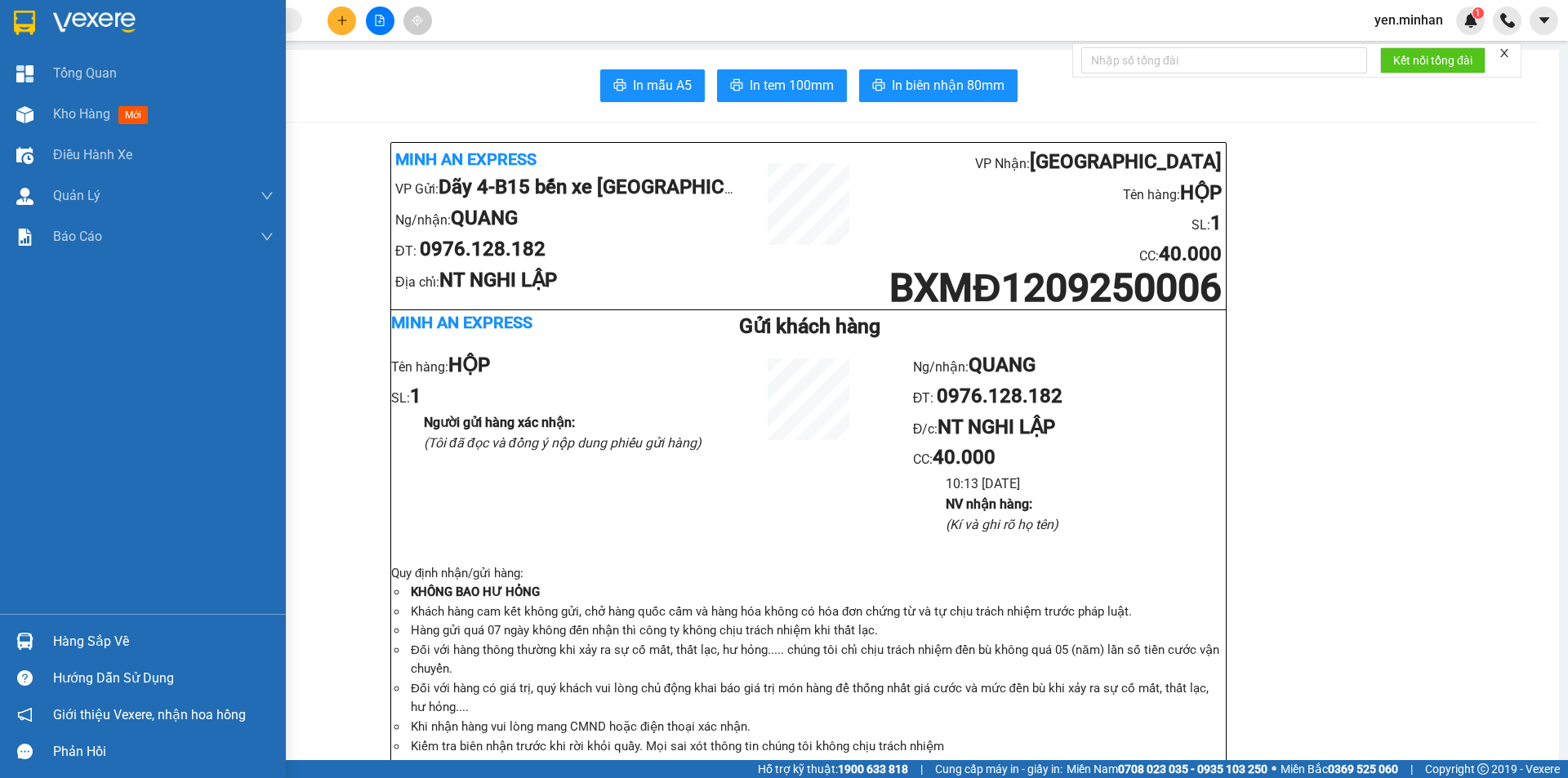
click at [22, 29] on img at bounding box center [24, 22] width 22 height 24
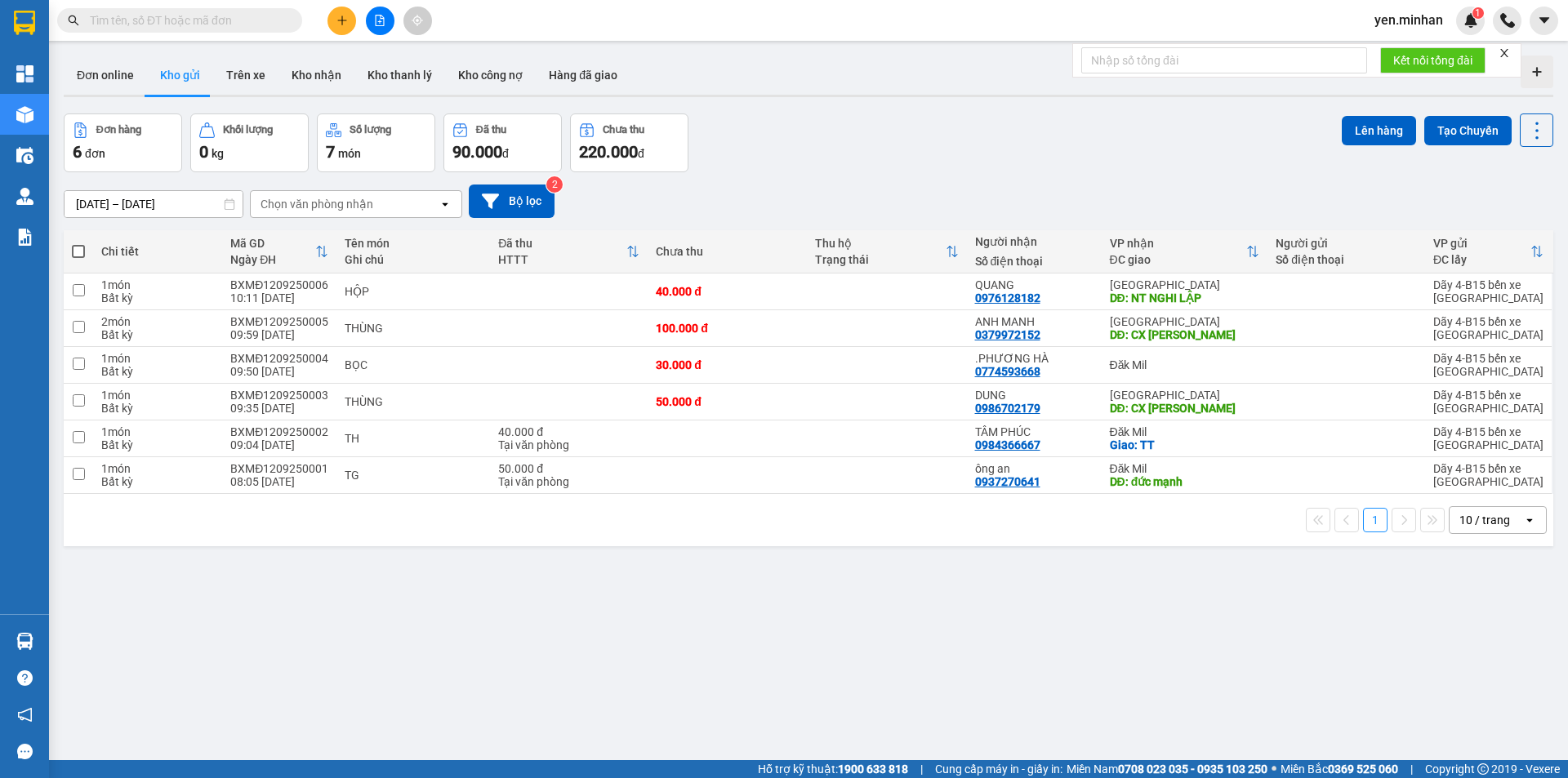
click at [893, 562] on div "ver 1.8.143 Đơn online Kho gửi Trên xe Kho nhận Kho thanh lý Kho công nợ Hàng đ…" at bounding box center [808, 437] width 1502 height 778
